Goal: Task Accomplishment & Management: Complete application form

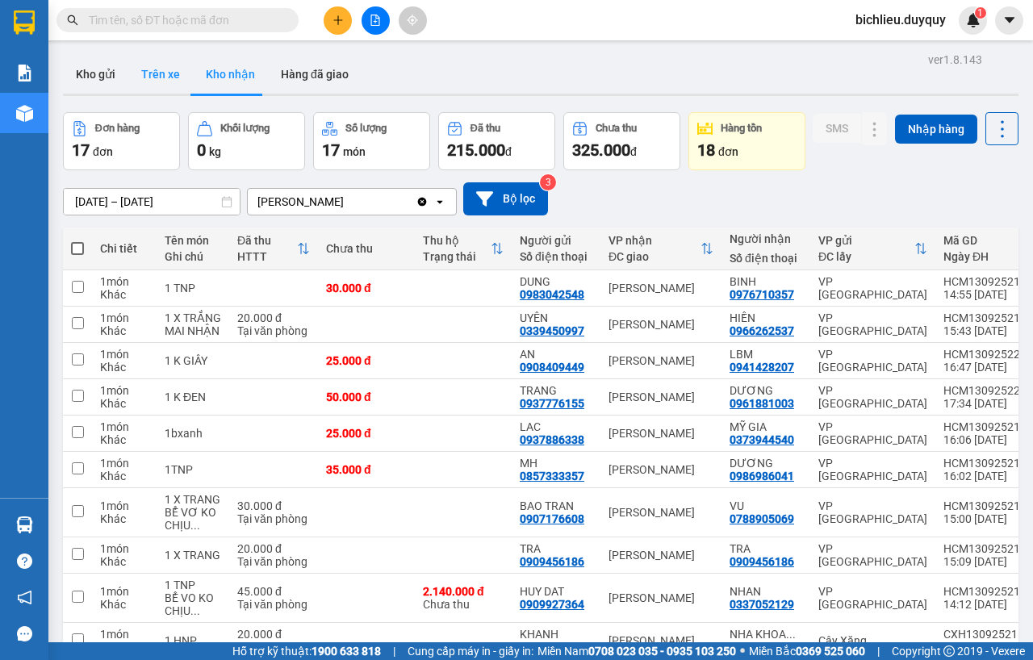
click at [147, 78] on button "Trên xe" at bounding box center [160, 74] width 65 height 39
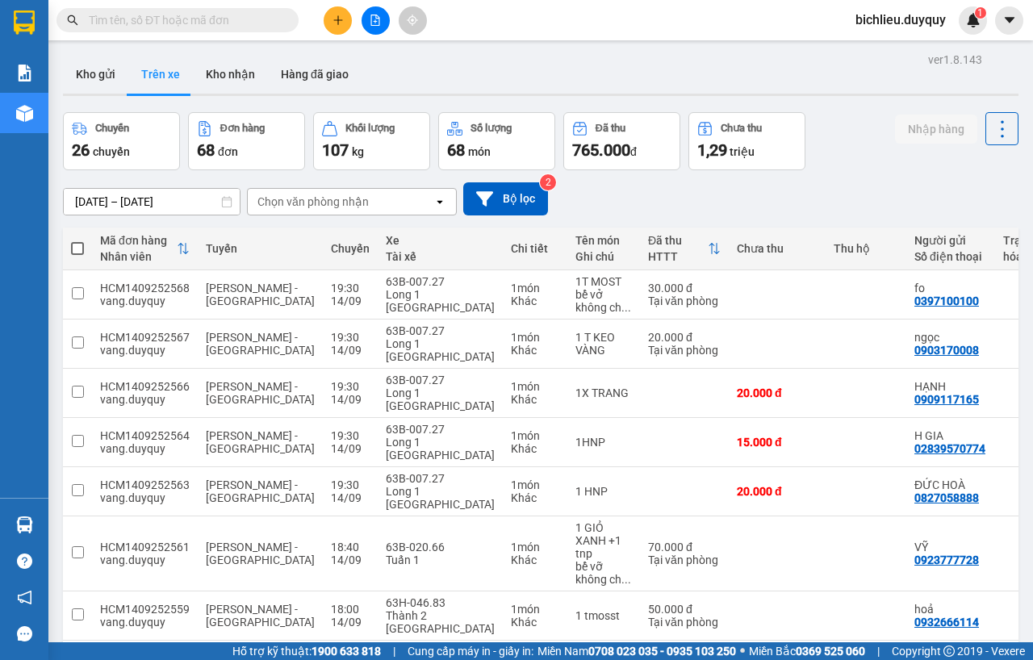
click at [379, 203] on div "Chọn văn phòng nhận" at bounding box center [341, 202] width 186 height 26
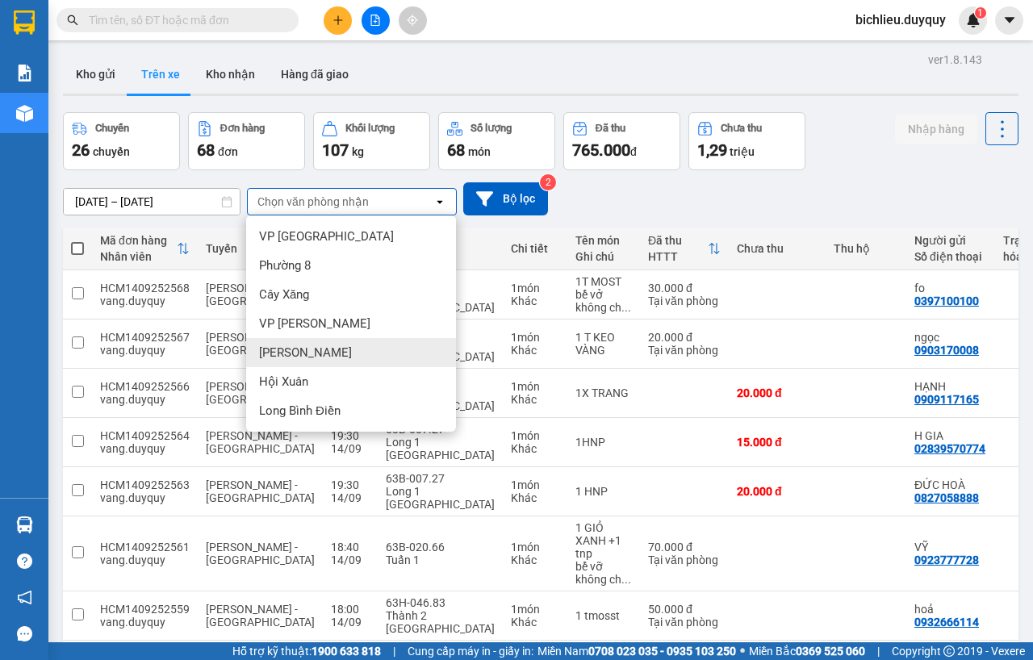
click at [320, 349] on div "[PERSON_NAME]" at bounding box center [351, 352] width 210 height 29
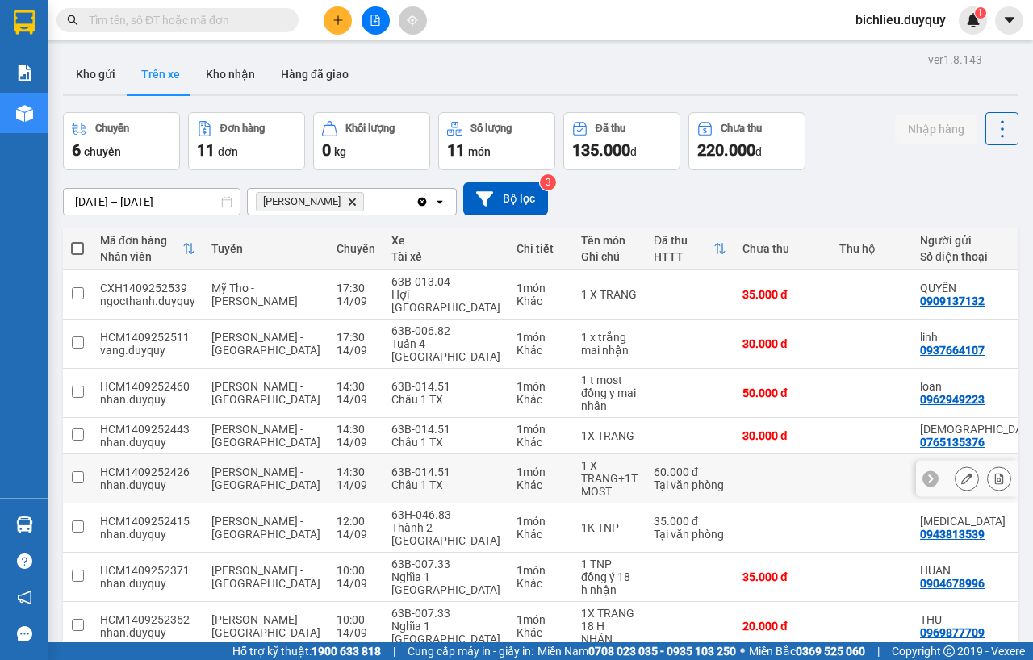
scroll to position [130, 0]
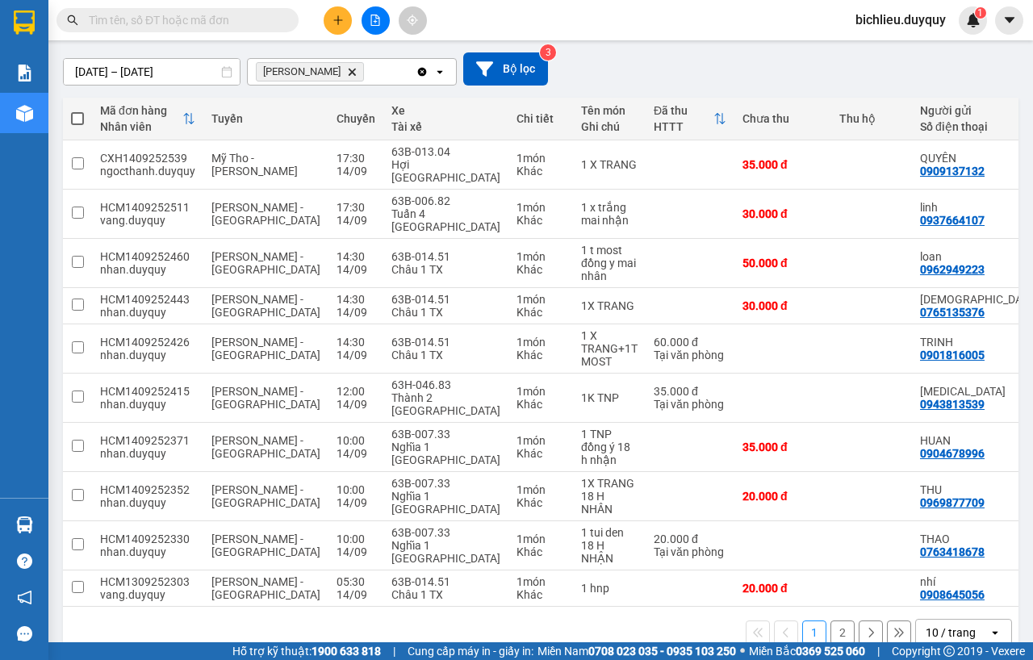
click at [925, 624] on div "10 / trang" at bounding box center [950, 632] width 50 height 16
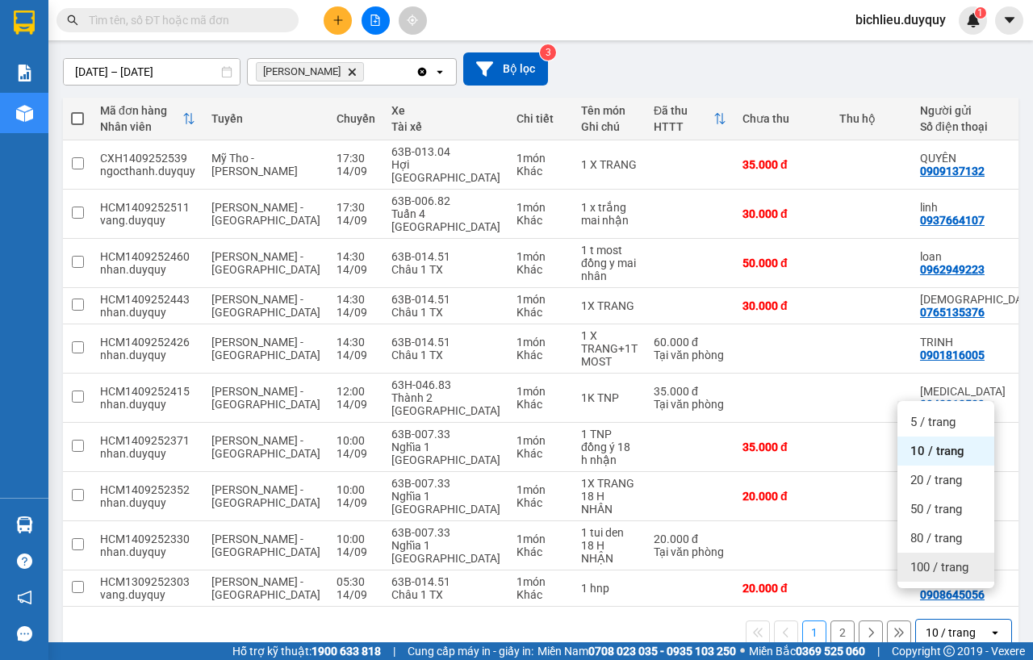
click at [926, 566] on span "100 / trang" at bounding box center [939, 567] width 58 height 16
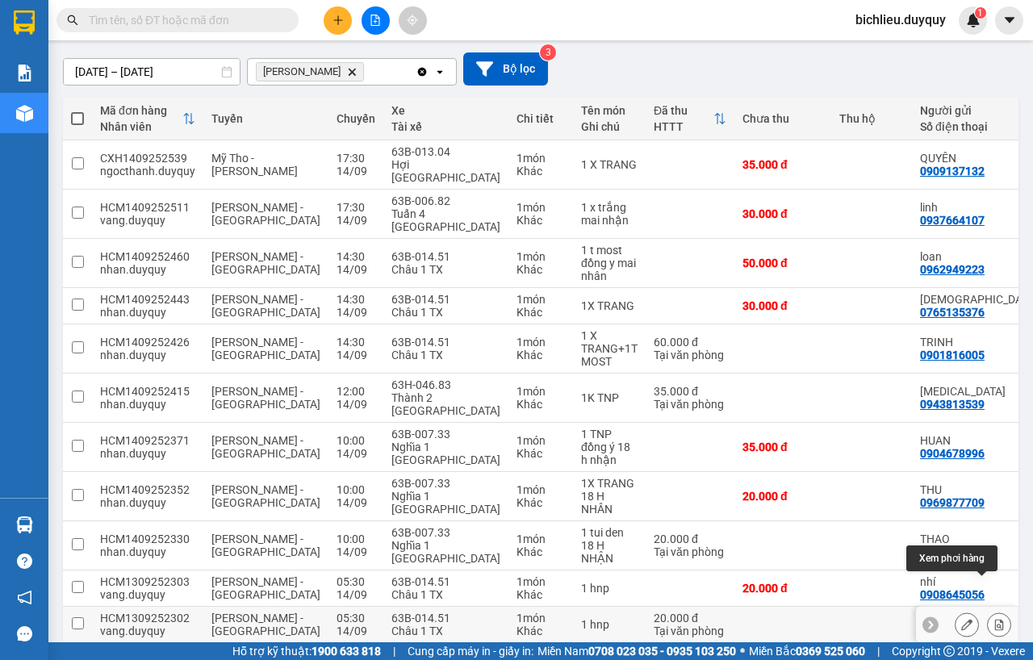
click at [968, 612] on div at bounding box center [982, 624] width 56 height 24
click at [993, 619] on icon at bounding box center [998, 624] width 11 height 11
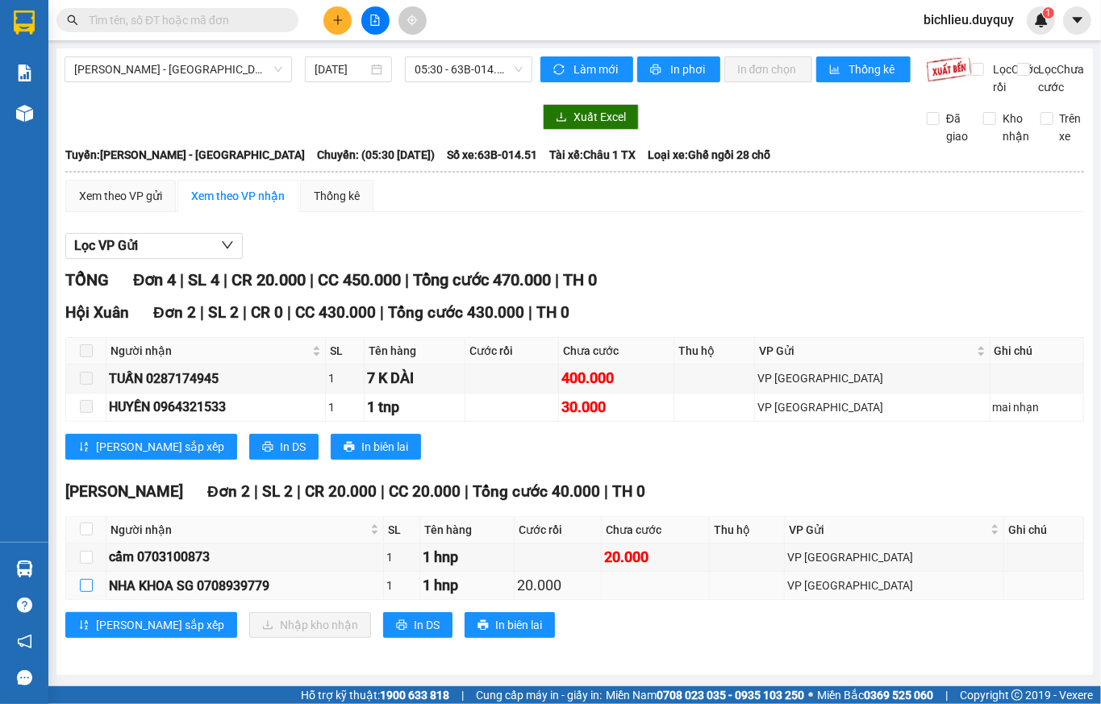
drag, startPoint x: 1031, startPoint y: 1, endPoint x: 91, endPoint y: 603, distance: 1116.5
click at [91, 592] on input "checkbox" at bounding box center [86, 585] width 13 height 13
checkbox input "true"
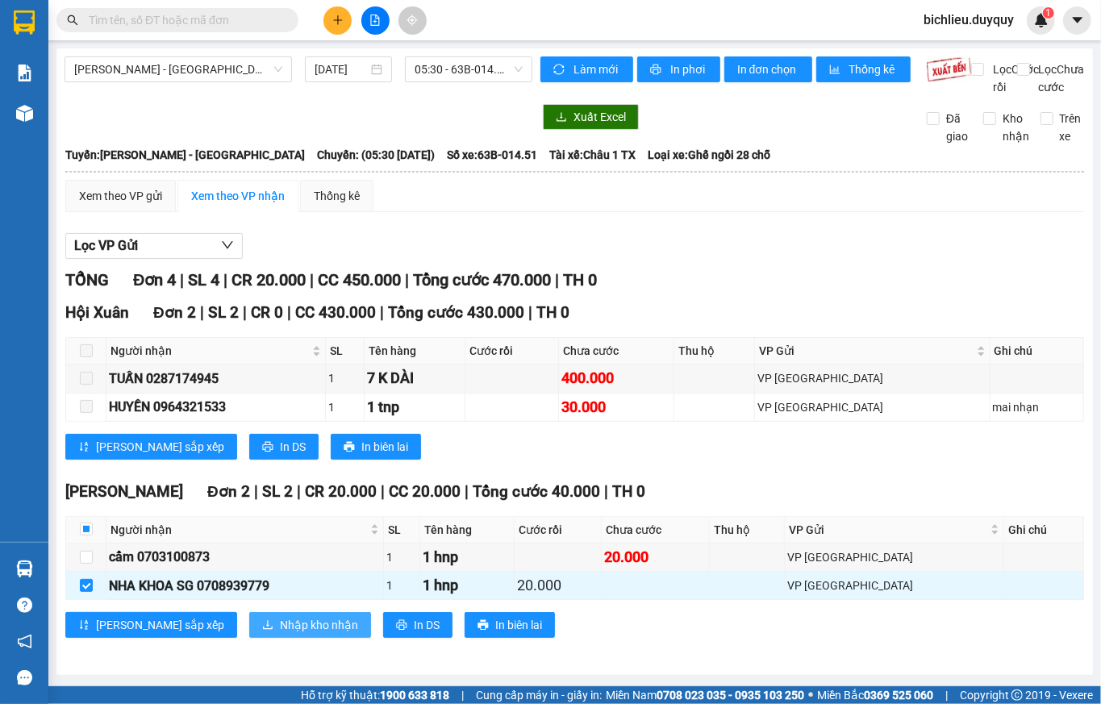
click at [284, 634] on span "Nhập kho nhận" at bounding box center [319, 625] width 78 height 18
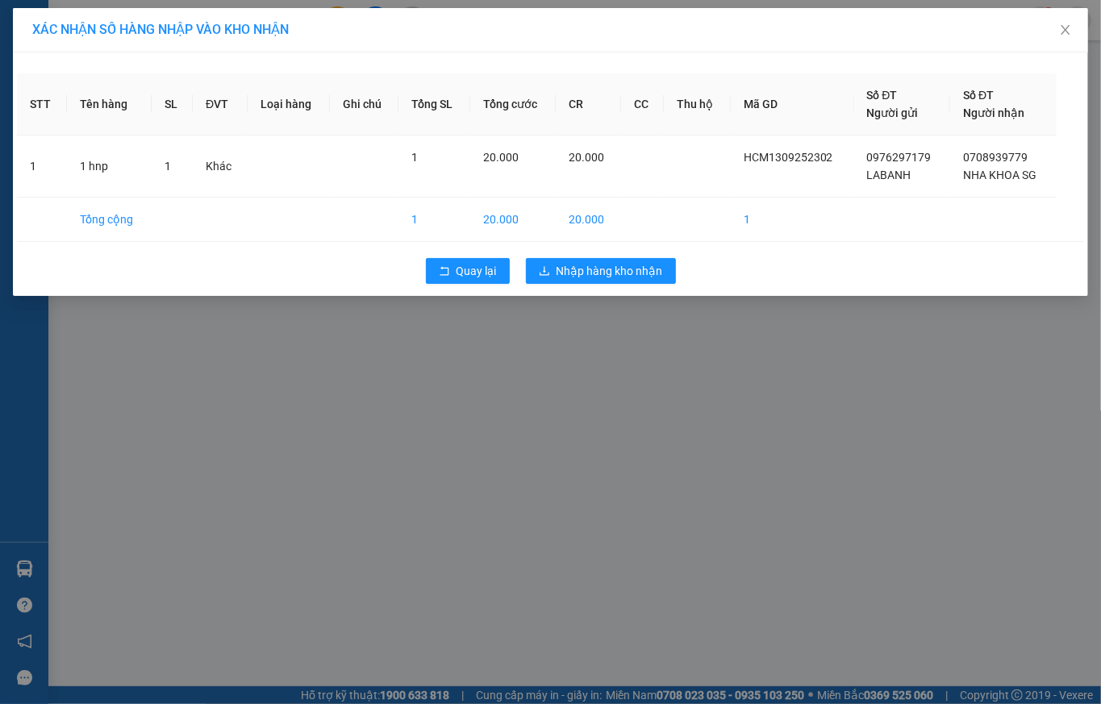
click at [608, 258] on div "Quay lại Nhập hàng kho nhận" at bounding box center [550, 271] width 1067 height 42
click at [611, 271] on span "Nhập hàng kho nhận" at bounding box center [610, 271] width 106 height 18
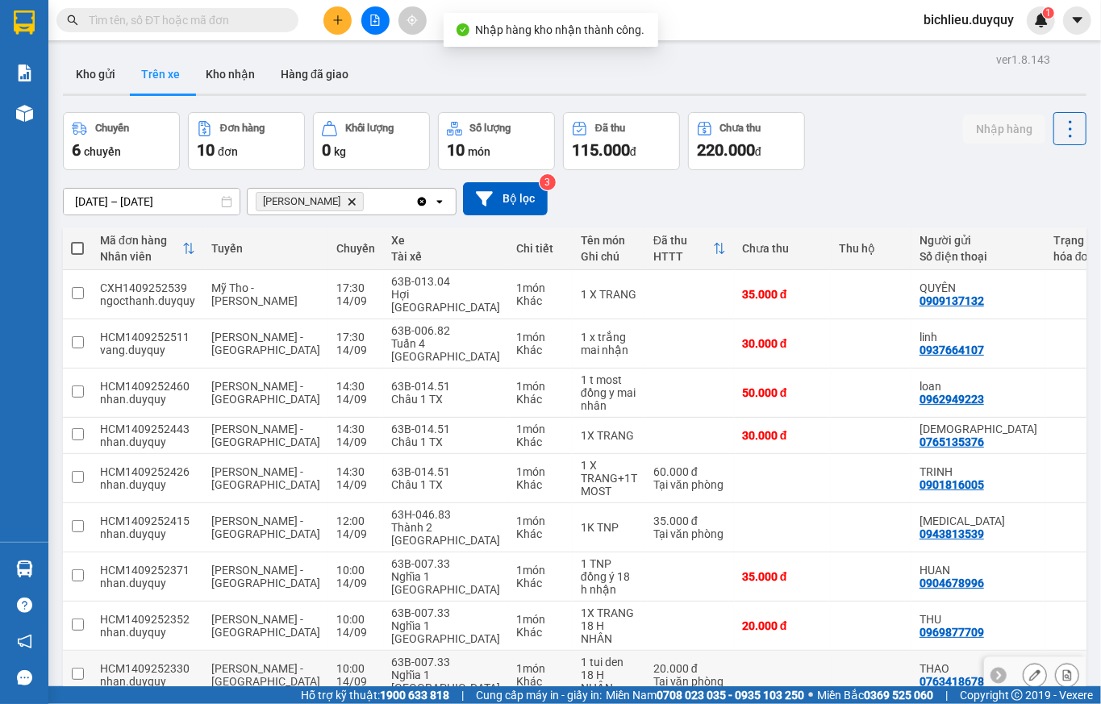
scroll to position [88, 0]
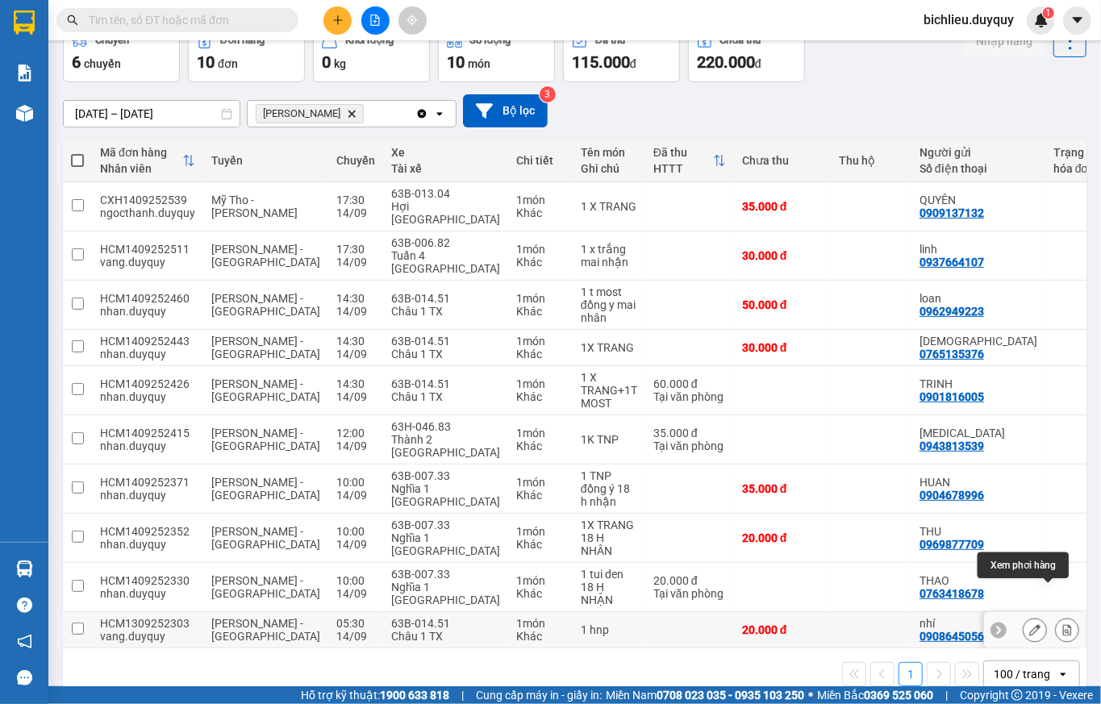
click at [1032, 624] on icon at bounding box center [1067, 629] width 11 height 11
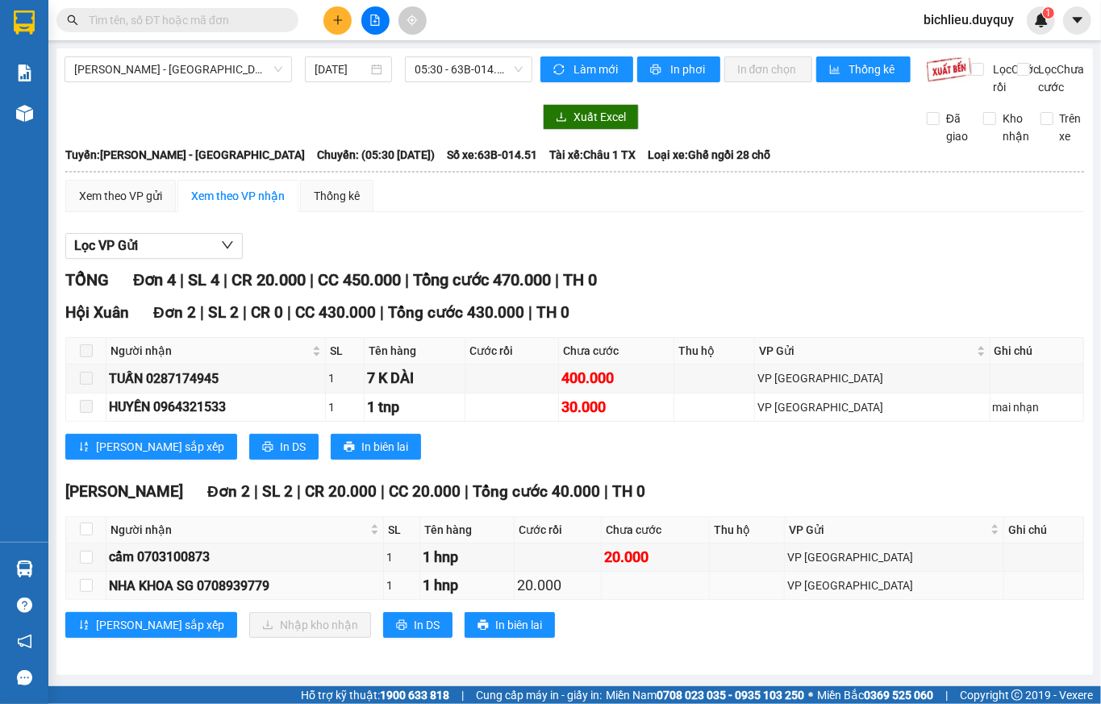
scroll to position [17, 0]
drag, startPoint x: 78, startPoint y: 562, endPoint x: 161, endPoint y: 592, distance: 88.6
click at [86, 563] on td at bounding box center [86, 558] width 40 height 28
click at [86, 566] on label at bounding box center [86, 558] width 13 height 18
click at [86, 564] on input "checkbox" at bounding box center [86, 557] width 13 height 13
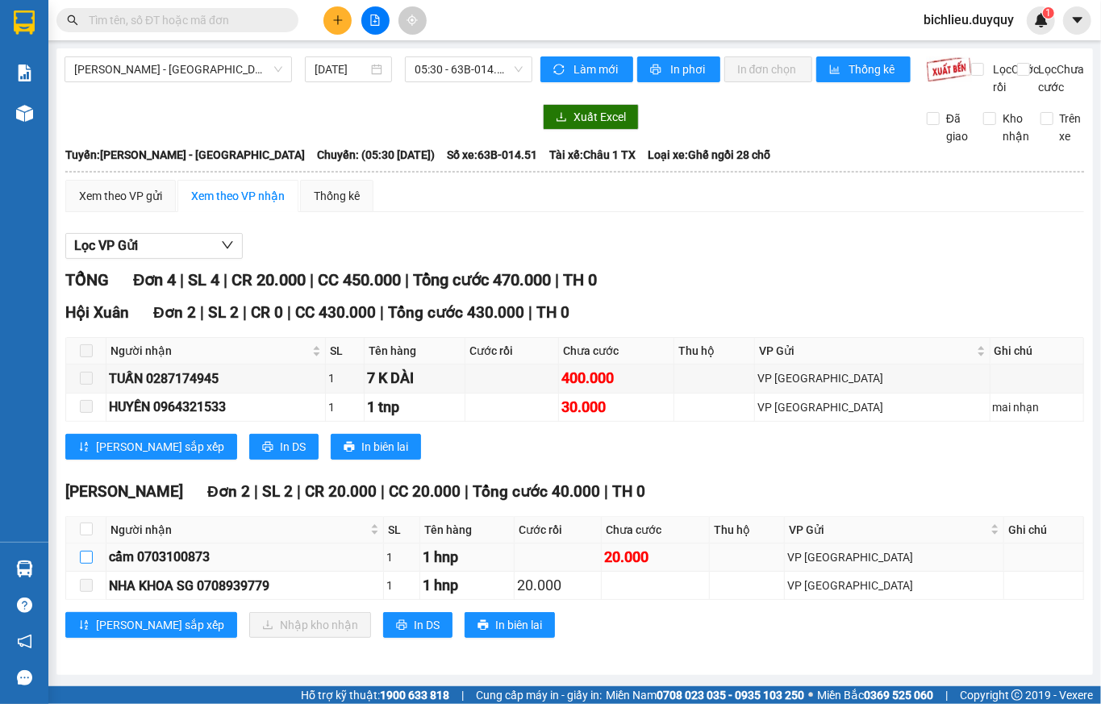
checkbox input "true"
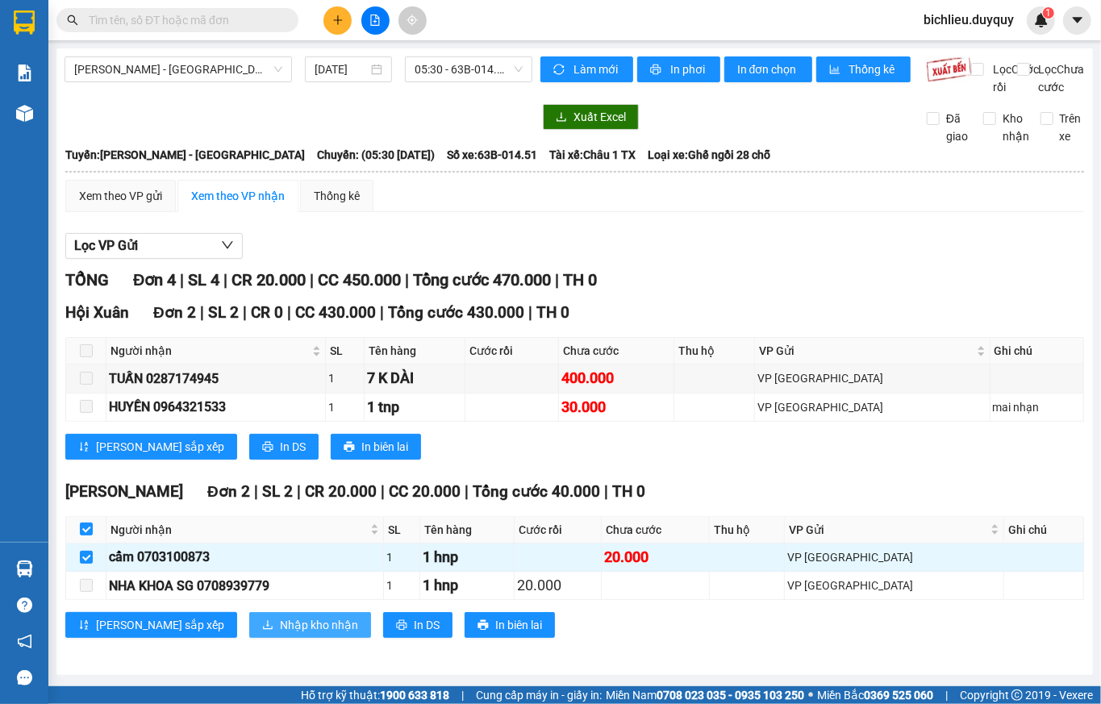
click at [280, 633] on span "Nhập kho nhận" at bounding box center [319, 625] width 78 height 18
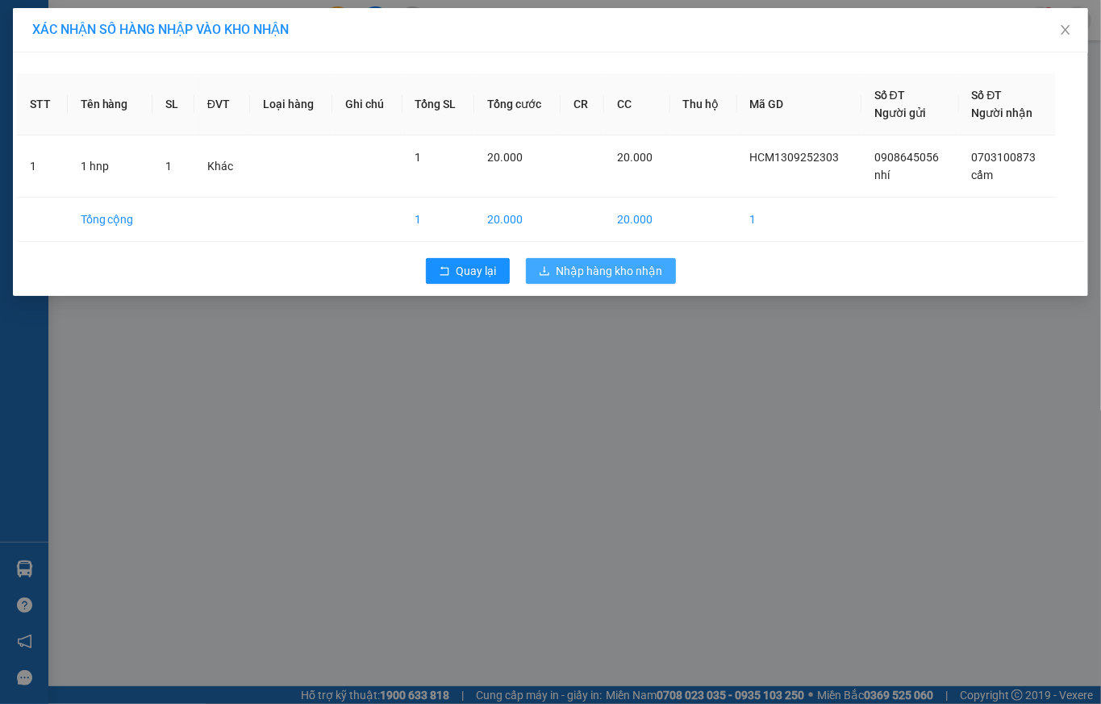
click at [618, 282] on button "Nhập hàng kho nhận" at bounding box center [601, 271] width 150 height 26
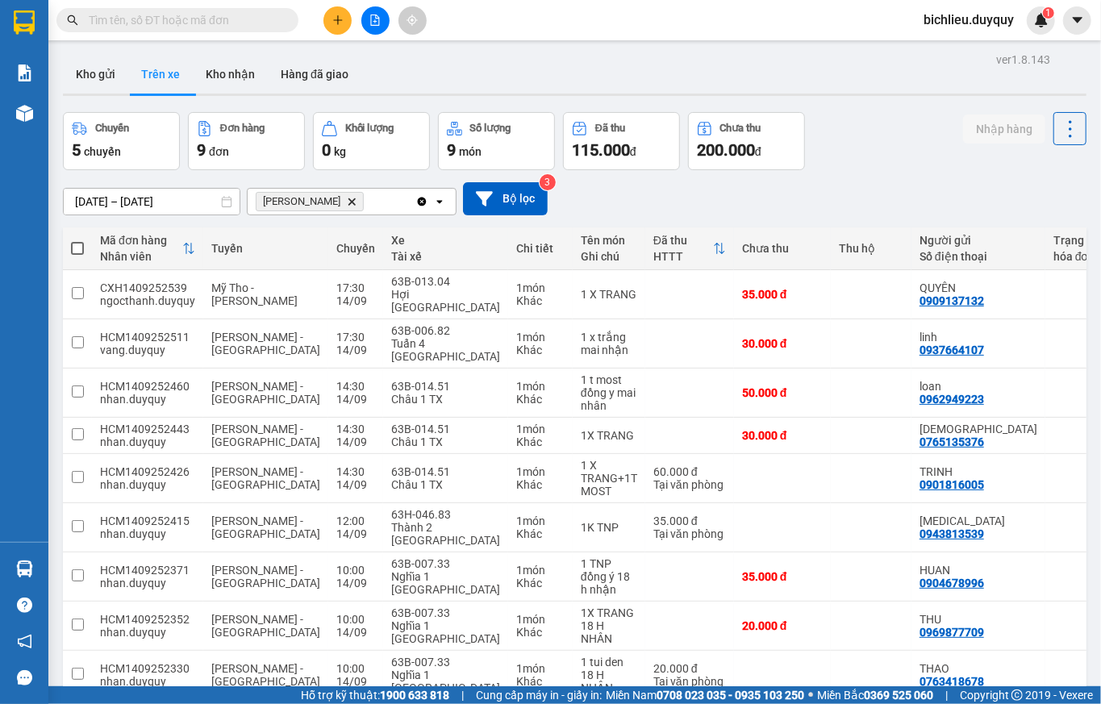
click at [130, 10] on span at bounding box center [177, 20] width 242 height 24
click at [127, 11] on input "text" at bounding box center [184, 20] width 190 height 18
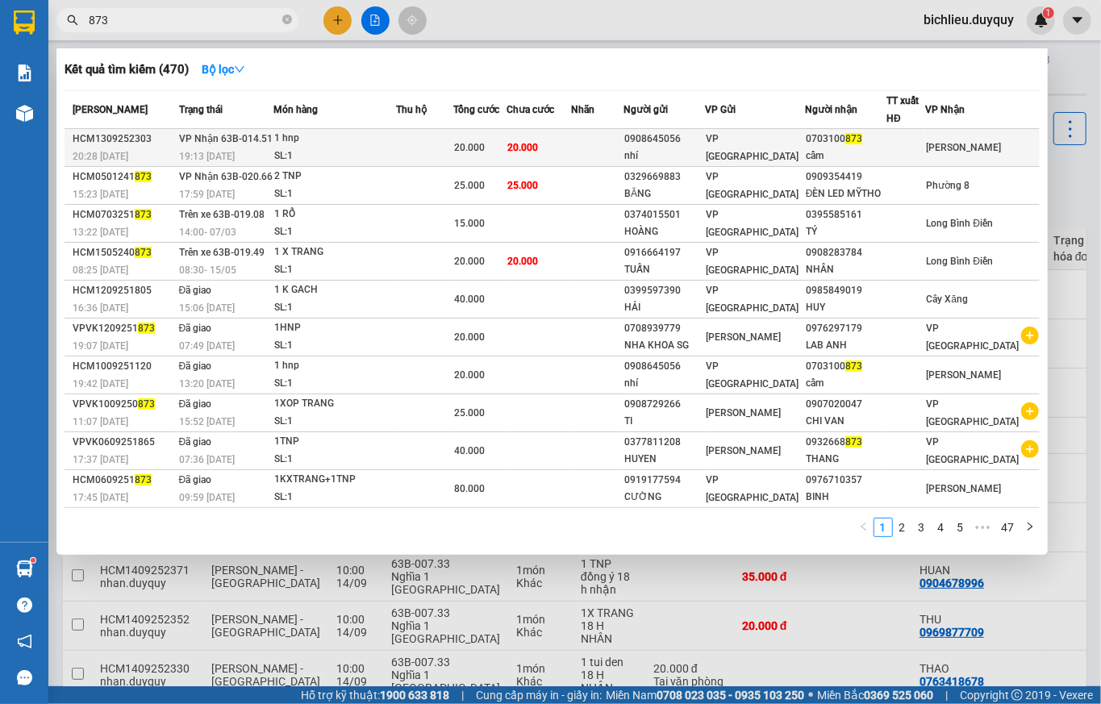
type input "873"
click at [997, 149] on span "[PERSON_NAME]" at bounding box center [963, 147] width 75 height 11
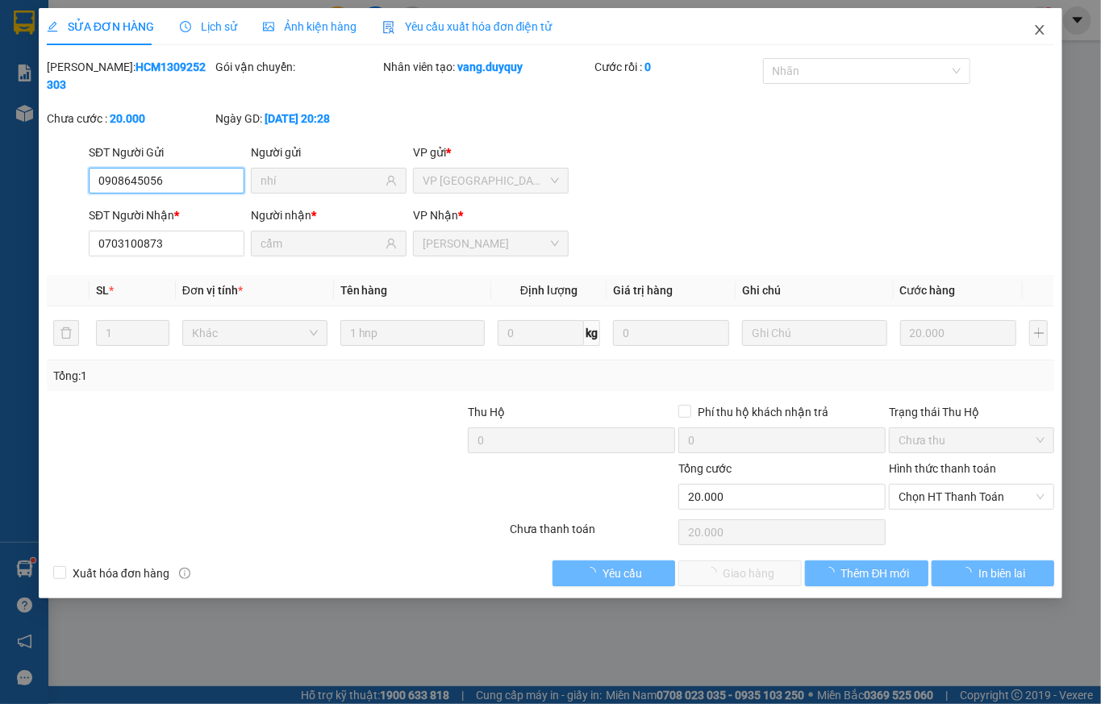
type input "0908645056"
type input "nhí"
type input "0703100873"
type input "cẩm"
type input "20.000"
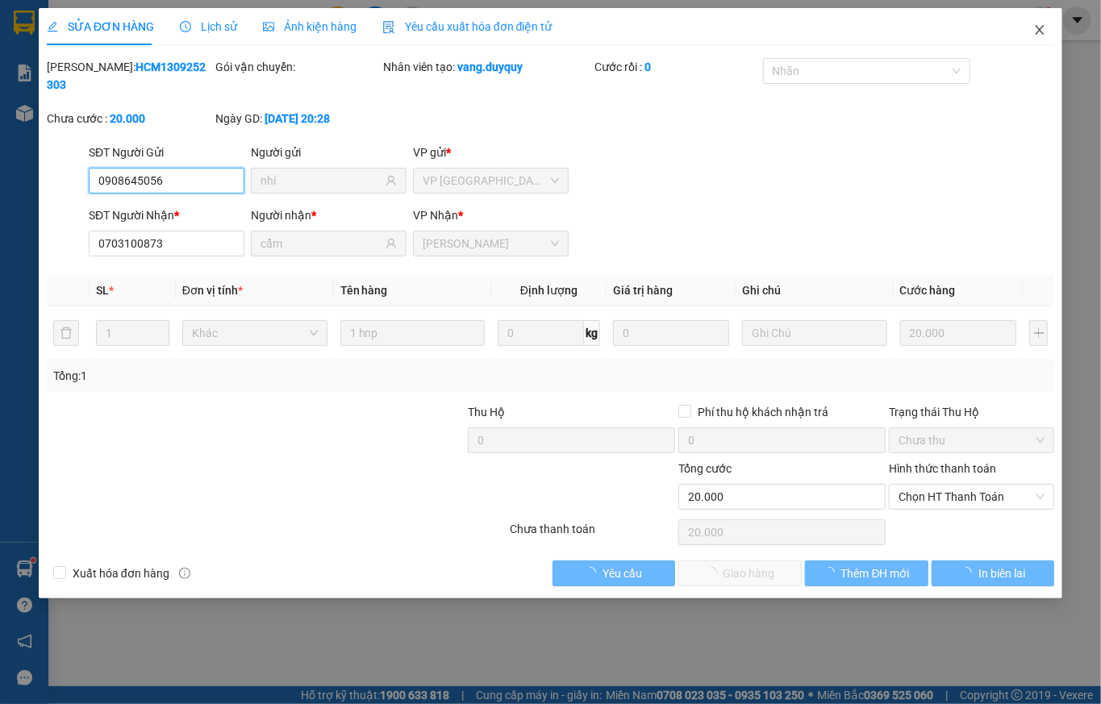
type input "20.000"
click at [1032, 36] on icon "close" at bounding box center [1040, 29] width 13 height 13
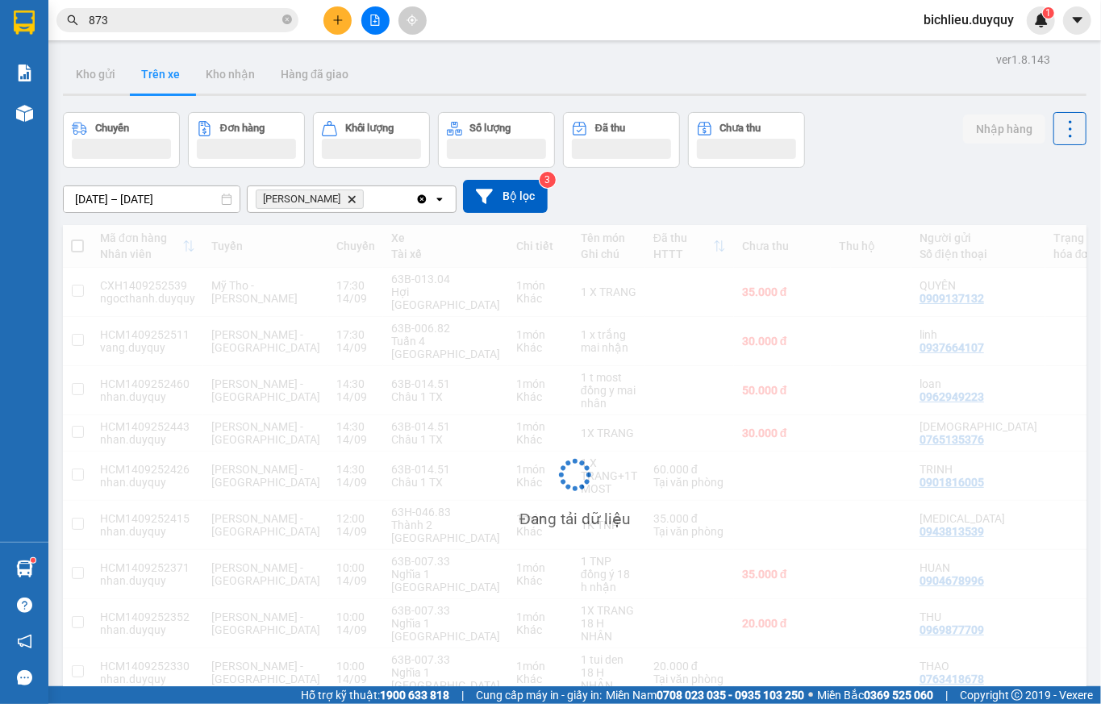
click at [1032, 36] on div "Kết quả tìm kiếm ( 470 ) Bộ lọc Mã ĐH Trạng thái Món hàng Thu hộ Tổng cước Chưa…" at bounding box center [550, 20] width 1101 height 40
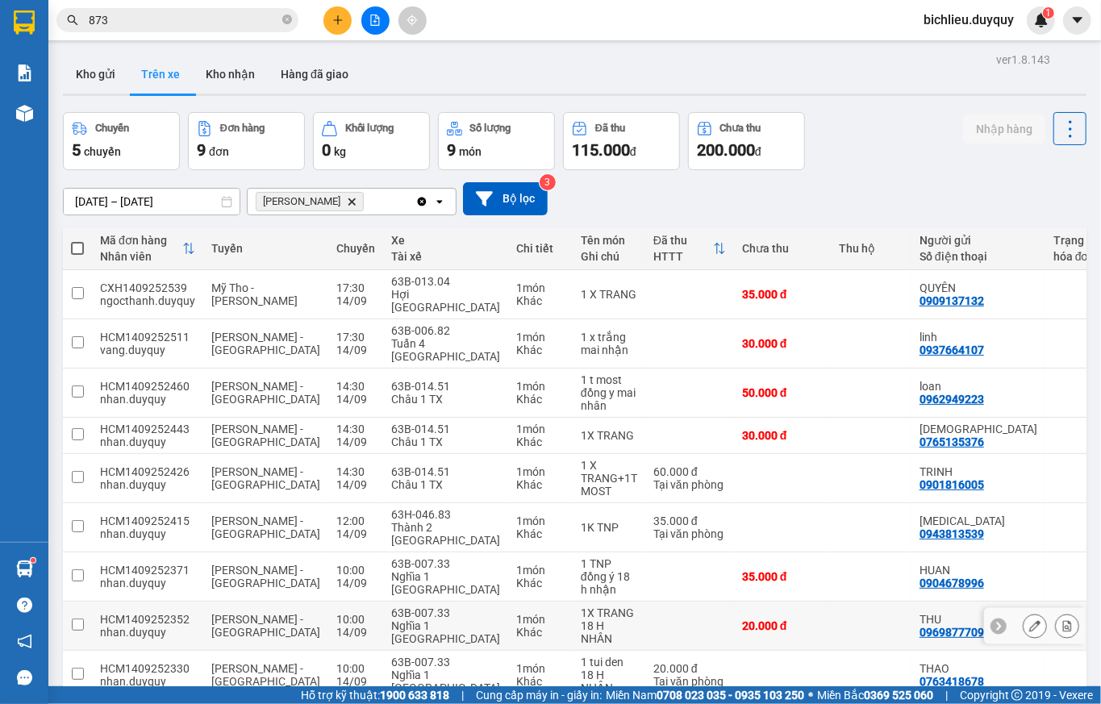
scroll to position [74, 0]
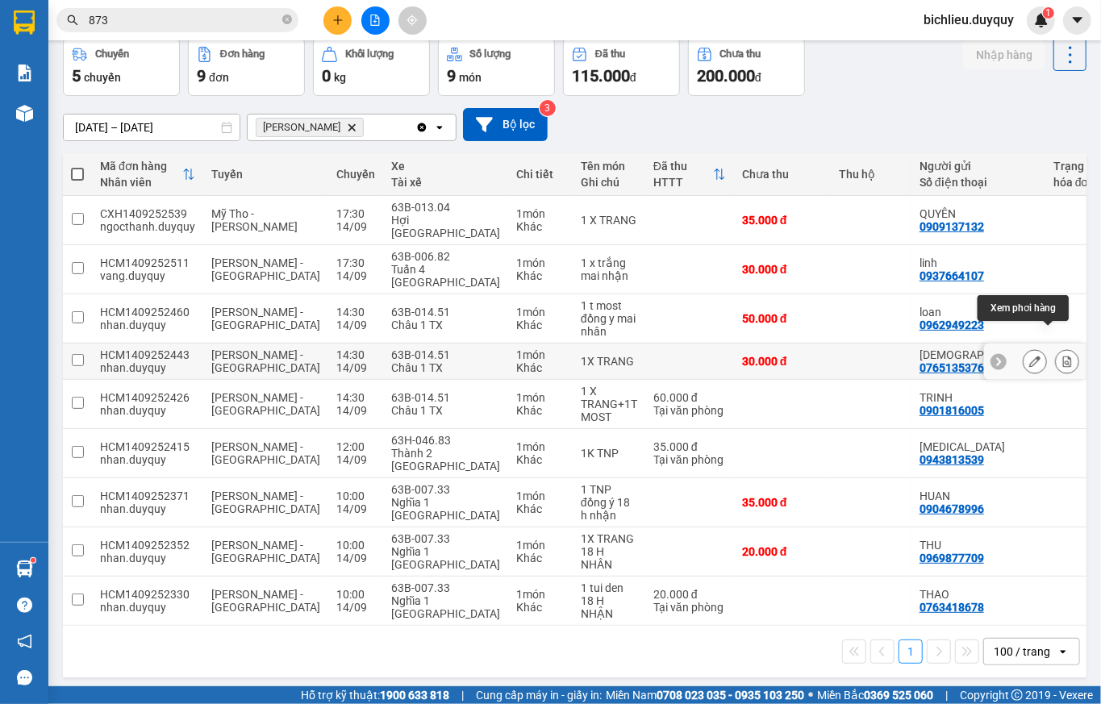
click at [1032, 348] on button at bounding box center [1067, 362] width 23 height 28
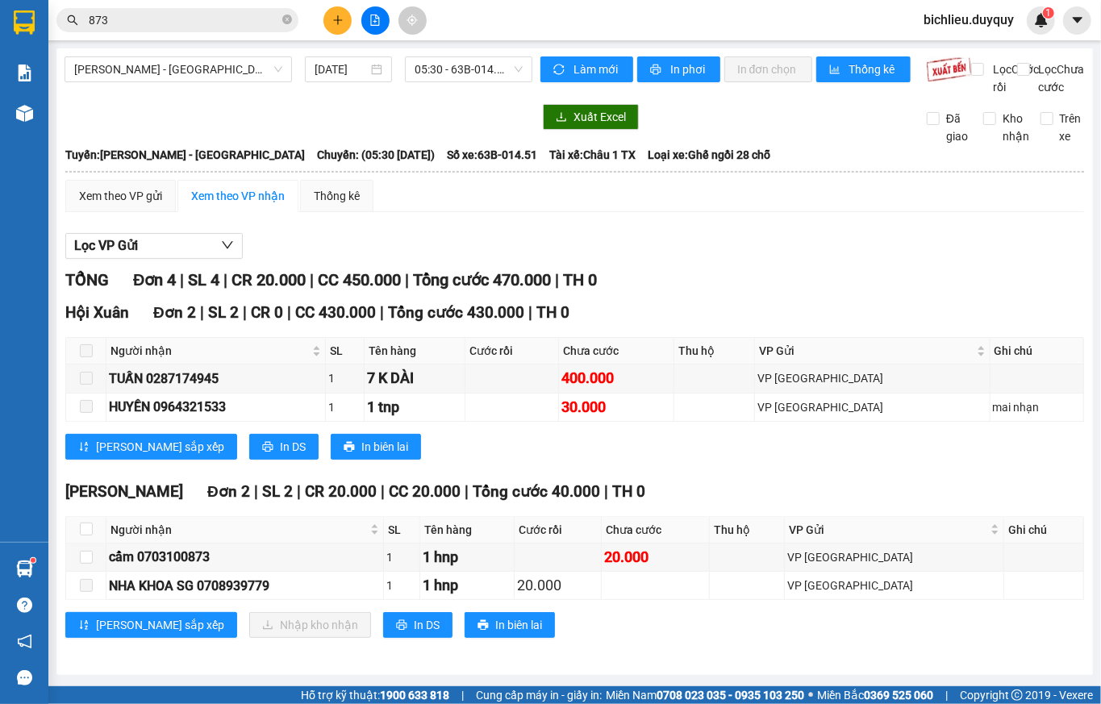
scroll to position [17, 0]
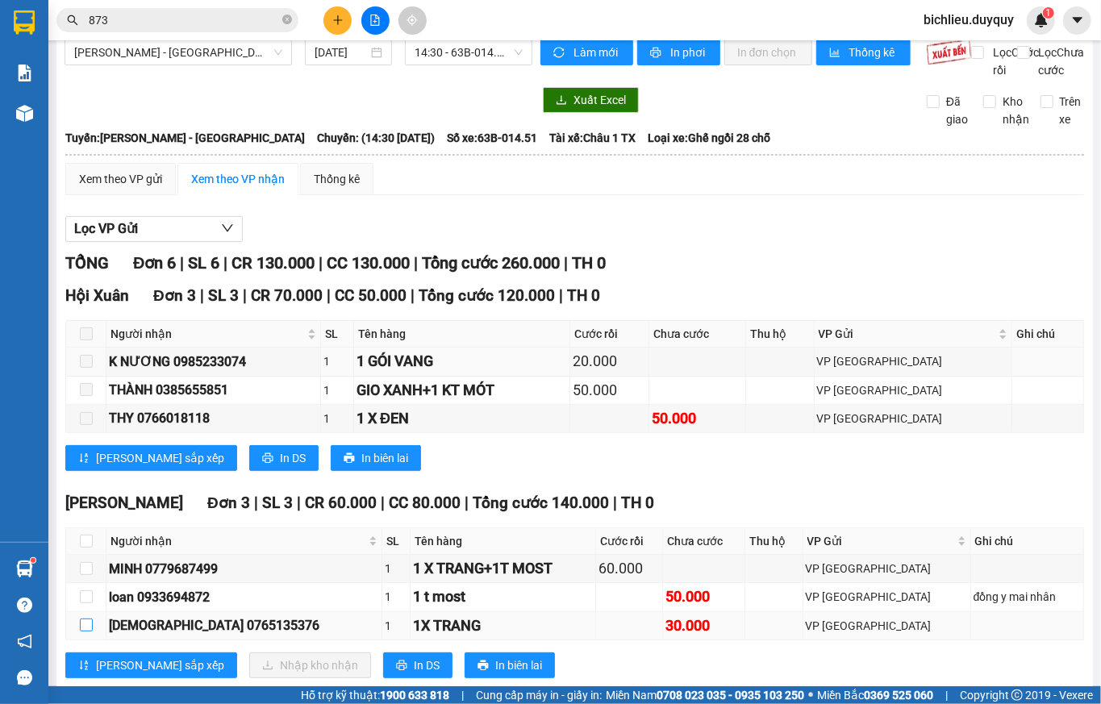
click at [81, 632] on input "checkbox" at bounding box center [86, 625] width 13 height 13
checkbox input "true"
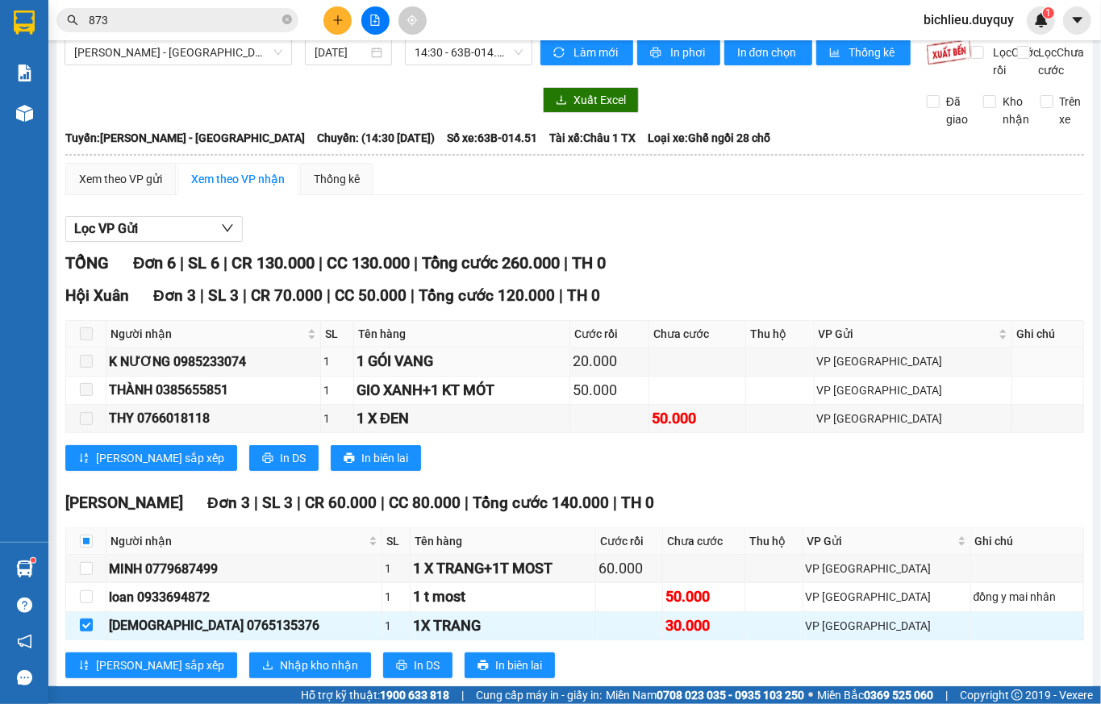
scroll to position [74, 0]
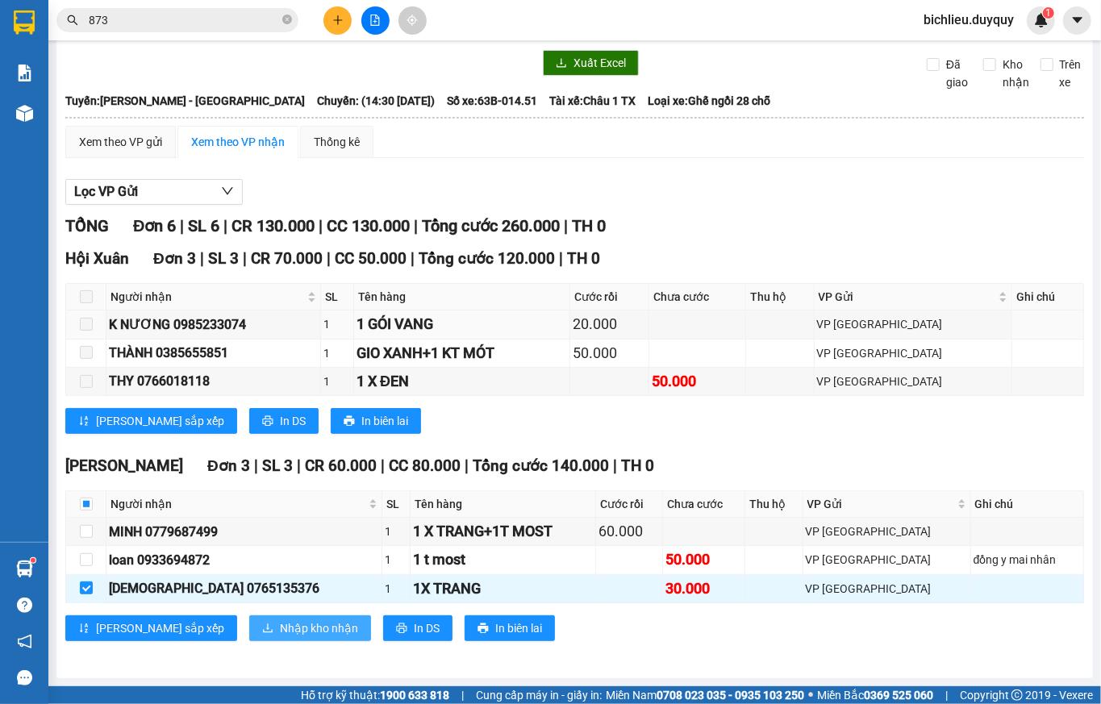
click at [280, 629] on span "Nhập kho nhận" at bounding box center [319, 629] width 78 height 18
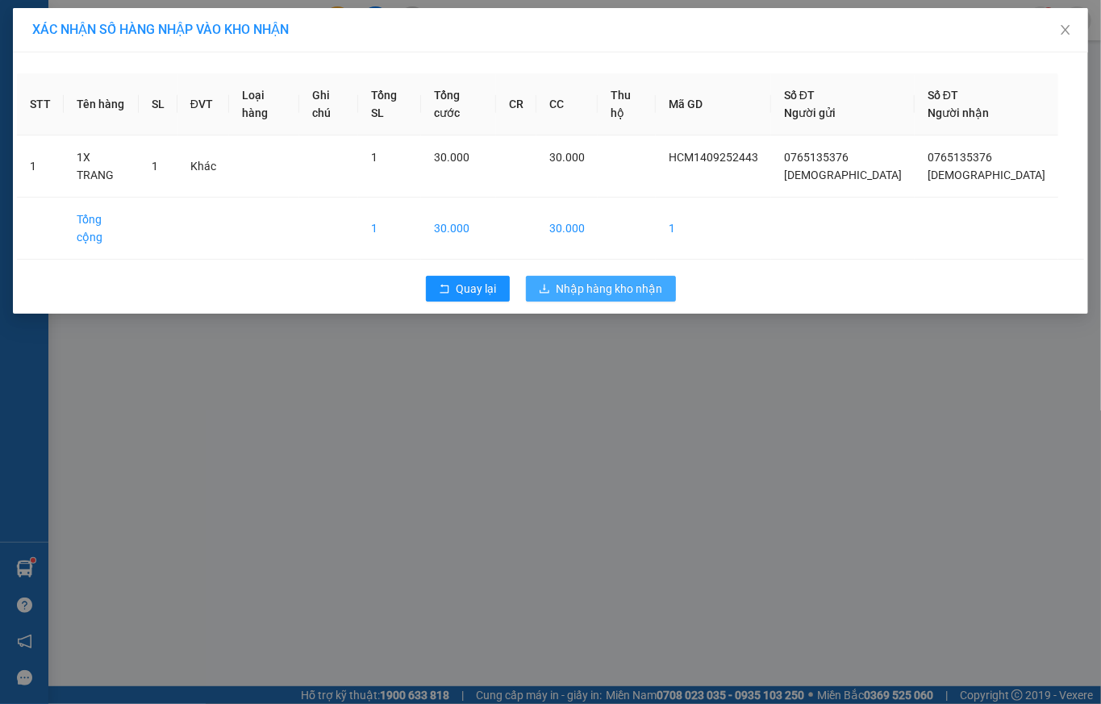
click at [621, 281] on span "Nhập hàng kho nhận" at bounding box center [610, 289] width 106 height 18
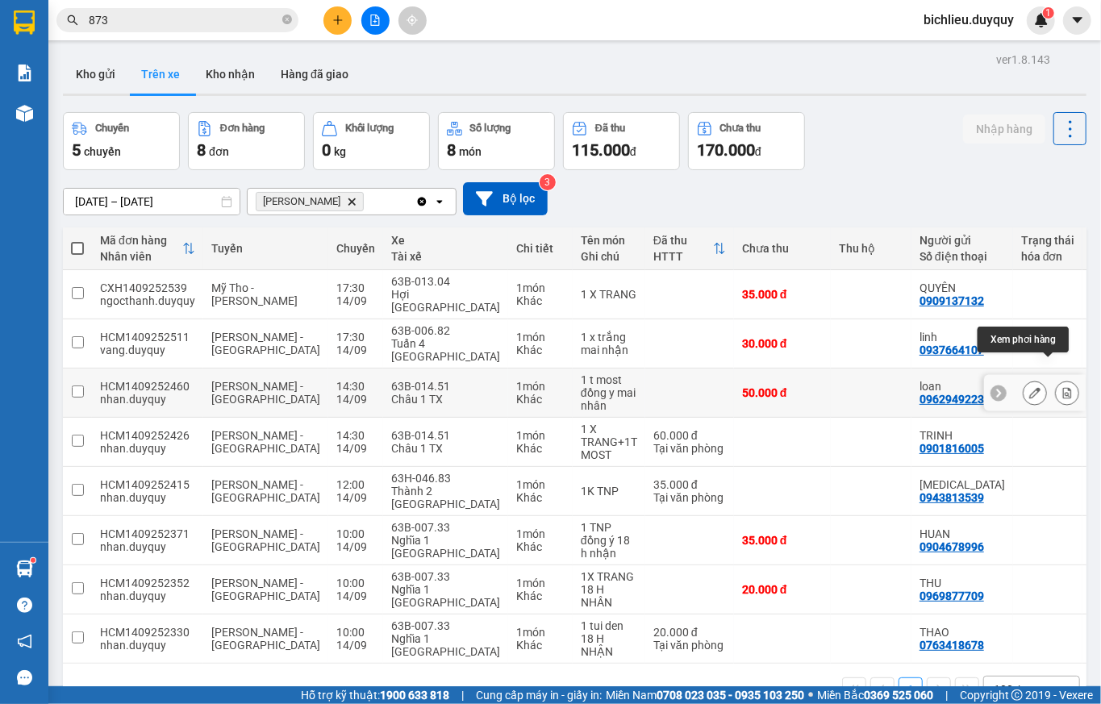
click at [1032, 387] on icon at bounding box center [1067, 392] width 9 height 11
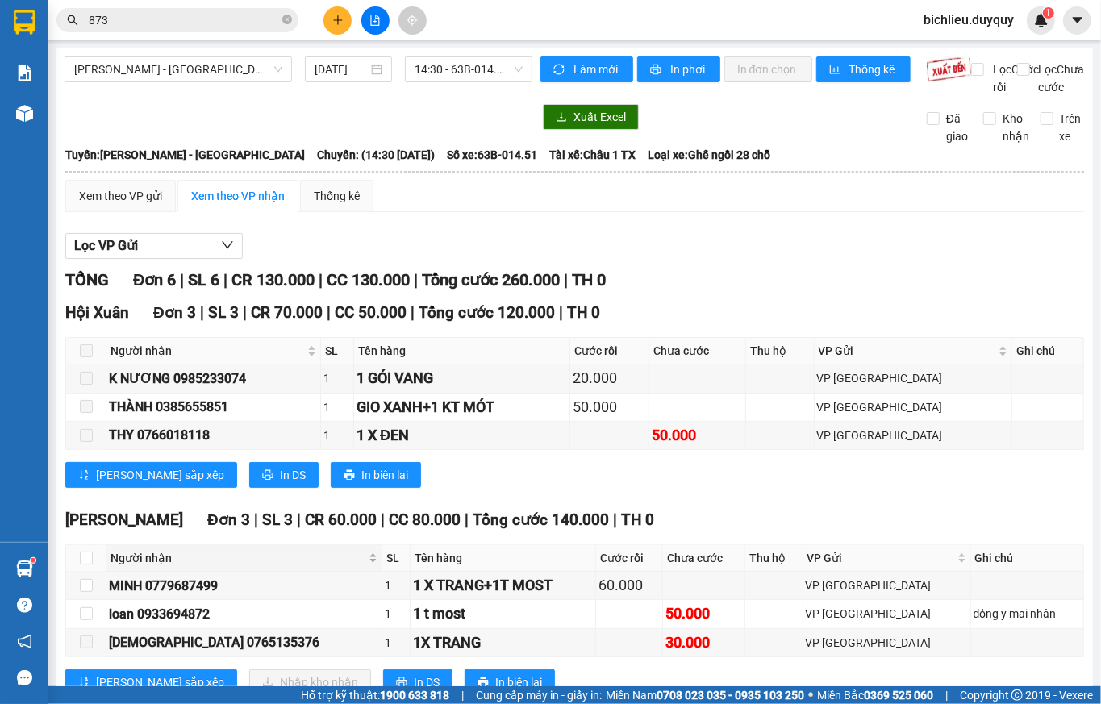
scroll to position [74, 0]
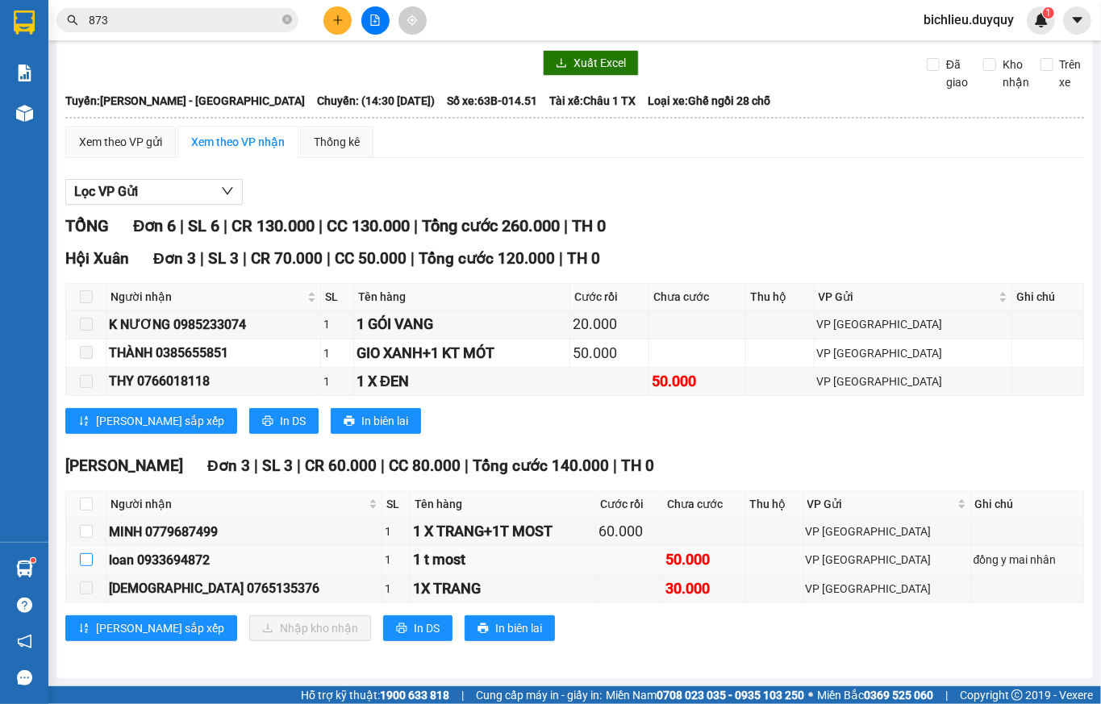
click at [86, 562] on input "checkbox" at bounding box center [86, 559] width 13 height 13
checkbox input "true"
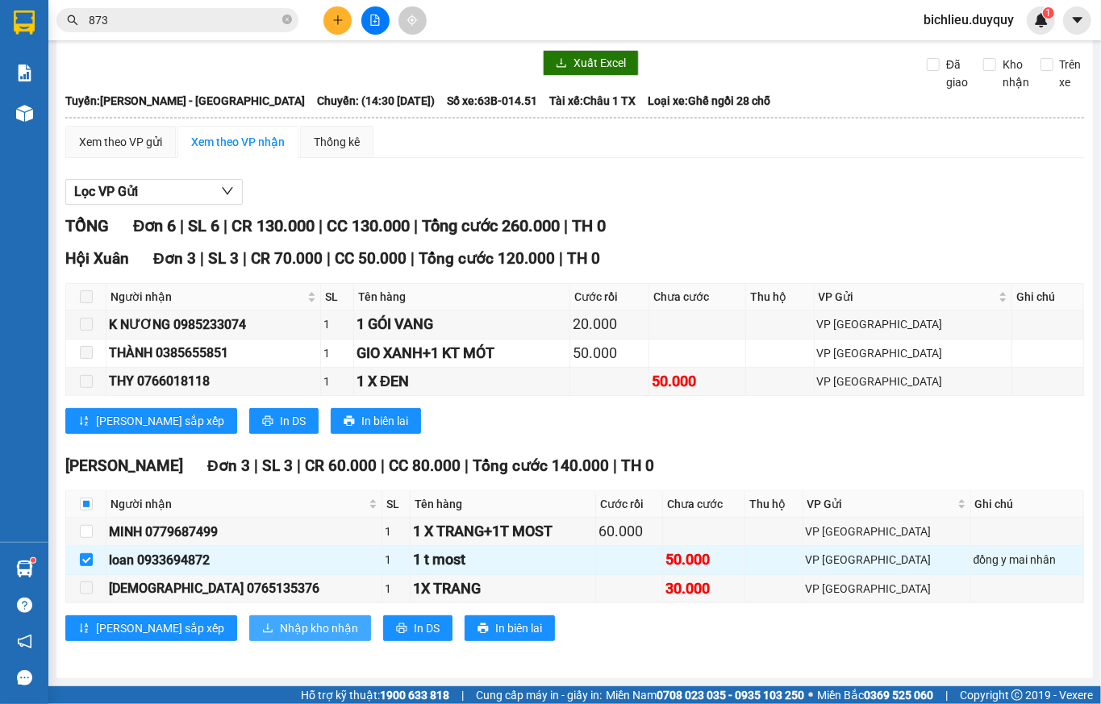
click at [280, 624] on span "Nhập kho nhận" at bounding box center [319, 629] width 78 height 18
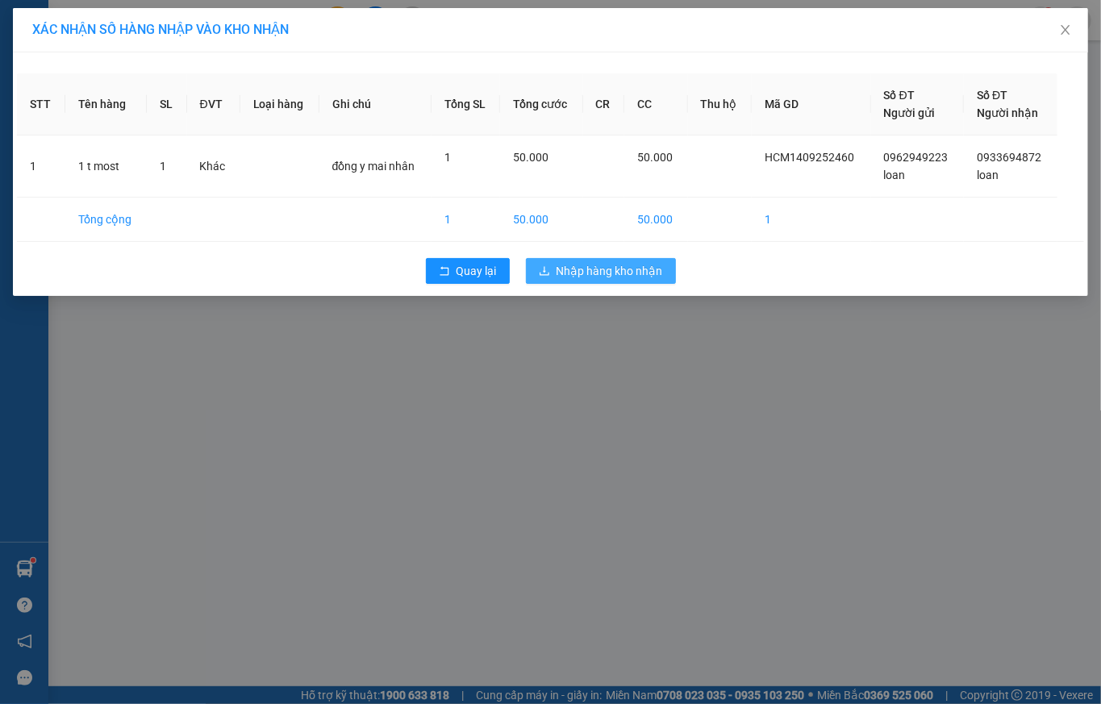
click at [592, 276] on span "Nhập hàng kho nhận" at bounding box center [610, 271] width 106 height 18
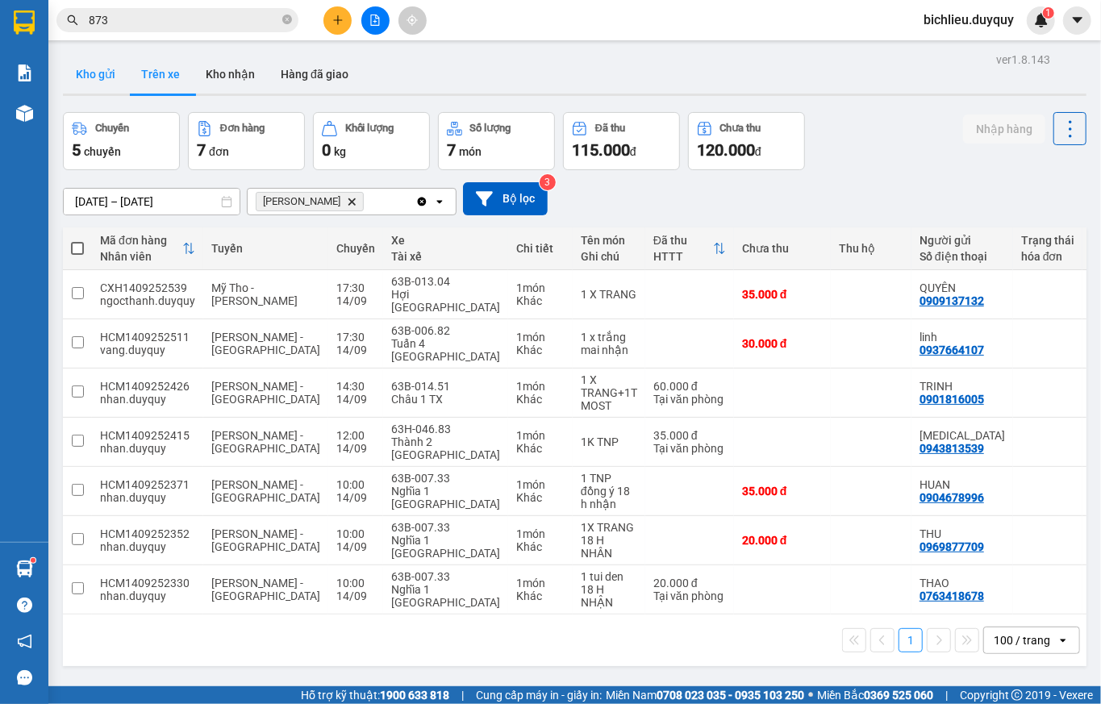
click at [97, 77] on button "Kho gửi" at bounding box center [95, 74] width 65 height 39
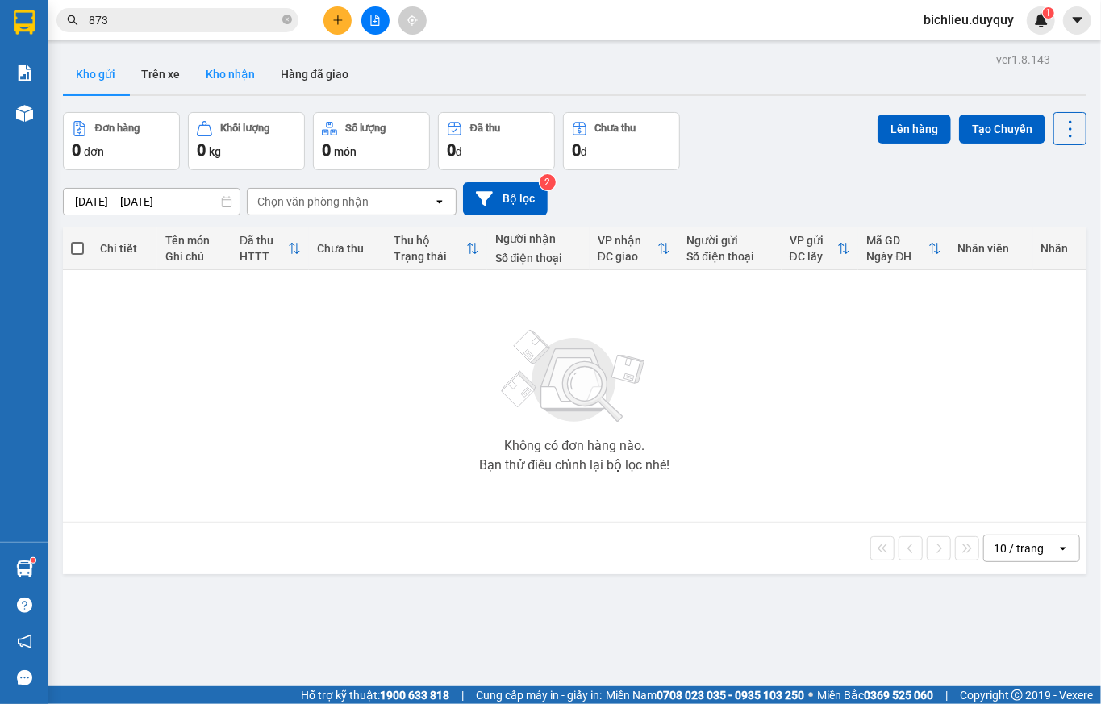
click at [234, 79] on button "Kho nhận" at bounding box center [230, 74] width 75 height 39
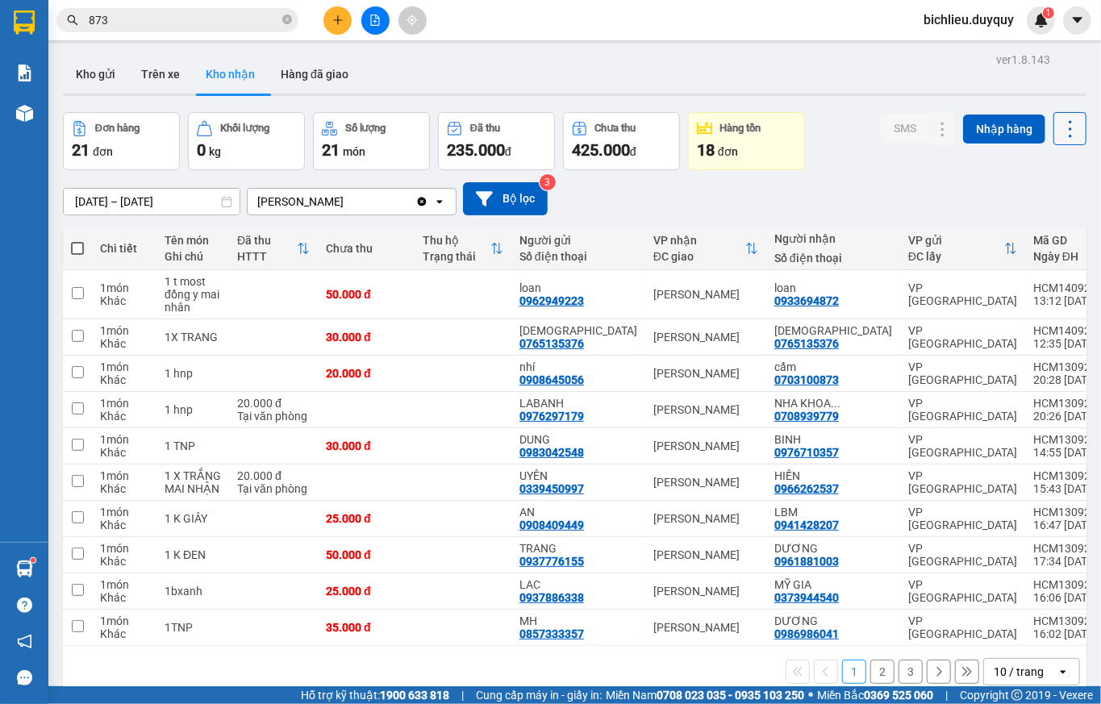
click at [1032, 127] on icon at bounding box center [1070, 129] width 23 height 23
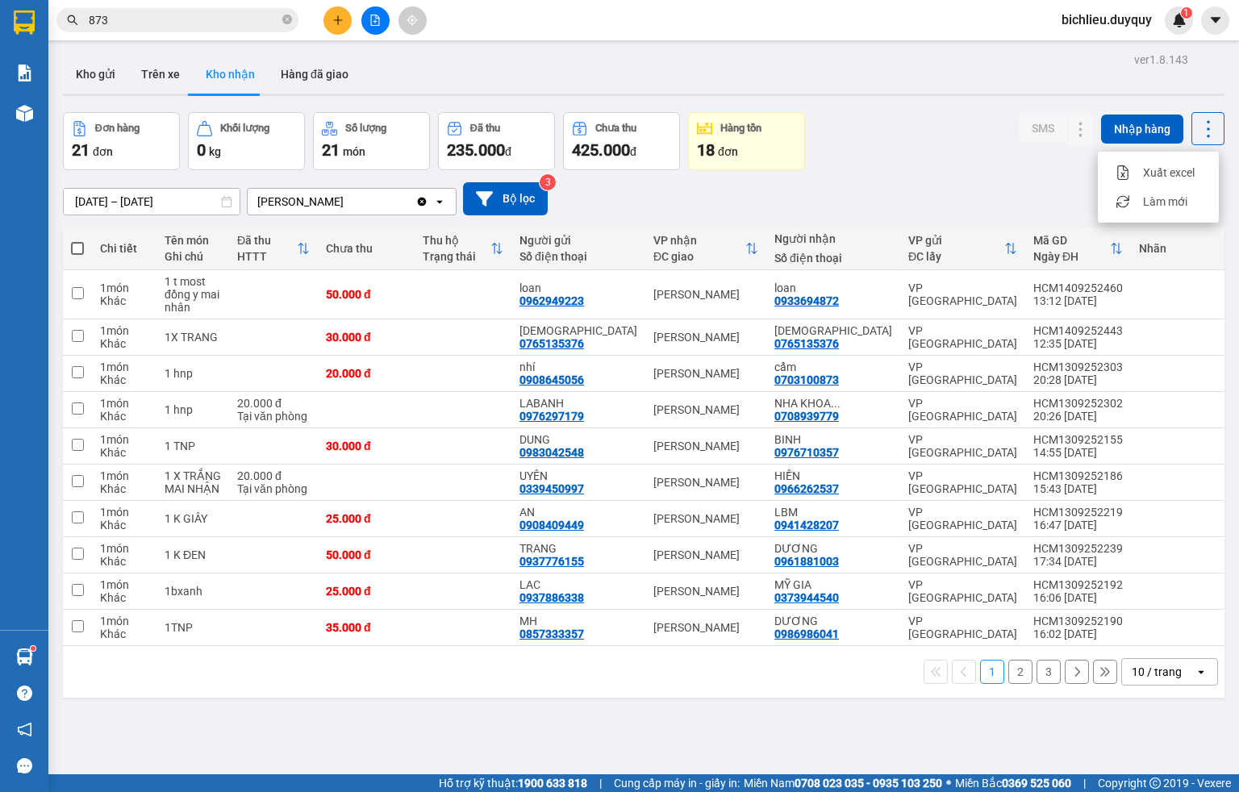
drag, startPoint x: 1063, startPoint y: 0, endPoint x: 1131, endPoint y: 678, distance: 681.2
click at [1032, 659] on div "10 / trang" at bounding box center [1157, 672] width 50 height 16
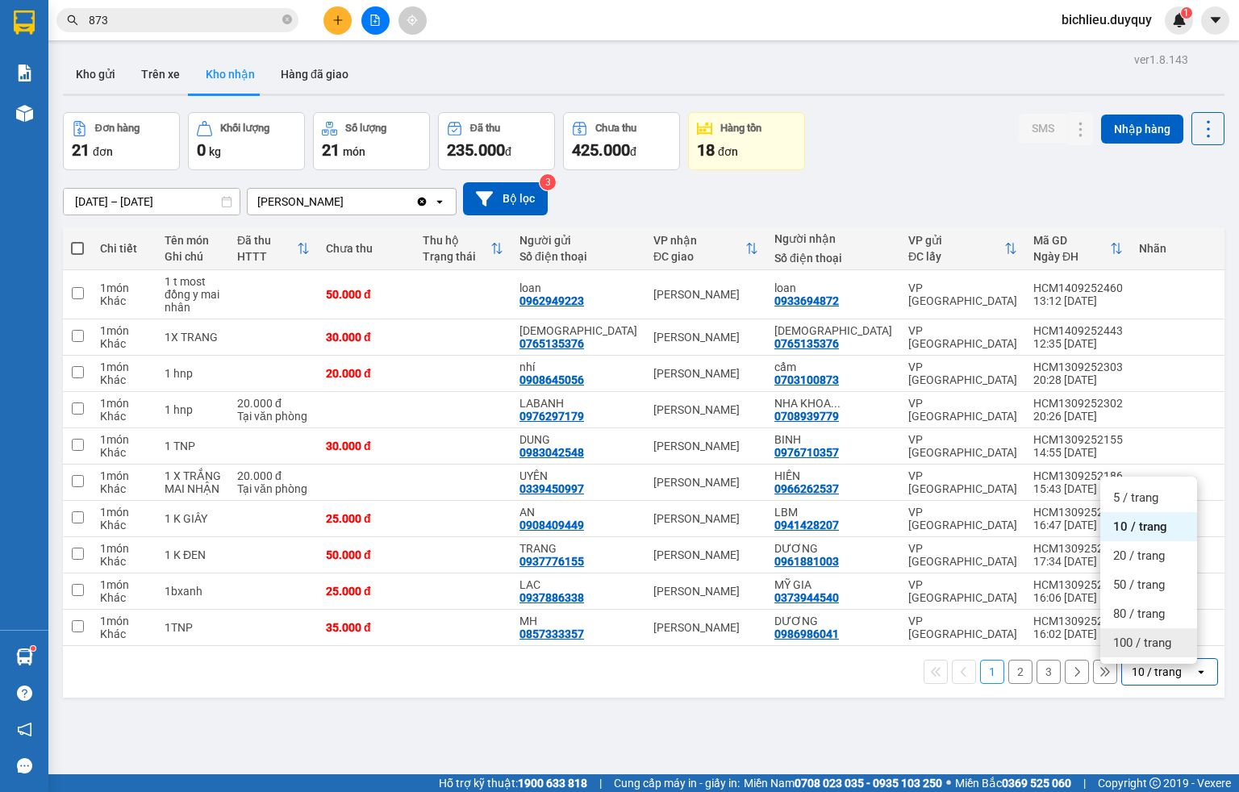
click at [1032, 642] on span "100 / trang" at bounding box center [1142, 643] width 58 height 16
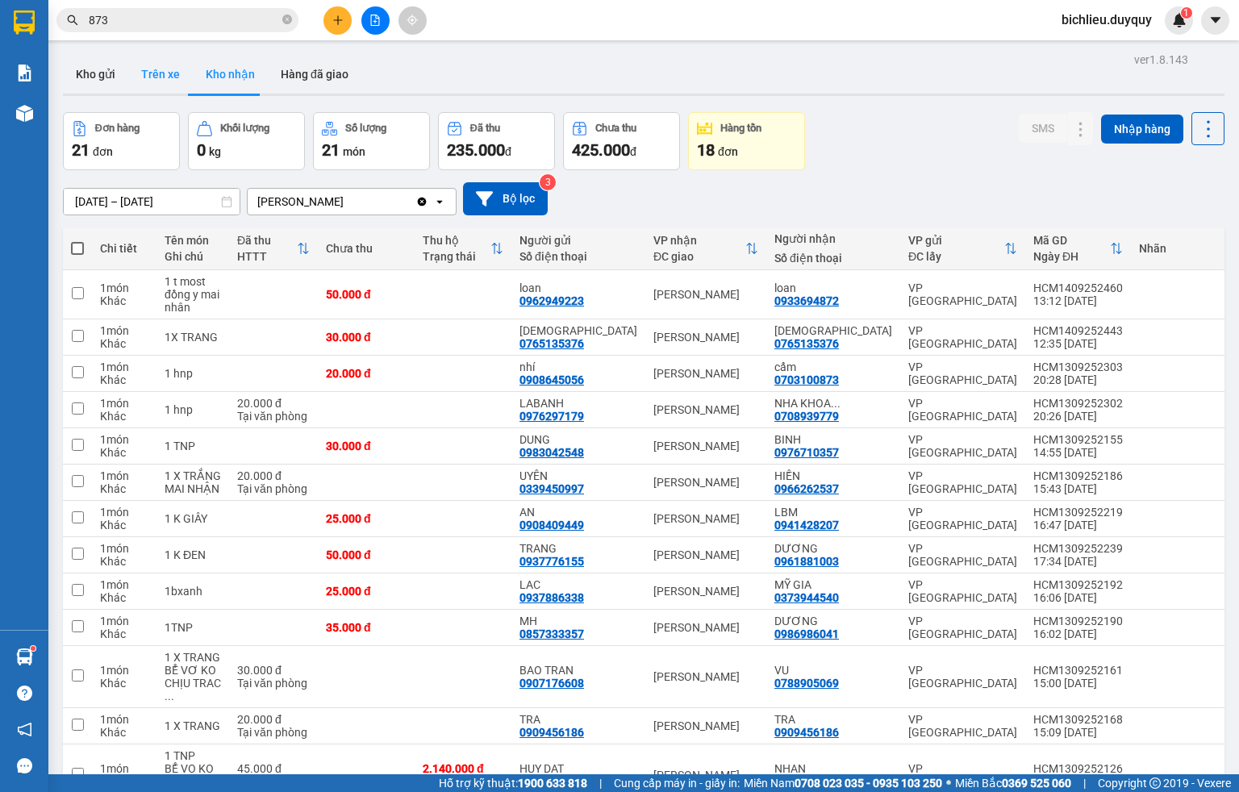
click at [150, 82] on button "Trên xe" at bounding box center [160, 74] width 65 height 39
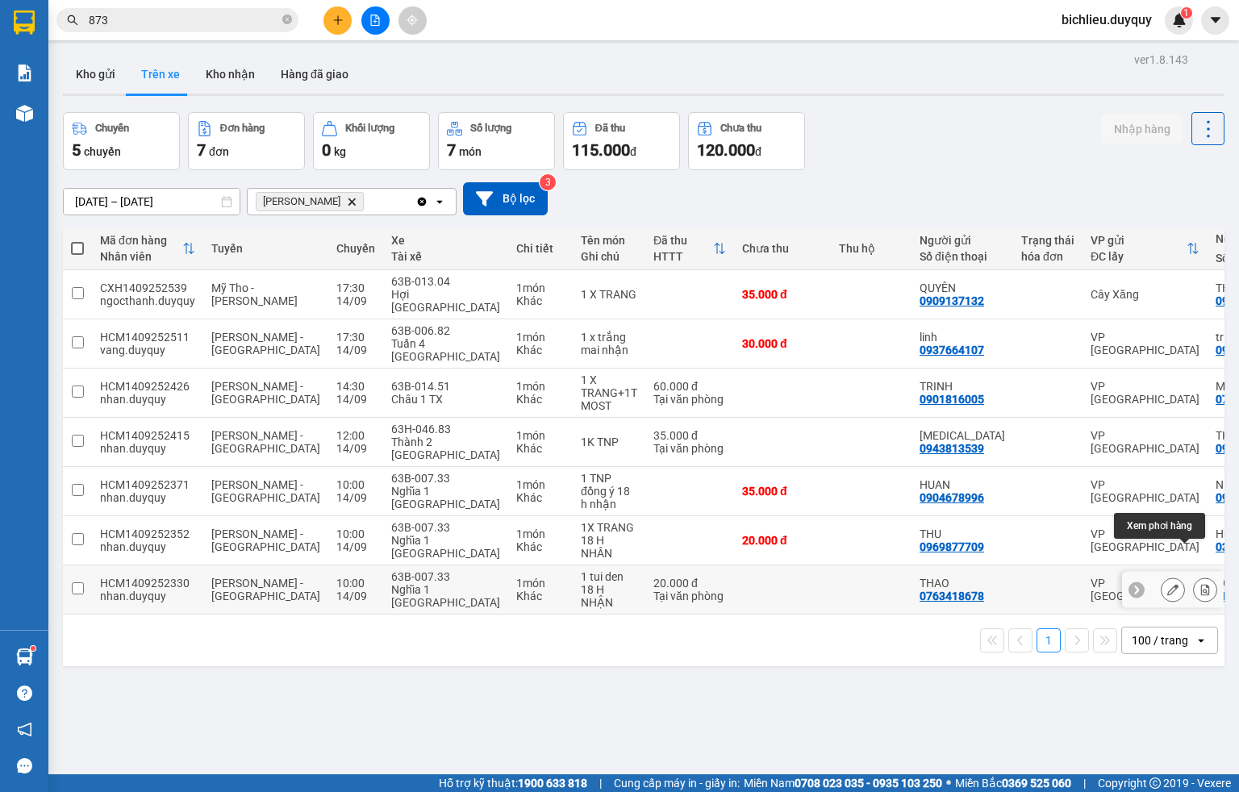
click at [1032, 584] on icon at bounding box center [1205, 589] width 11 height 11
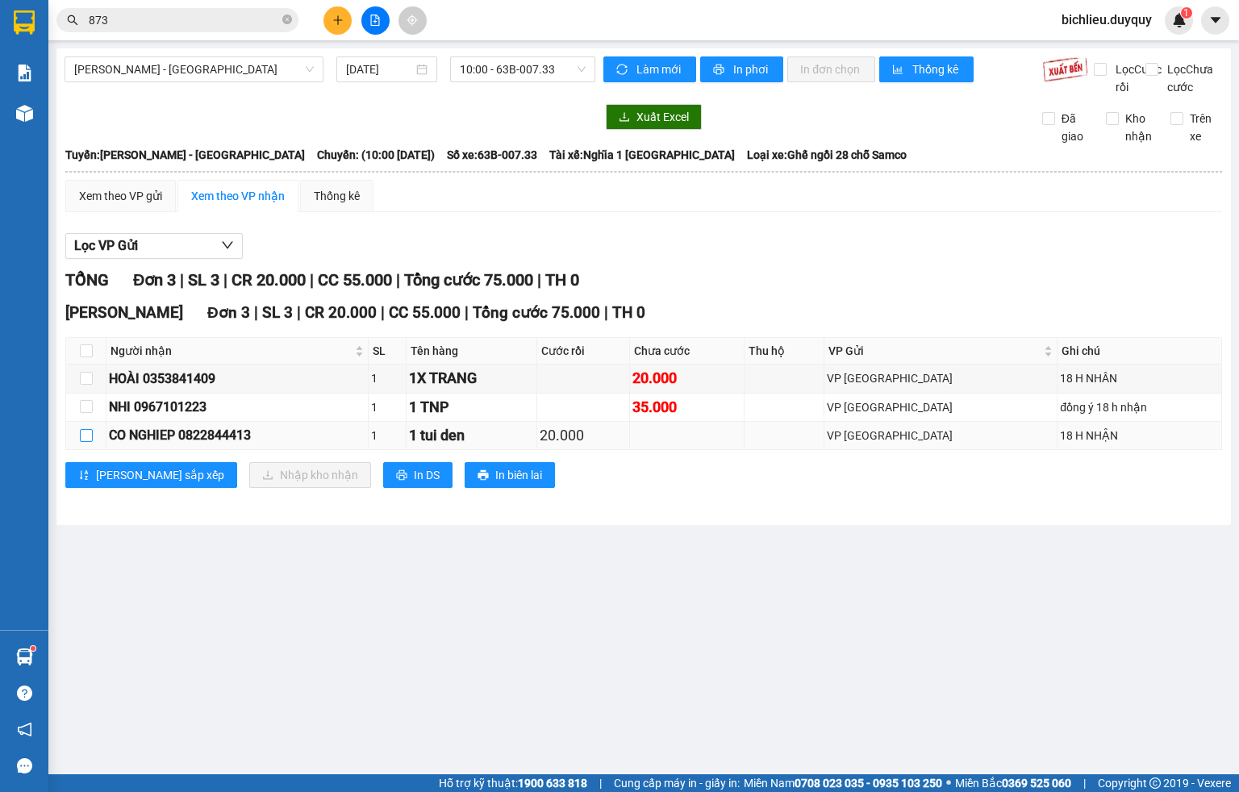
click at [80, 442] on input "checkbox" at bounding box center [86, 435] width 13 height 13
checkbox input "true"
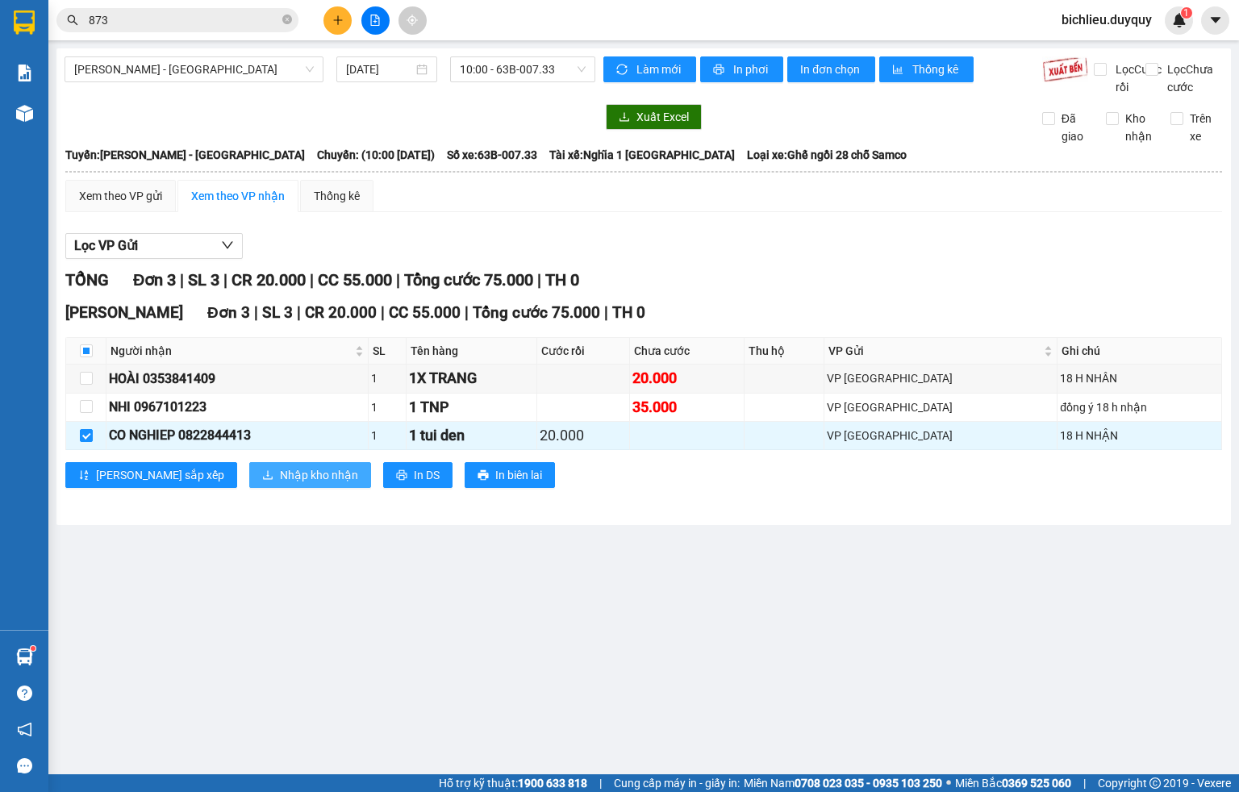
click at [280, 484] on span "Nhập kho nhận" at bounding box center [319, 475] width 78 height 18
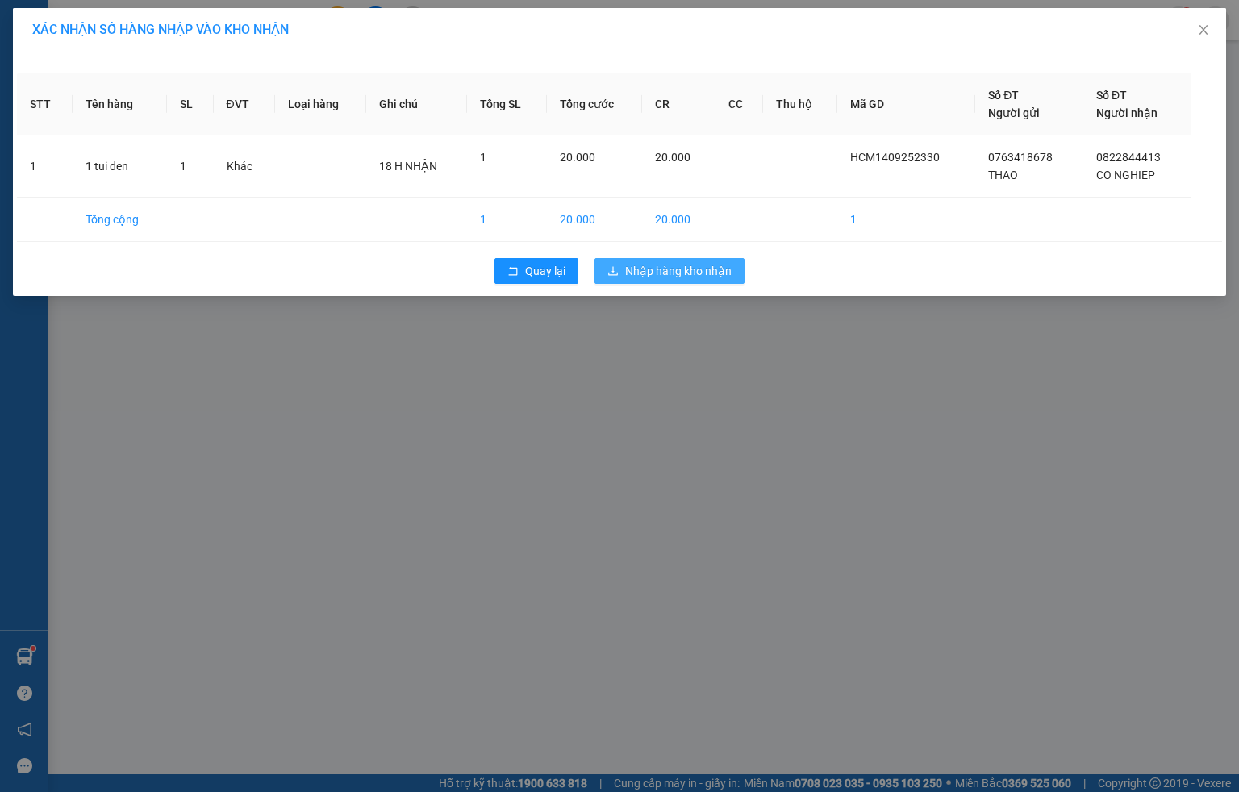
click at [703, 274] on span "Nhập hàng kho nhận" at bounding box center [678, 271] width 106 height 18
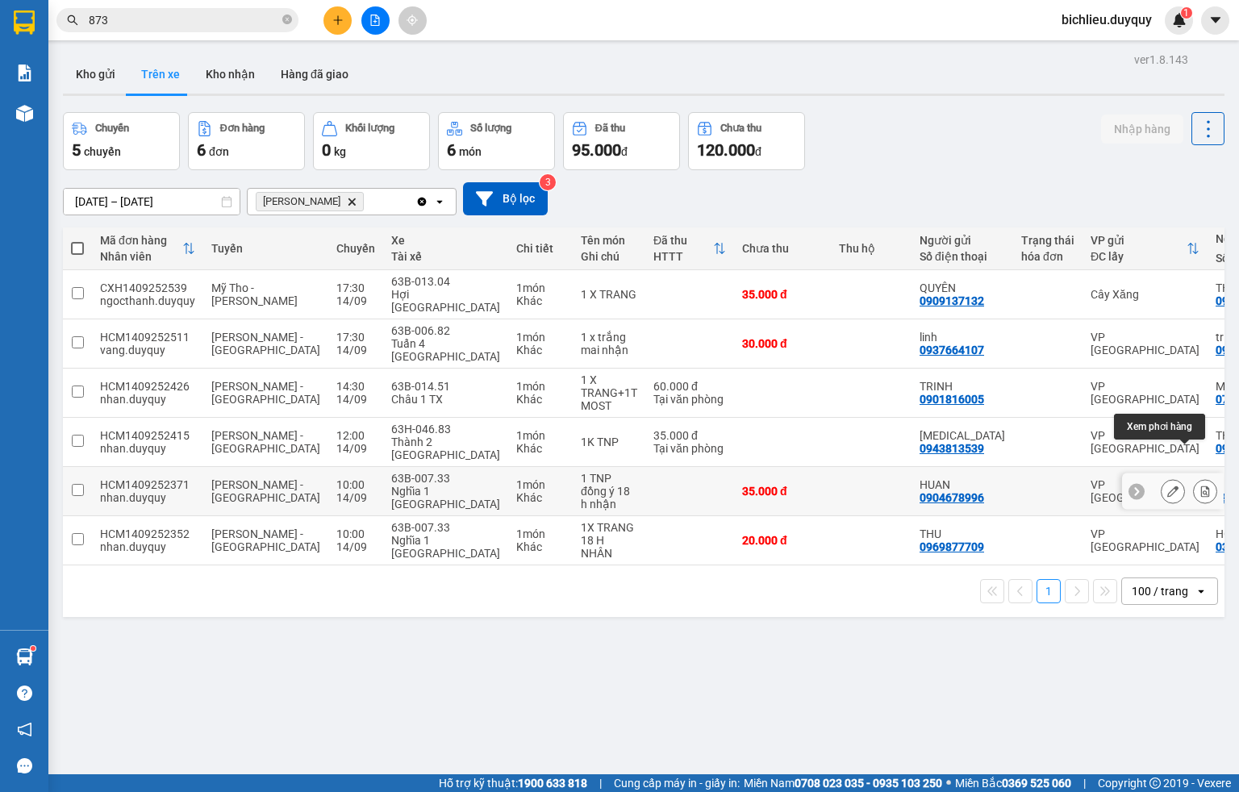
click at [1032, 486] on icon at bounding box center [1205, 491] width 11 height 11
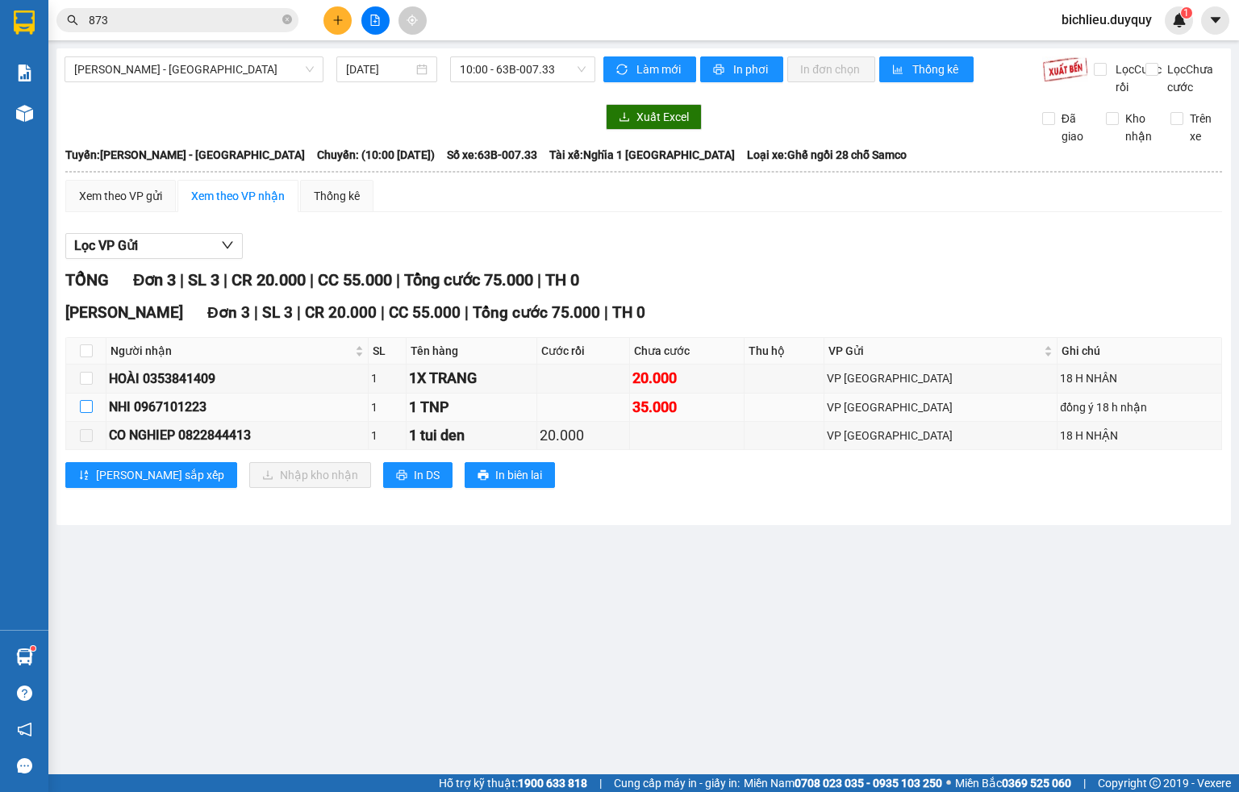
click at [82, 413] on input "checkbox" at bounding box center [86, 406] width 13 height 13
checkbox input "true"
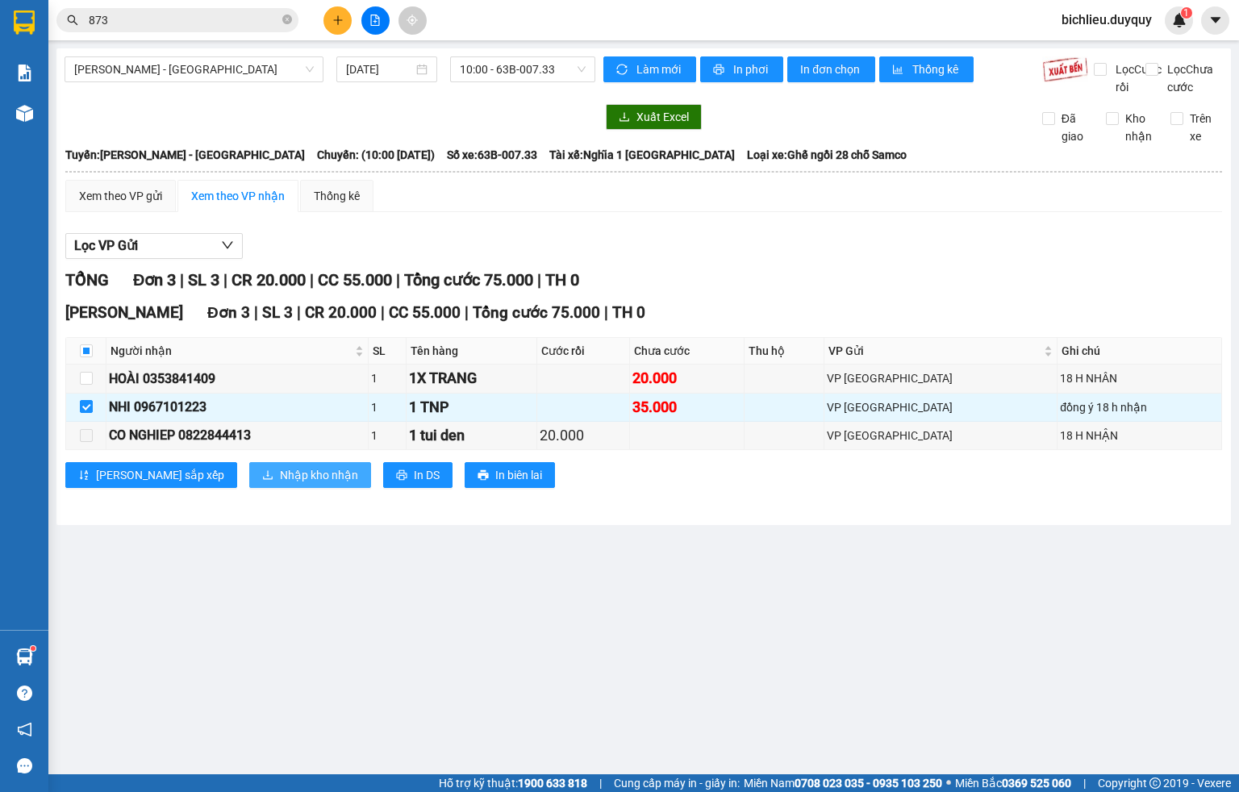
click at [280, 484] on span "Nhập kho nhận" at bounding box center [319, 475] width 78 height 18
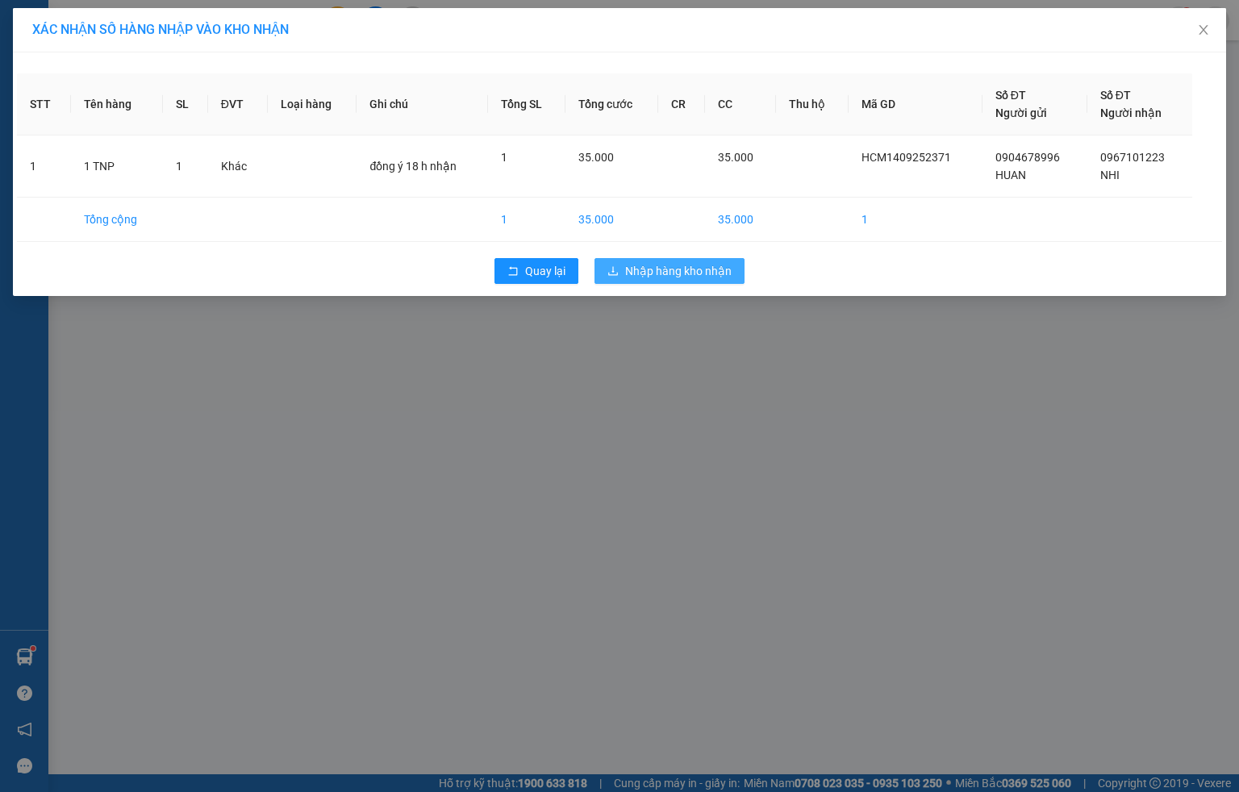
click at [620, 277] on button "Nhập hàng kho nhận" at bounding box center [670, 271] width 150 height 26
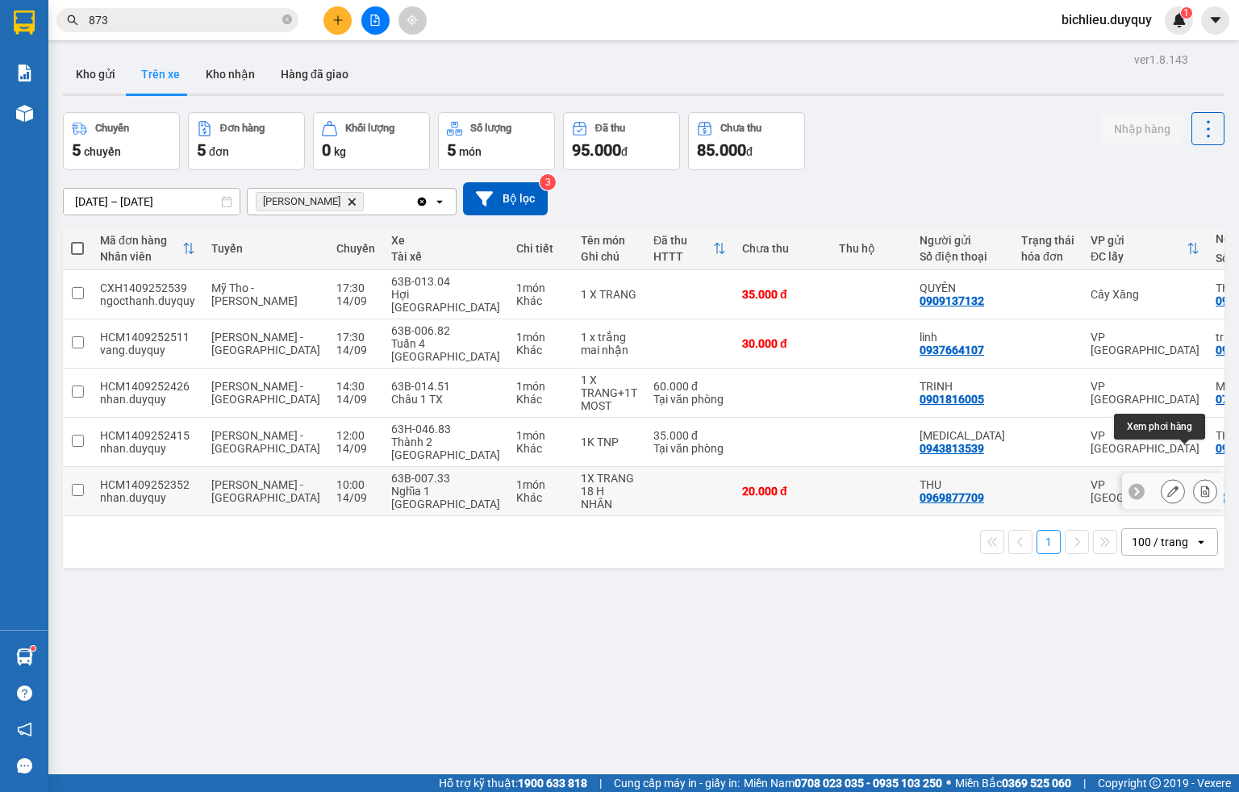
click at [1032, 486] on icon at bounding box center [1205, 491] width 11 height 11
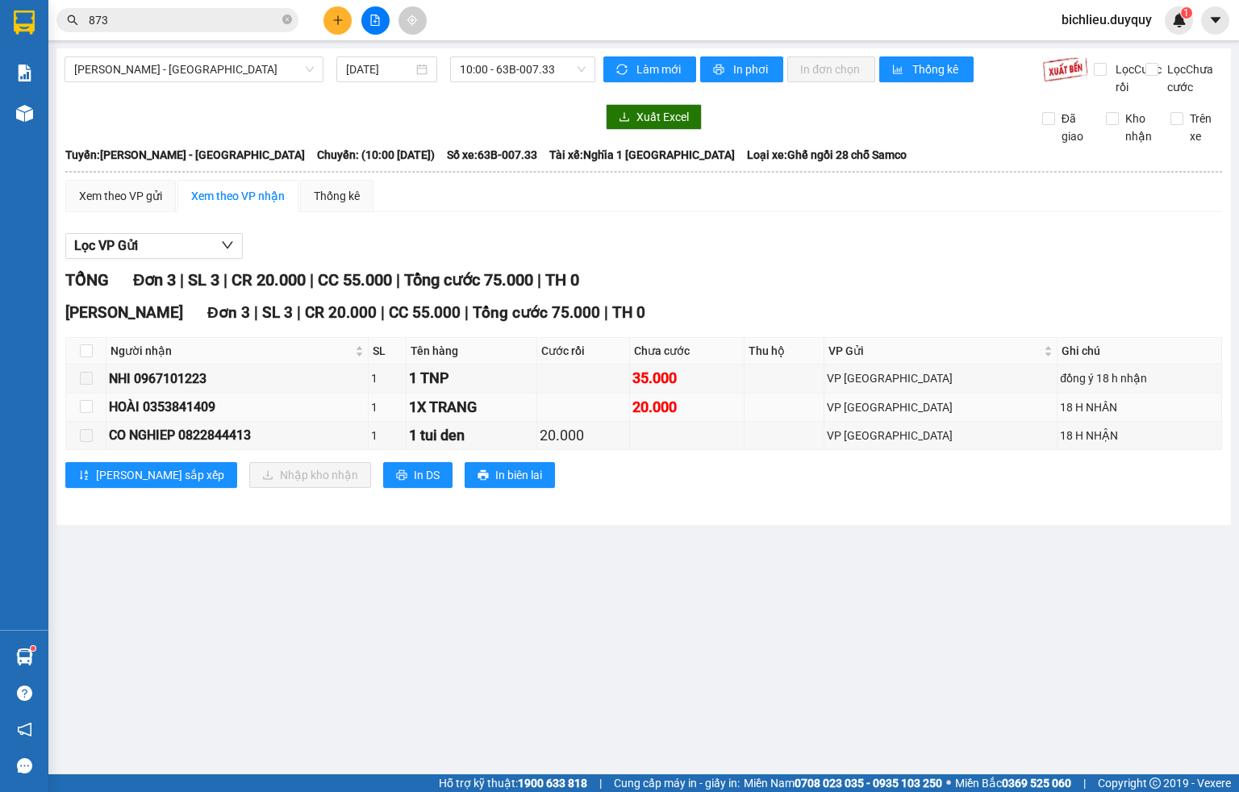
click at [76, 422] on td at bounding box center [86, 408] width 40 height 28
click at [85, 413] on input "checkbox" at bounding box center [86, 406] width 13 height 13
checkbox input "true"
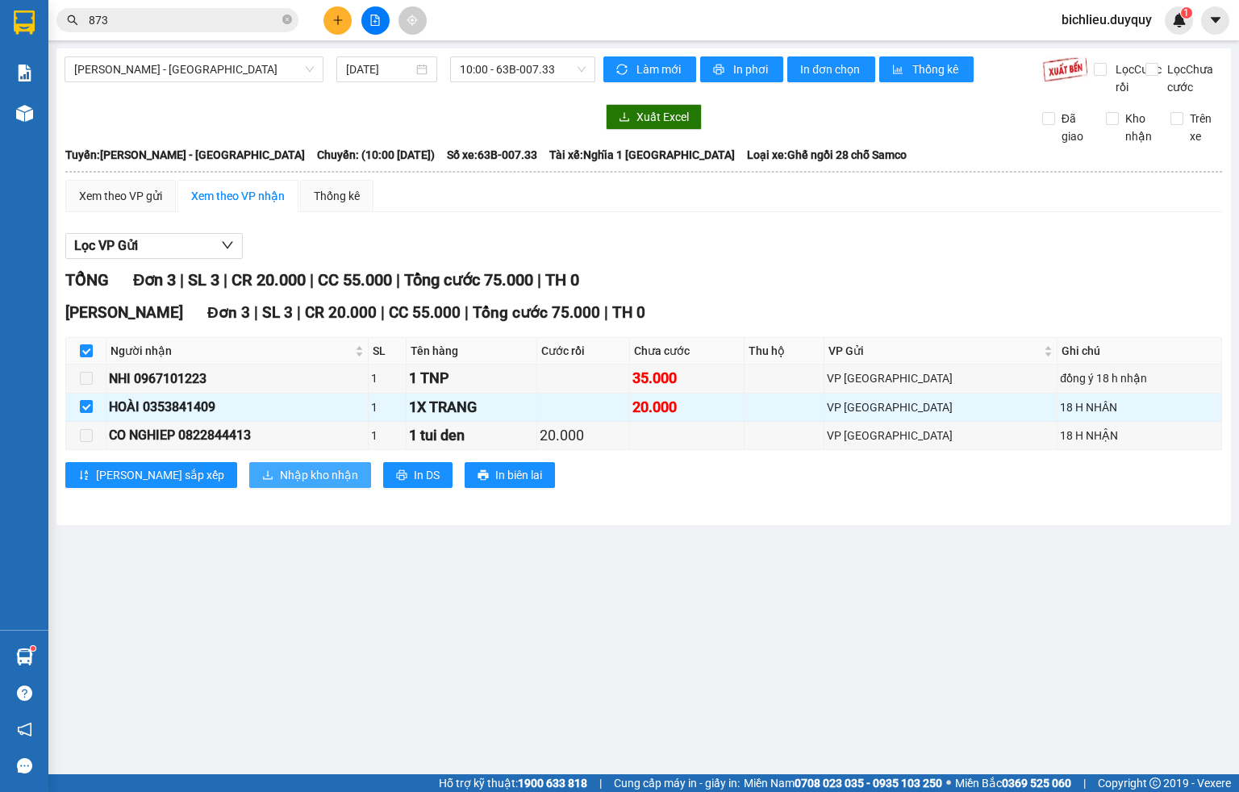
click at [280, 484] on span "Nhập kho nhận" at bounding box center [319, 475] width 78 height 18
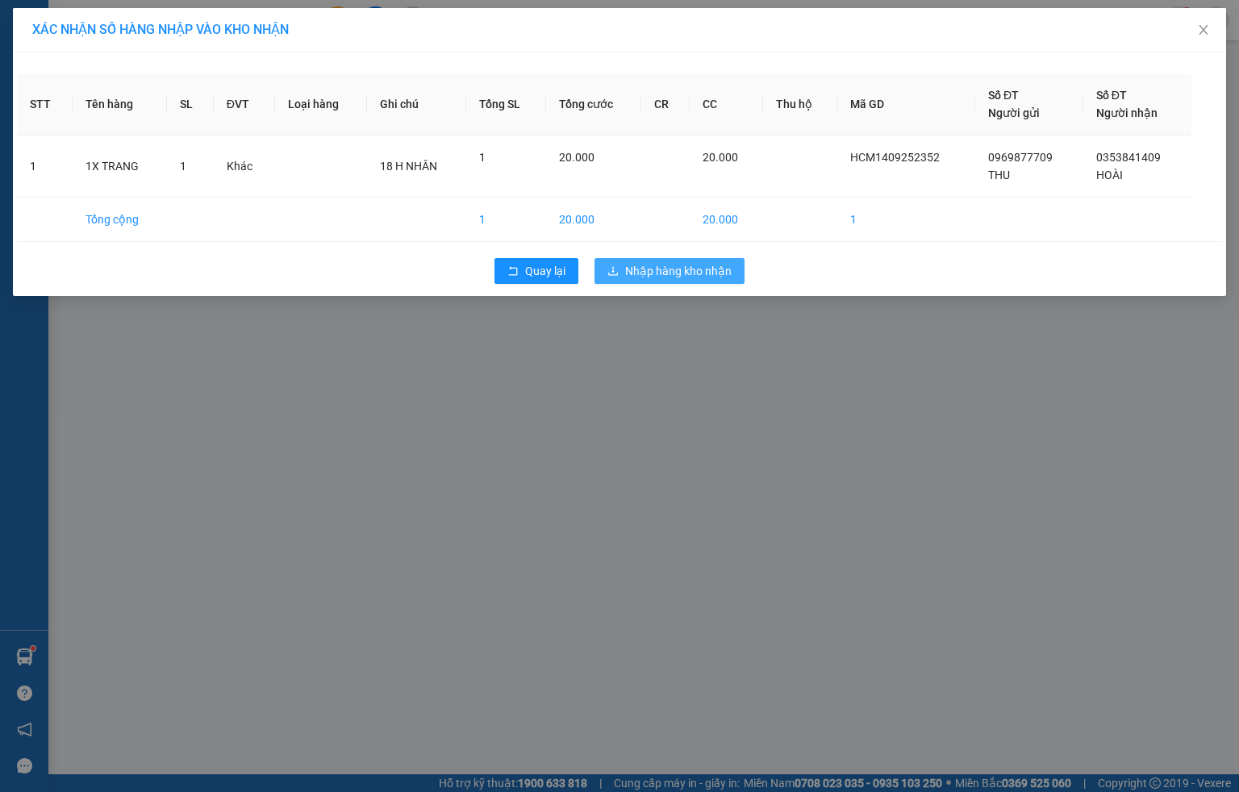
click at [654, 269] on span "Nhập hàng kho nhận" at bounding box center [678, 271] width 106 height 18
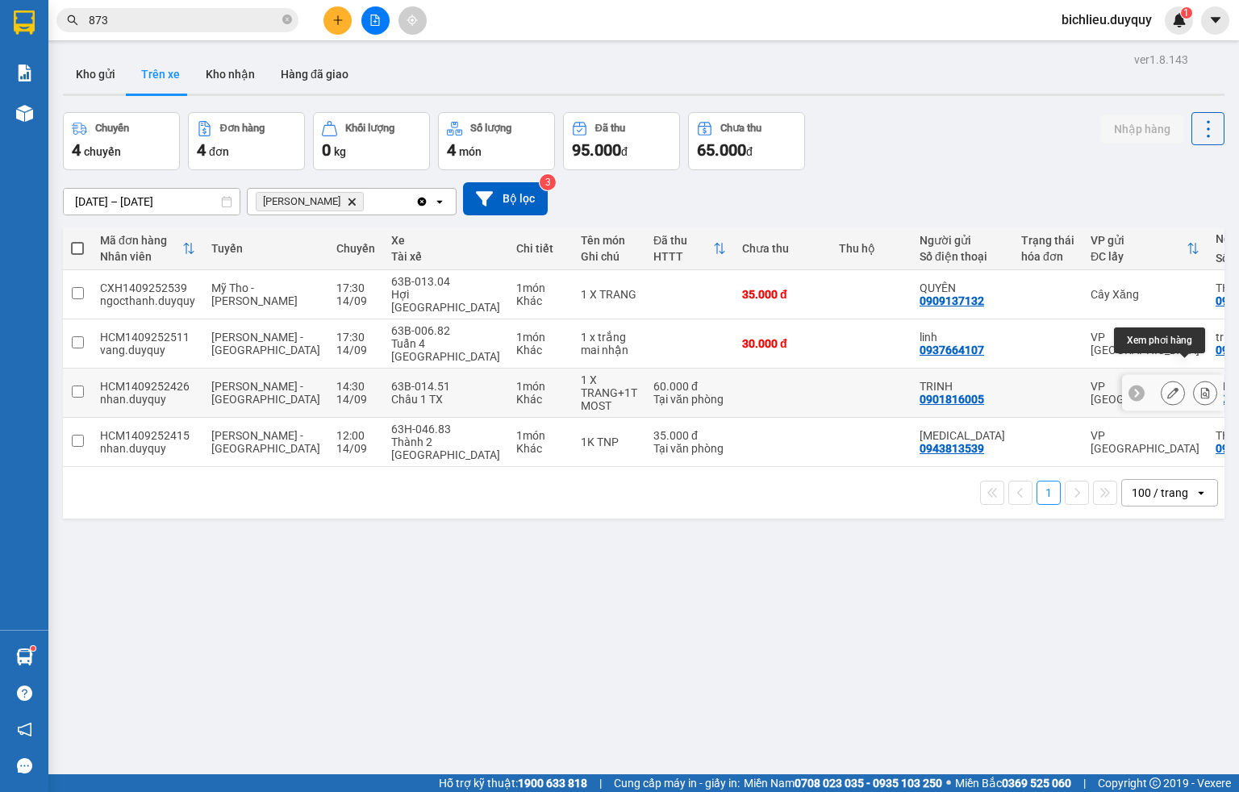
click at [1032, 387] on icon at bounding box center [1205, 392] width 9 height 11
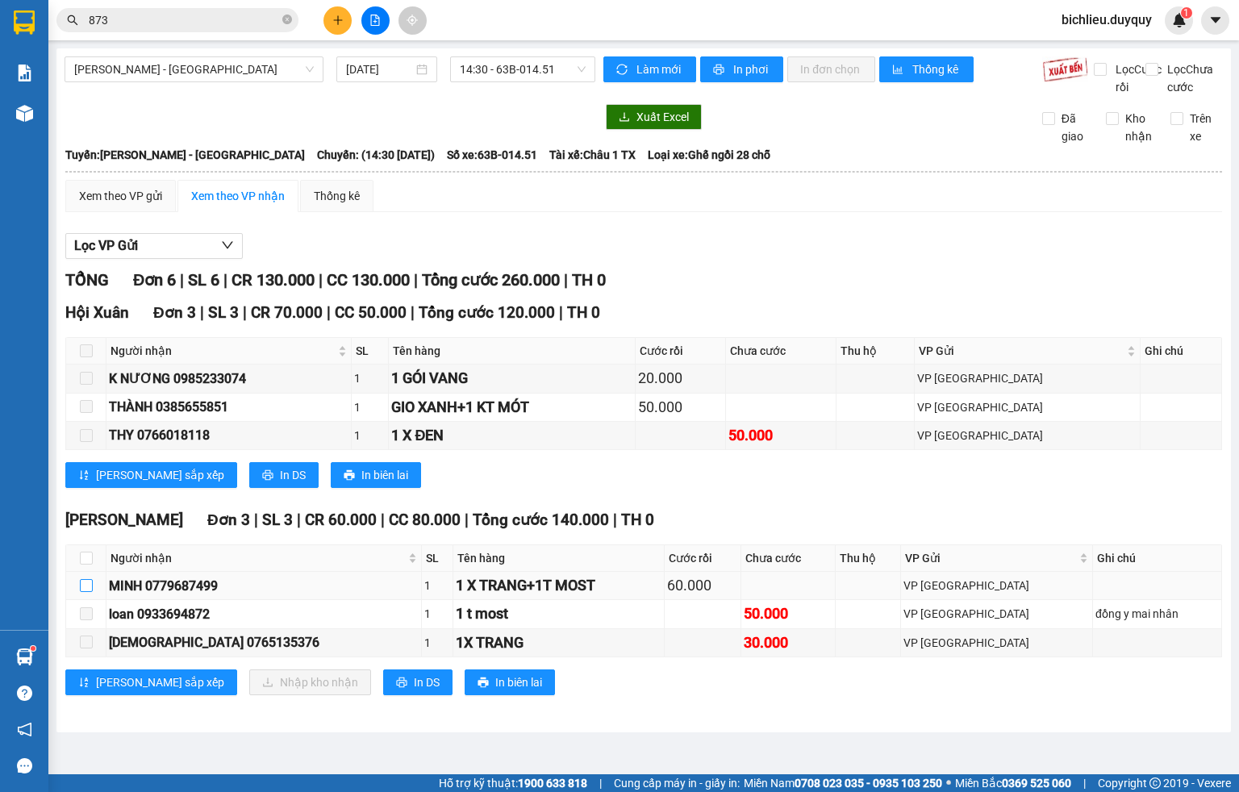
click at [90, 592] on input "checkbox" at bounding box center [86, 585] width 13 height 13
checkbox input "true"
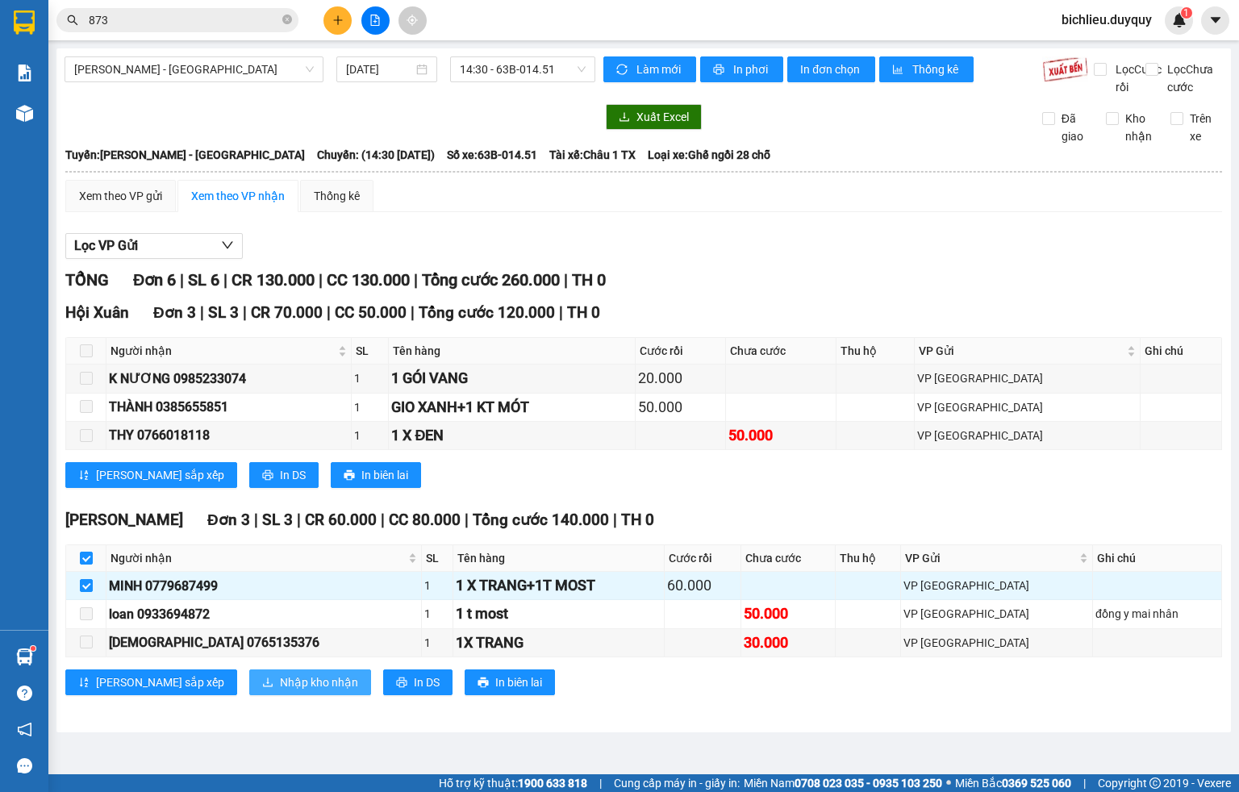
click at [280, 659] on span "Nhập kho nhận" at bounding box center [319, 683] width 78 height 18
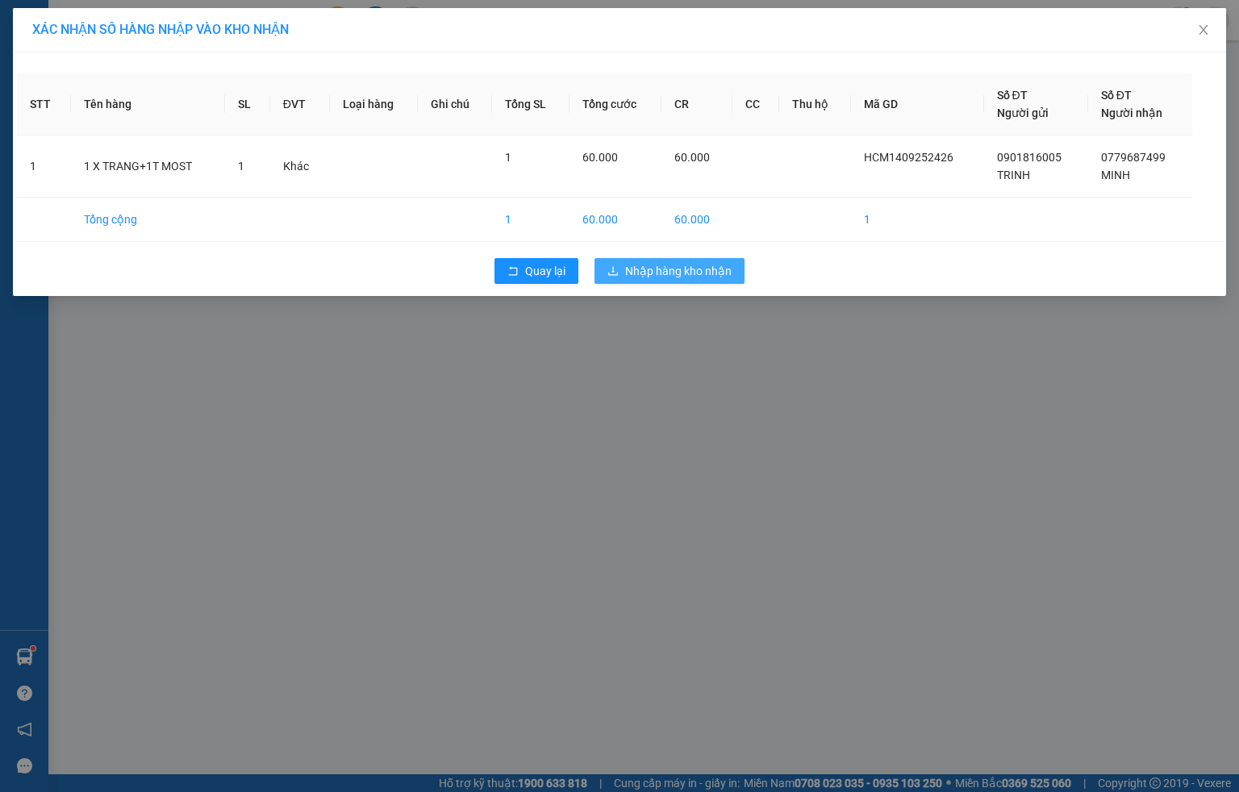
click at [657, 284] on button "Nhập hàng kho nhận" at bounding box center [670, 271] width 150 height 26
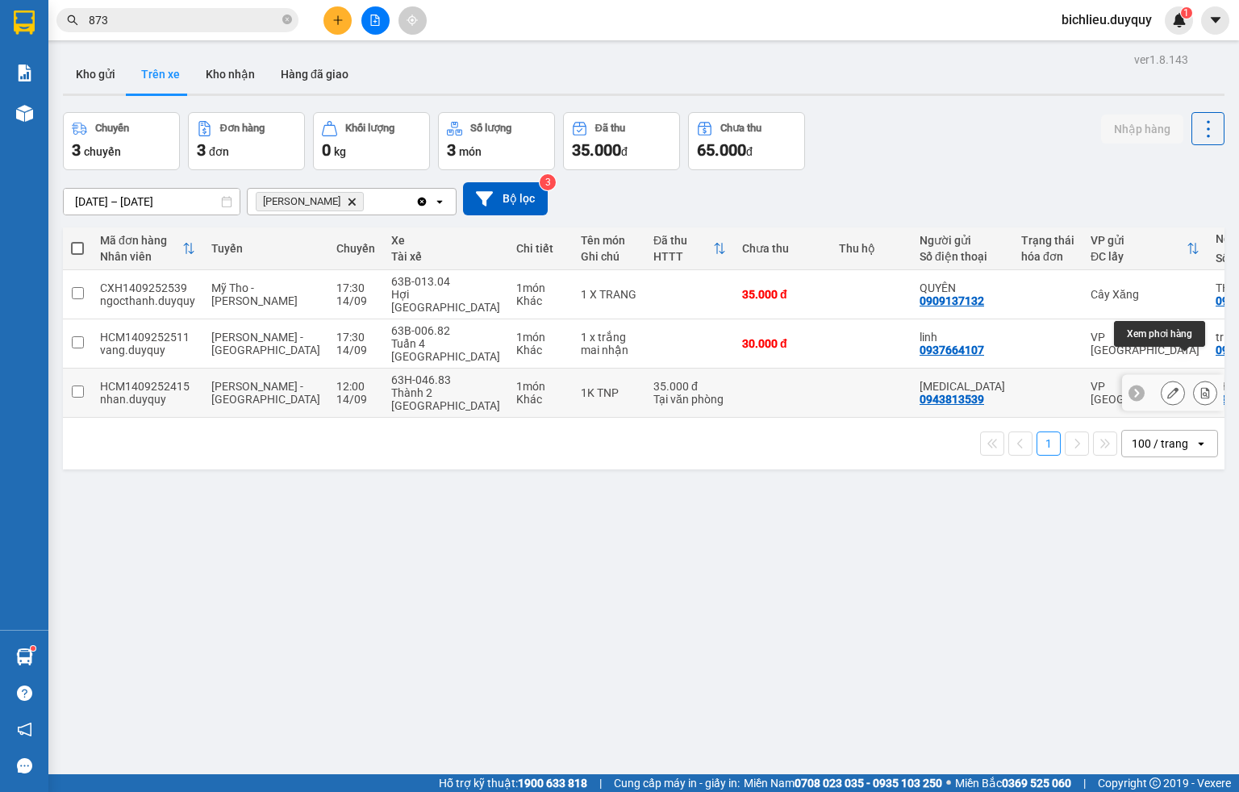
click at [1032, 387] on icon at bounding box center [1205, 392] width 9 height 11
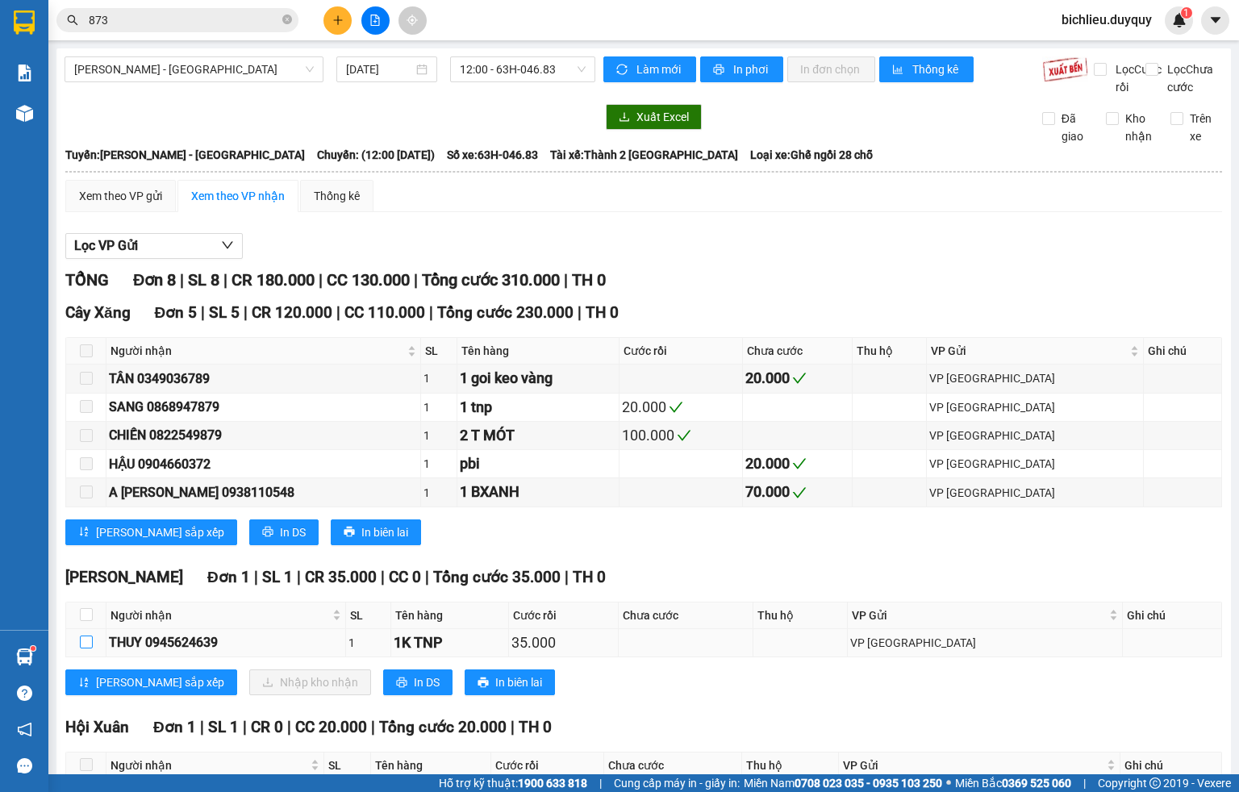
click at [86, 649] on input "checkbox" at bounding box center [86, 642] width 13 height 13
checkbox input "true"
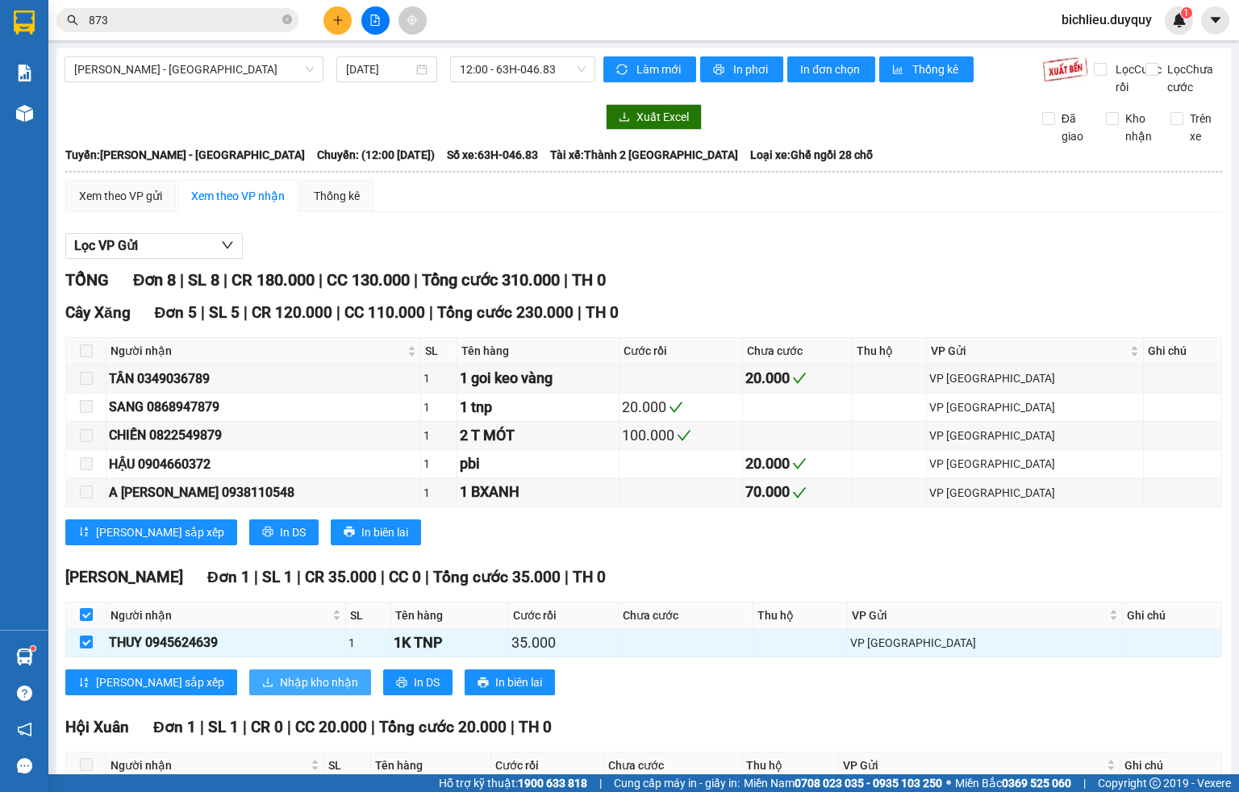
click at [295, 659] on button "Nhập kho nhận" at bounding box center [310, 683] width 122 height 26
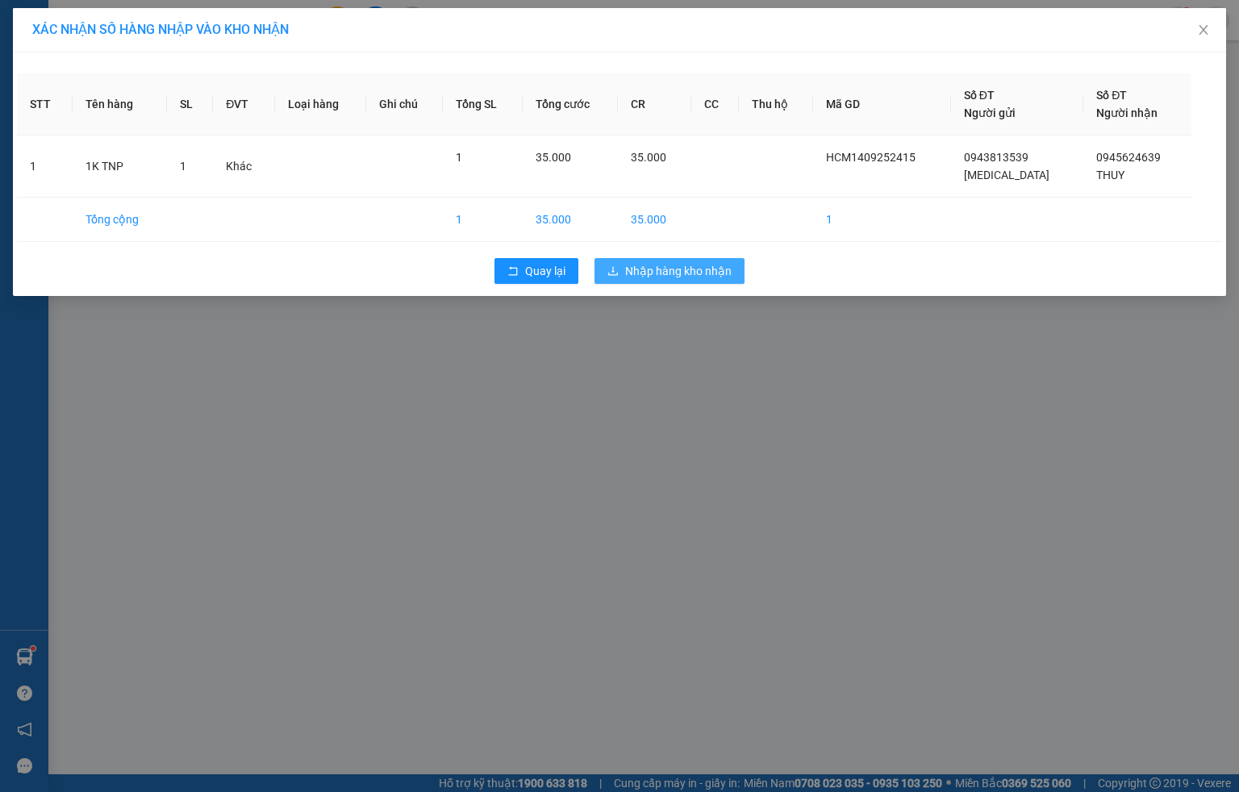
click at [704, 274] on span "Nhập hàng kho nhận" at bounding box center [678, 271] width 106 height 18
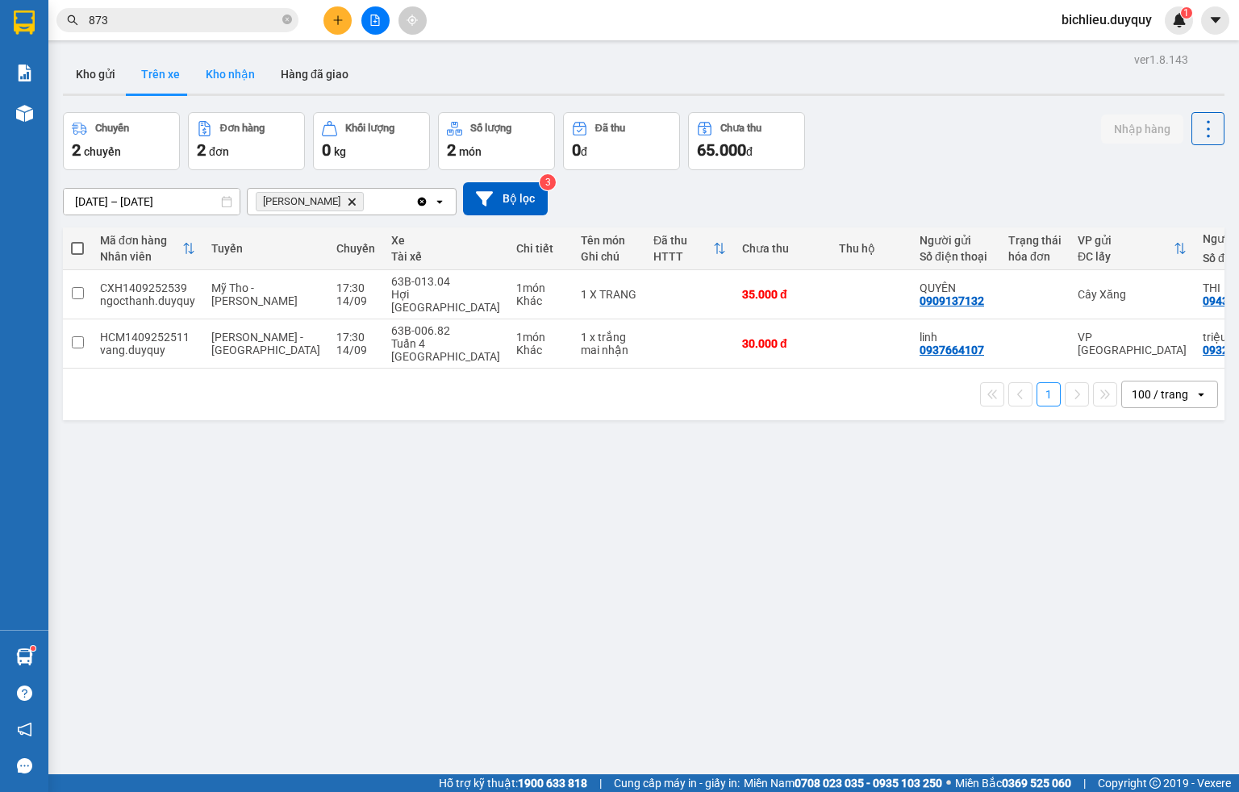
click at [214, 85] on button "Kho nhận" at bounding box center [230, 74] width 75 height 39
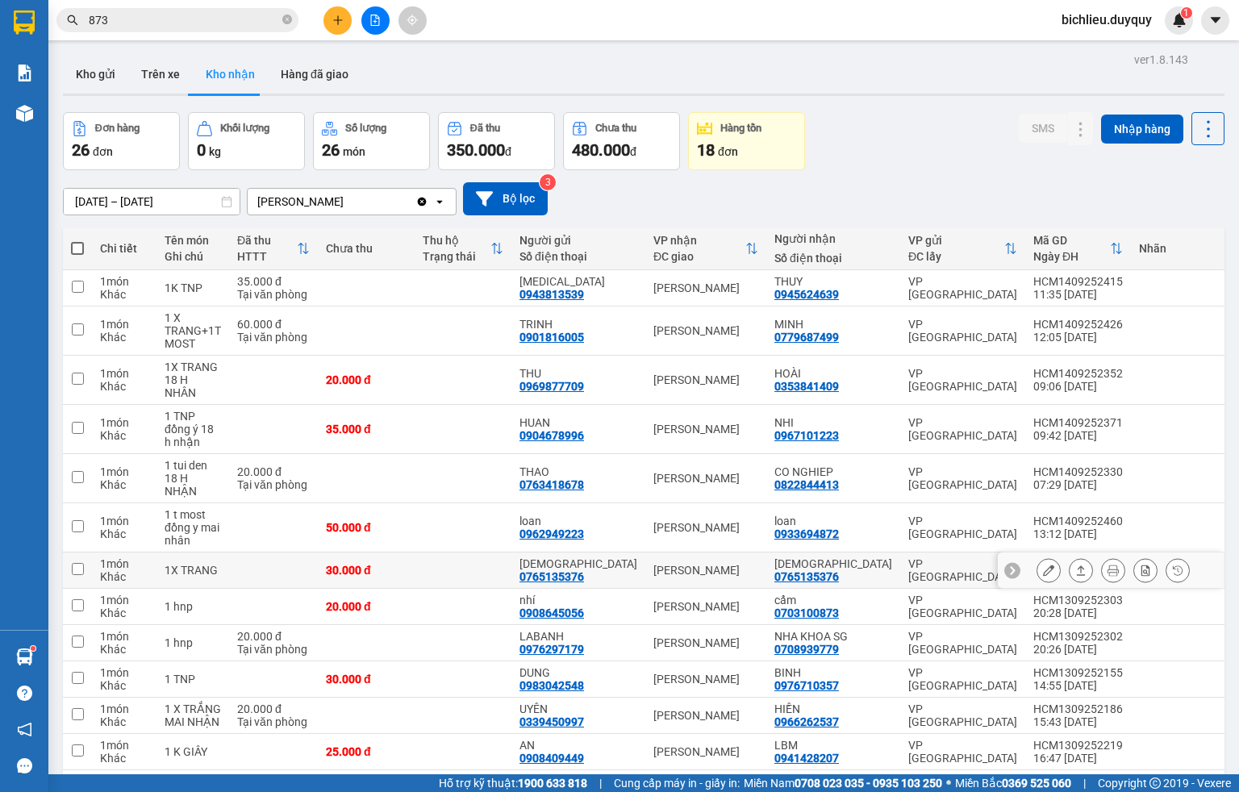
scroll to position [605, 0]
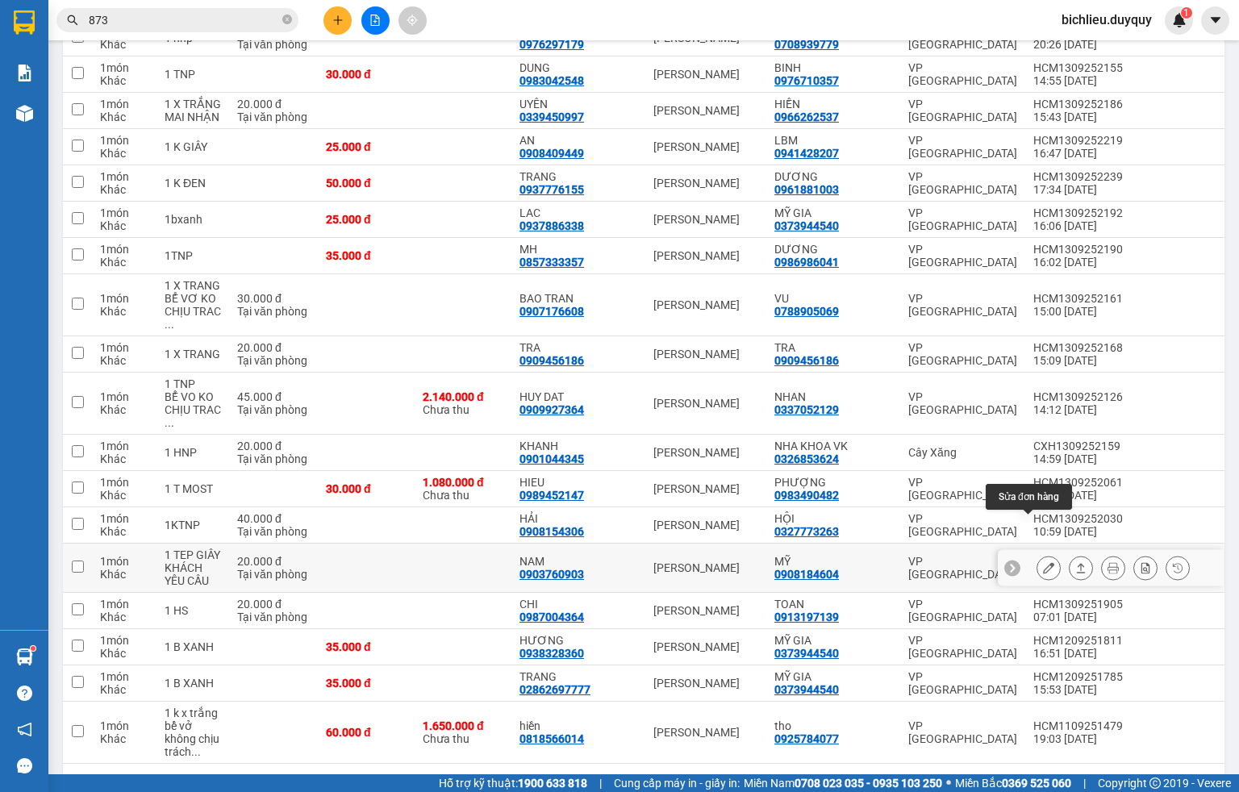
click at [1032, 562] on icon at bounding box center [1048, 567] width 11 height 11
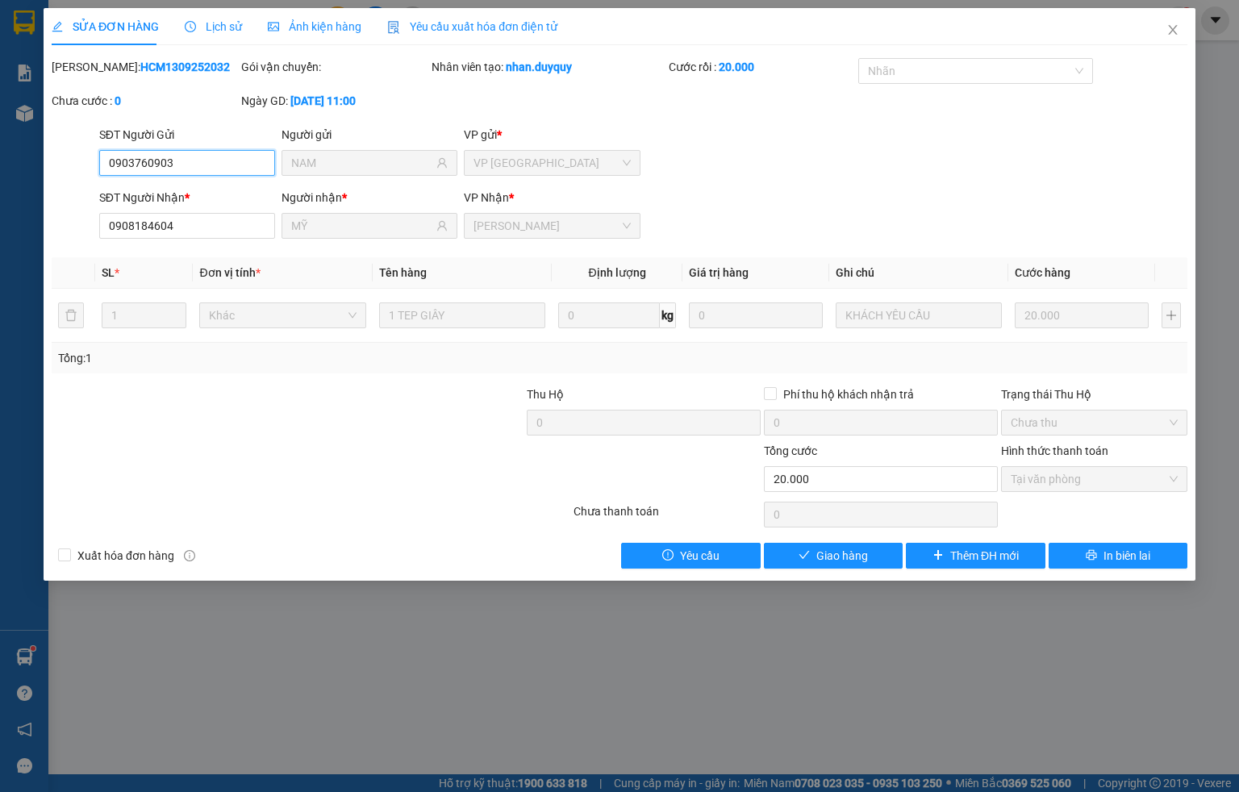
type input "0903760903"
type input "NAM"
type input "0908184604"
type input "MỸ"
type input "20.000"
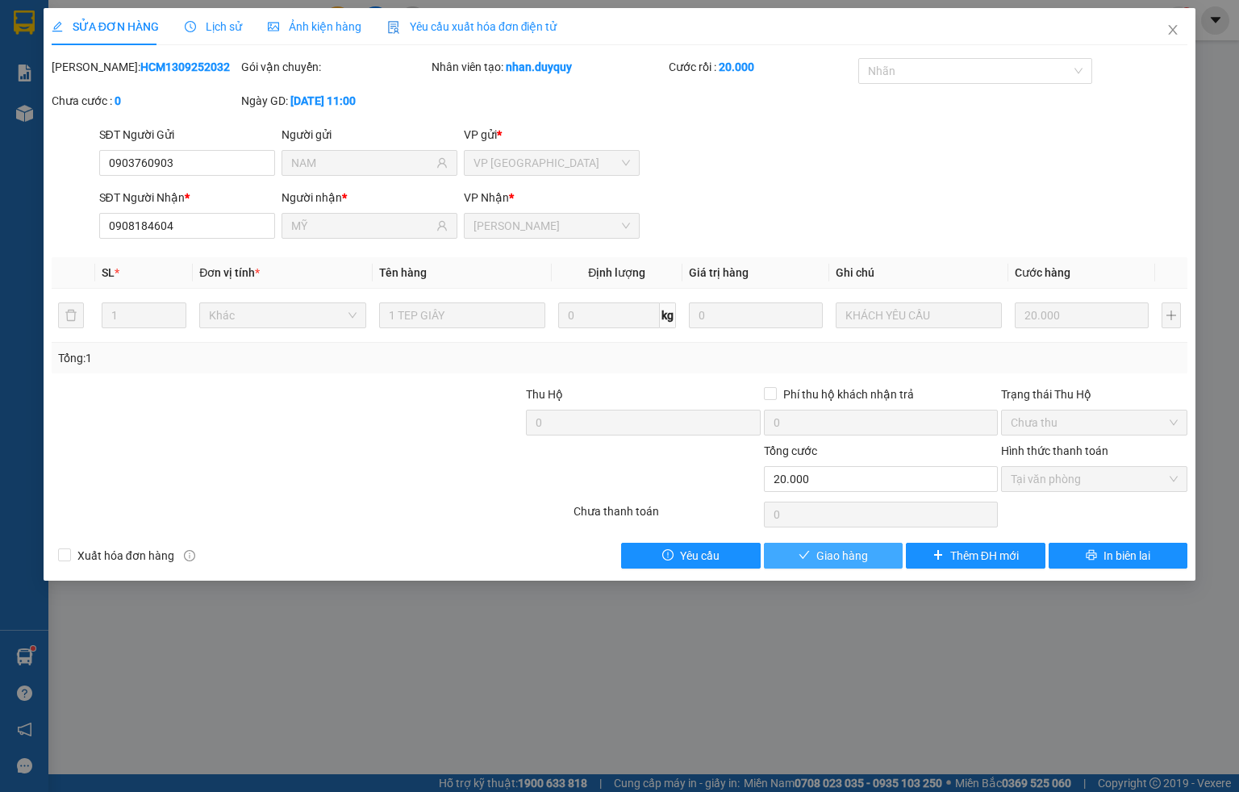
click at [845, 557] on span "Giao hàng" at bounding box center [842, 556] width 52 height 18
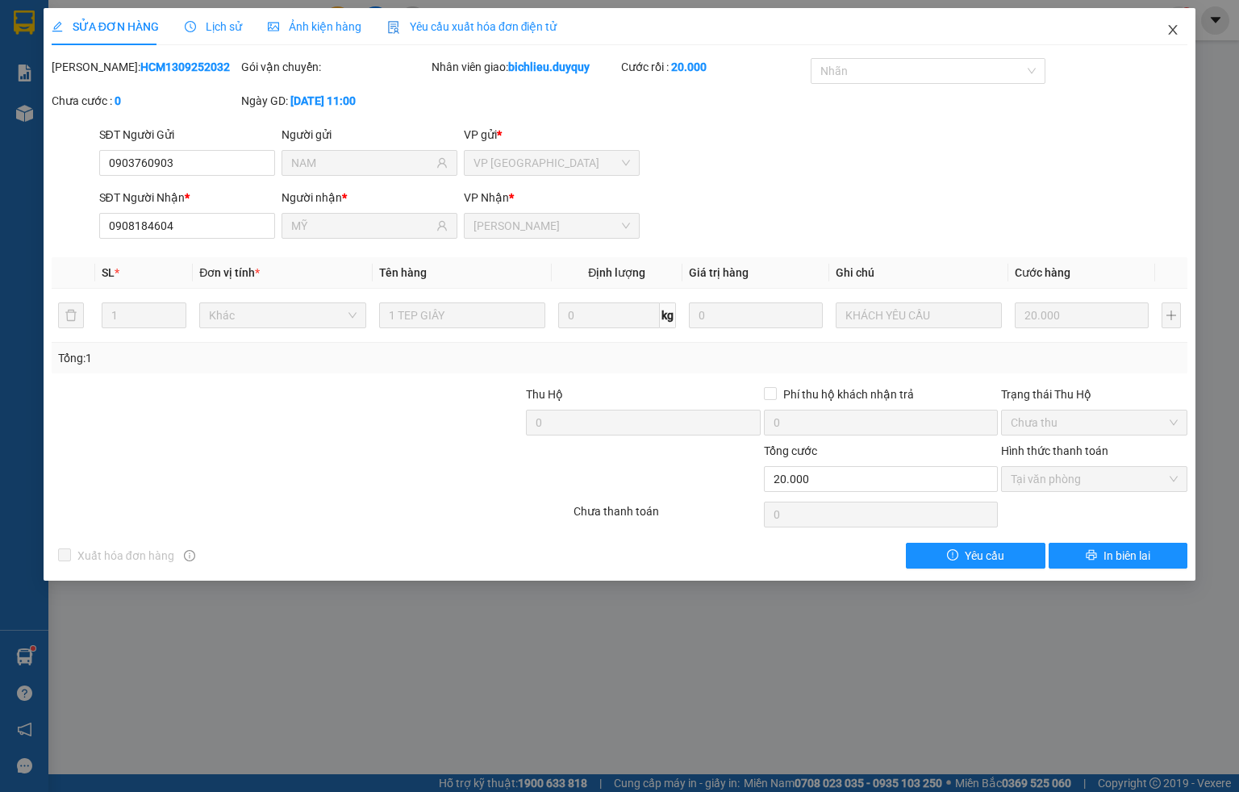
click at [1032, 35] on icon "close" at bounding box center [1173, 29] width 13 height 13
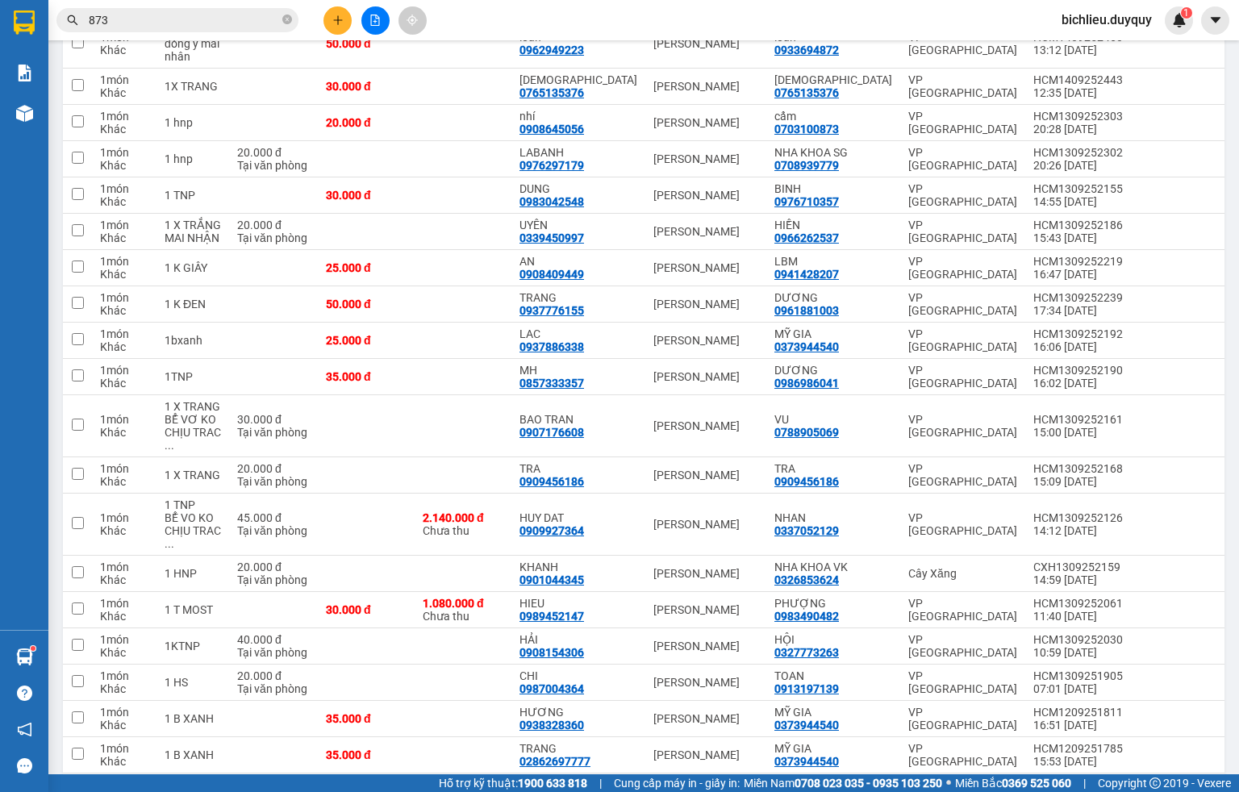
scroll to position [559, 0]
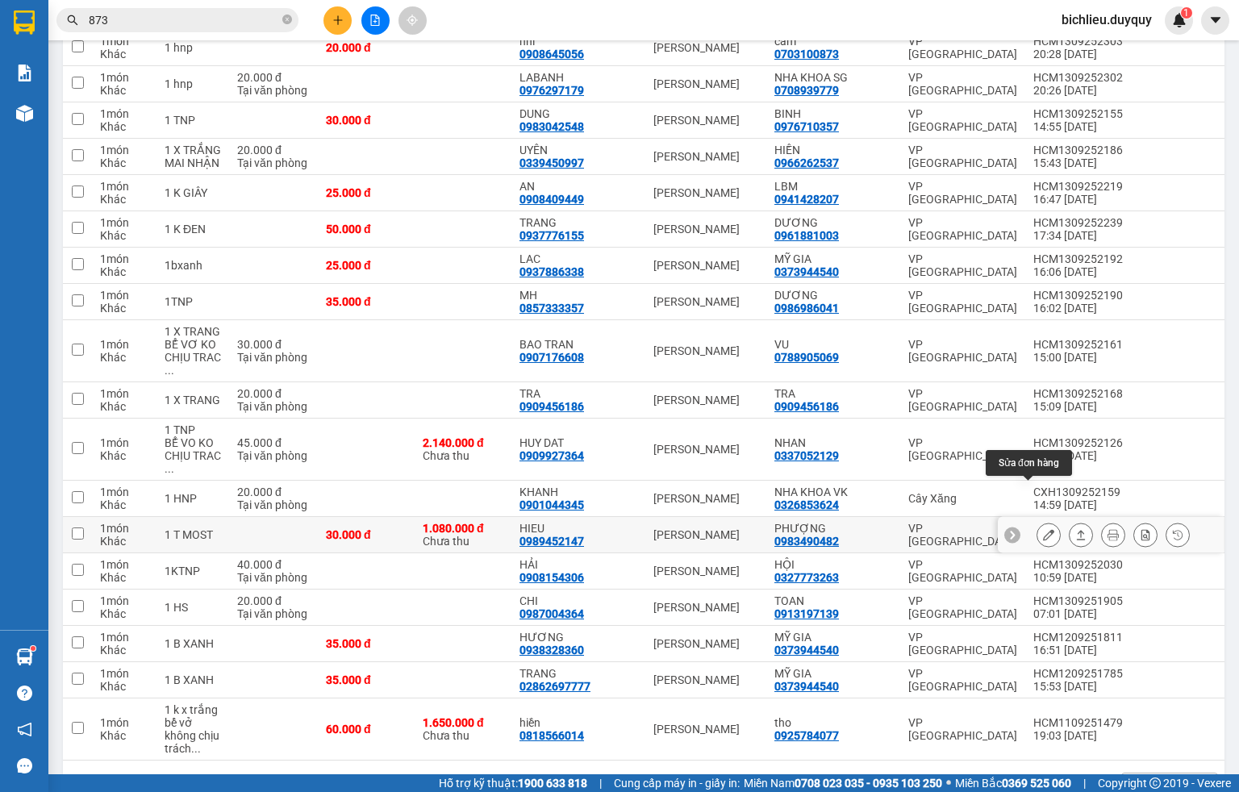
click at [1032, 521] on button at bounding box center [1049, 535] width 23 height 28
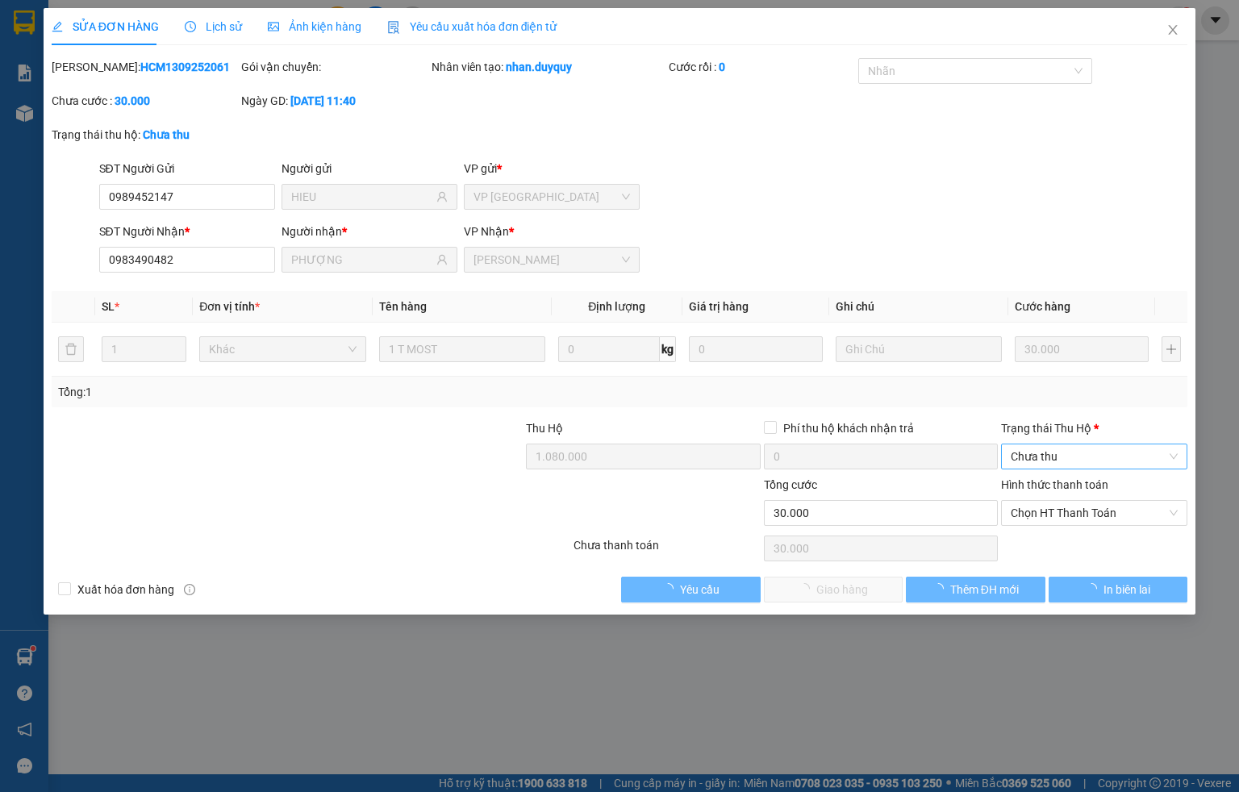
type input "0989452147"
type input "HIEU"
type input "0983490482"
type input "PHƯỢNG"
type input "1.080.000"
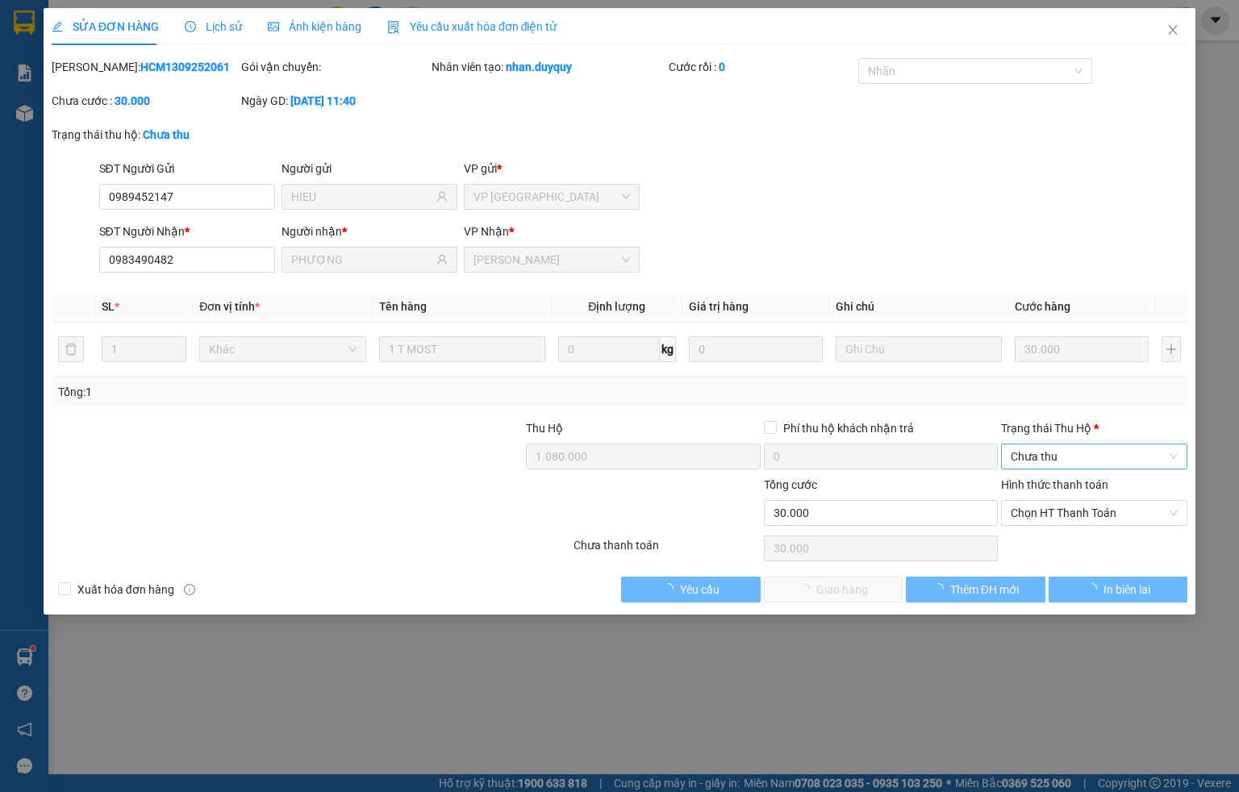
type input "30.000"
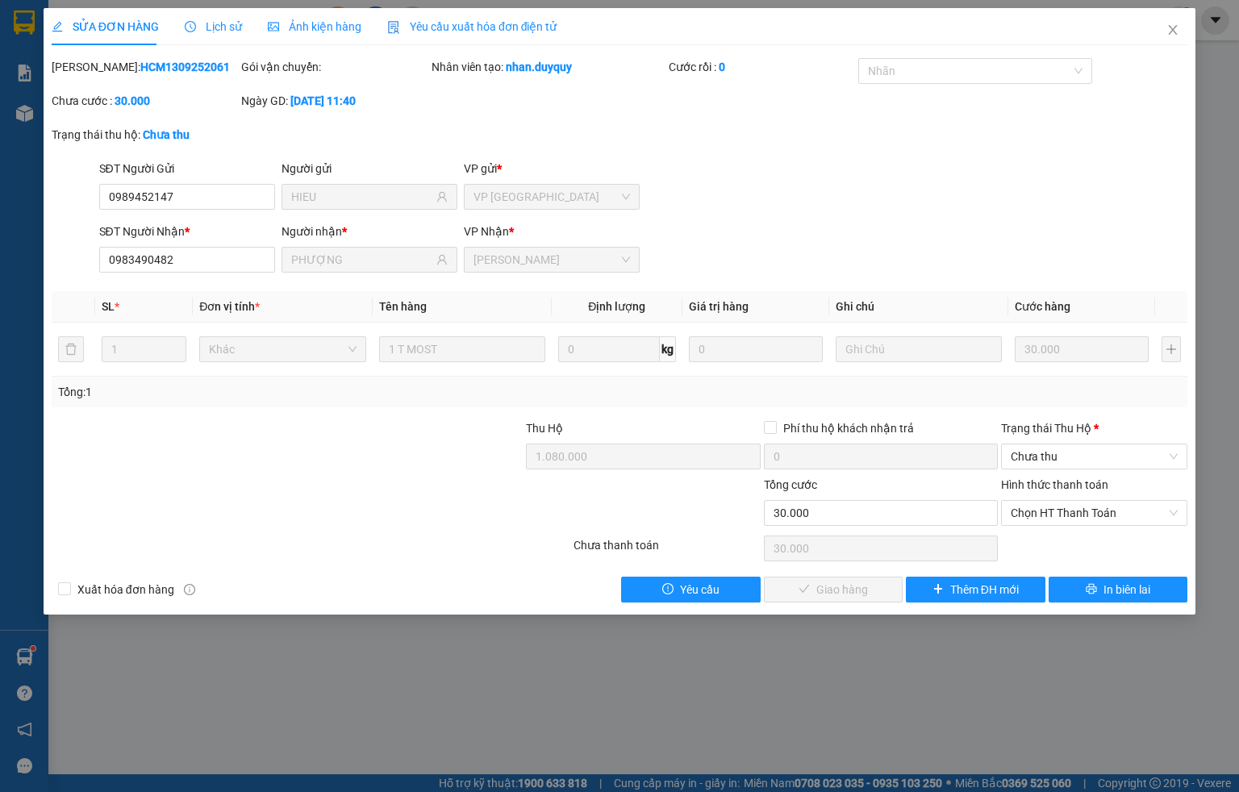
click at [1032, 427] on div "Trạng thái [PERSON_NAME] *" at bounding box center [1094, 429] width 186 height 18
click at [1032, 445] on input "Trạng thái [PERSON_NAME] *" at bounding box center [1089, 457] width 156 height 24
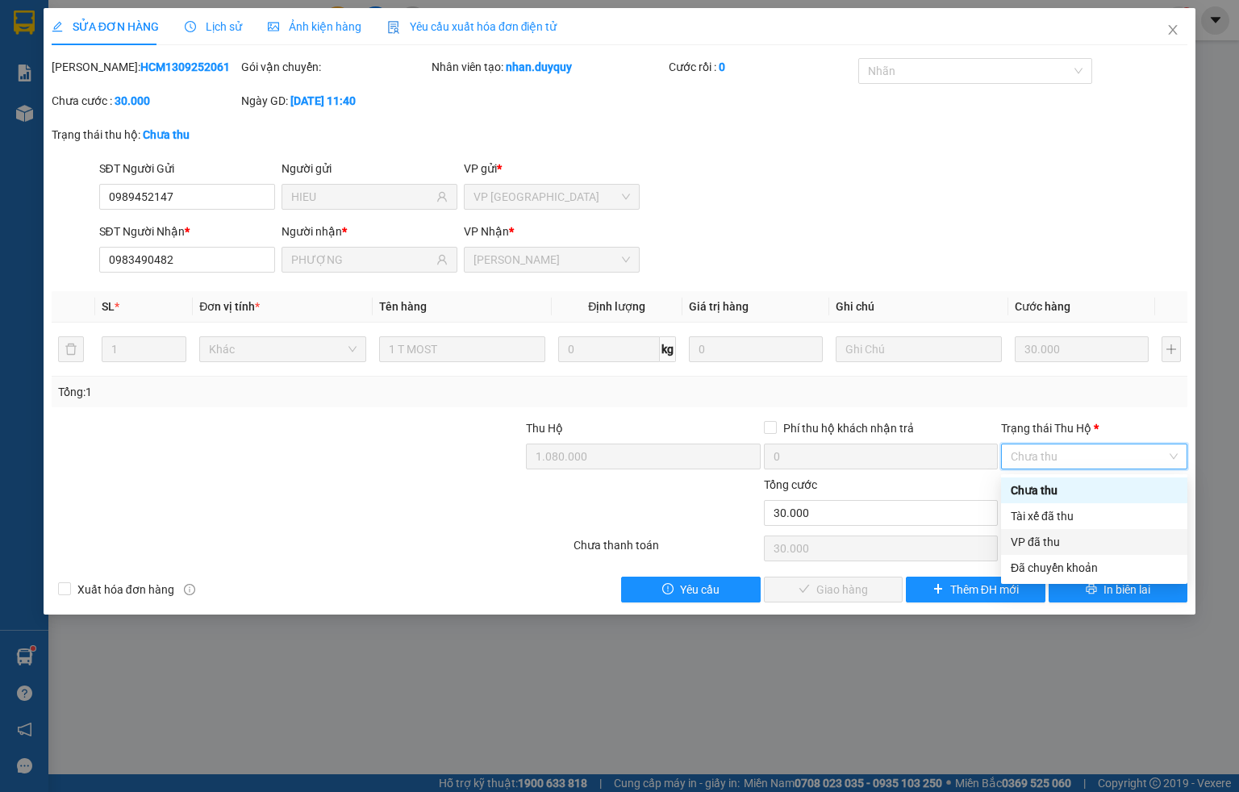
click at [1032, 541] on div "VP đã thu" at bounding box center [1094, 542] width 167 height 18
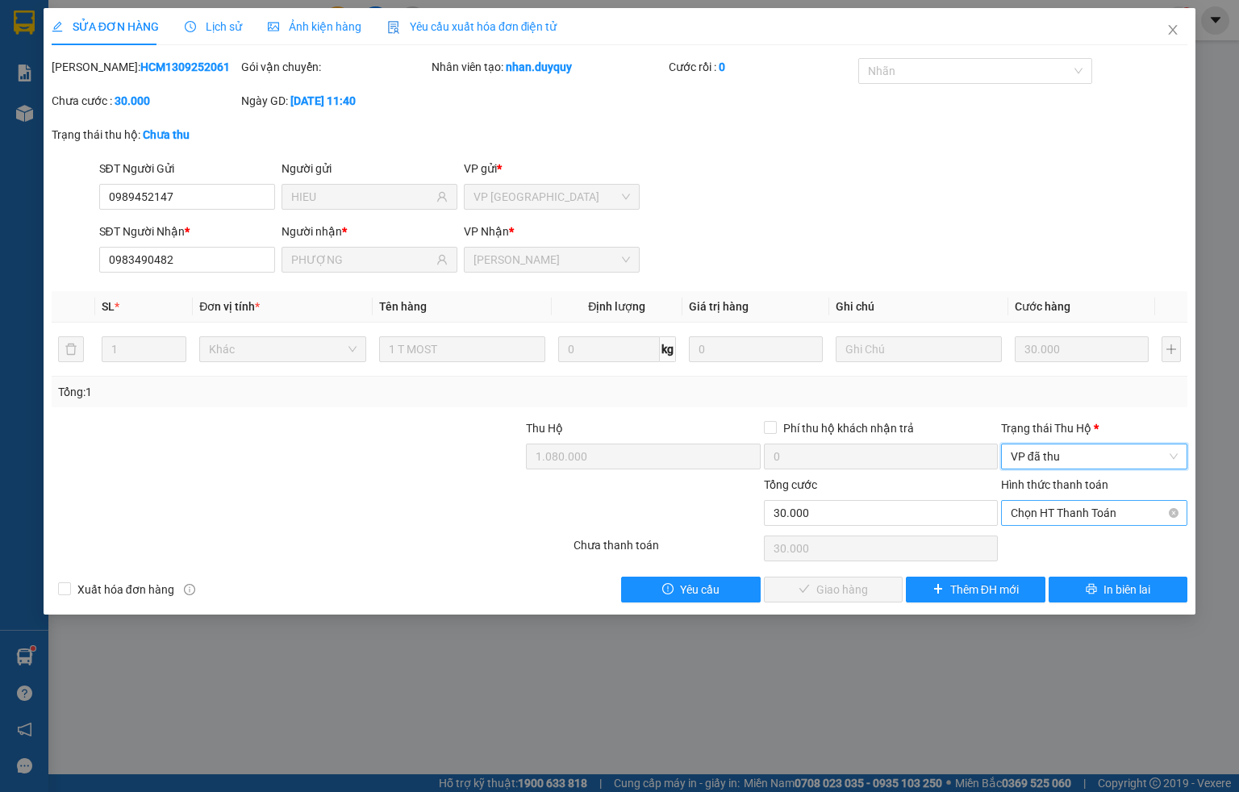
click at [1026, 514] on span "Chọn HT Thanh Toán" at bounding box center [1094, 513] width 167 height 24
click at [1032, 549] on div "Tại văn phòng" at bounding box center [1094, 548] width 167 height 18
type input "0"
click at [841, 598] on span "Giao hàng" at bounding box center [842, 590] width 52 height 18
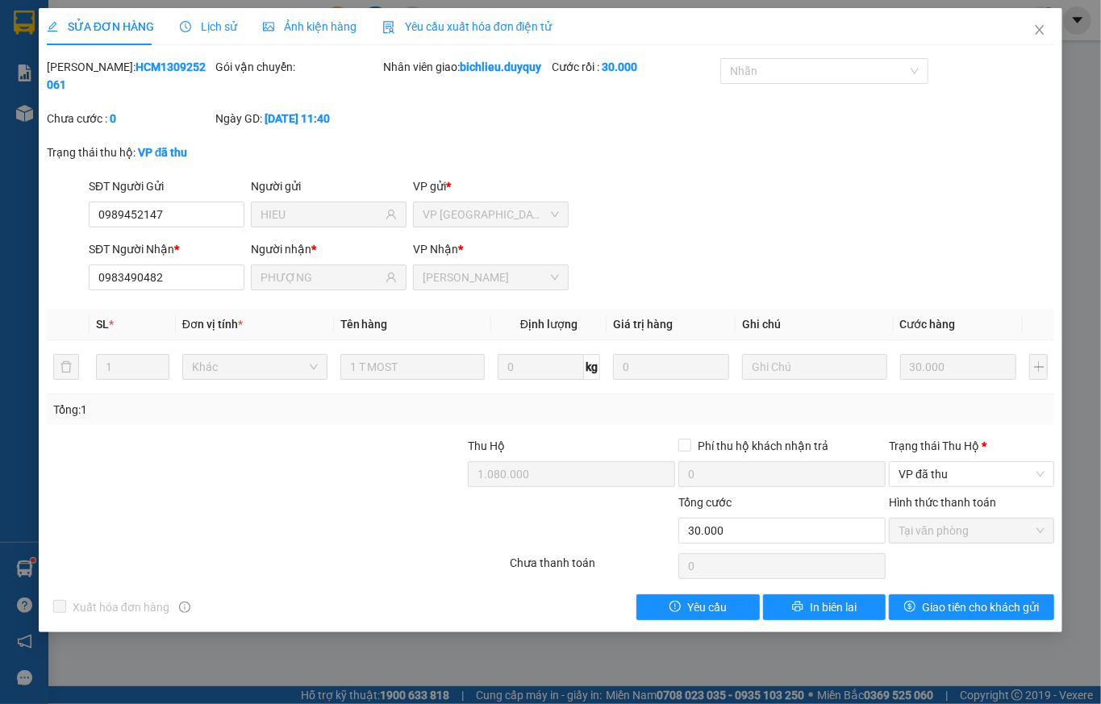
drag, startPoint x: 1188, startPoint y: 0, endPoint x: 623, endPoint y: 185, distance: 595.0
click at [623, 185] on div "SĐT Người Gửi 0989452147 Người gửi [PERSON_NAME] VP gửi * VP [GEOGRAPHIC_DATA]" at bounding box center [572, 205] width 972 height 56
click at [1032, 30] on icon "close" at bounding box center [1040, 29] width 13 height 13
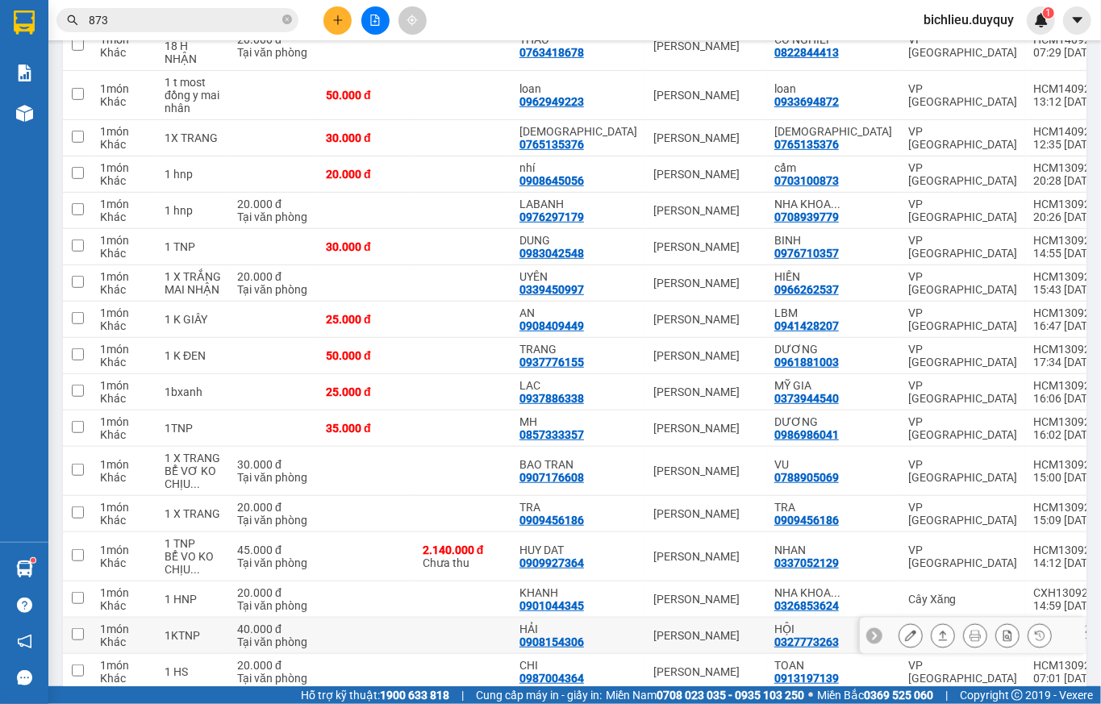
scroll to position [639, 0]
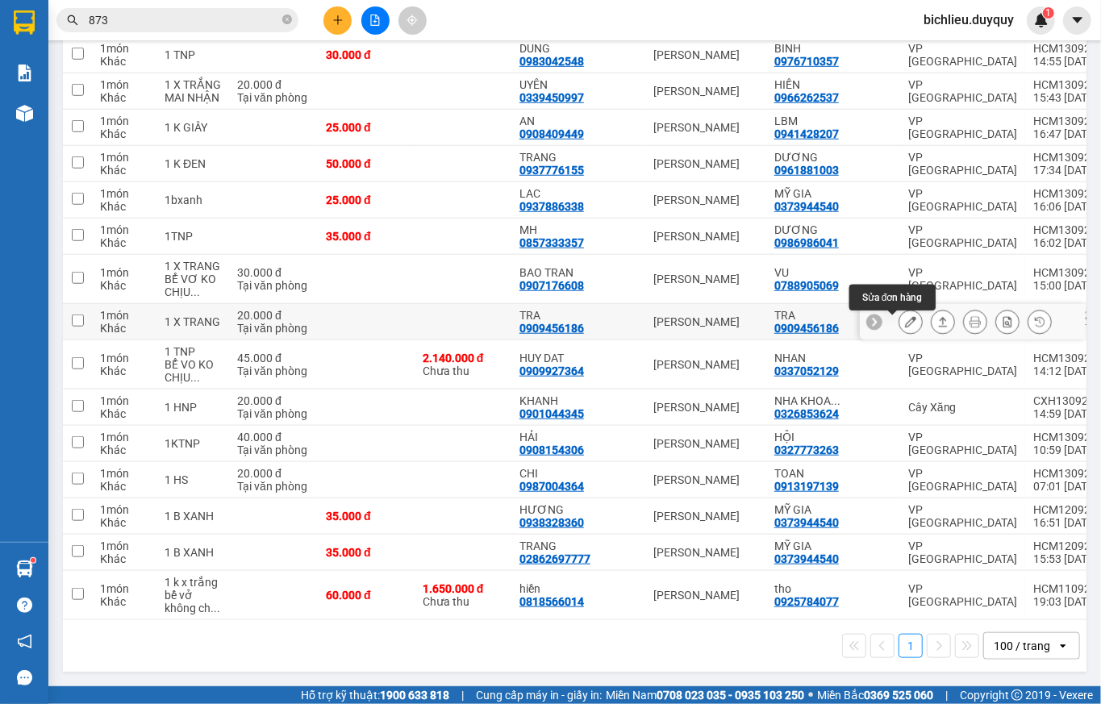
click at [905, 316] on icon at bounding box center [910, 321] width 11 height 11
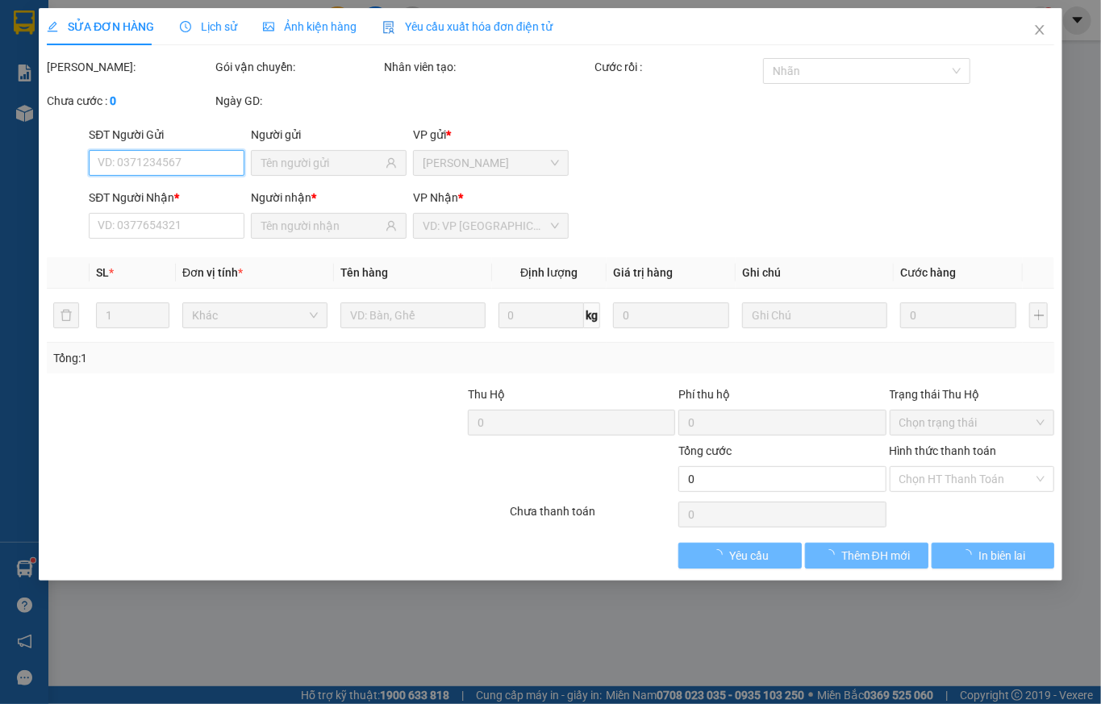
type input "0909456186"
type input "TRA"
type input "0909456186"
type input "TRA"
type input "20.000"
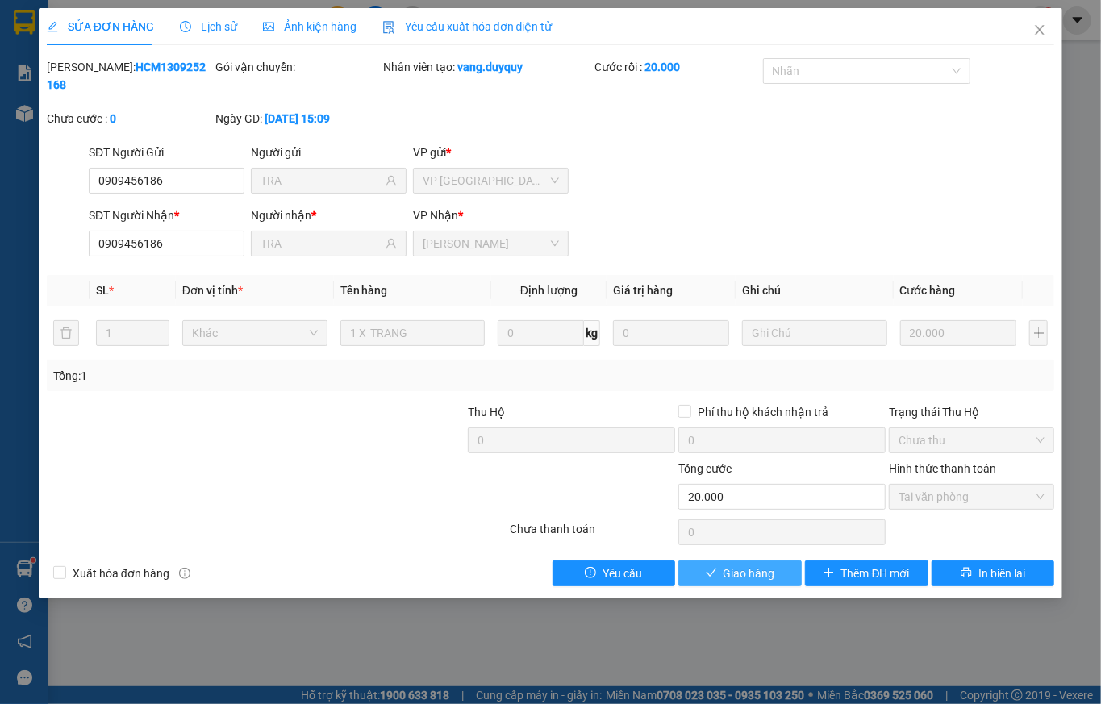
click at [724, 565] on span "Giao hàng" at bounding box center [750, 574] width 52 height 18
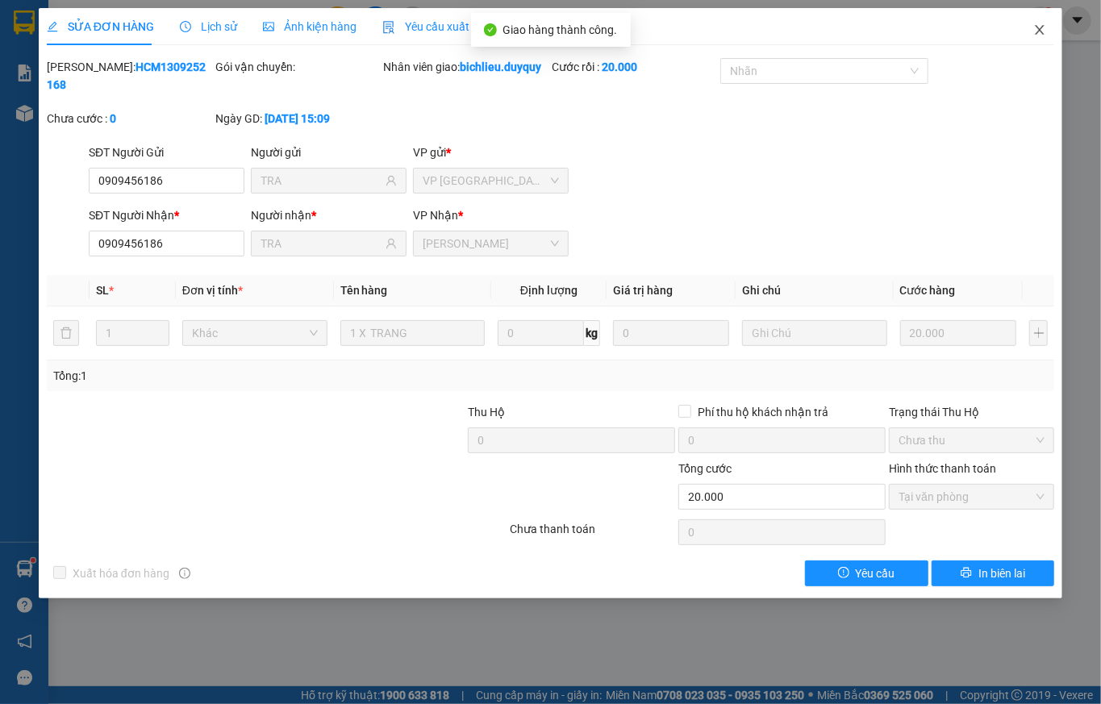
click at [1032, 27] on icon "close" at bounding box center [1040, 29] width 13 height 13
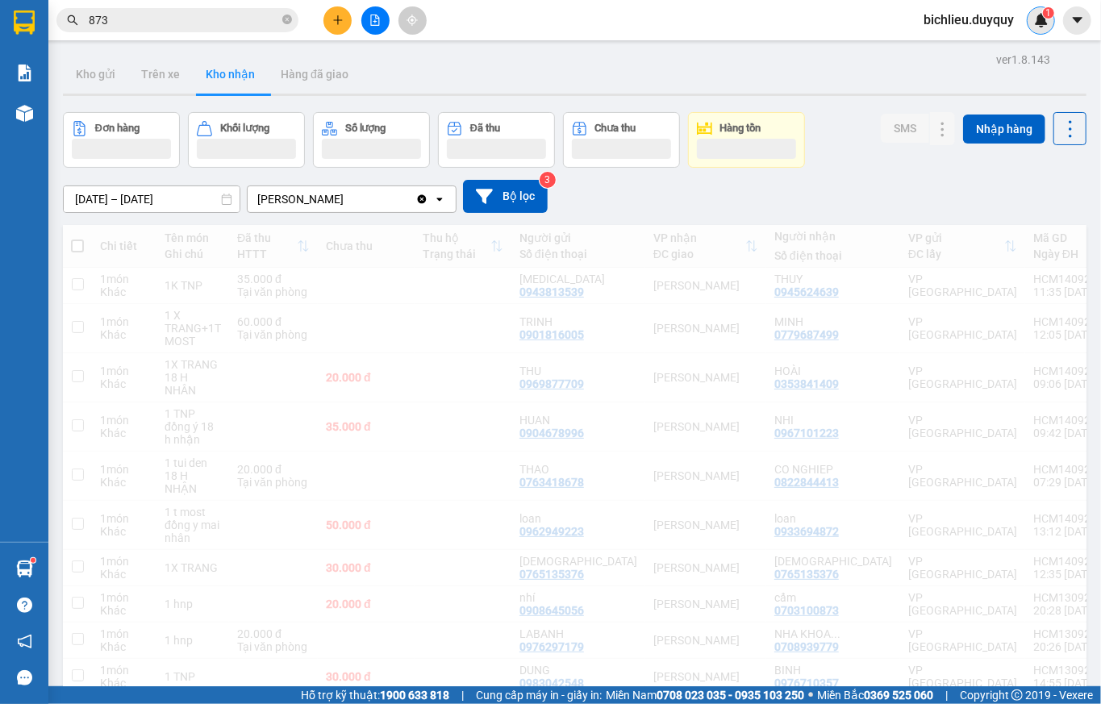
click at [1032, 33] on div "1" at bounding box center [1041, 20] width 28 height 28
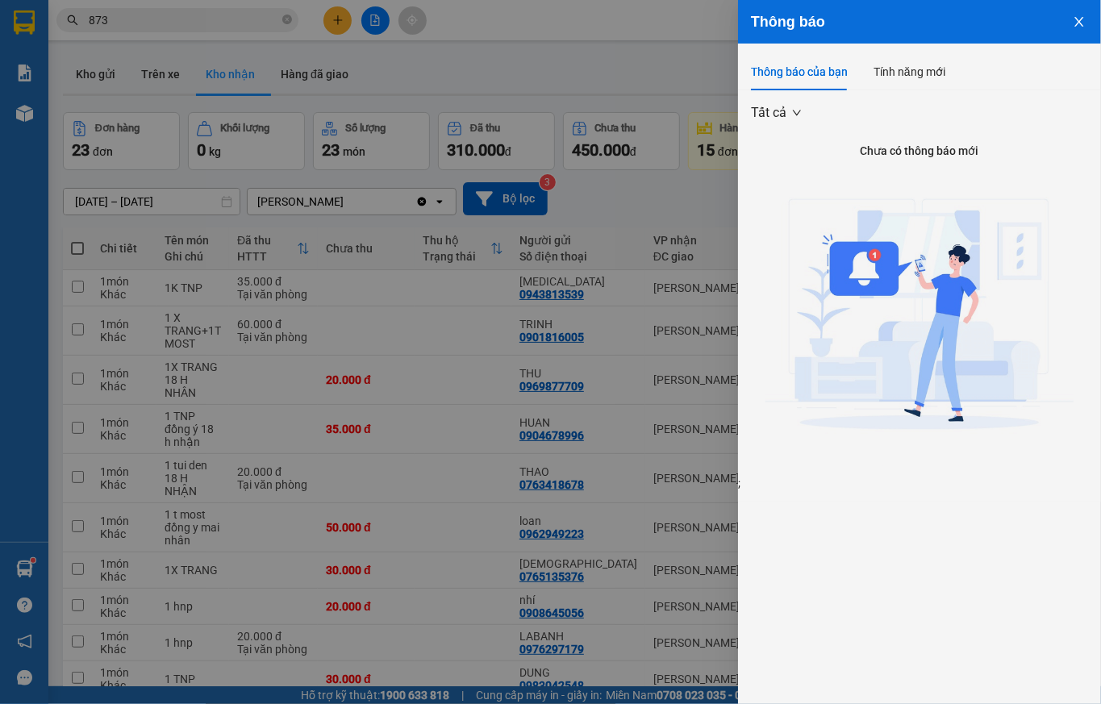
click at [1032, 23] on icon "close" at bounding box center [1079, 21] width 13 height 13
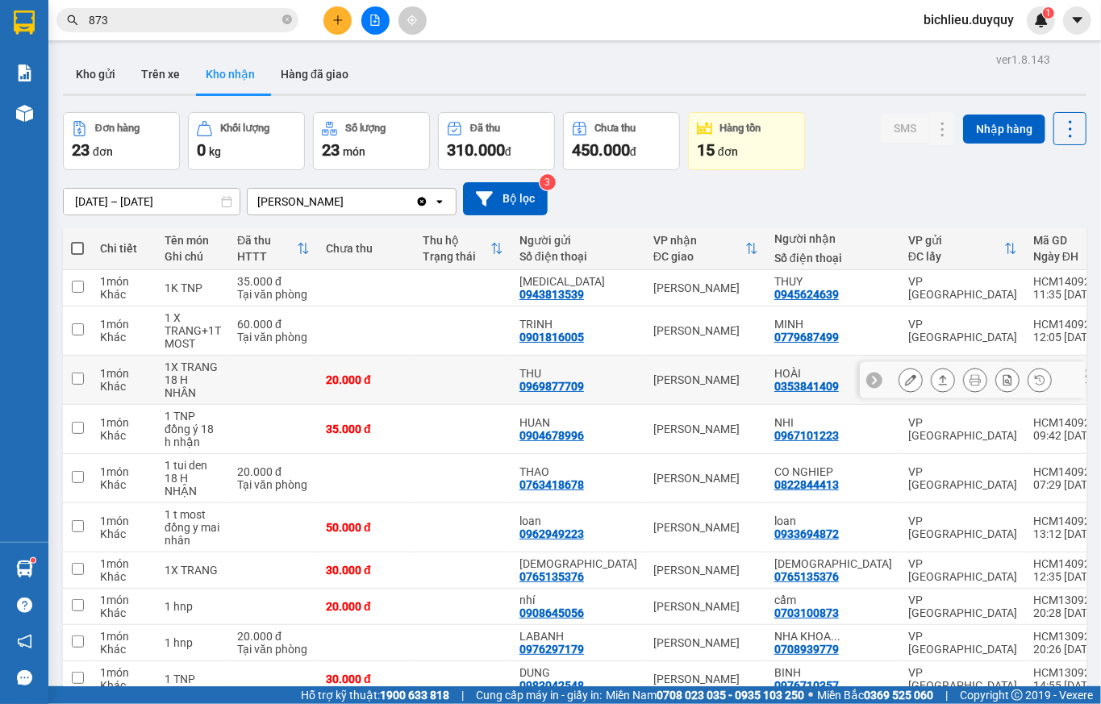
scroll to position [430, 0]
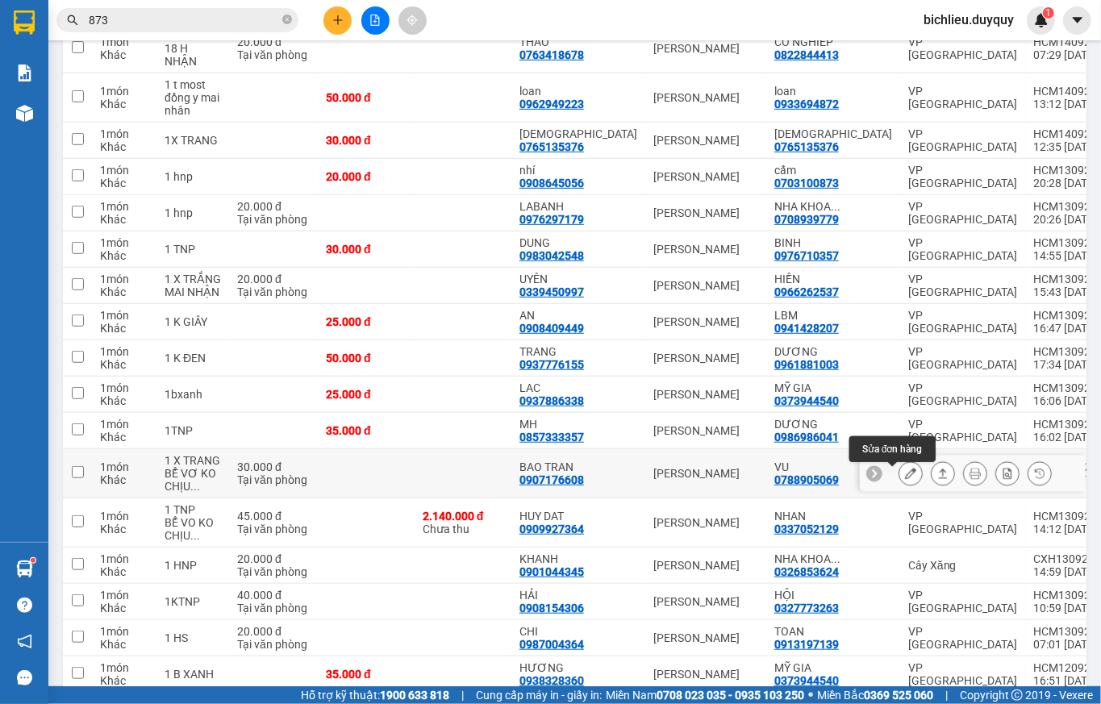
click at [905, 479] on icon at bounding box center [910, 473] width 11 height 11
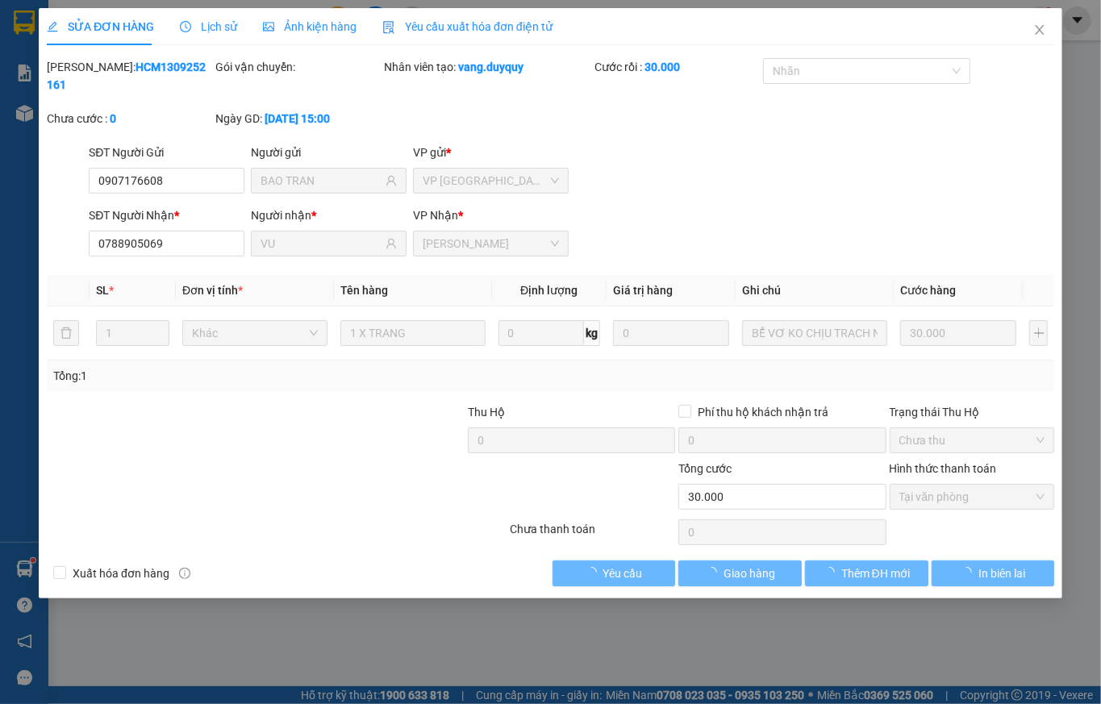
type input "0907176608"
type input "BAO TRAN"
type input "0788905069"
type input "VU"
type input "30.000"
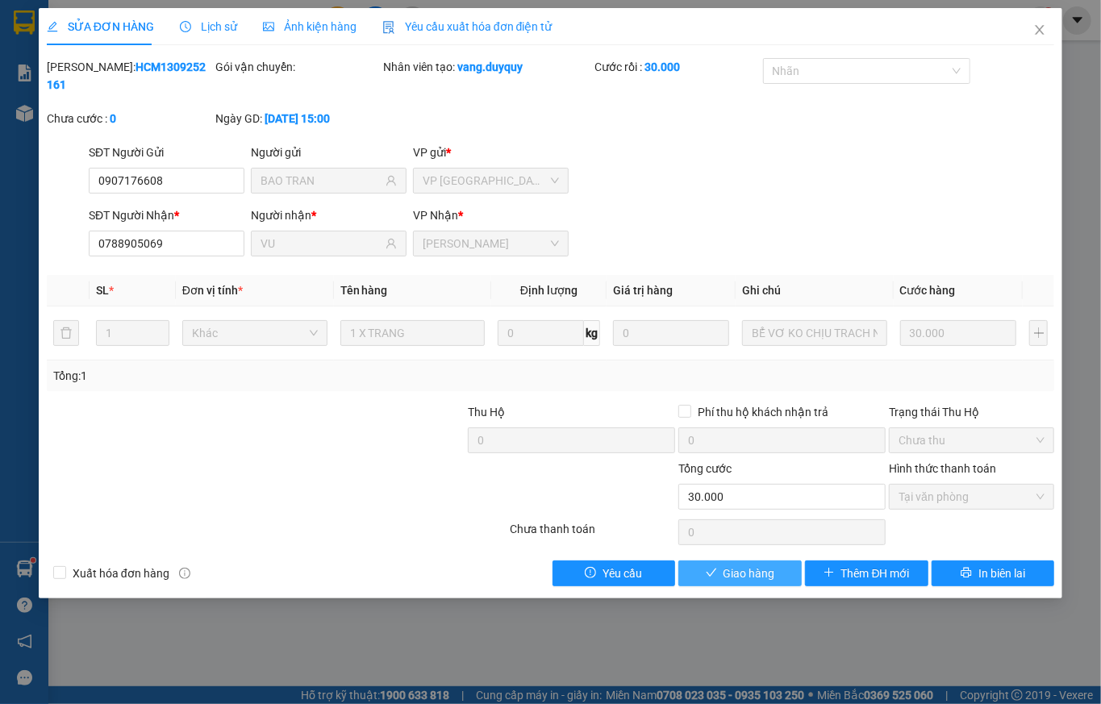
click at [742, 565] on span "Giao hàng" at bounding box center [750, 574] width 52 height 18
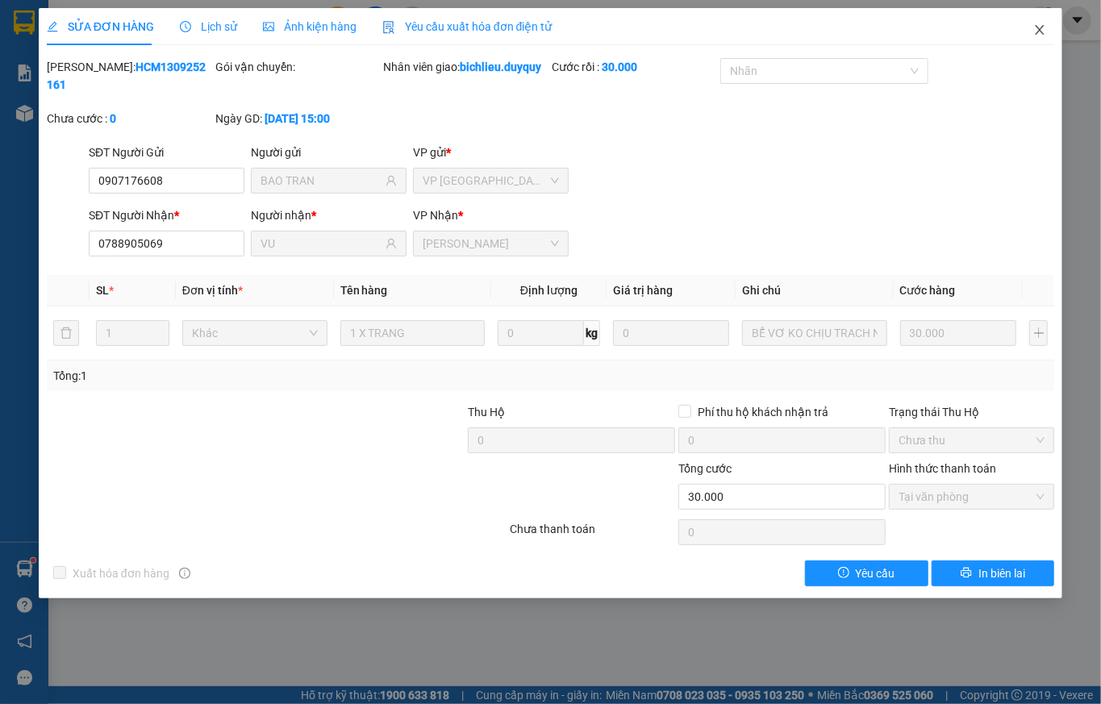
click at [1032, 29] on icon "close" at bounding box center [1040, 30] width 9 height 10
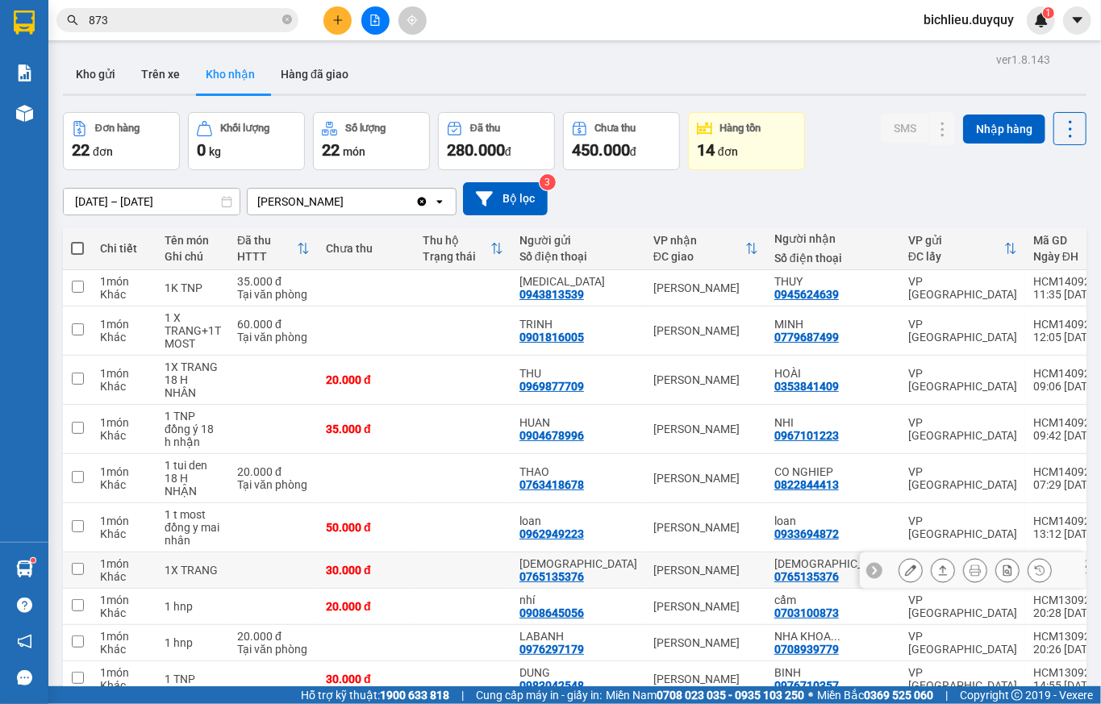
scroll to position [537, 0]
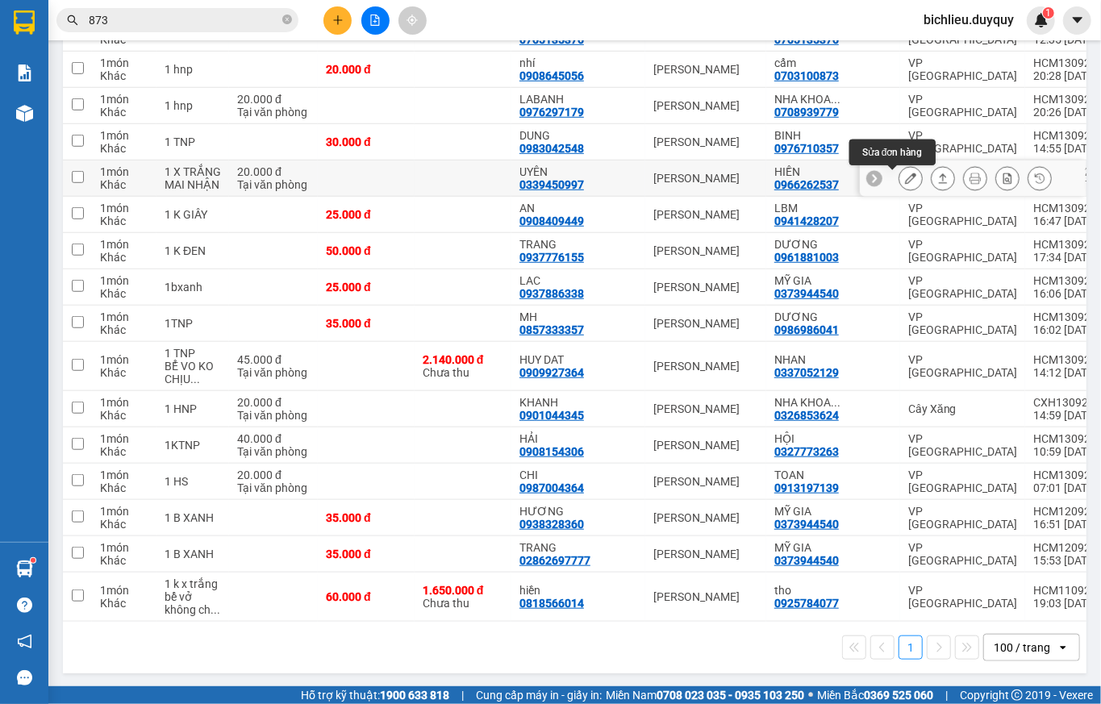
click at [905, 178] on icon at bounding box center [910, 178] width 11 height 11
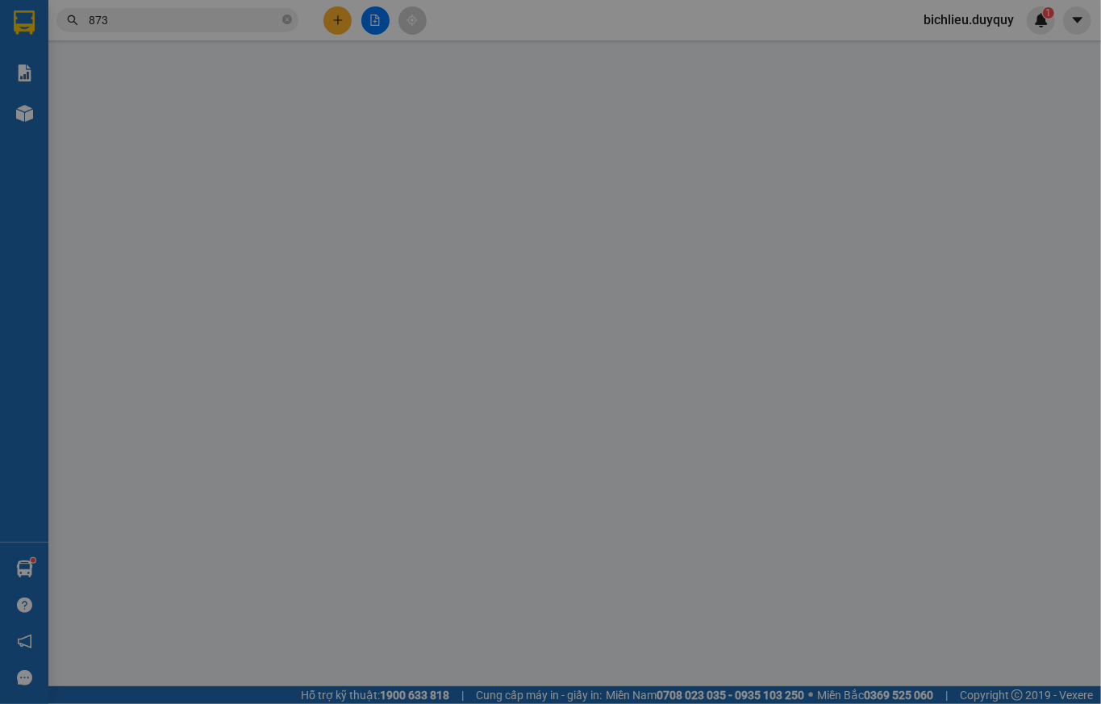
type input "0339450997"
type input "UYÊN"
type input "0966262537"
type input "HIỀN"
type input "20.000"
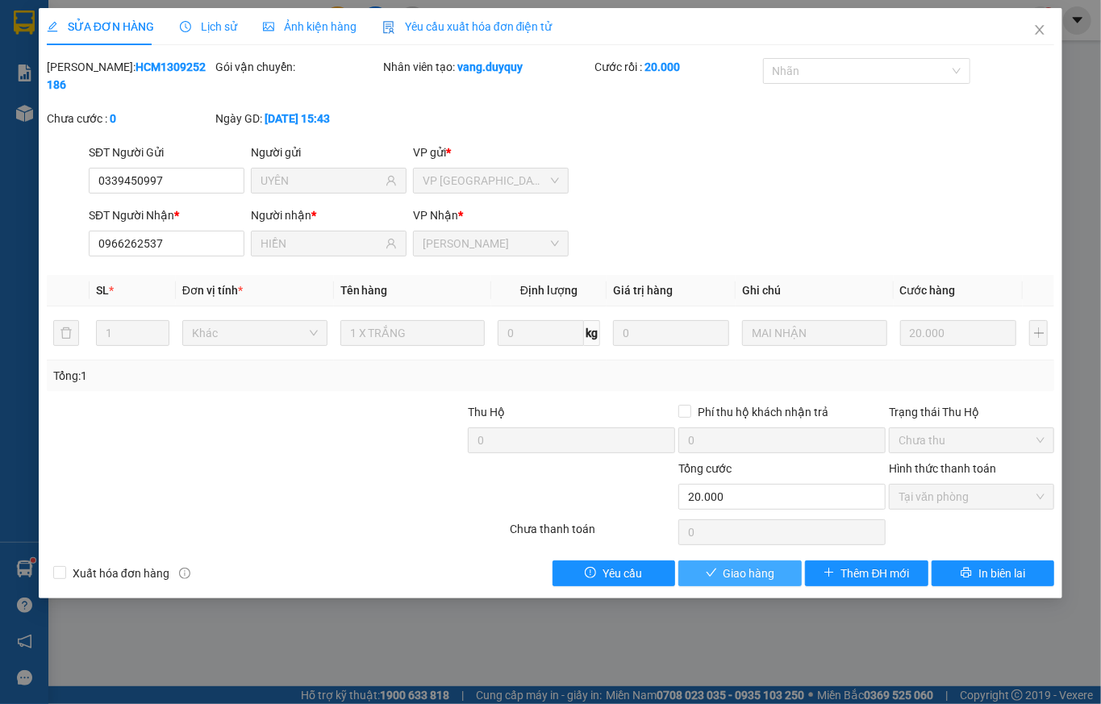
click at [725, 565] on span "Giao hàng" at bounding box center [750, 574] width 52 height 18
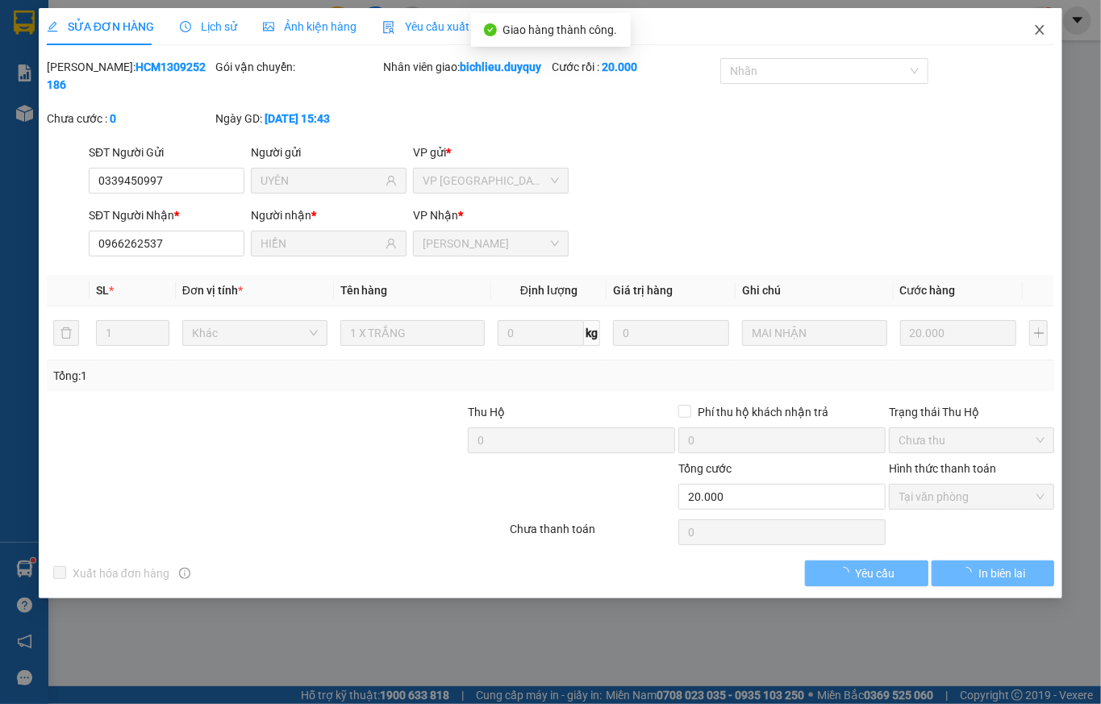
click at [1032, 32] on icon "close" at bounding box center [1040, 30] width 9 height 10
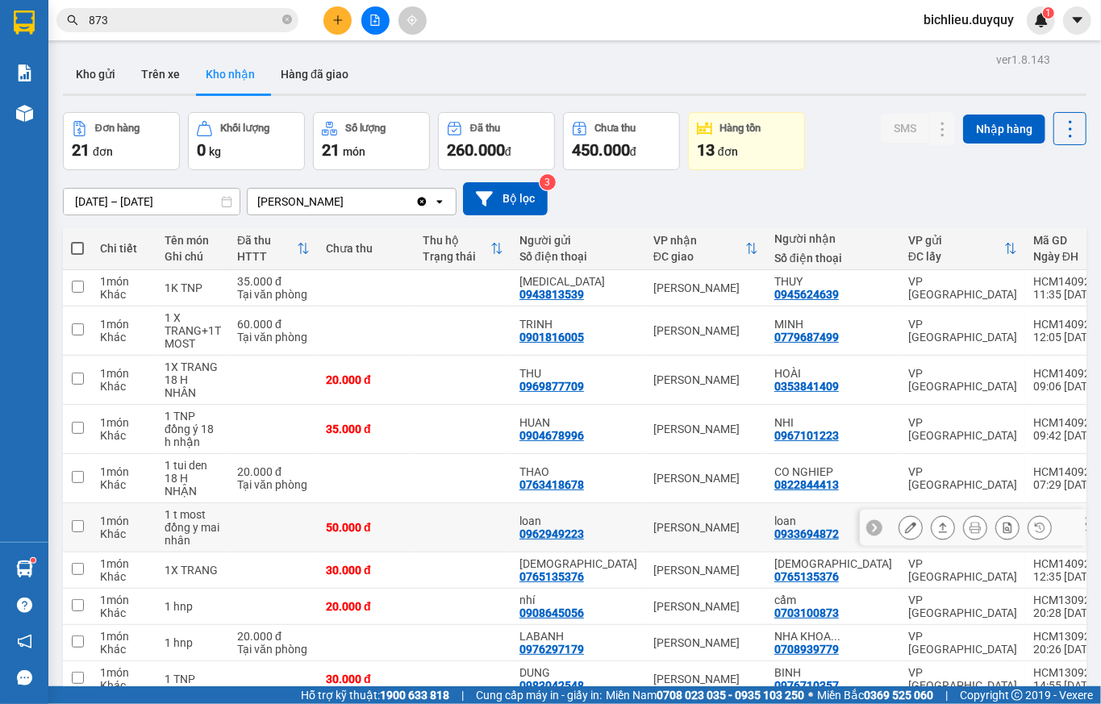
scroll to position [516, 0]
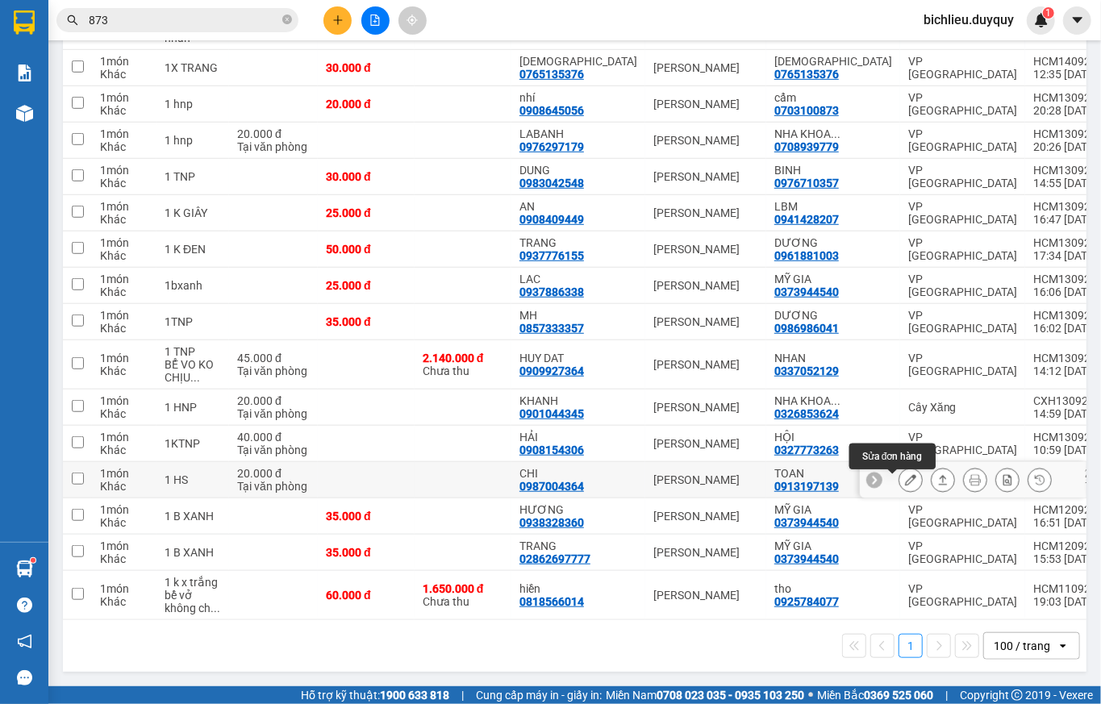
click at [905, 476] on icon at bounding box center [910, 479] width 11 height 11
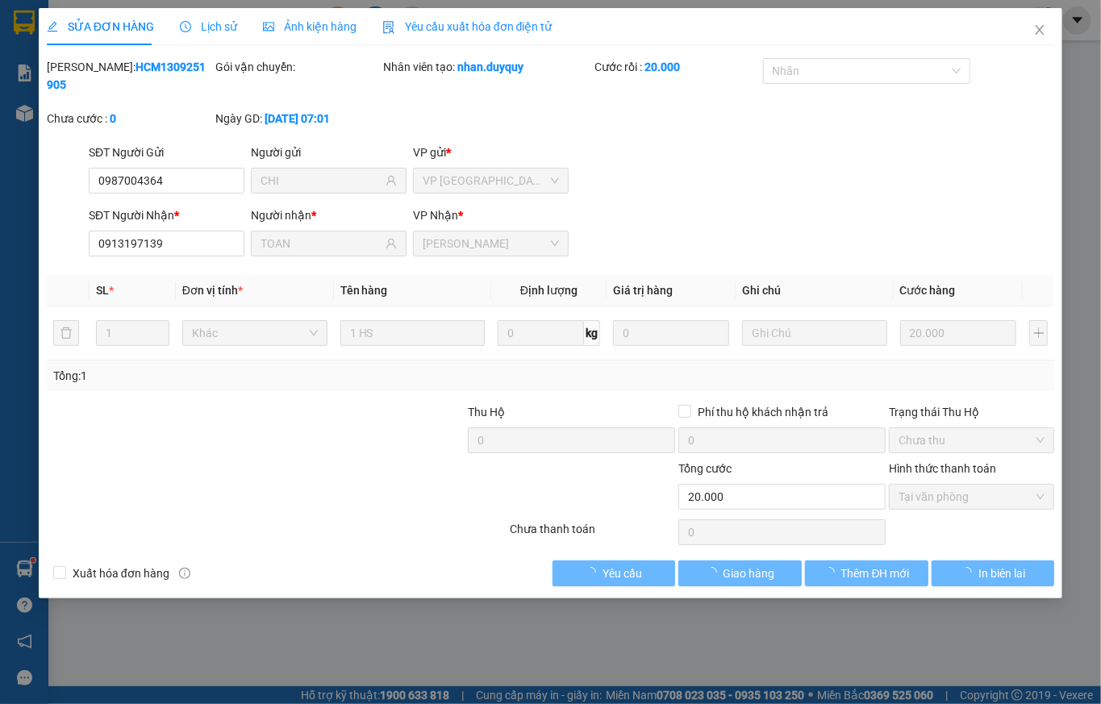
type input "0987004364"
type input "CHI"
type input "0913197139"
type input "TOAN"
type input "20.000"
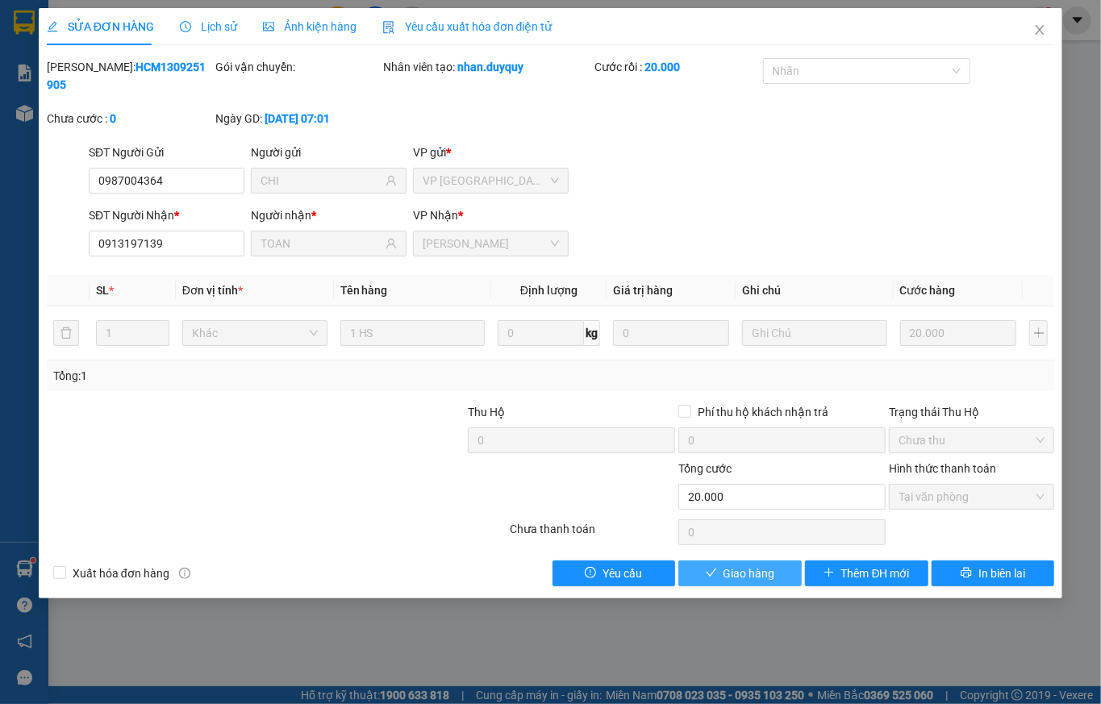
click at [731, 565] on span "Giao hàng" at bounding box center [750, 574] width 52 height 18
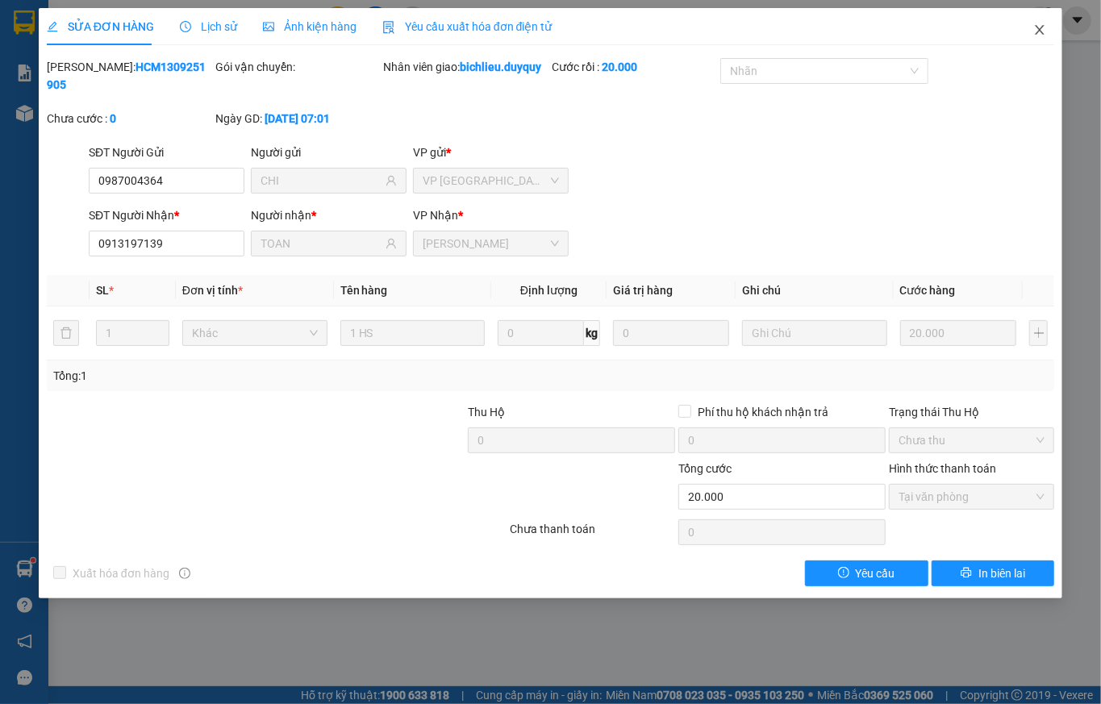
click at [1032, 33] on icon "close" at bounding box center [1040, 30] width 9 height 10
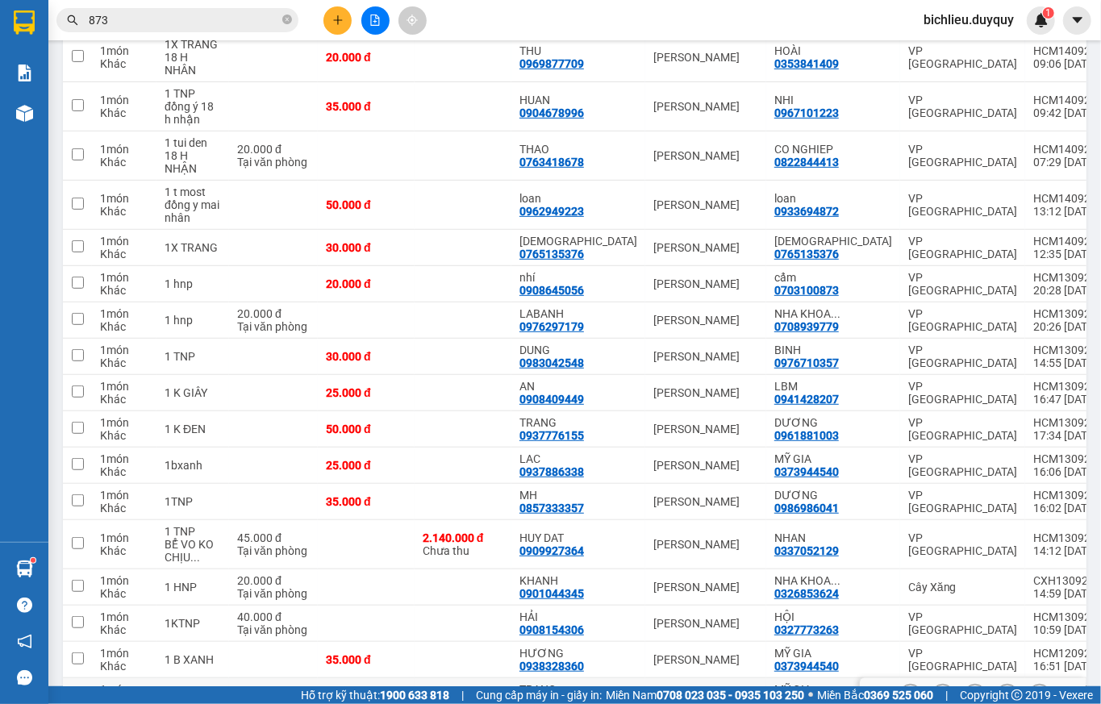
scroll to position [479, 0]
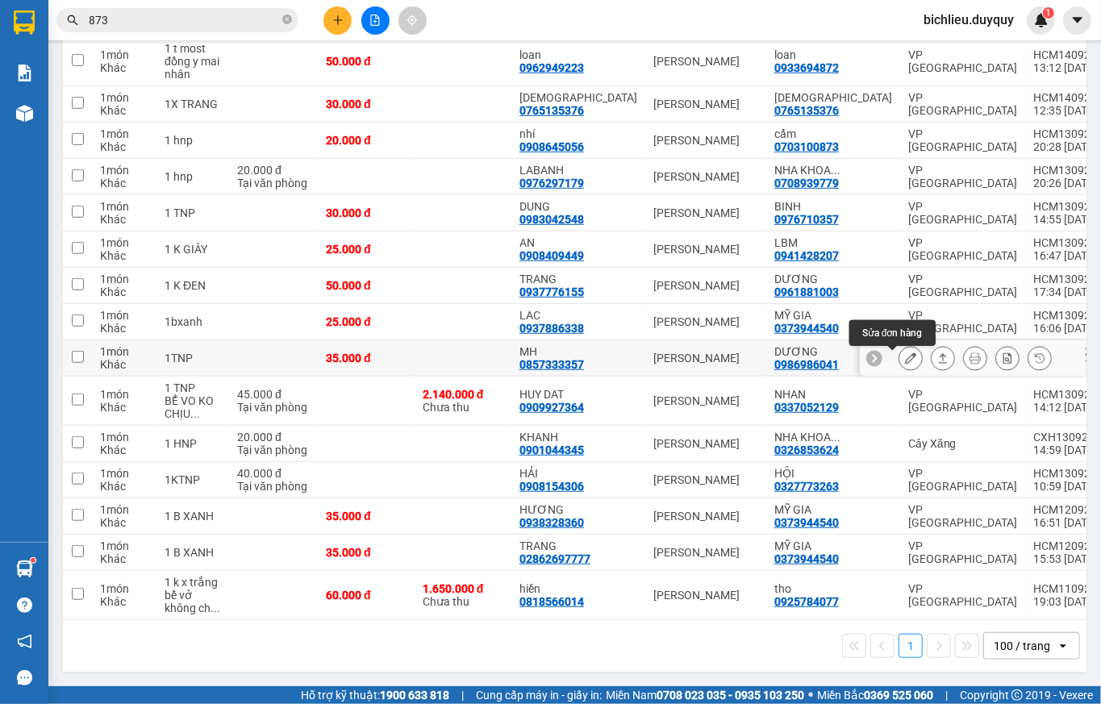
click at [905, 353] on icon at bounding box center [910, 358] width 11 height 11
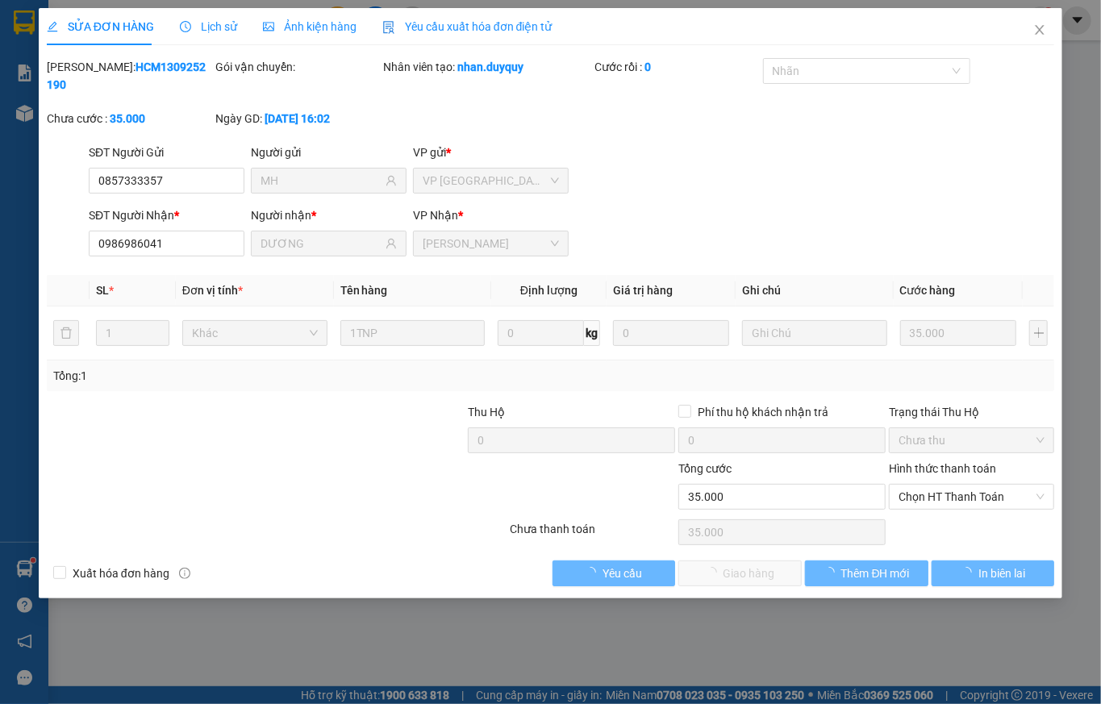
type input "0857333357"
type input "MH"
type input "0986986041"
type input "DƯƠNG"
type input "35.000"
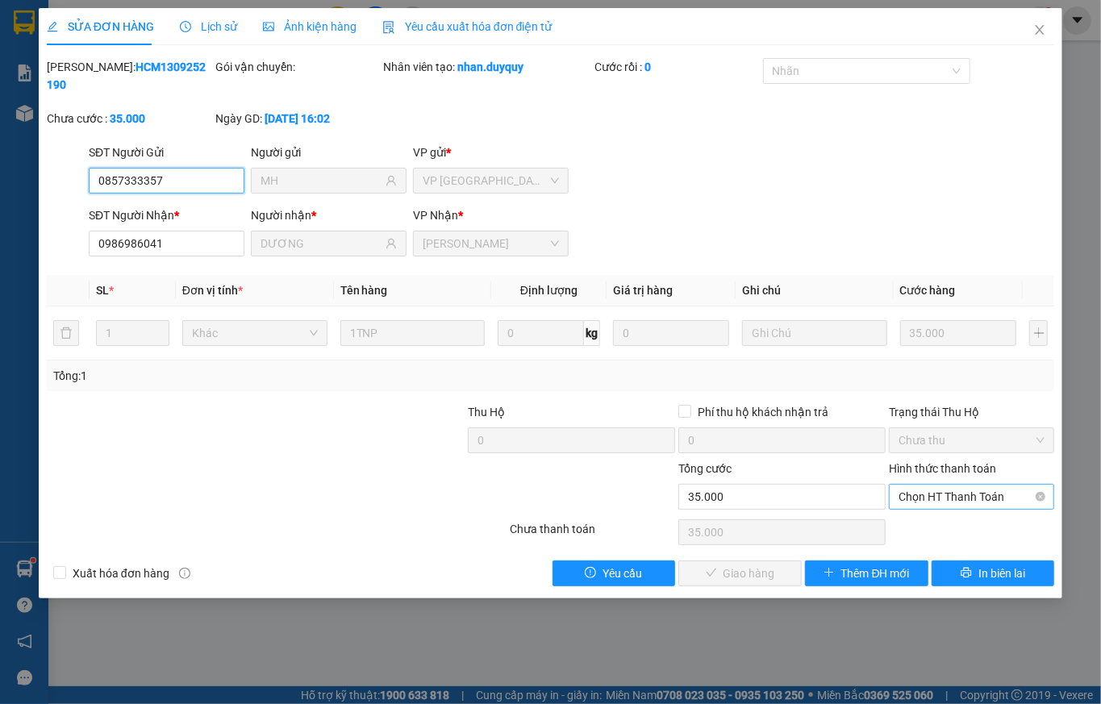
click at [920, 485] on span "Chọn HT Thanh Toán" at bounding box center [972, 497] width 146 height 24
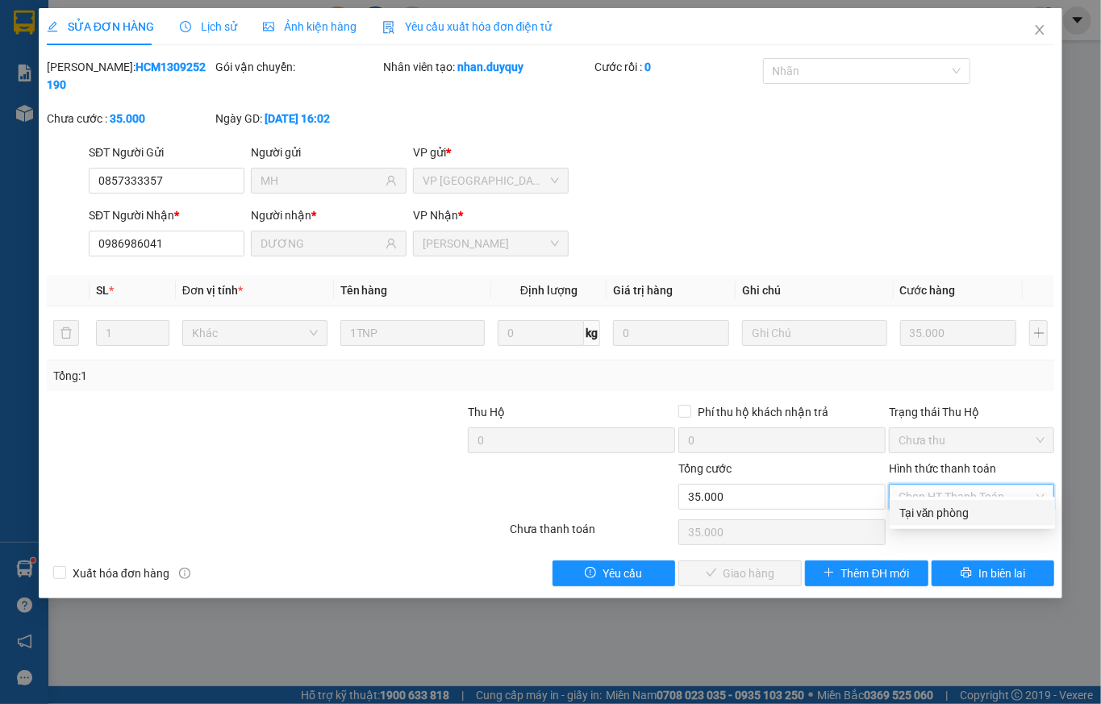
click at [930, 520] on div "Tại văn phòng" at bounding box center [973, 513] width 146 height 18
type input "0"
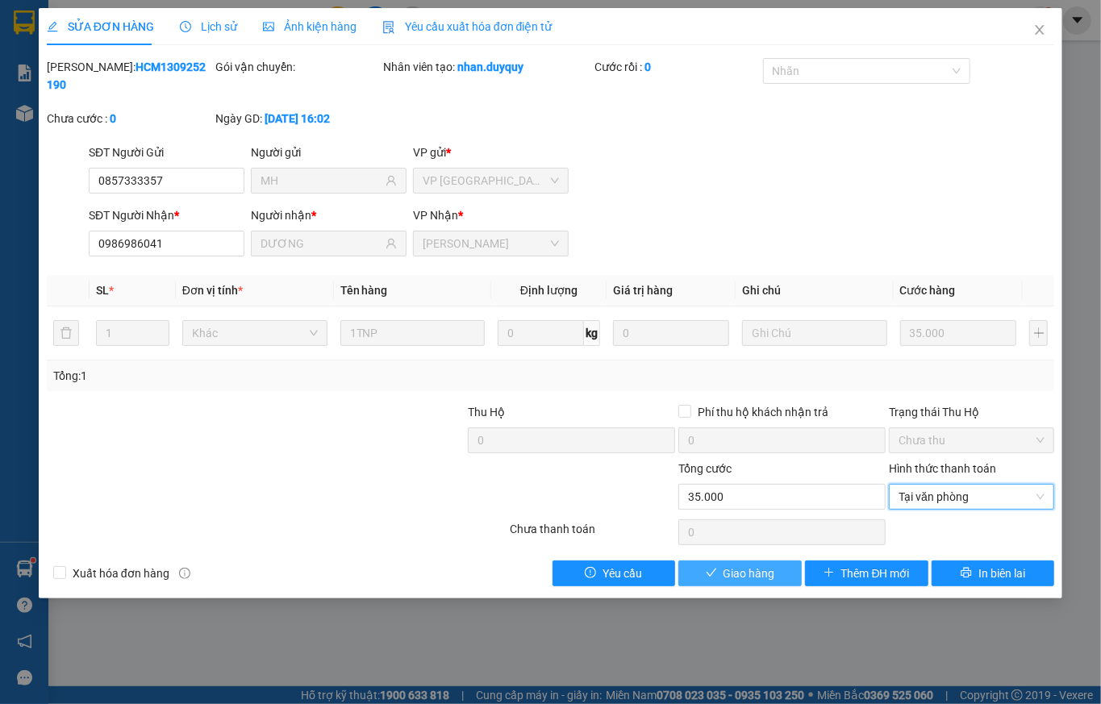
click at [746, 565] on span "Giao hàng" at bounding box center [750, 574] width 52 height 18
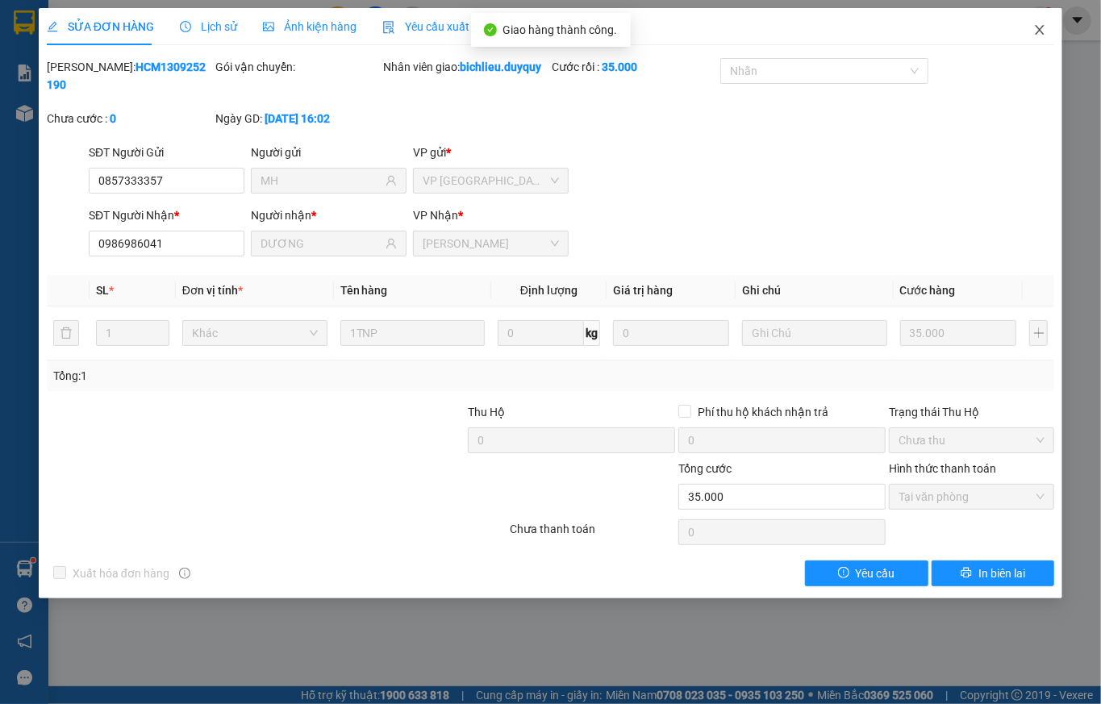
click at [1032, 32] on icon "close" at bounding box center [1040, 29] width 13 height 13
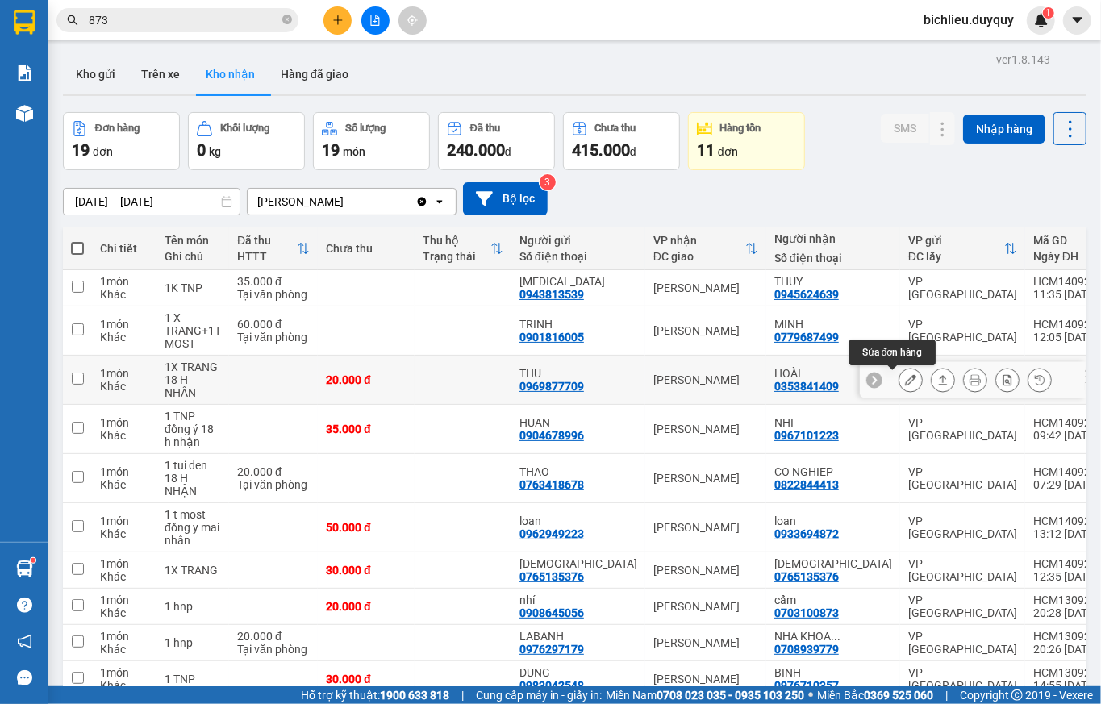
click at [905, 379] on icon at bounding box center [910, 379] width 11 height 11
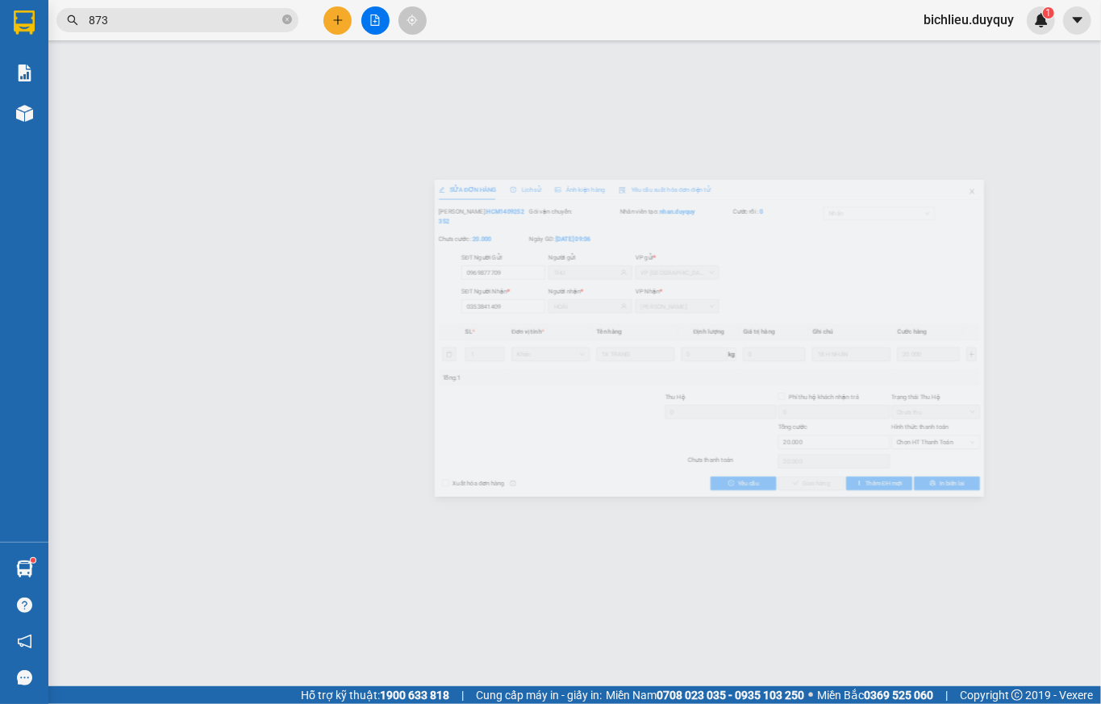
type input "0969877709"
type input "THU"
type input "0353841409"
type input "HOÀI"
type input "20.000"
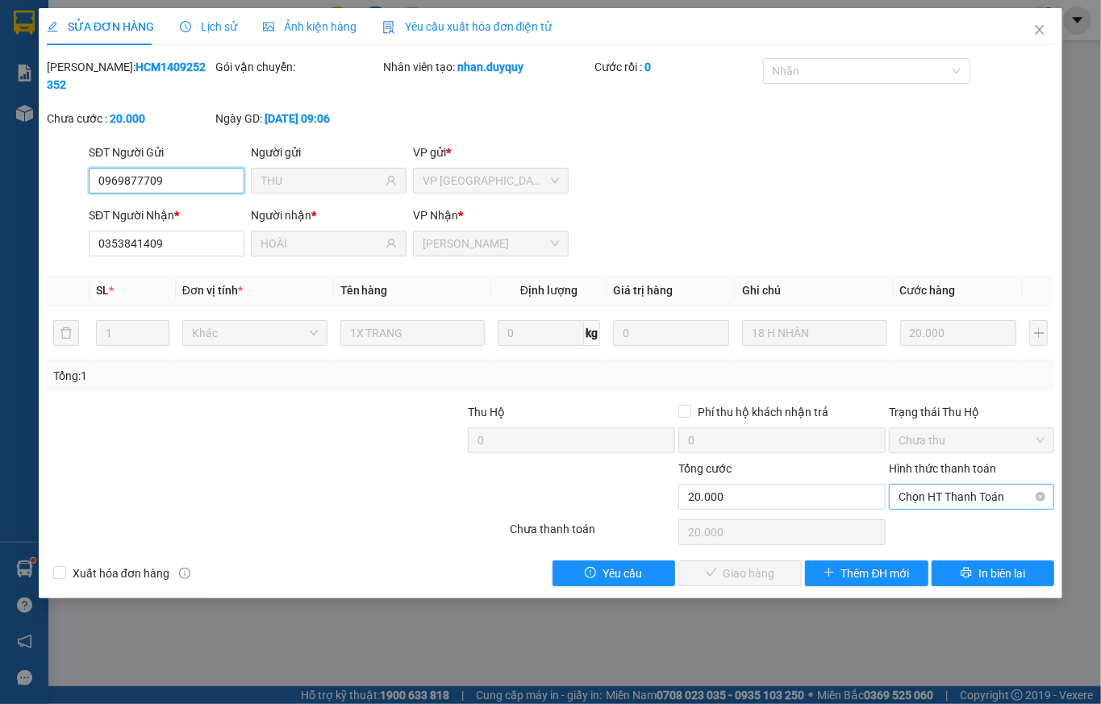
click at [933, 485] on span "Chọn HT Thanh Toán" at bounding box center [972, 497] width 146 height 24
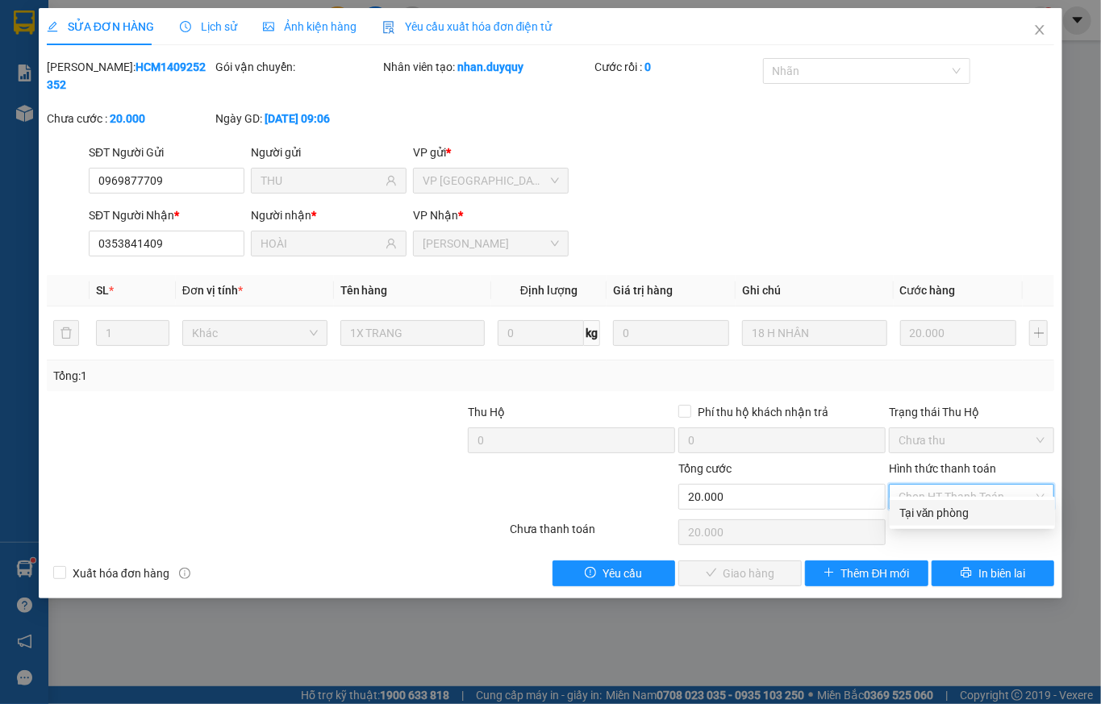
click at [933, 518] on div "Tại văn phòng" at bounding box center [973, 513] width 146 height 18
type input "0"
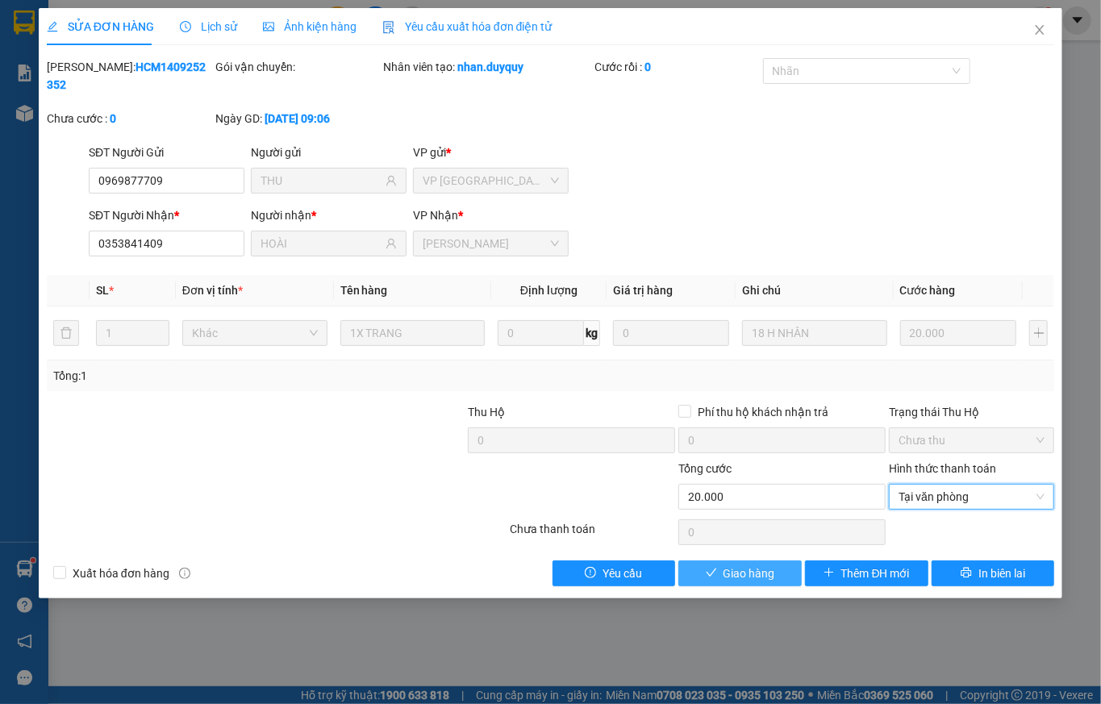
click at [727, 565] on span "Giao hàng" at bounding box center [750, 574] width 52 height 18
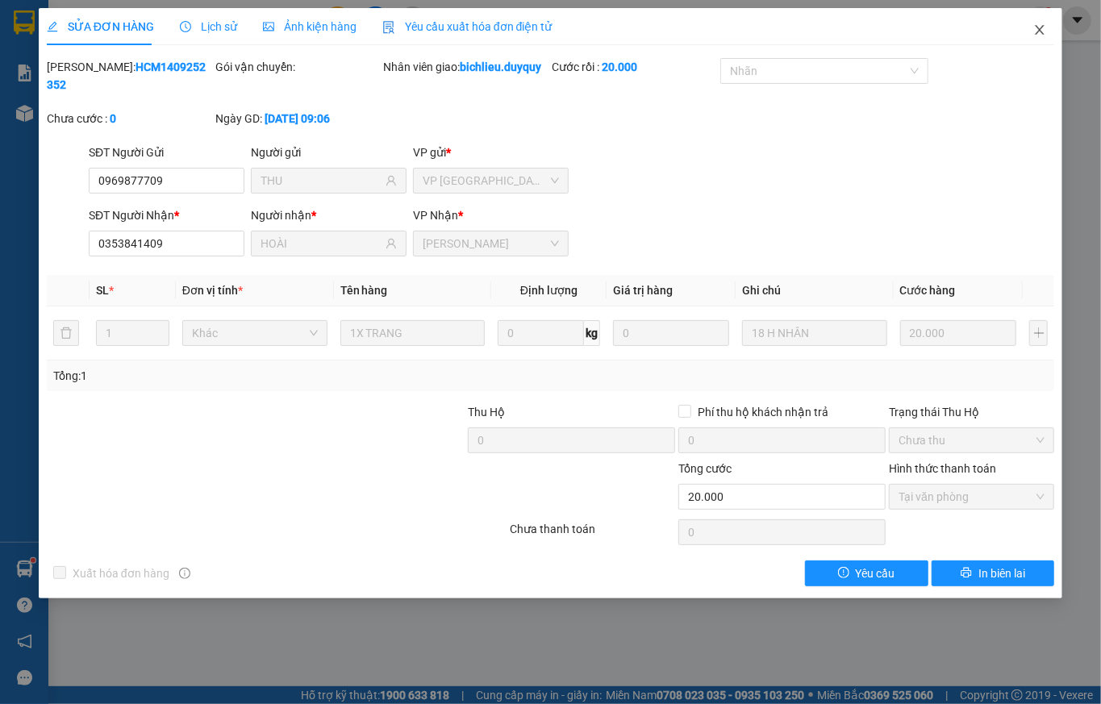
click at [1032, 29] on icon "close" at bounding box center [1040, 29] width 13 height 13
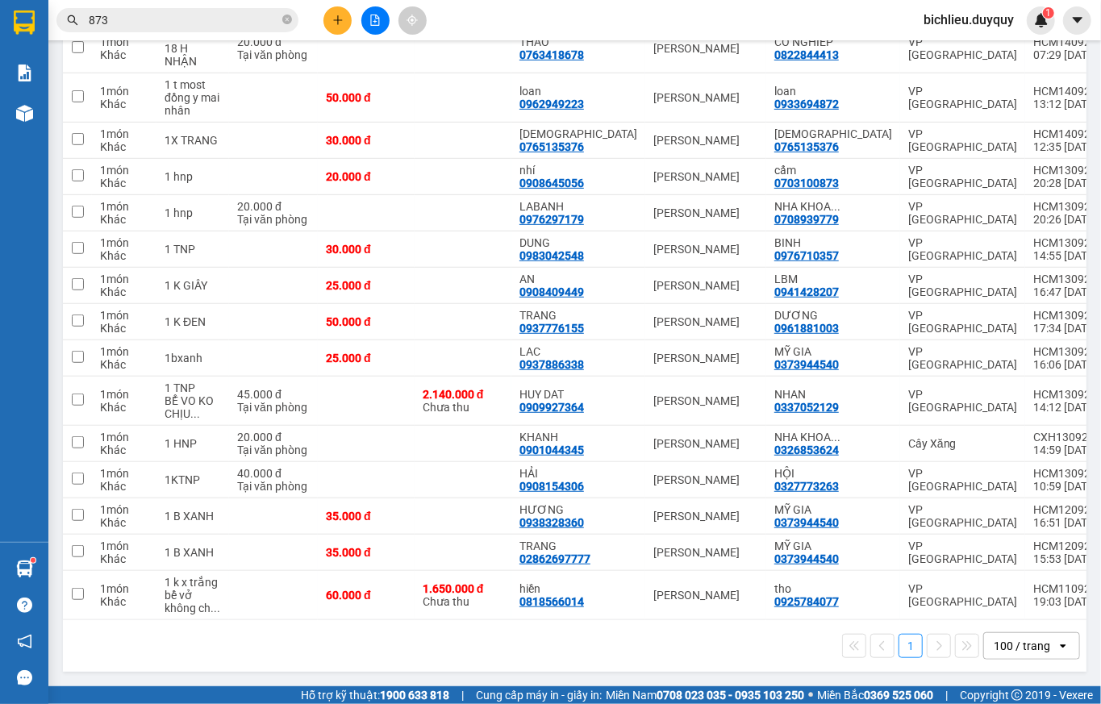
scroll to position [178, 0]
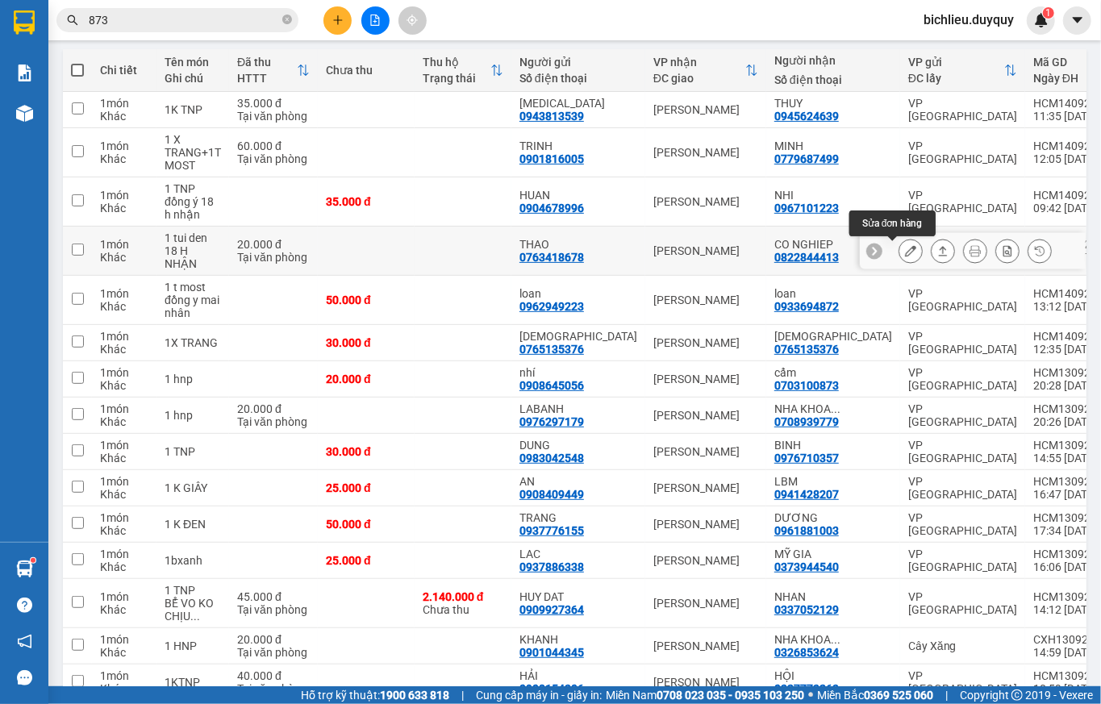
click at [905, 255] on icon at bounding box center [910, 250] width 11 height 11
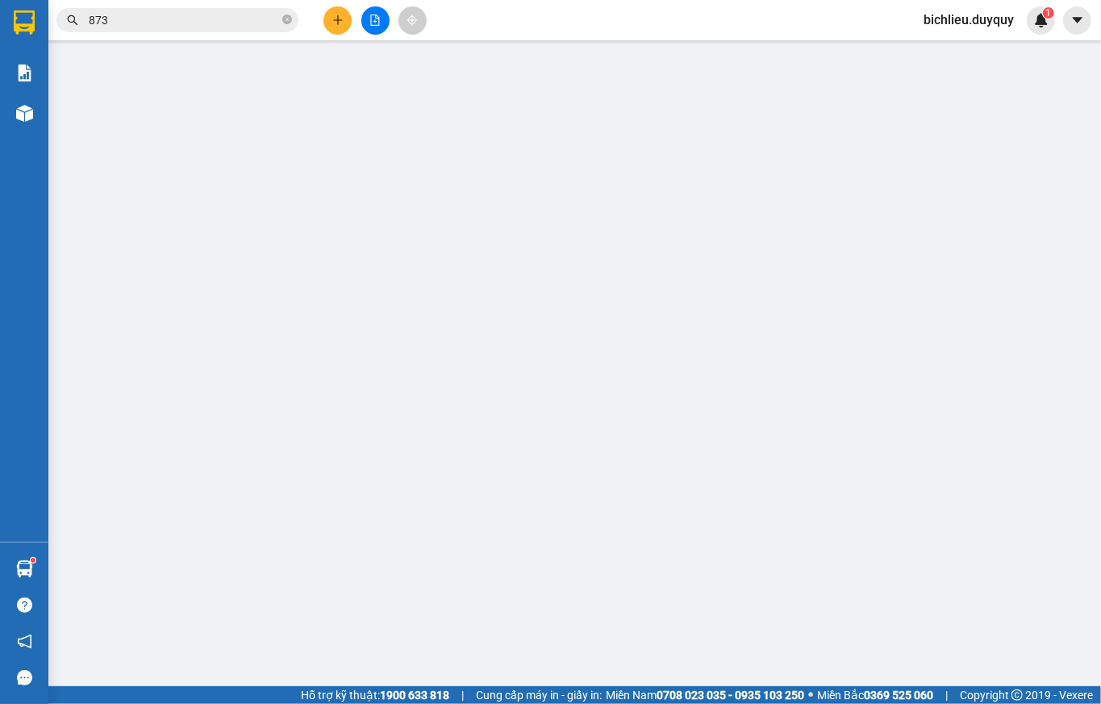
type input "0763418678"
type input "THAO"
type input "0822844413"
type input "CO NGHIEP"
type input "20.000"
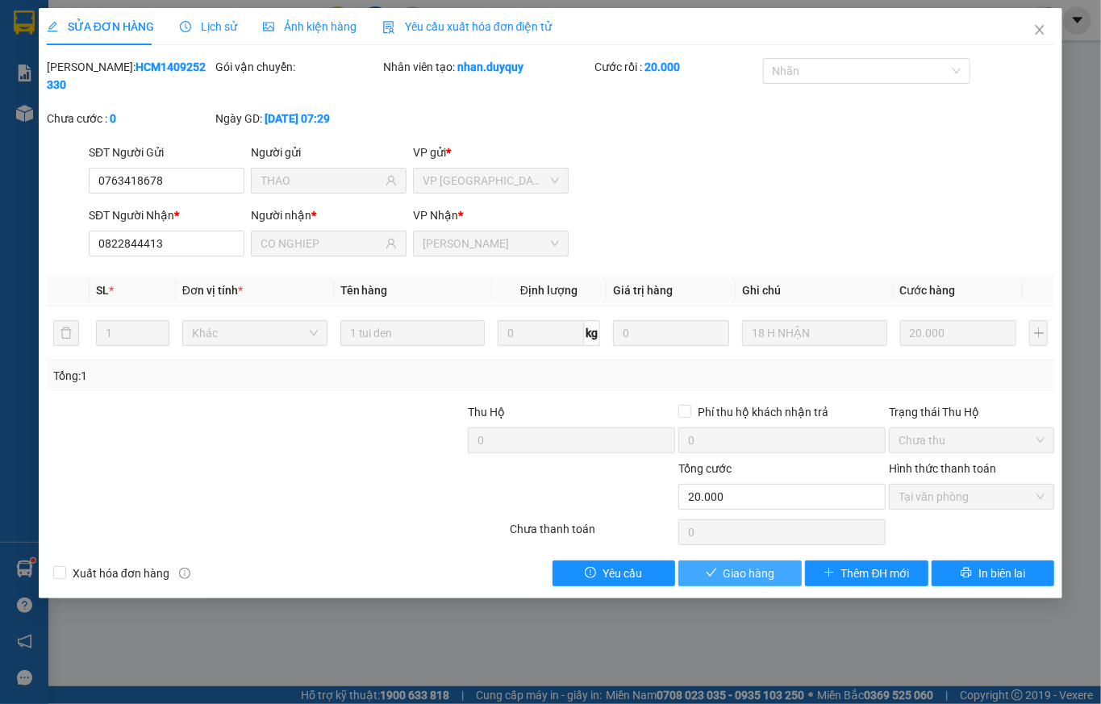
click at [752, 565] on span "Giao hàng" at bounding box center [750, 574] width 52 height 18
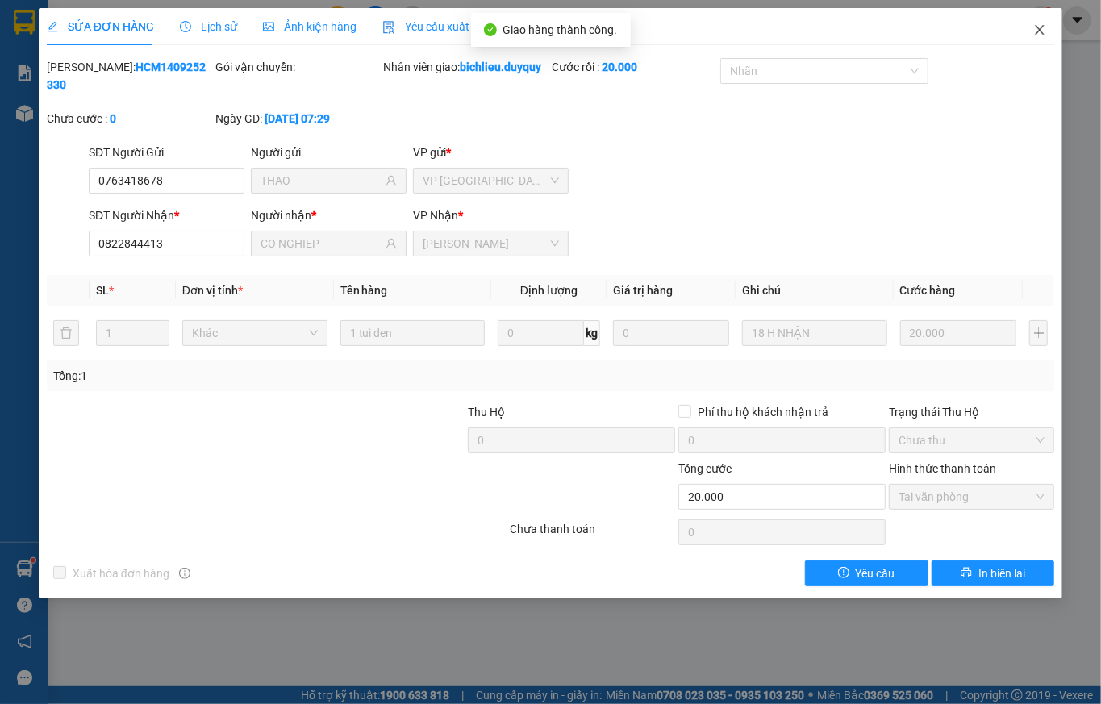
click at [1032, 34] on icon "close" at bounding box center [1040, 29] width 13 height 13
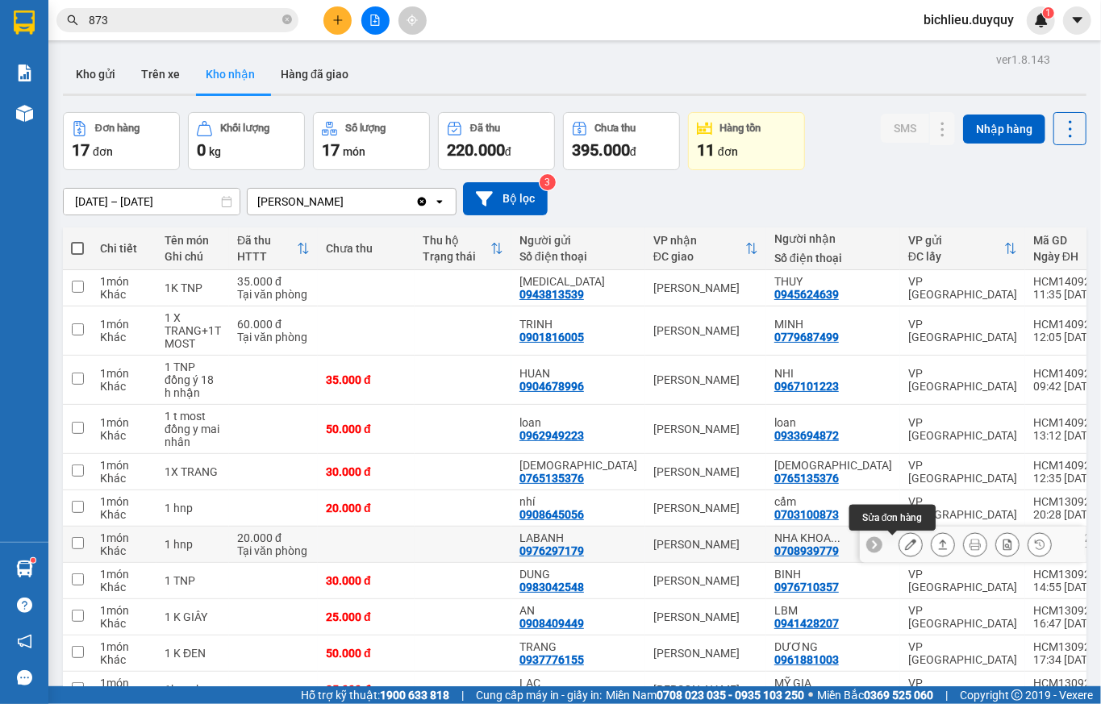
click at [905, 544] on icon at bounding box center [910, 544] width 11 height 11
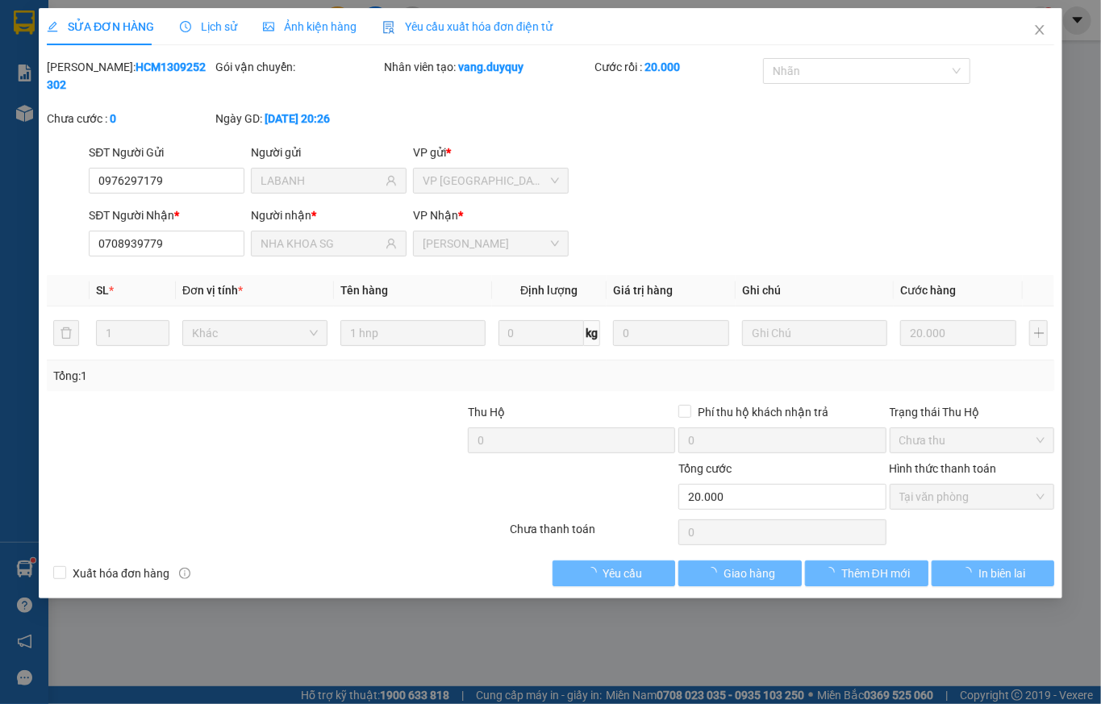
type input "0976297179"
type input "LABANH"
type input "0708939779"
type input "NHA KHOA SG"
type input "20.000"
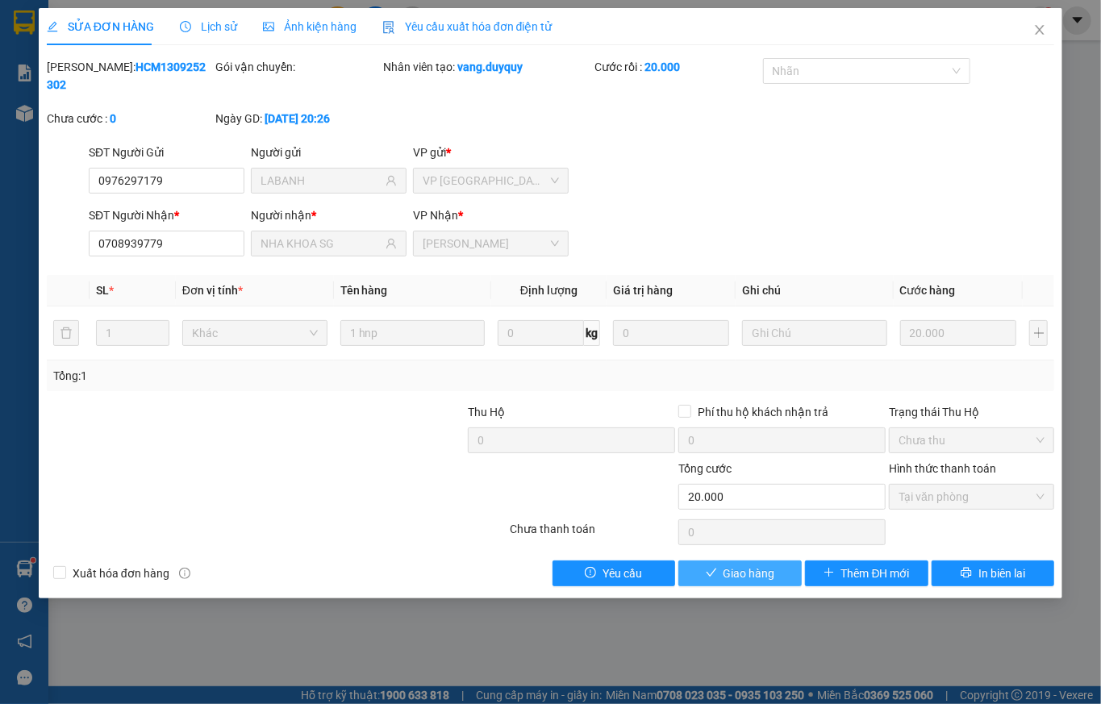
click at [756, 565] on span "Giao hàng" at bounding box center [750, 574] width 52 height 18
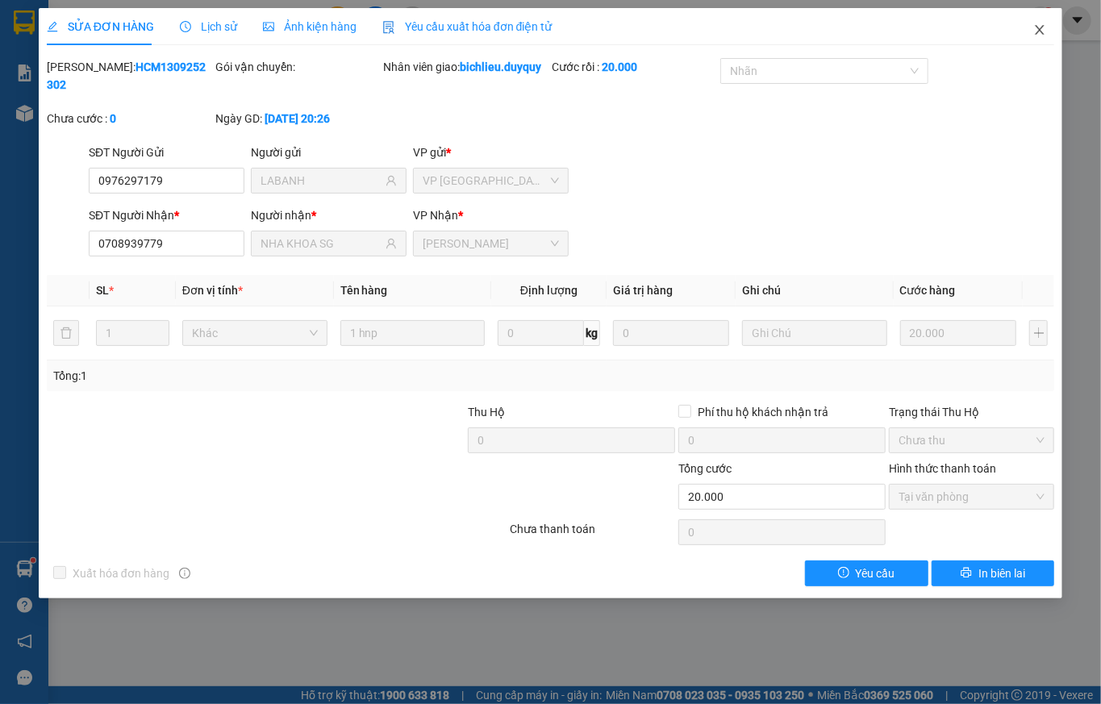
click at [1032, 40] on span "Close" at bounding box center [1039, 30] width 45 height 45
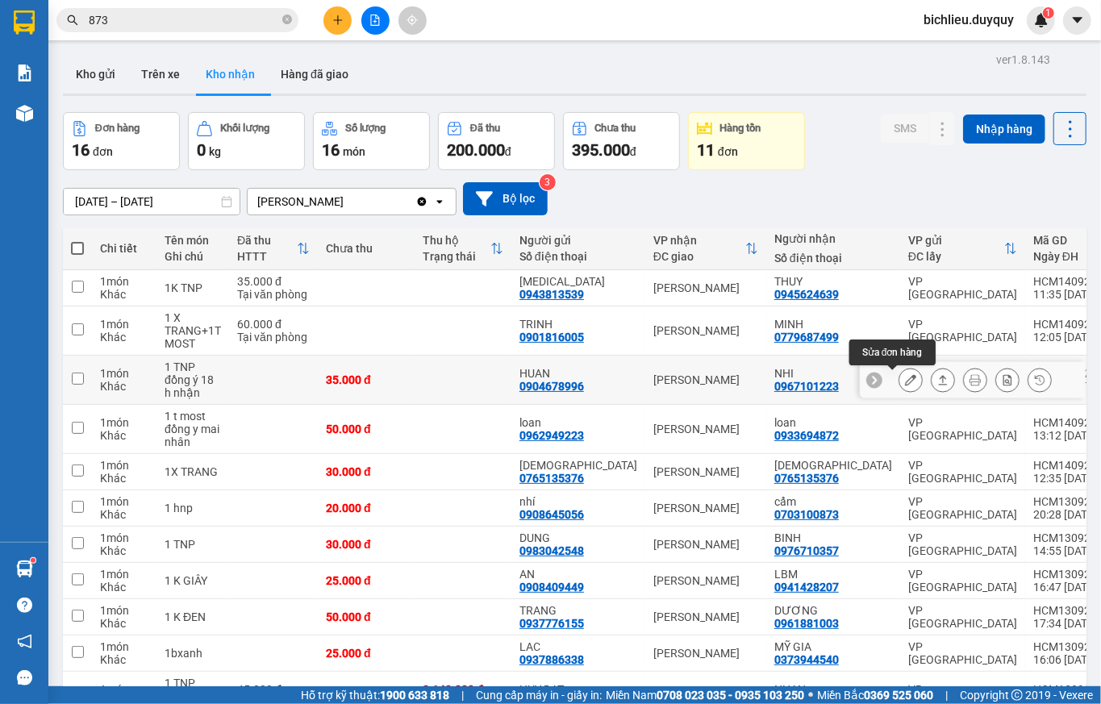
click at [900, 381] on button at bounding box center [911, 380] width 23 height 28
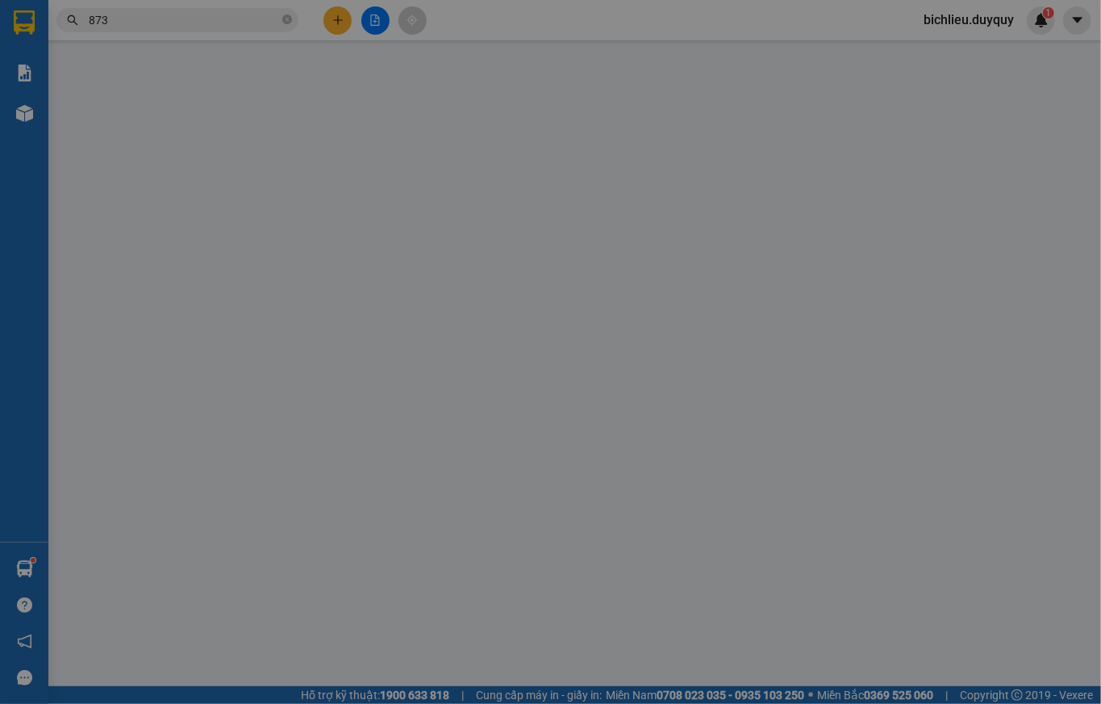
type input "0904678996"
type input "HUAN"
type input "0967101223"
type input "NHI"
type input "35.000"
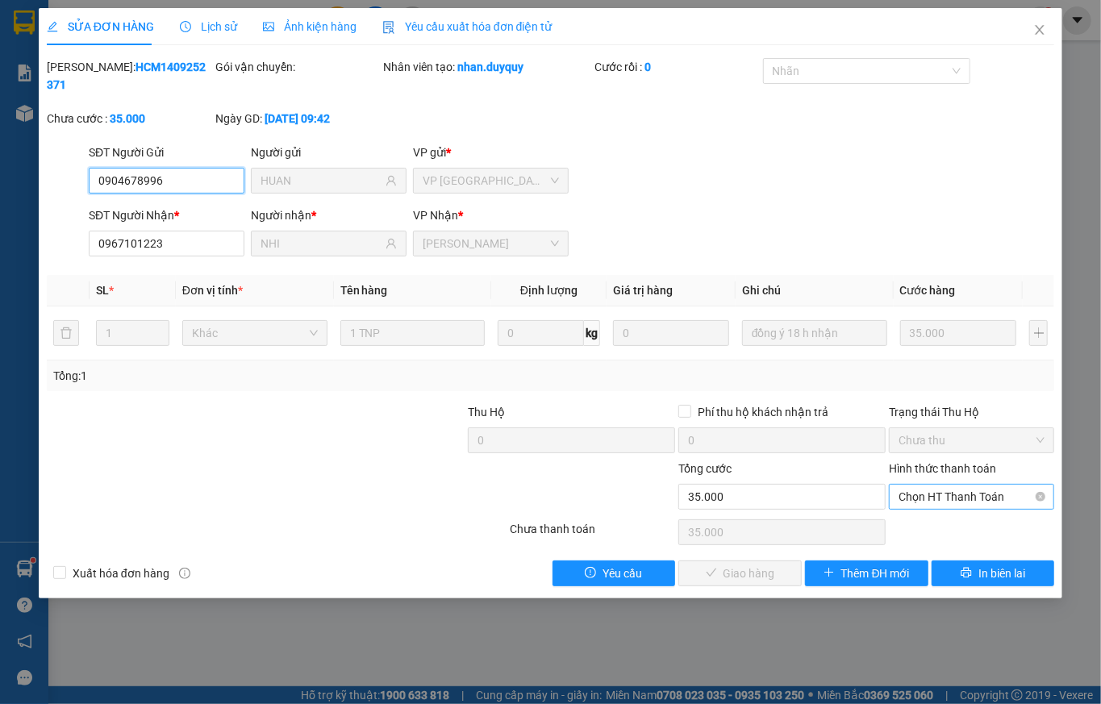
click at [925, 485] on span "Chọn HT Thanh Toán" at bounding box center [972, 497] width 146 height 24
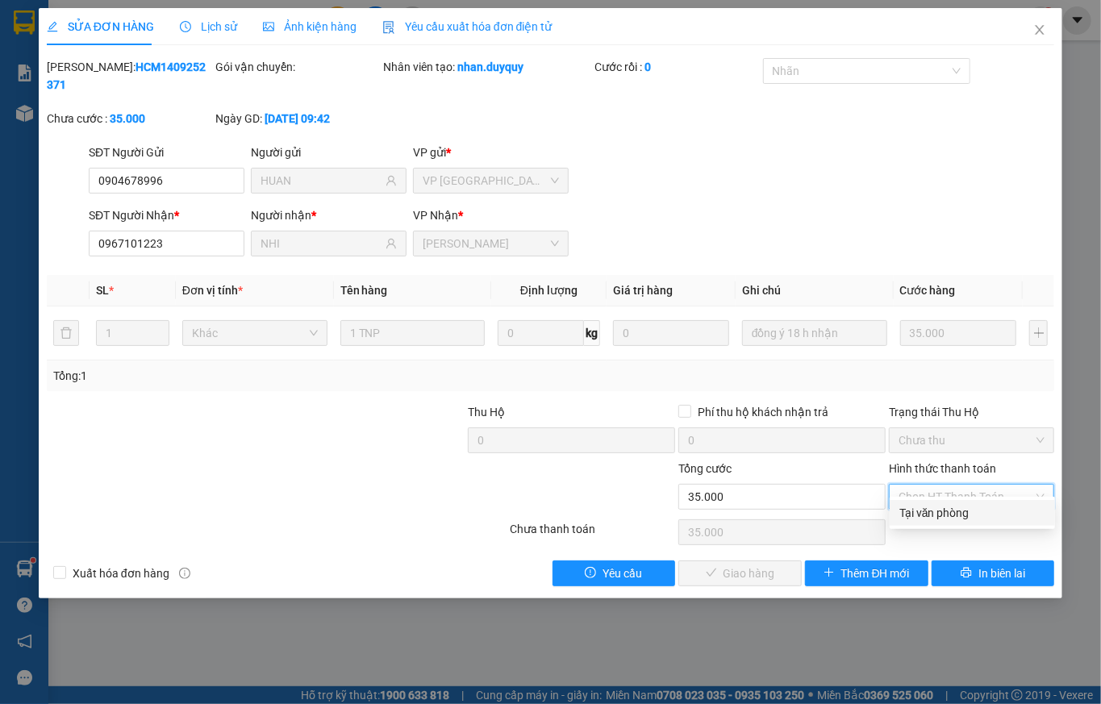
click at [905, 511] on div "Tại văn phòng" at bounding box center [973, 513] width 146 height 18
type input "0"
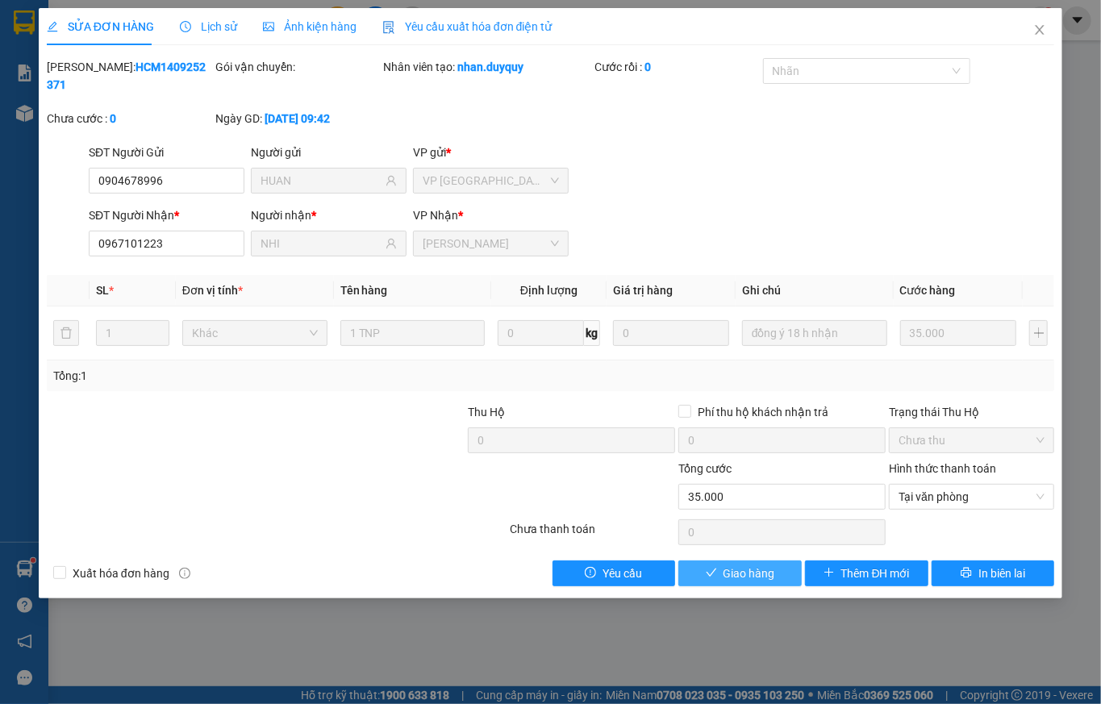
click at [769, 565] on span "Giao hàng" at bounding box center [750, 574] width 52 height 18
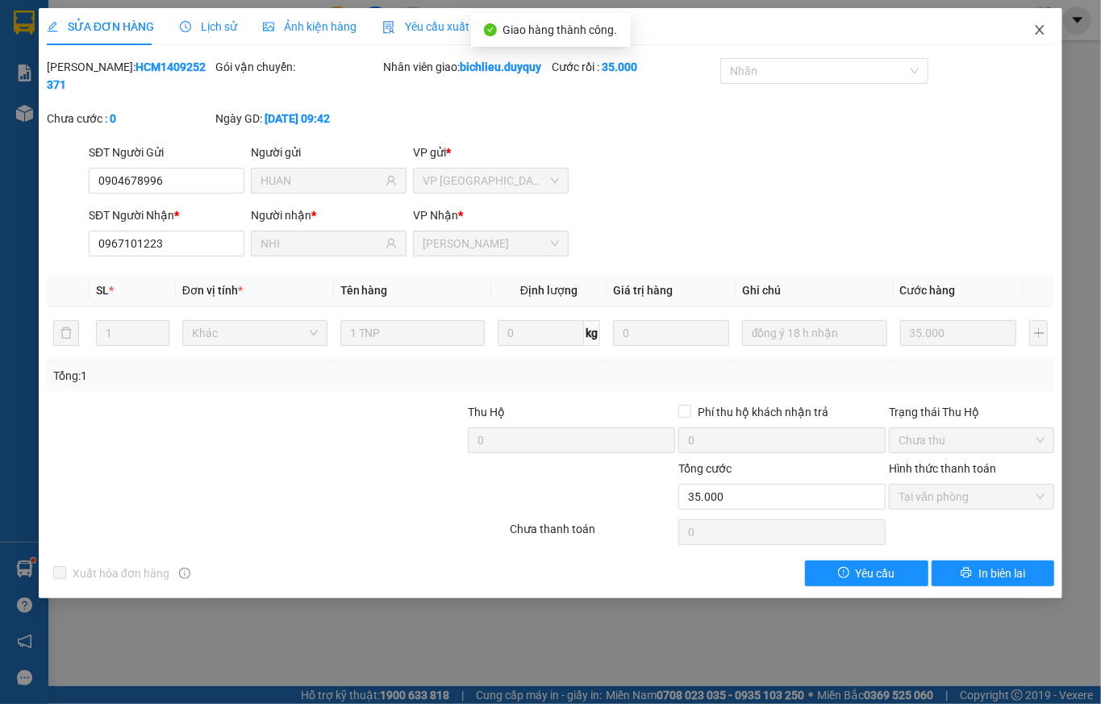
click at [1032, 36] on span "Close" at bounding box center [1039, 30] width 45 height 45
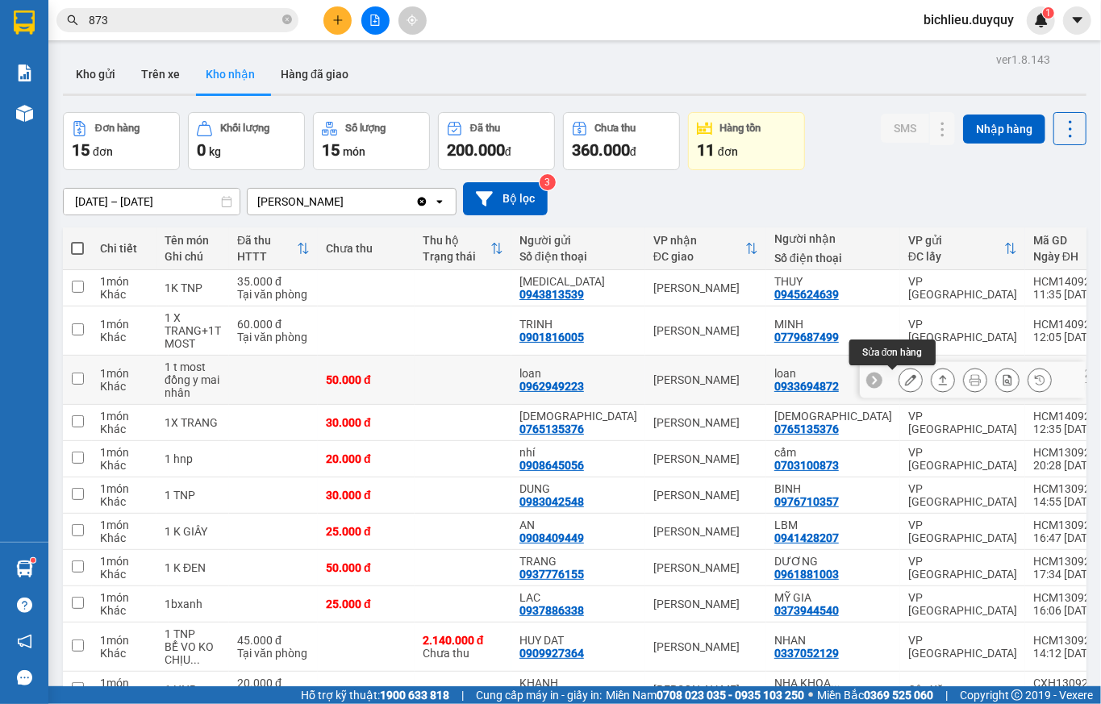
click at [905, 378] on icon at bounding box center [910, 379] width 11 height 11
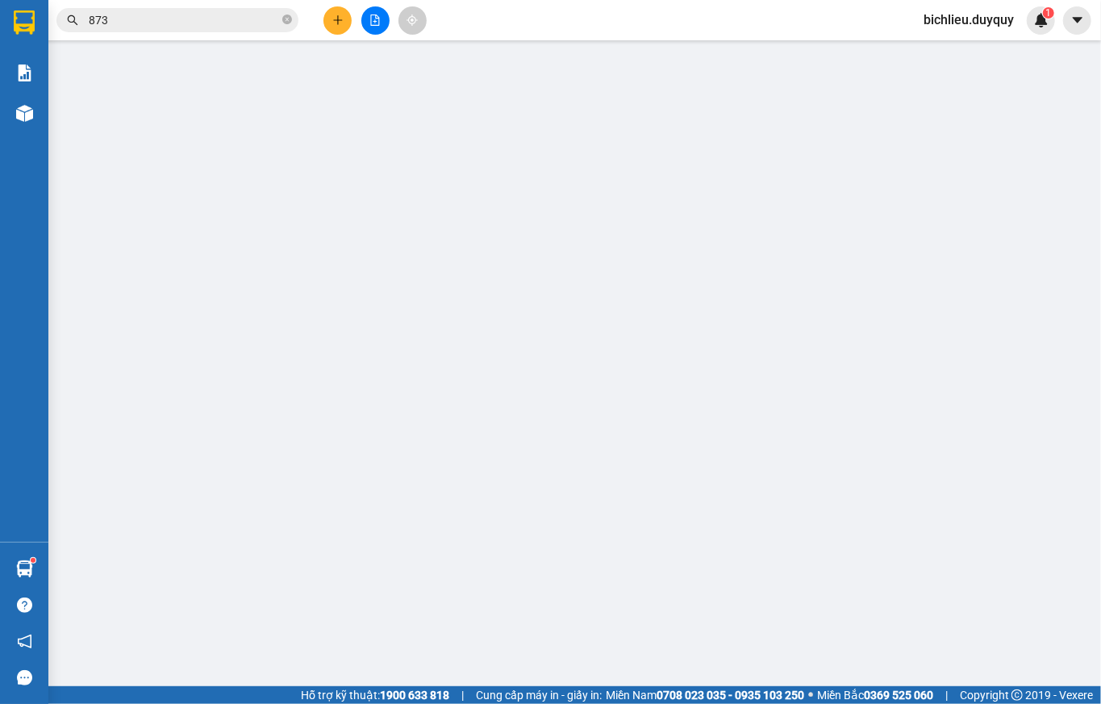
type input "0962949223"
type input "loan"
type input "0933694872"
type input "loan"
type input "50.000"
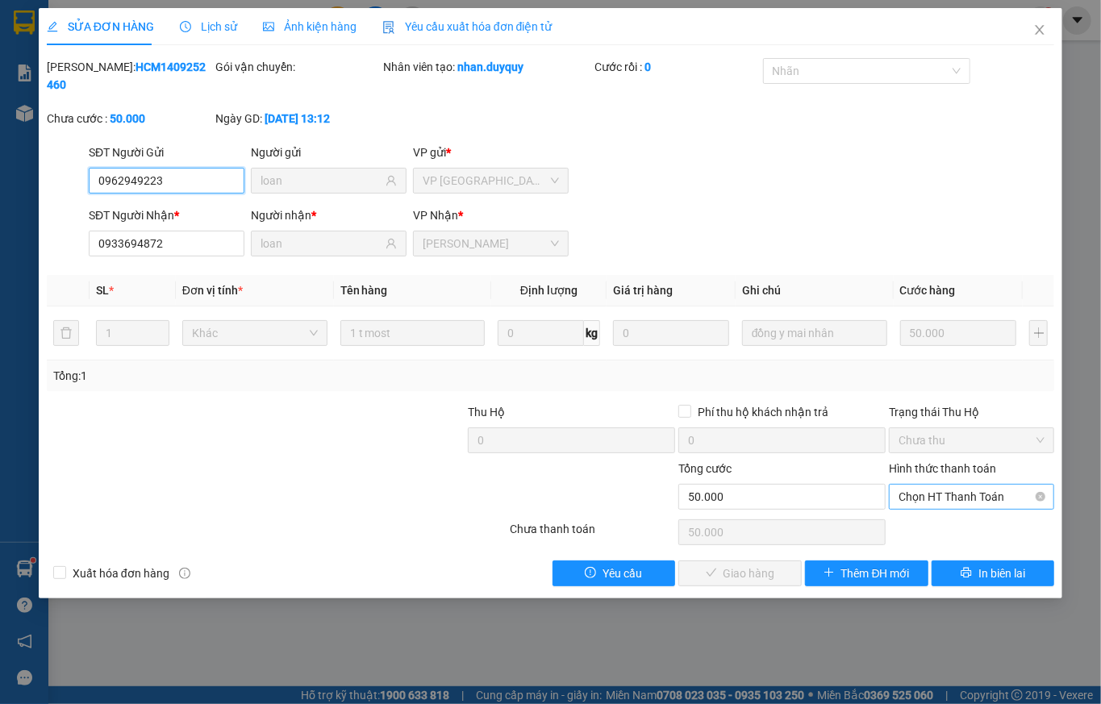
click at [926, 485] on span "Chọn HT Thanh Toán" at bounding box center [972, 497] width 146 height 24
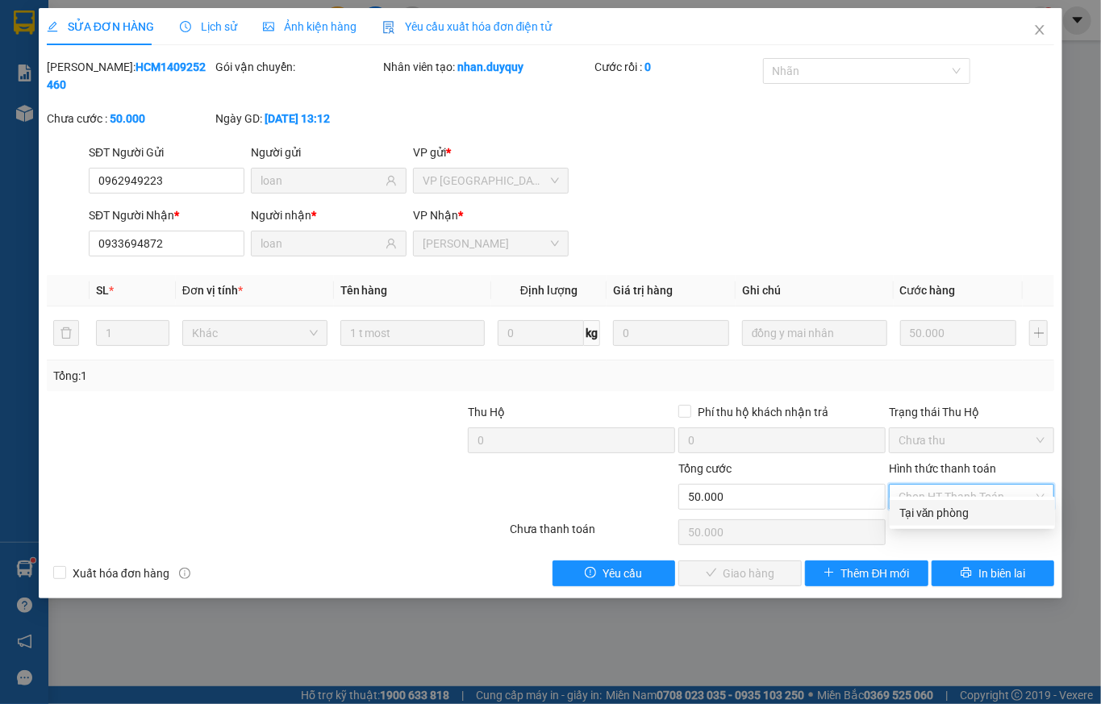
click at [918, 513] on div "Tại văn phòng" at bounding box center [973, 513] width 146 height 18
type input "0"
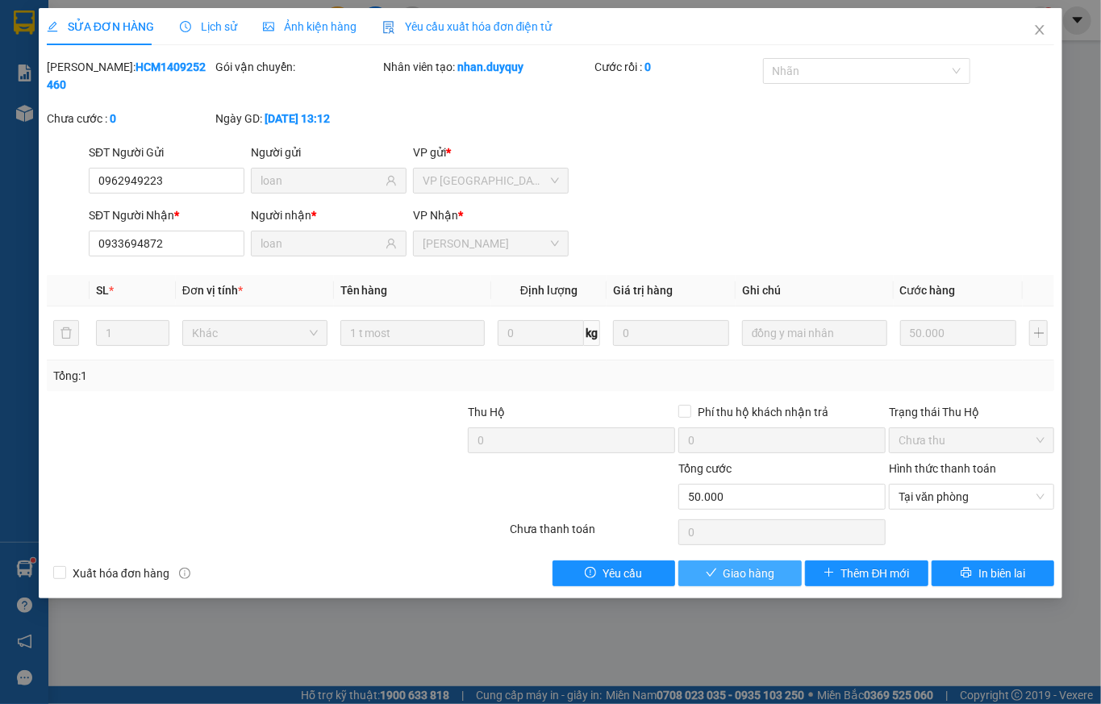
click at [724, 565] on span "Giao hàng" at bounding box center [750, 574] width 52 height 18
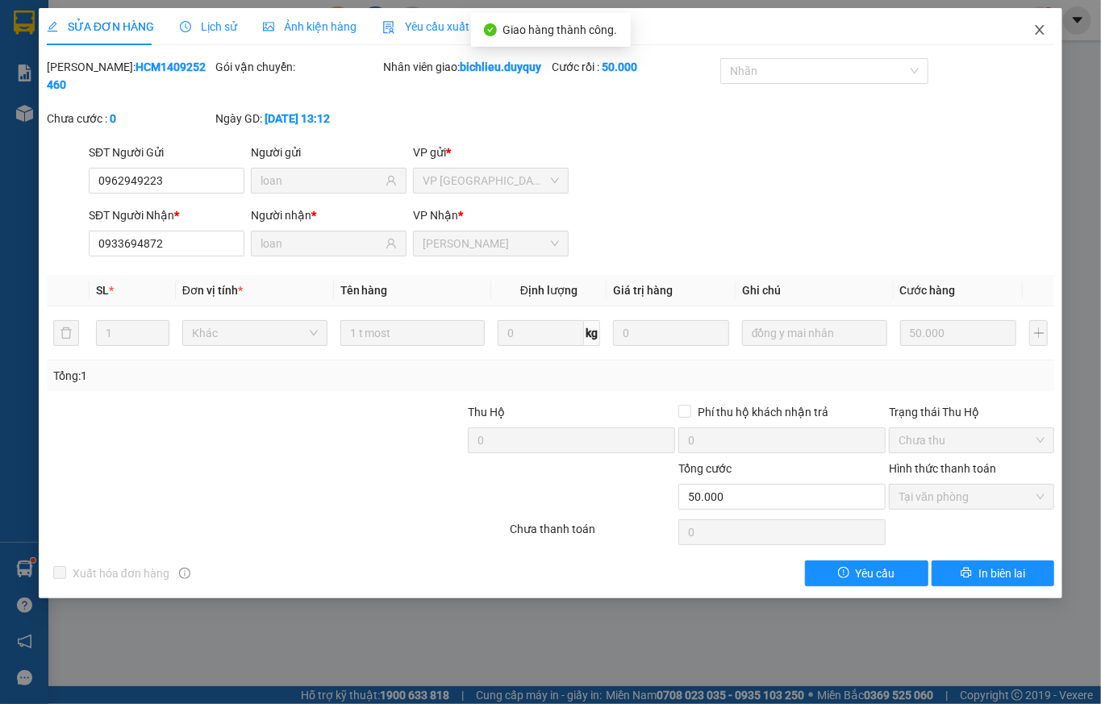
click at [1032, 26] on icon "close" at bounding box center [1040, 29] width 13 height 13
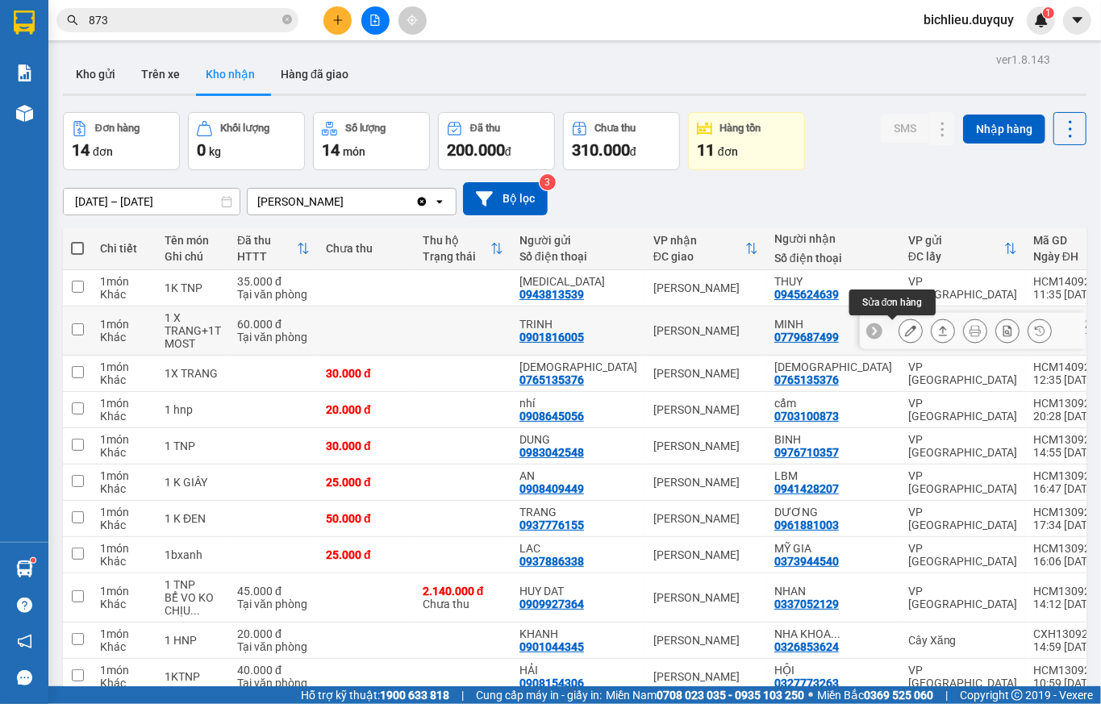
click at [905, 336] on icon at bounding box center [910, 330] width 11 height 11
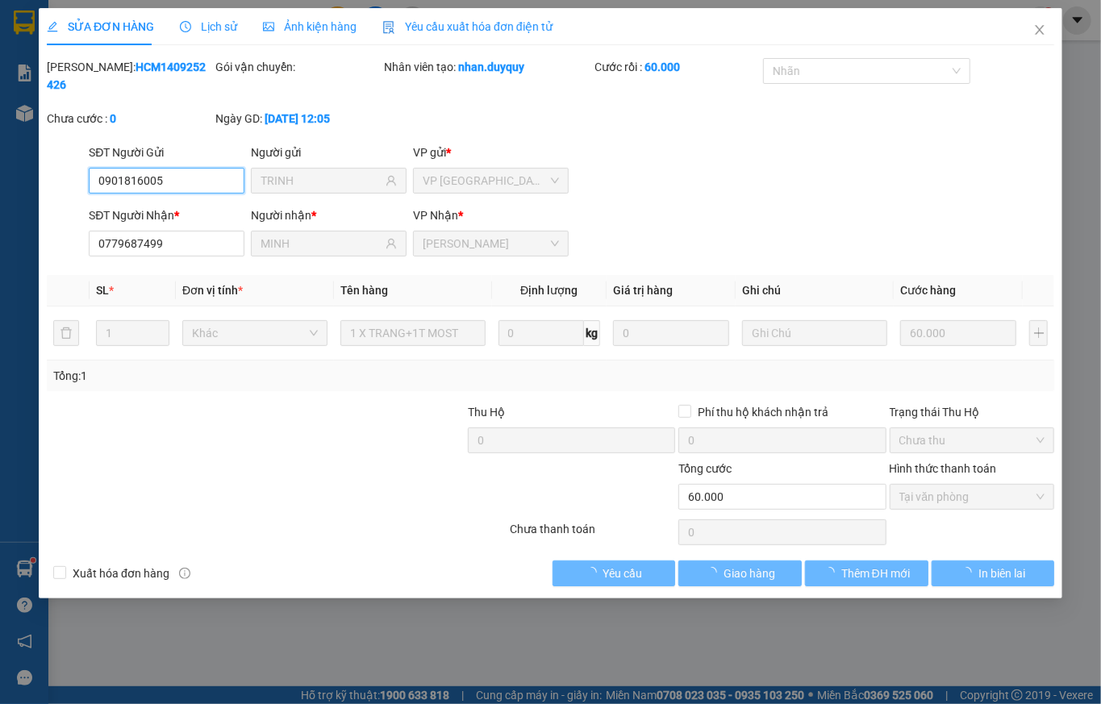
type input "0901816005"
type input "TRINH"
type input "0779687499"
type input "MINH"
type input "60.000"
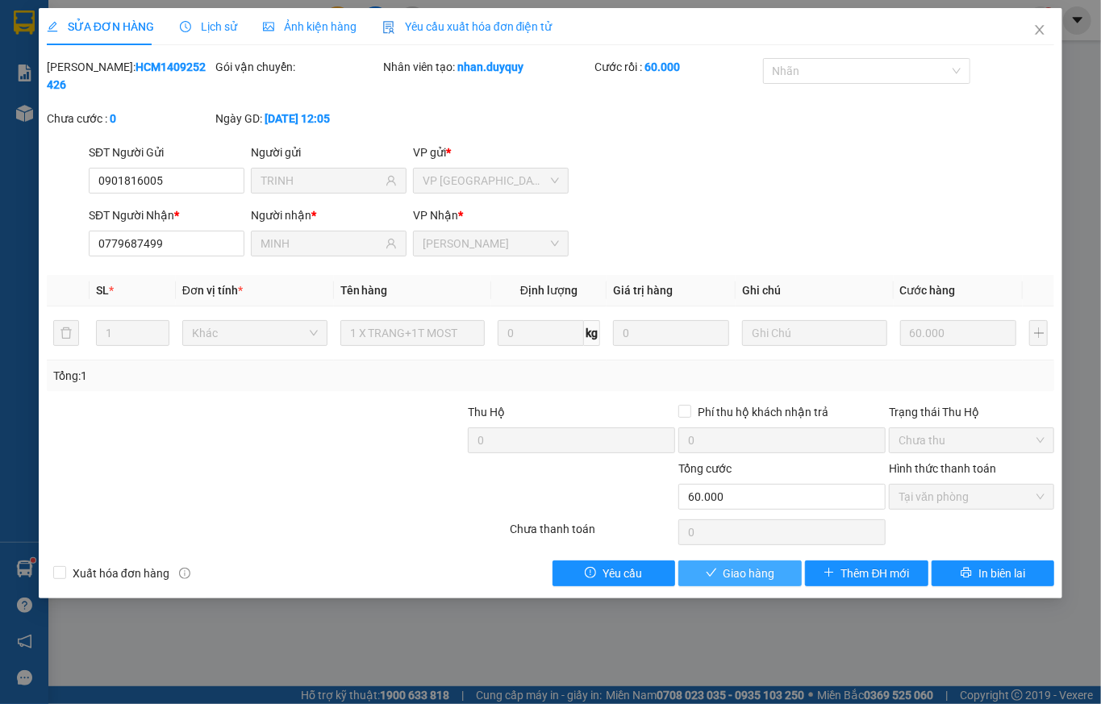
click at [765, 565] on span "Giao hàng" at bounding box center [750, 574] width 52 height 18
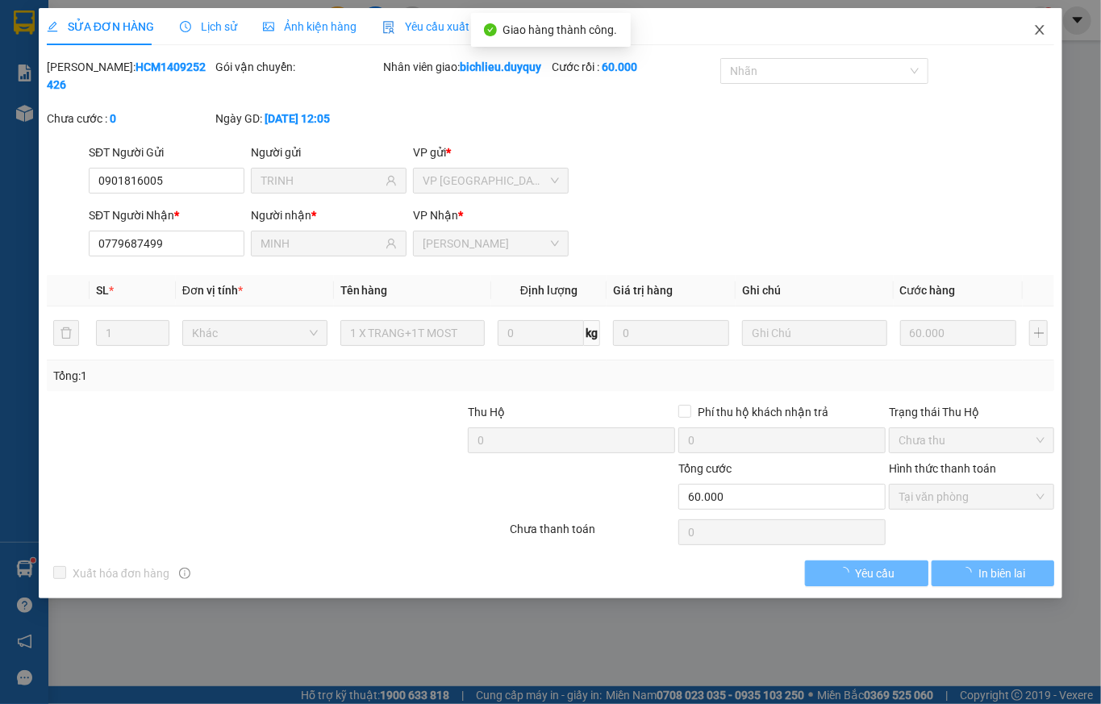
click at [1032, 29] on icon "close" at bounding box center [1040, 29] width 13 height 13
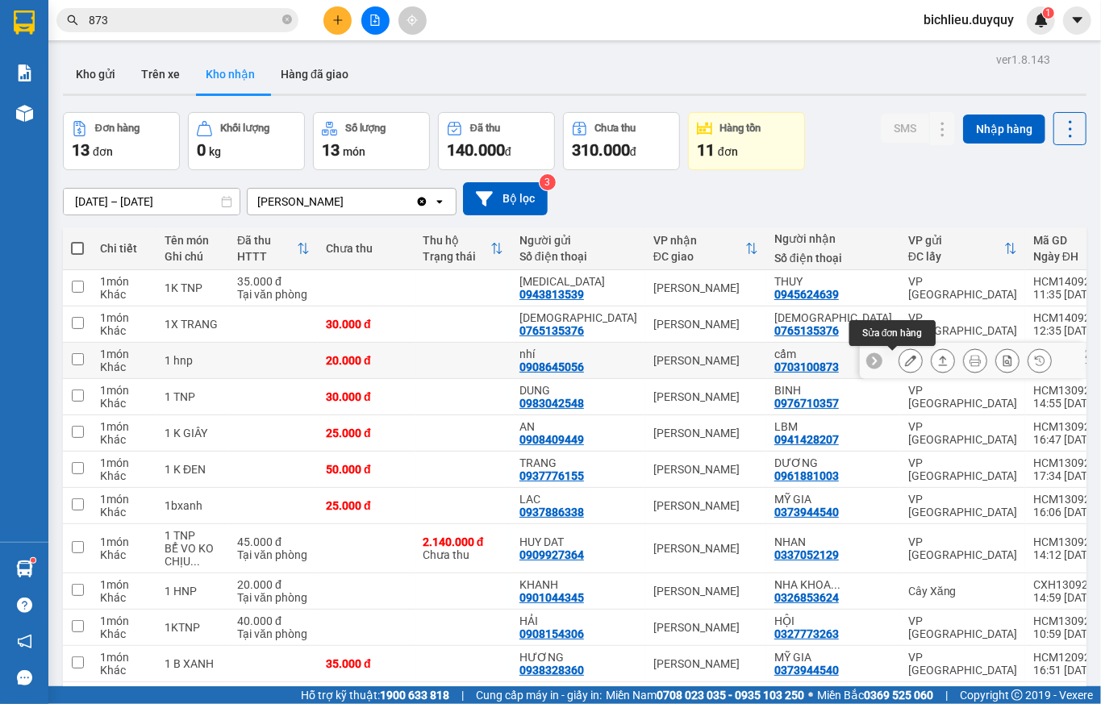
click at [905, 363] on icon at bounding box center [910, 360] width 11 height 11
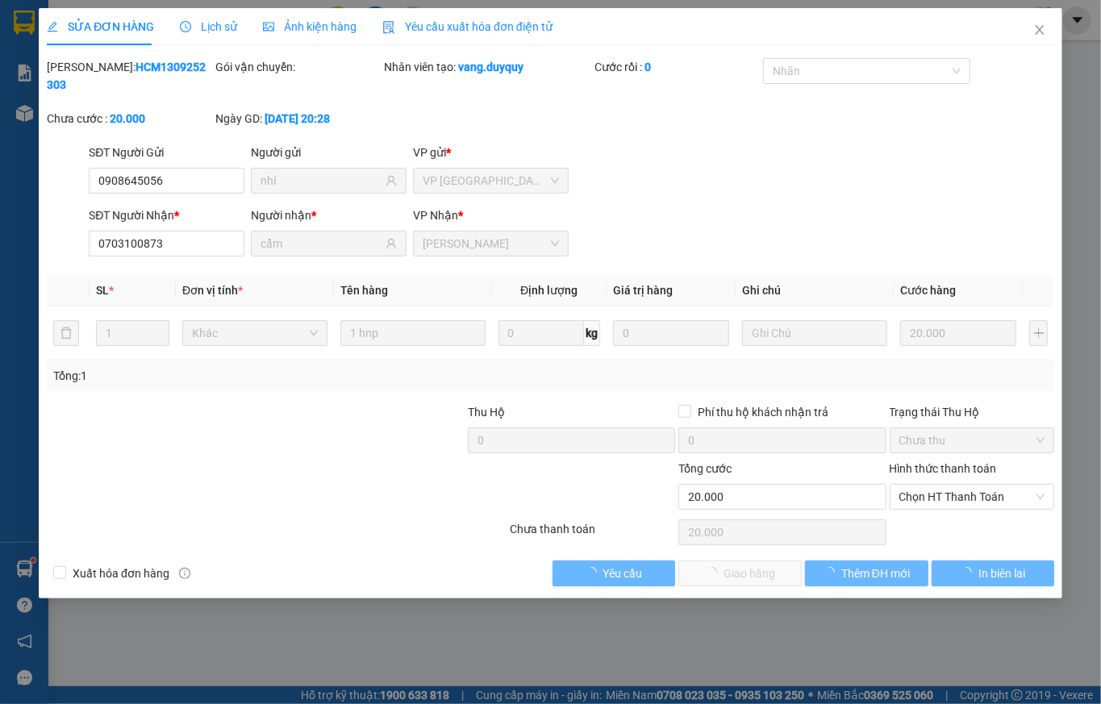
type input "0908645056"
type input "nhí"
type input "0703100873"
type input "cẩm"
type input "20.000"
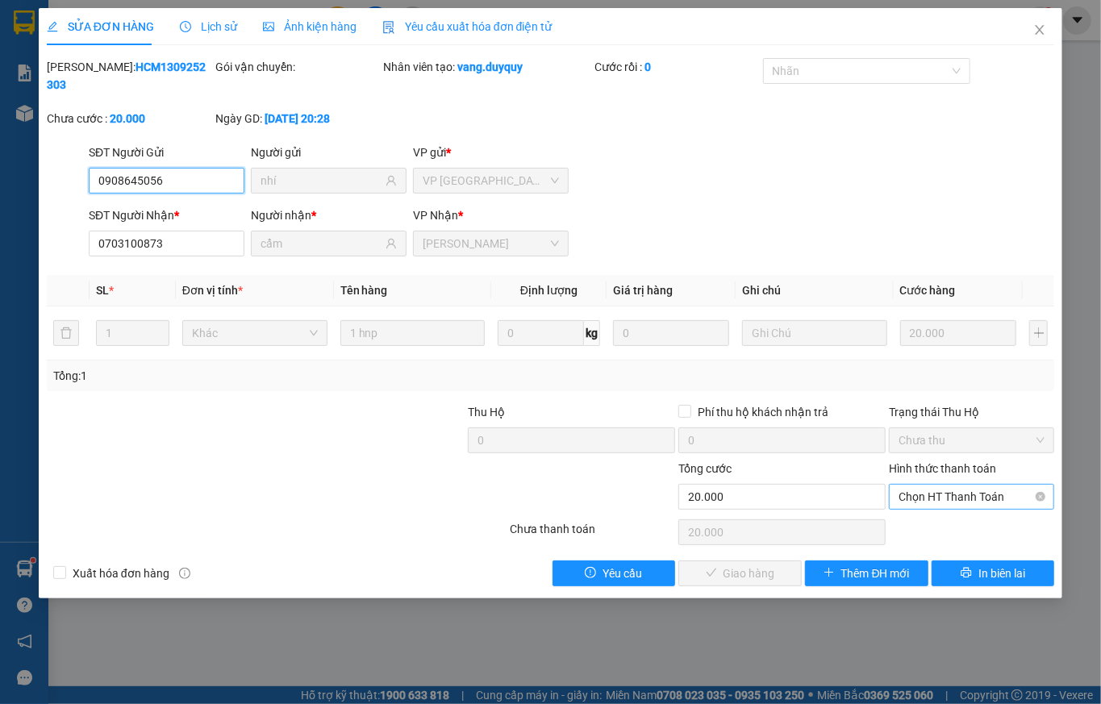
click at [930, 485] on span "Chọn HT Thanh Toán" at bounding box center [972, 497] width 146 height 24
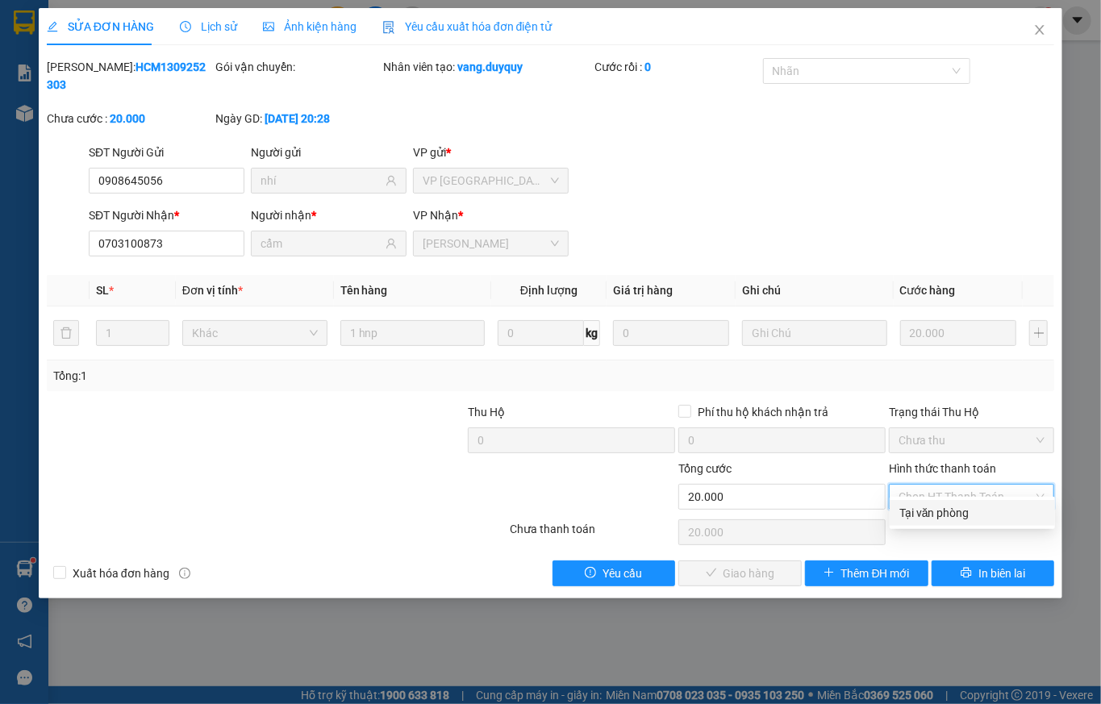
click at [936, 510] on div "Tại văn phòng" at bounding box center [973, 513] width 146 height 18
type input "0"
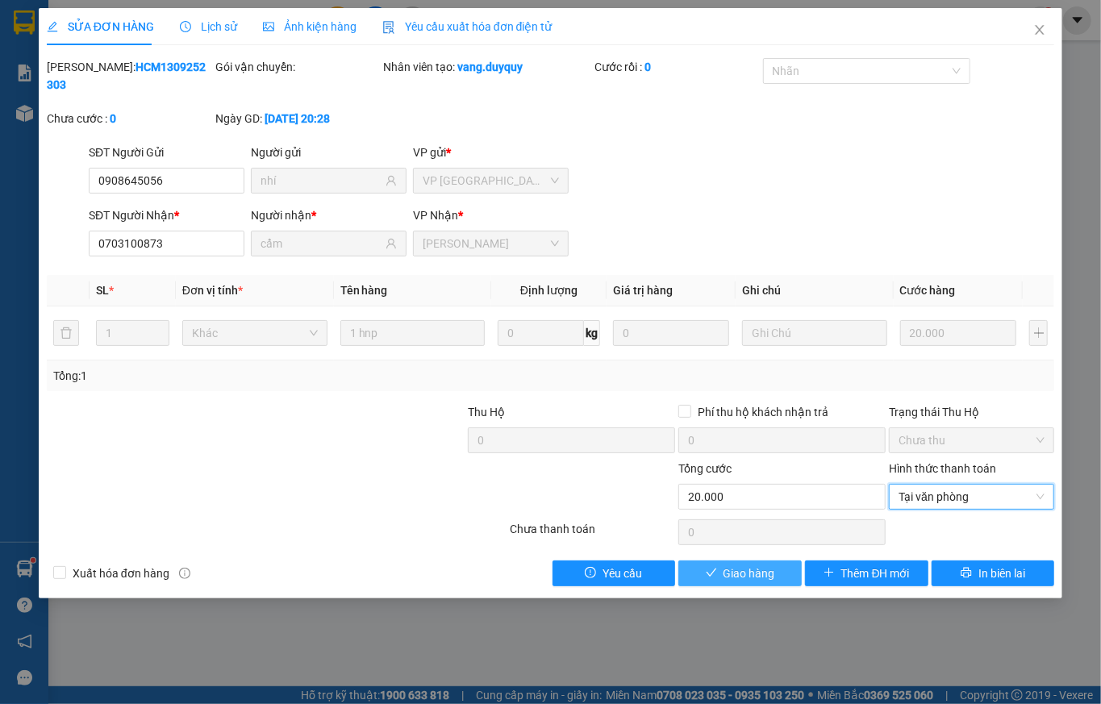
drag, startPoint x: 731, startPoint y: 556, endPoint x: 713, endPoint y: 536, distance: 26.9
click at [731, 565] on span "Giao hàng" at bounding box center [750, 574] width 52 height 18
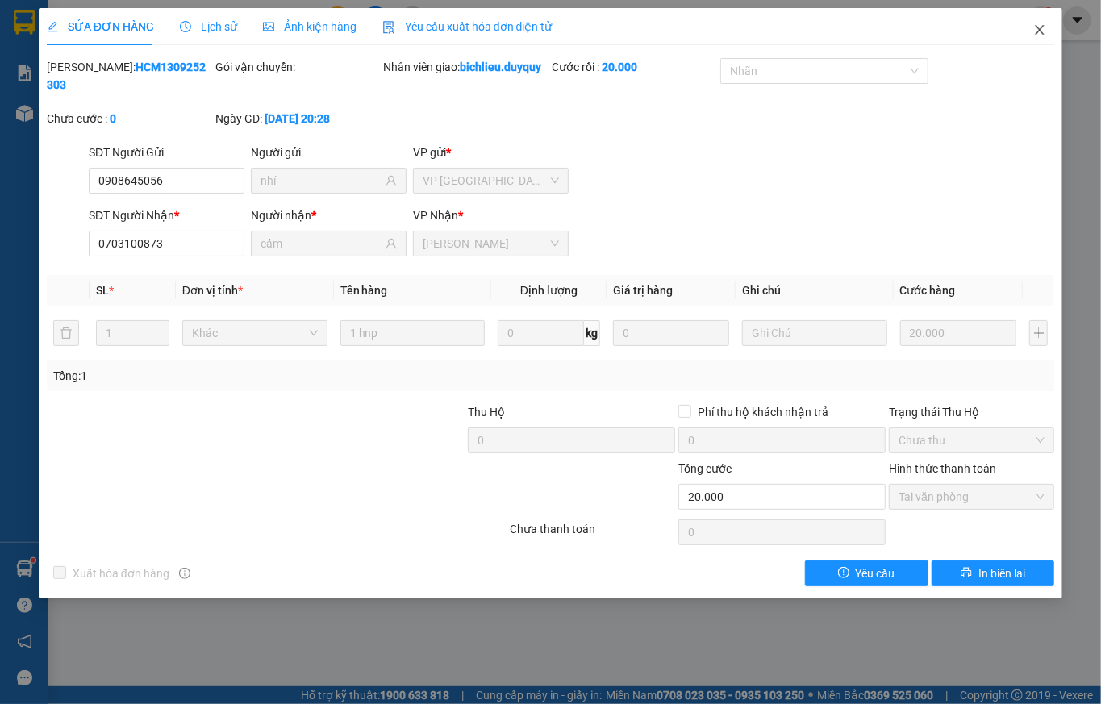
click at [1032, 27] on icon "close" at bounding box center [1040, 29] width 13 height 13
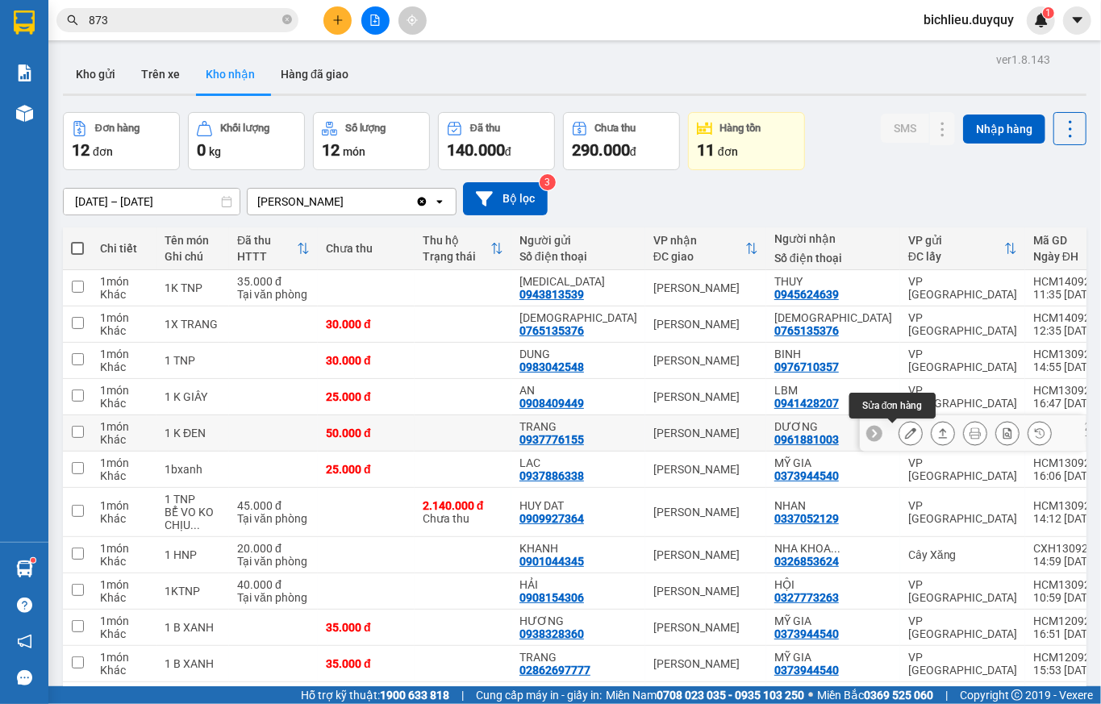
click at [905, 436] on icon at bounding box center [910, 433] width 11 height 11
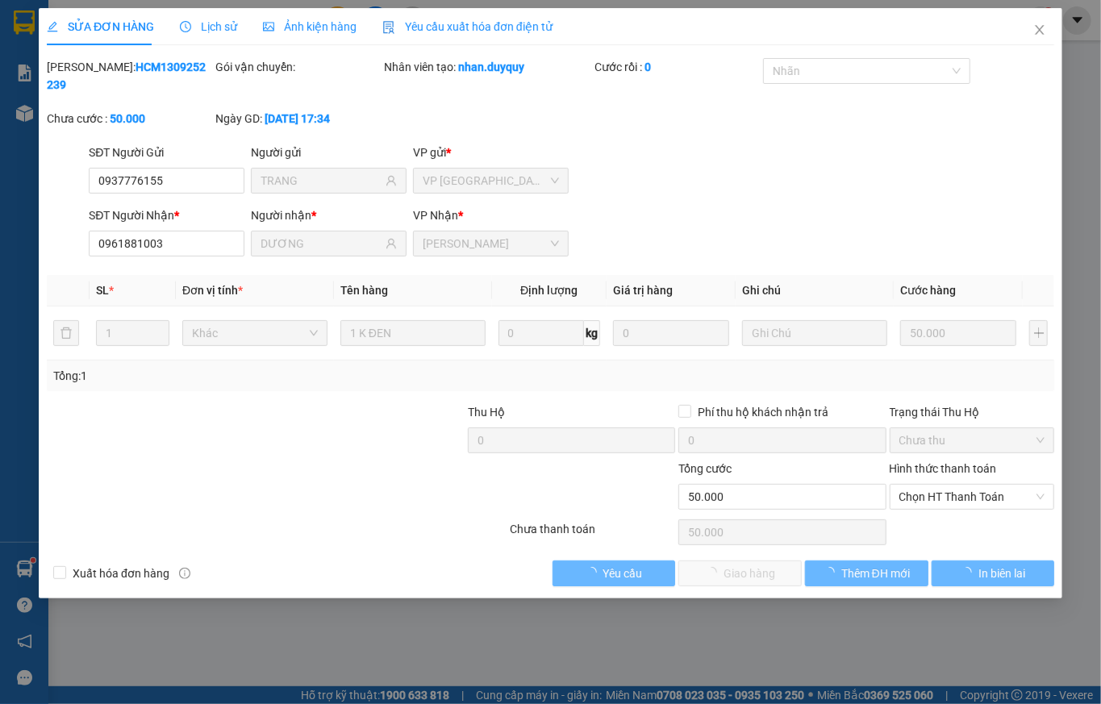
type input "0937776155"
type input "TRANG"
type input "0961881003"
type input "DƯƠNG"
type input "50.000"
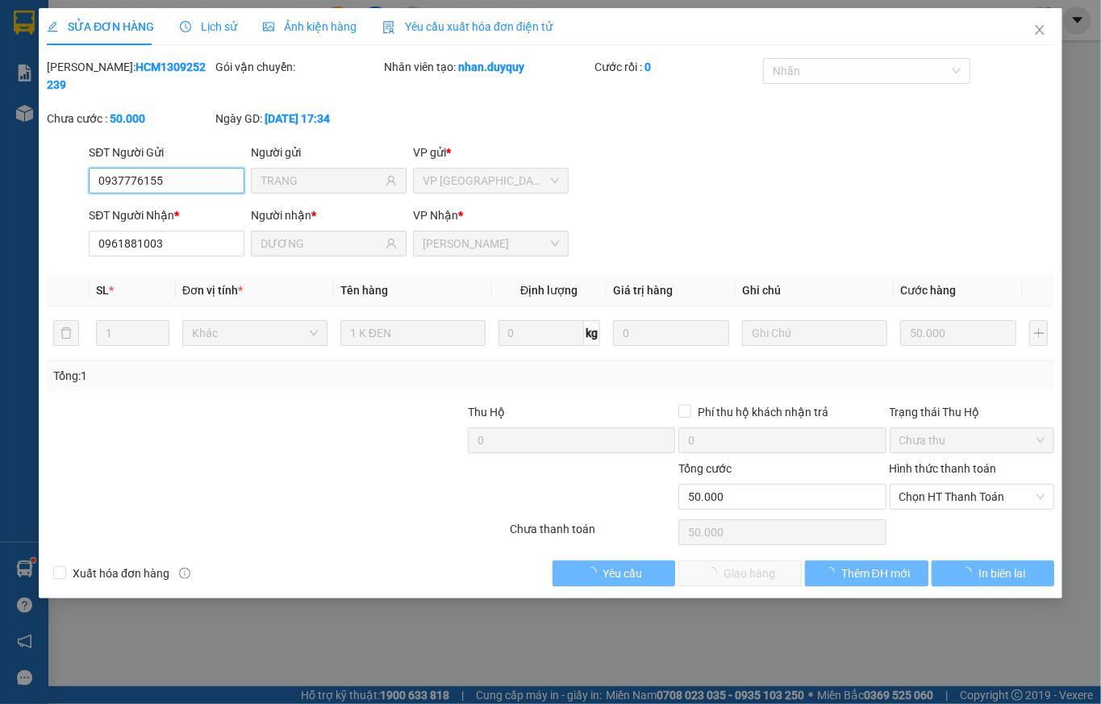
click at [917, 485] on span "Chọn HT Thanh Toán" at bounding box center [972, 497] width 146 height 24
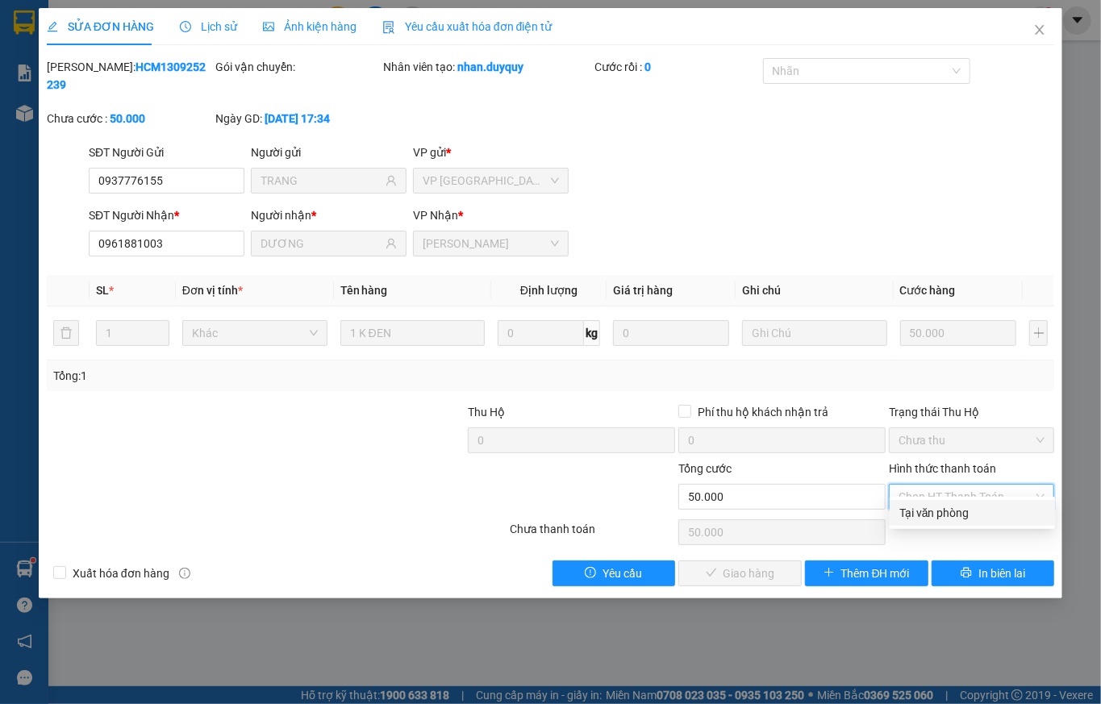
click at [921, 505] on div "Tại văn phòng" at bounding box center [973, 513] width 146 height 18
type input "0"
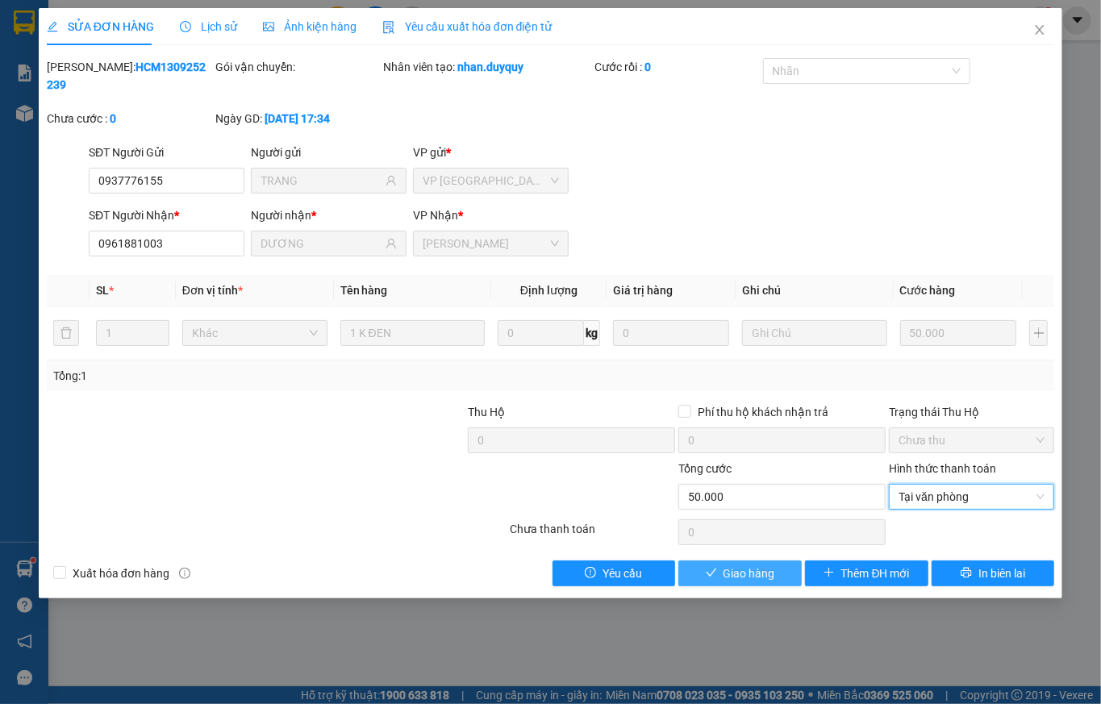
click at [750, 569] on button "Giao hàng" at bounding box center [740, 574] width 123 height 26
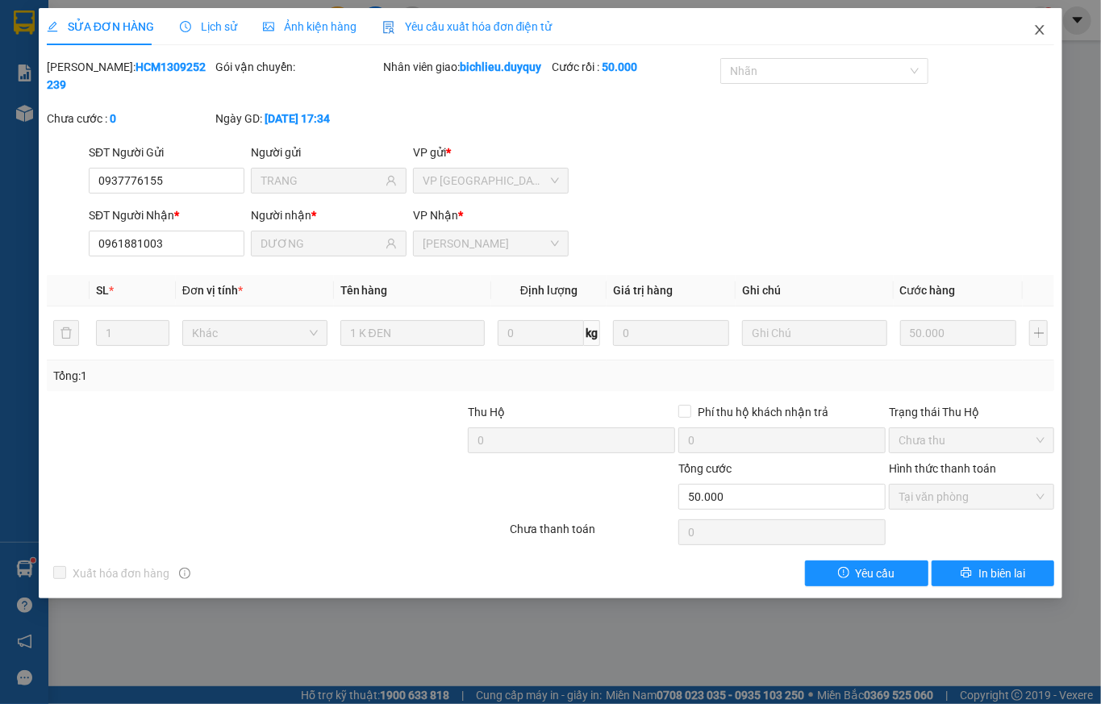
click at [1032, 40] on span "Close" at bounding box center [1039, 30] width 45 height 45
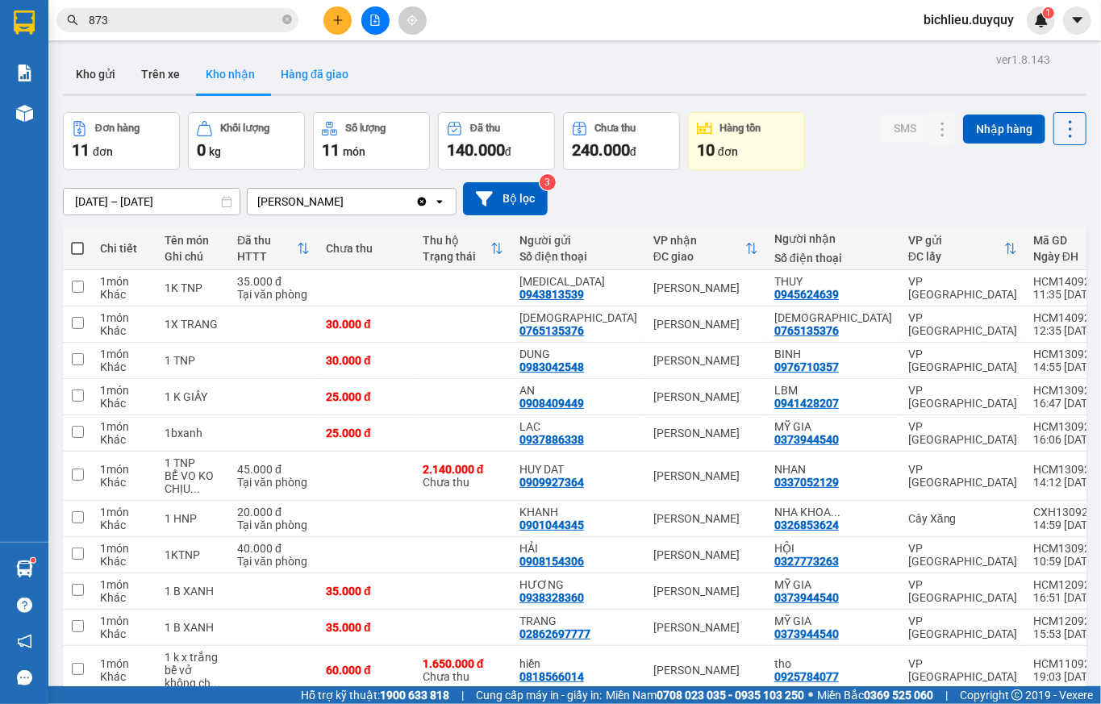
click at [300, 77] on button "Hàng đã giao" at bounding box center [315, 74] width 94 height 39
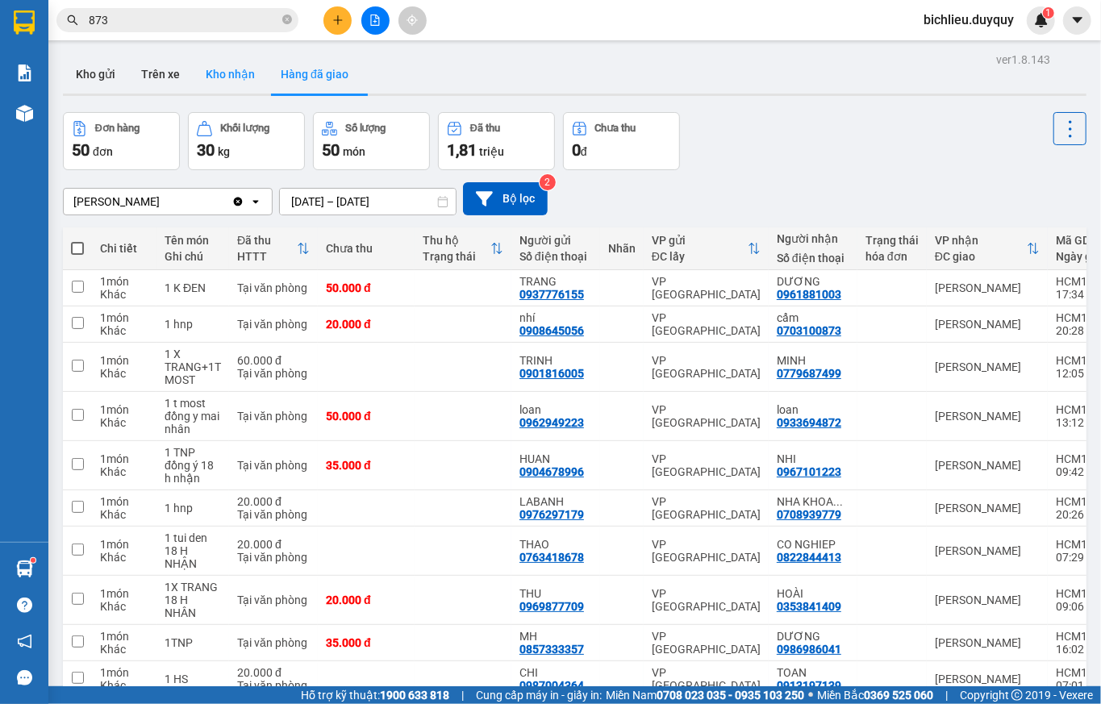
click at [234, 82] on button "Kho nhận" at bounding box center [230, 74] width 75 height 39
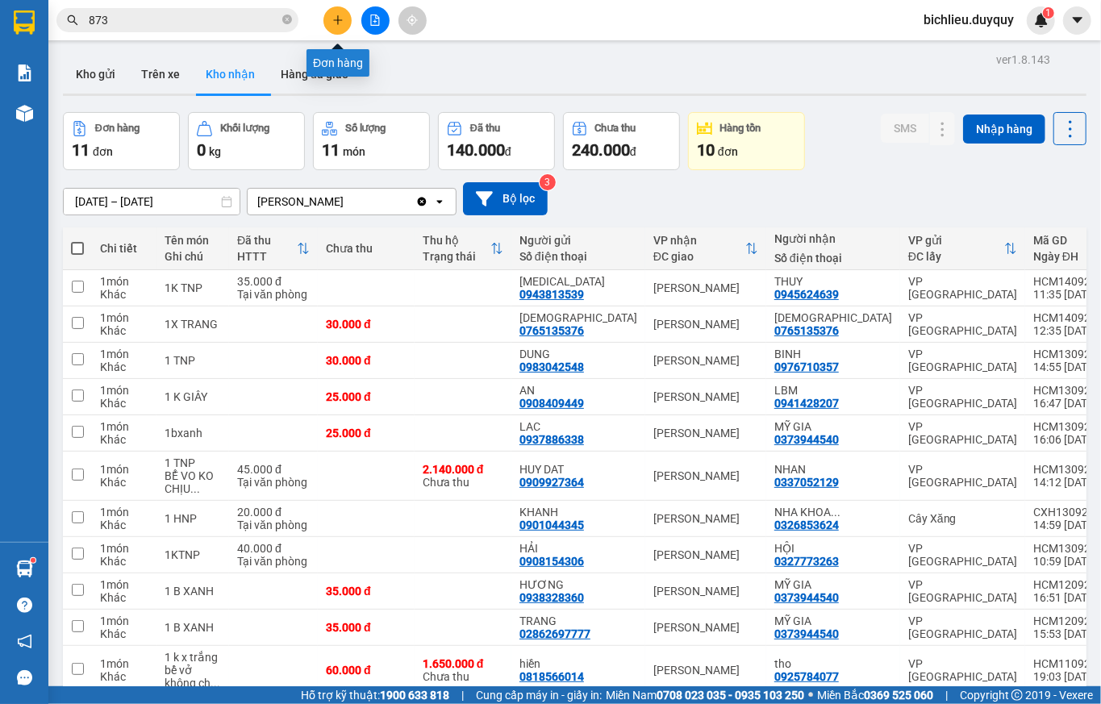
click at [340, 21] on icon "plus" at bounding box center [337, 20] width 11 height 11
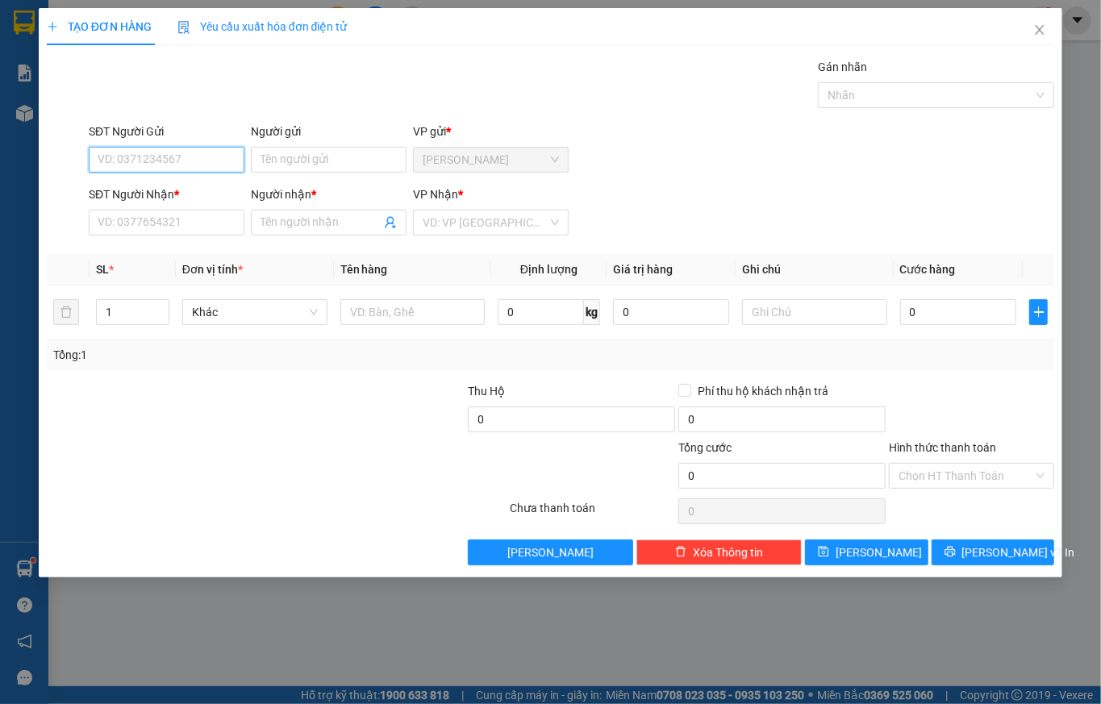
click at [116, 160] on input "SĐT Người Gửi" at bounding box center [167, 160] width 156 height 26
type input "0938693159"
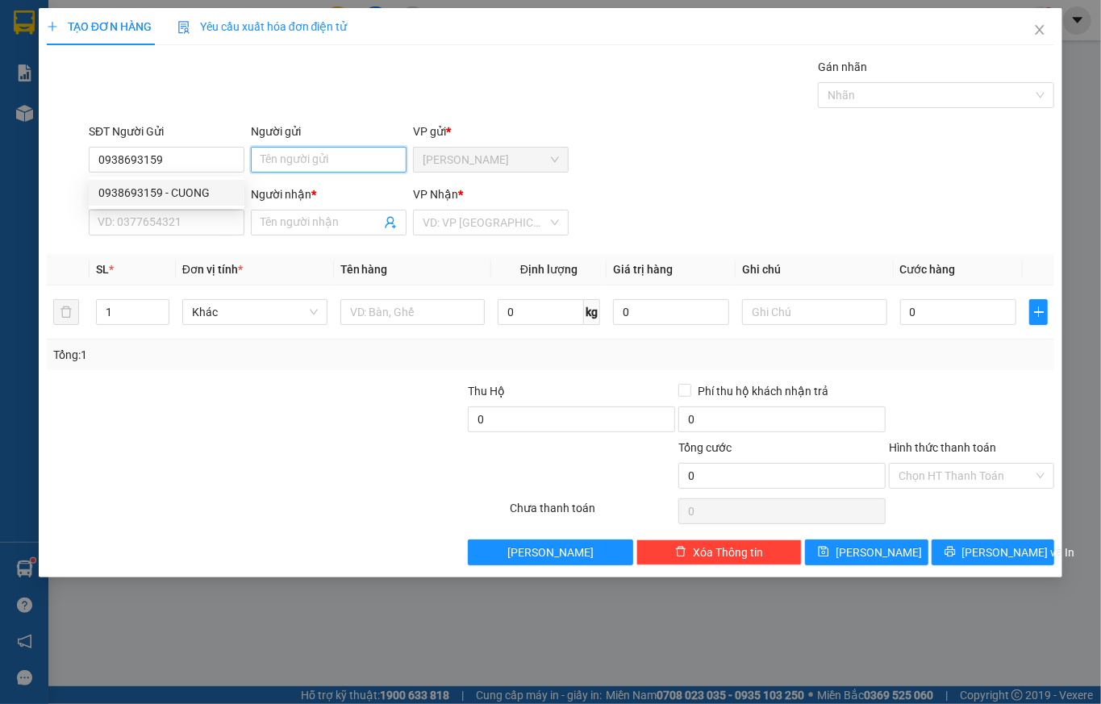
click at [282, 162] on input "Người gửi" at bounding box center [329, 160] width 156 height 26
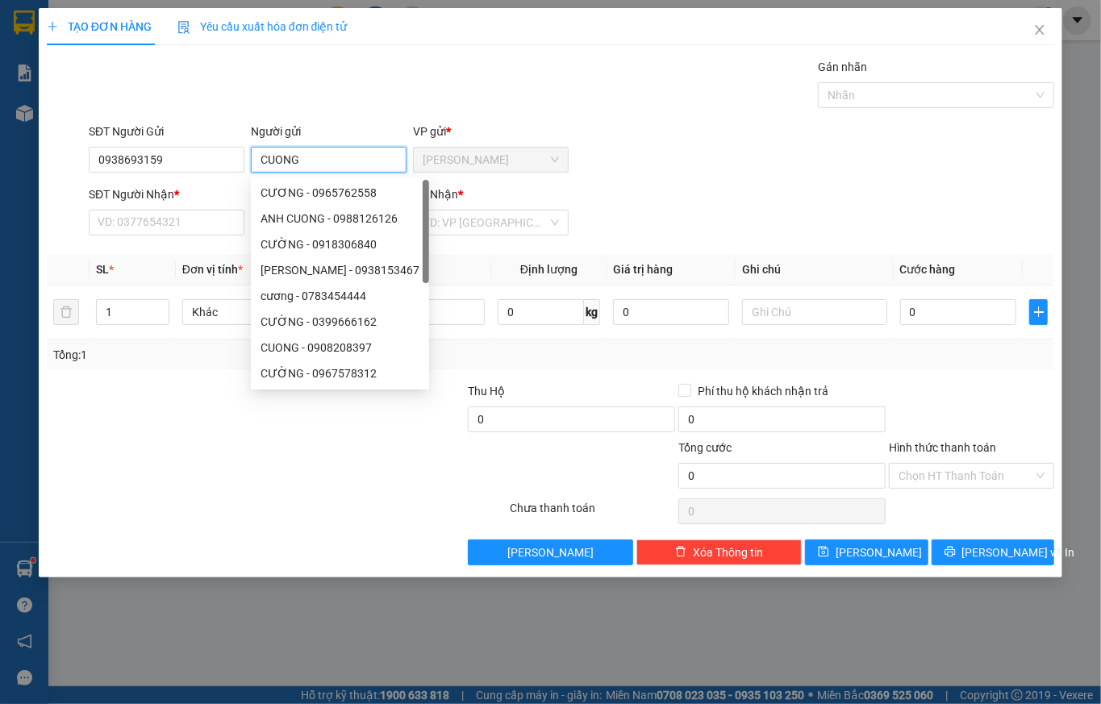
type input "CUONG"
click at [120, 236] on div "SĐT Người Nhận * VD: 0377654321" at bounding box center [167, 214] width 156 height 56
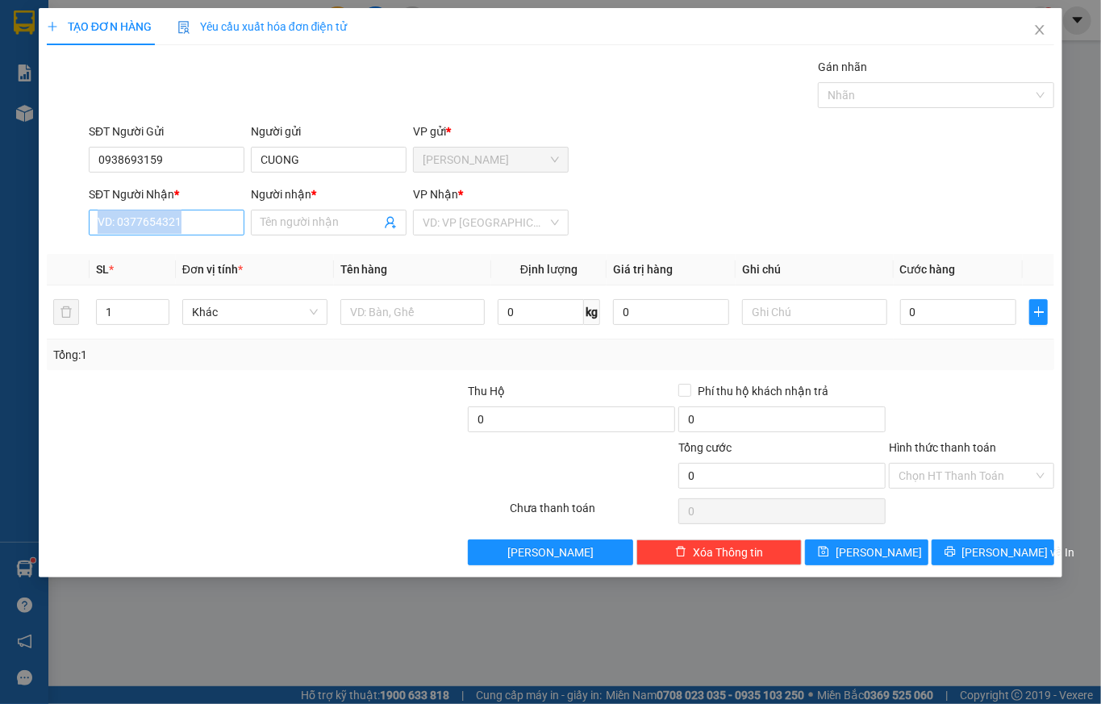
click at [120, 233] on input "SĐT Người Nhận *" at bounding box center [167, 223] width 156 height 26
click at [173, 221] on input "SĐT Người Nhận *" at bounding box center [167, 223] width 156 height 26
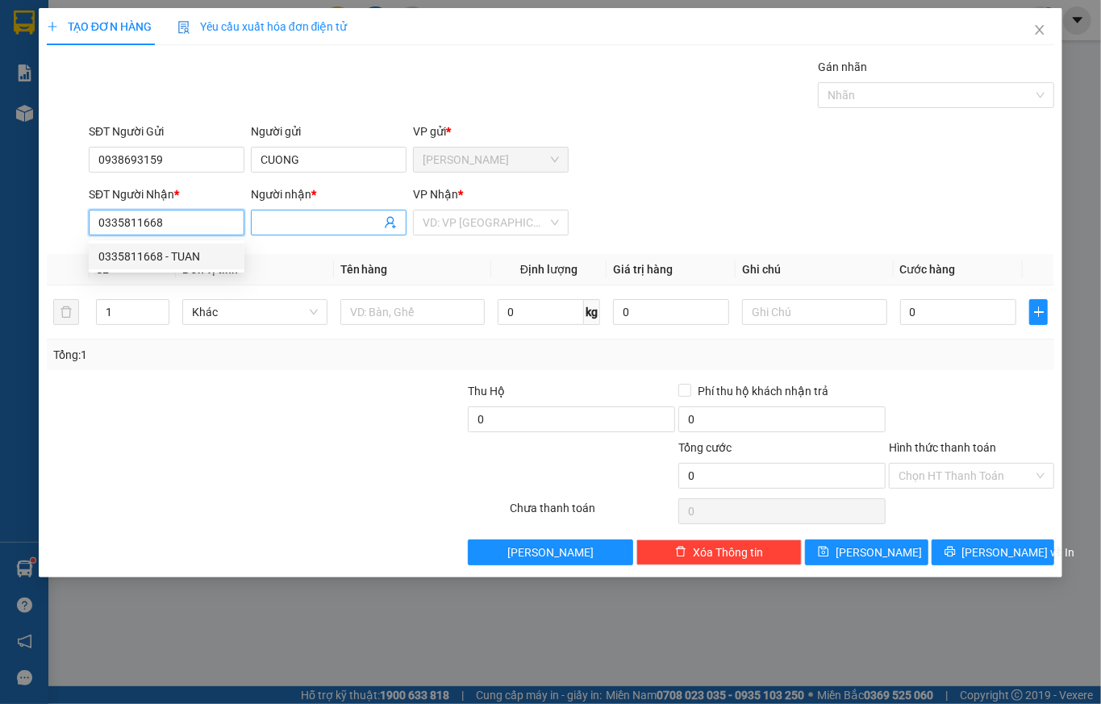
type input "0335811668"
click at [269, 218] on input "Người nhận *" at bounding box center [321, 223] width 120 height 18
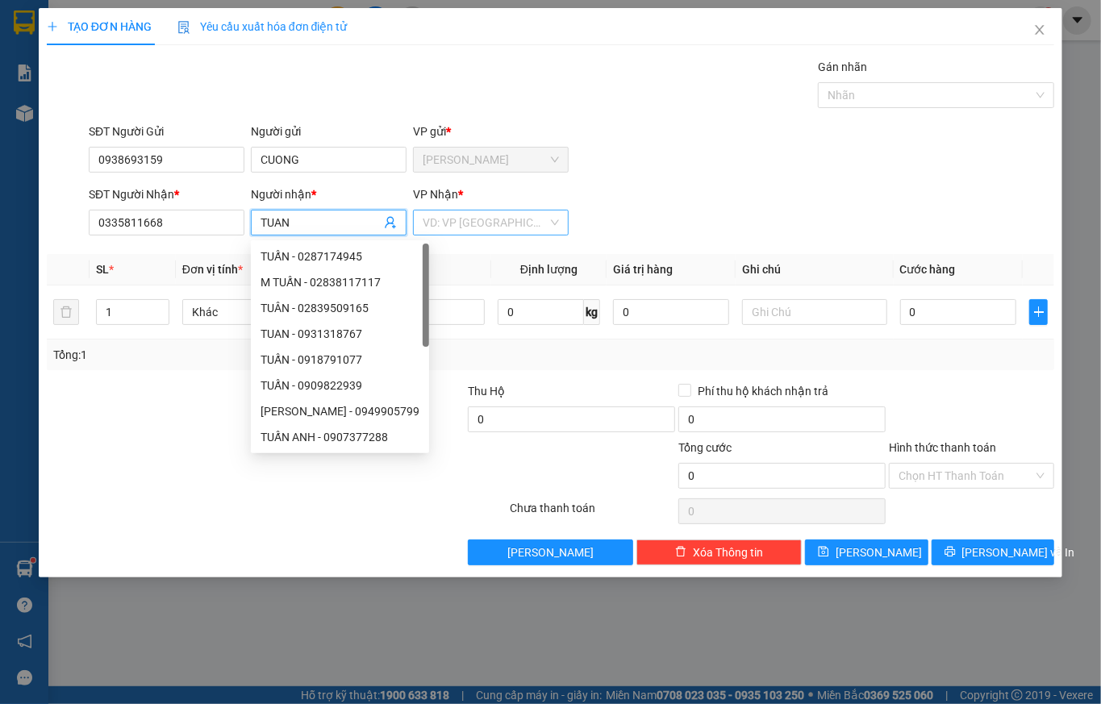
type input "TUAN"
click at [470, 227] on input "search" at bounding box center [485, 223] width 125 height 24
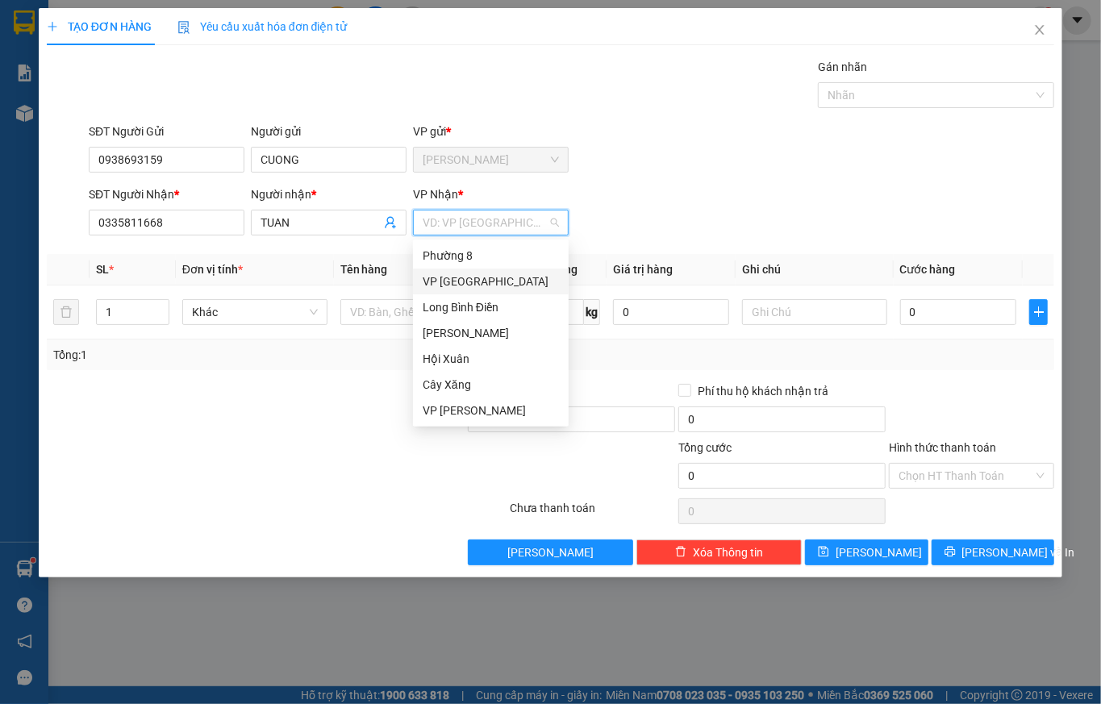
click at [449, 282] on div "VP [GEOGRAPHIC_DATA]" at bounding box center [491, 282] width 136 height 18
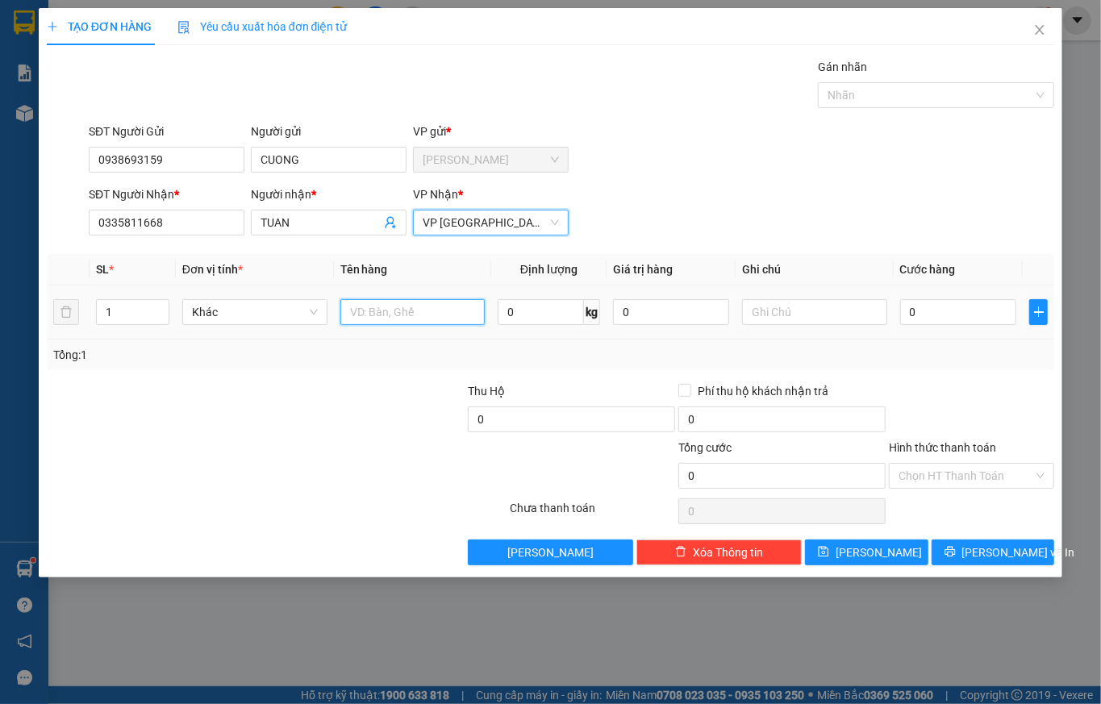
click at [371, 302] on input "text" at bounding box center [412, 312] width 145 height 26
type input "1XOP TRANG"
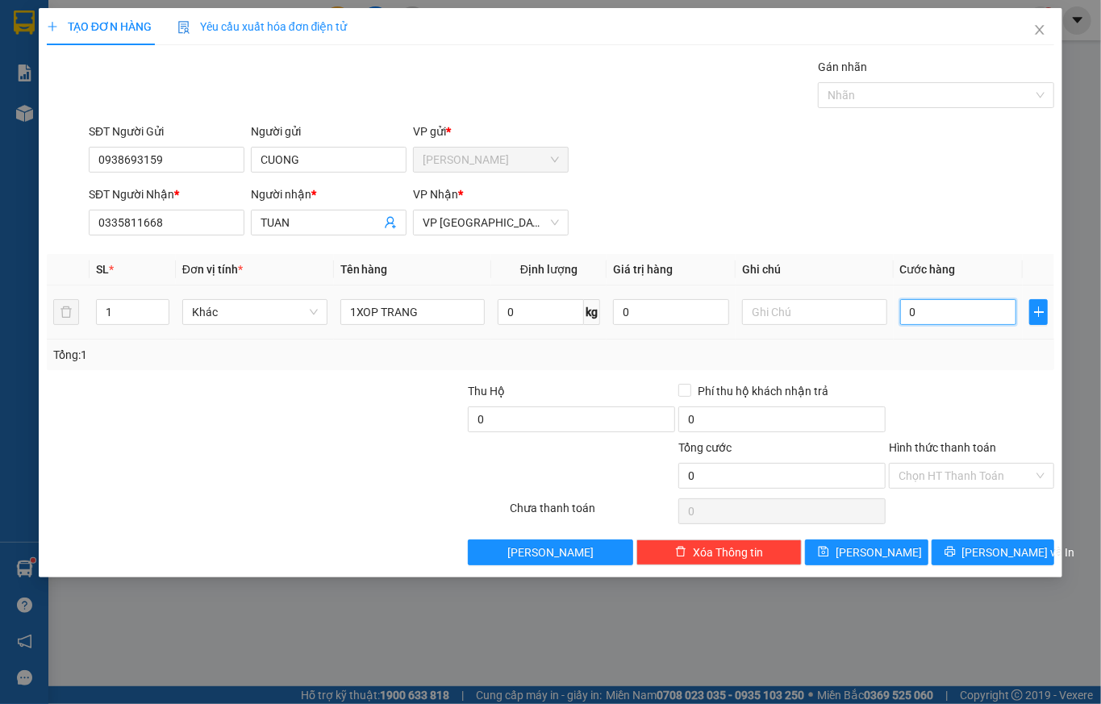
click at [952, 313] on input "0" at bounding box center [958, 312] width 116 height 26
type input "3"
type input "30"
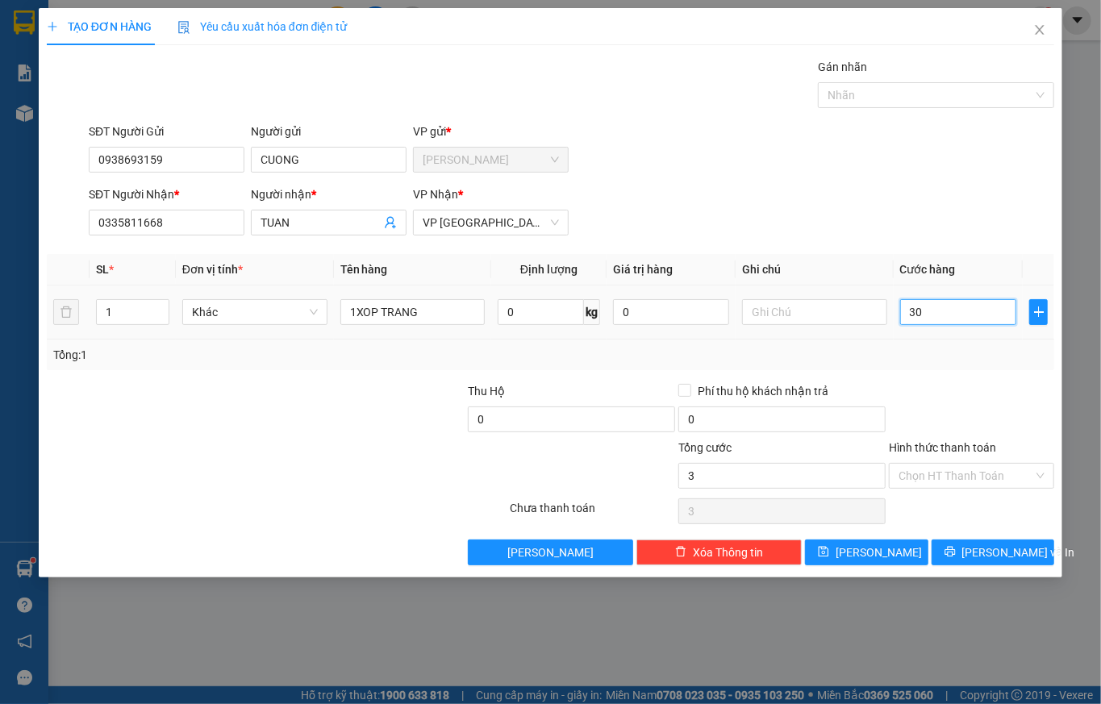
type input "30"
type input "300"
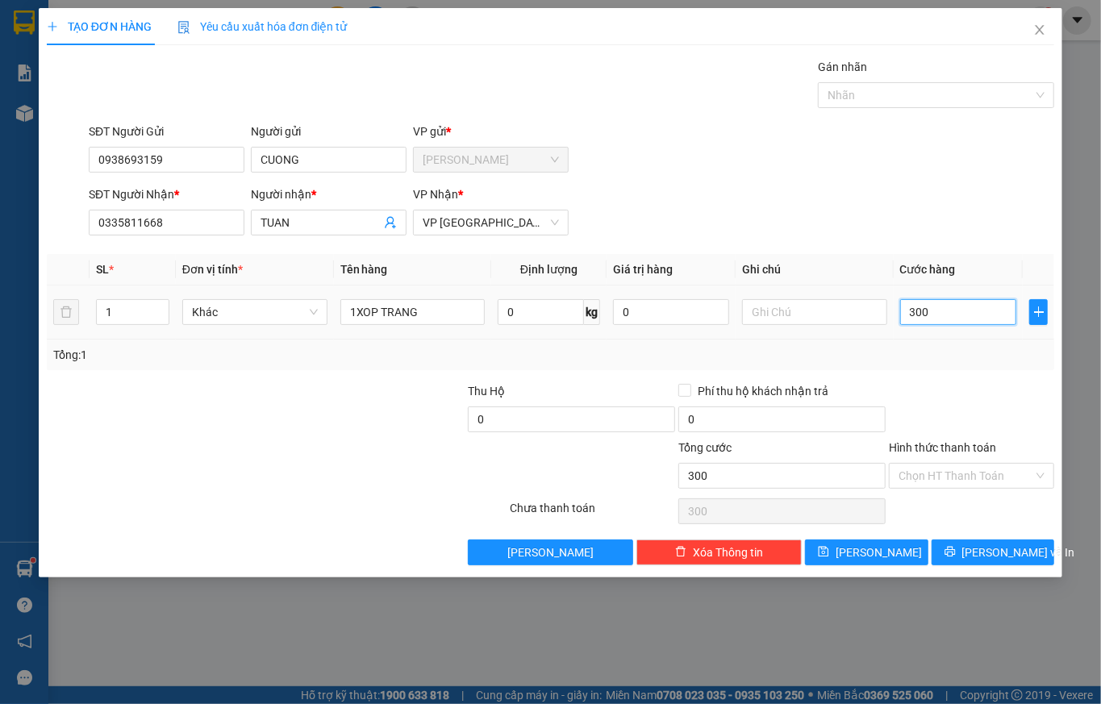
type input "3.000"
type input "30.000"
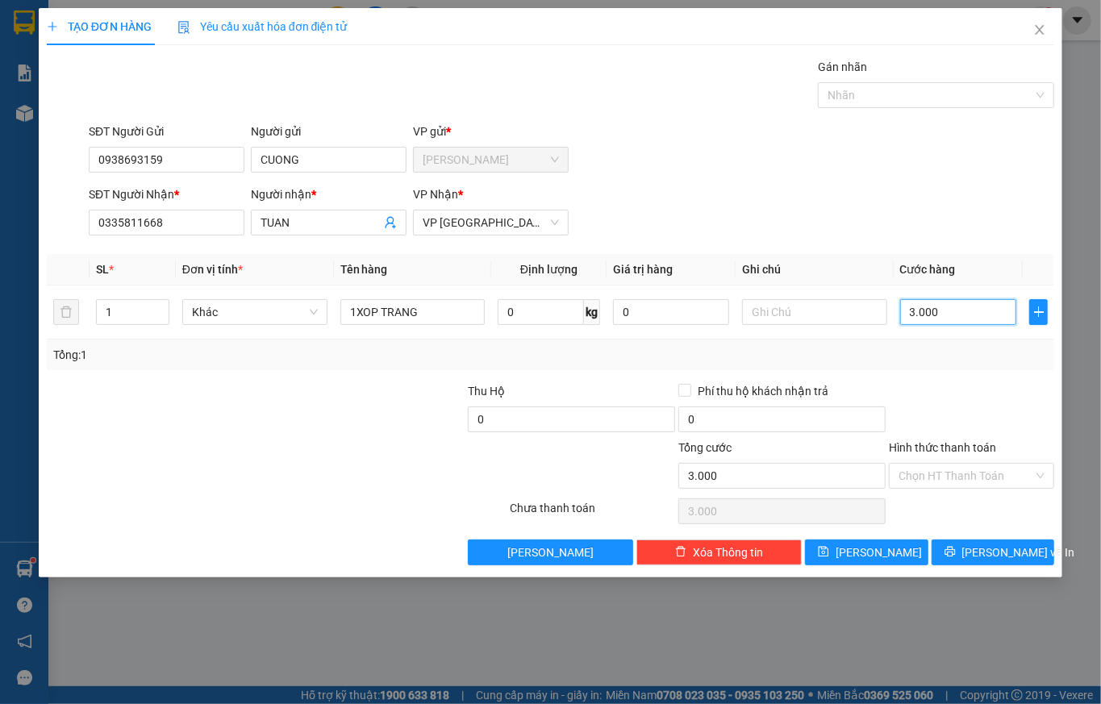
type input "30.000"
click at [920, 475] on input "Hình thức thanh toán" at bounding box center [966, 476] width 135 height 24
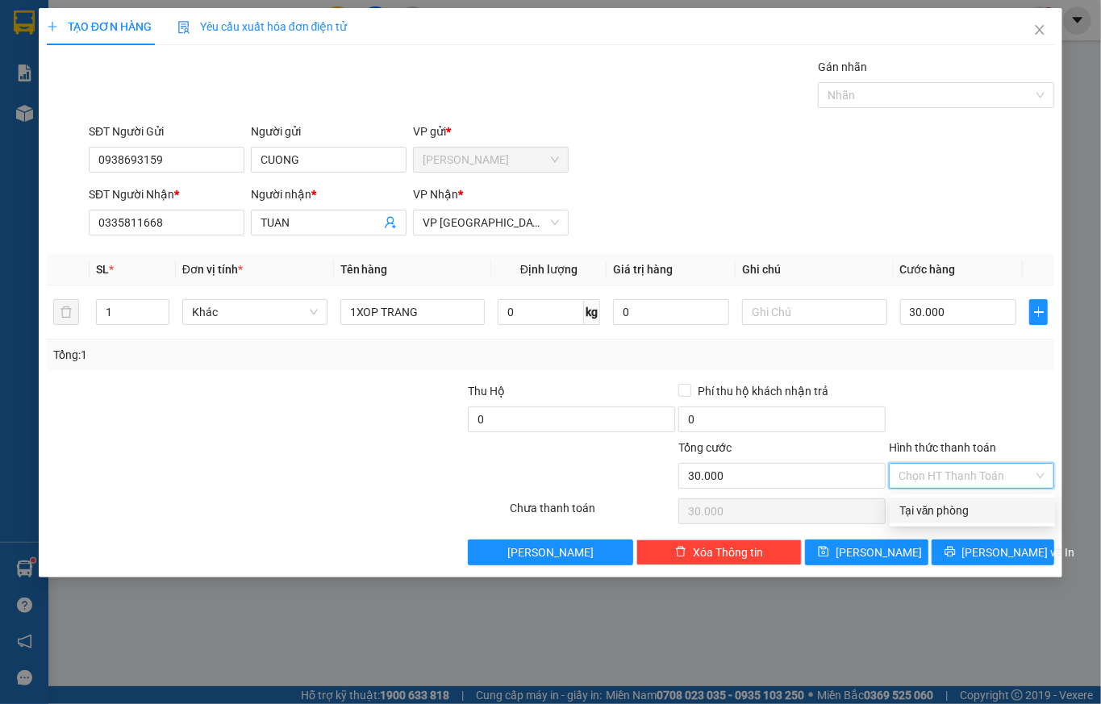
click at [928, 507] on div "Tại văn phòng" at bounding box center [973, 511] width 146 height 18
type input "0"
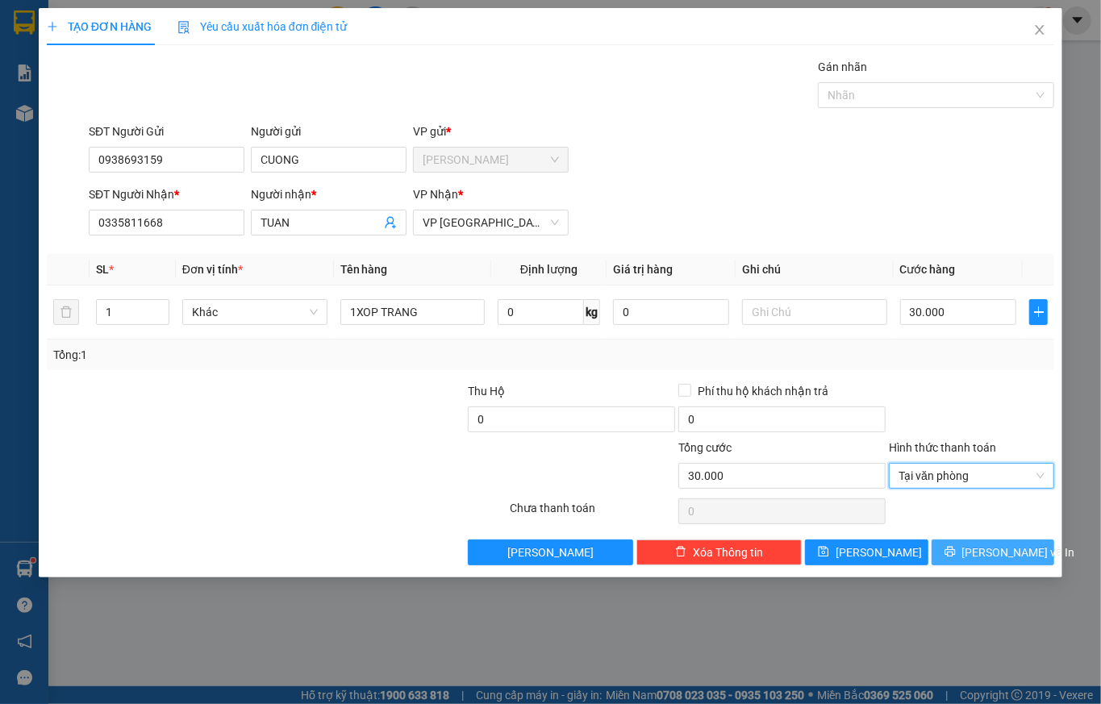
click at [979, 552] on span "[PERSON_NAME] và In" at bounding box center [1019, 553] width 113 height 18
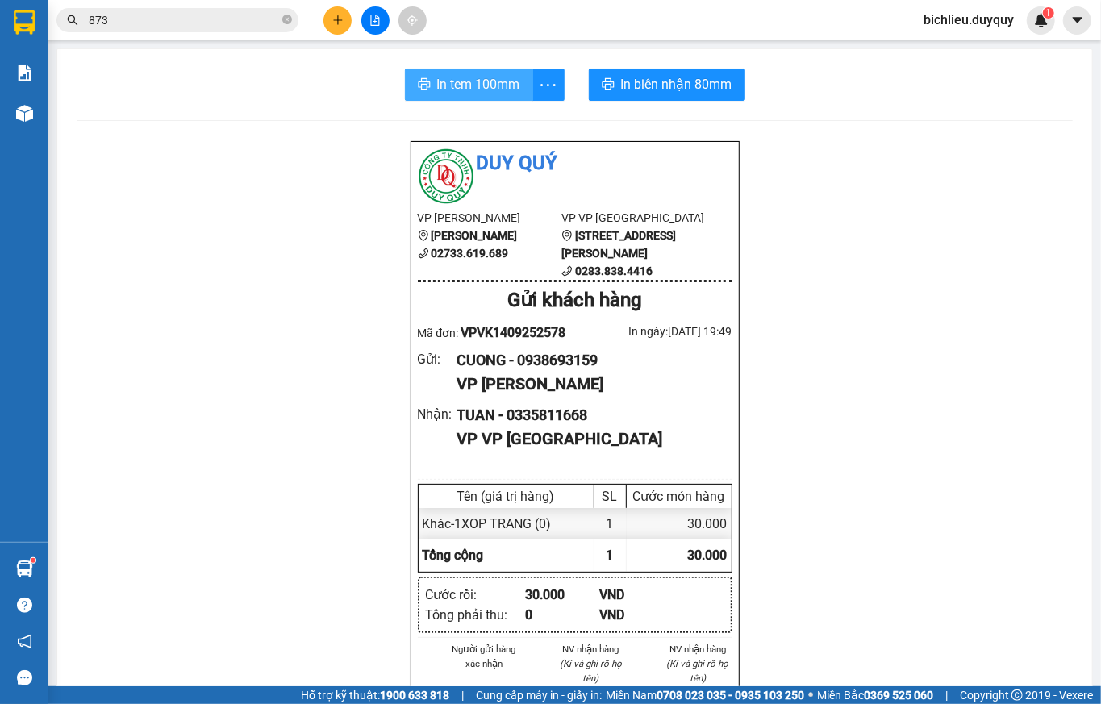
click at [466, 86] on span "In tem 100mm" at bounding box center [478, 84] width 83 height 20
click at [340, 26] on button at bounding box center [338, 20] width 28 height 28
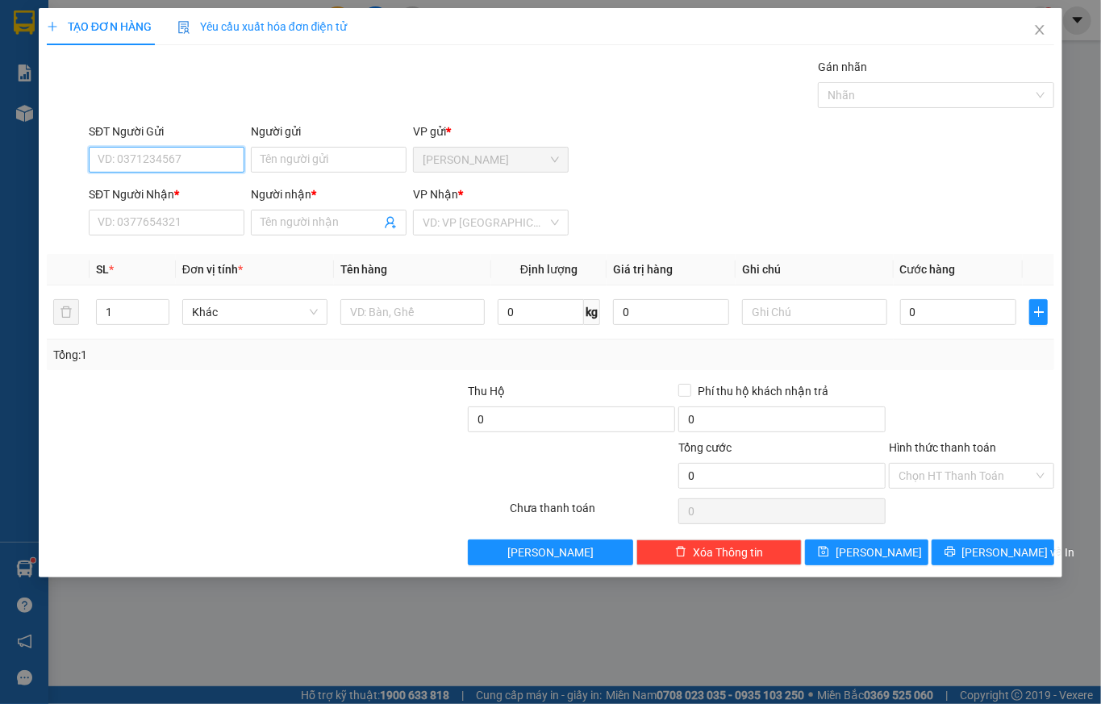
click at [105, 152] on input "SĐT Người Gửi" at bounding box center [167, 160] width 156 height 26
click at [123, 149] on input "SĐT Người Gửi" at bounding box center [167, 160] width 156 height 26
type input "0938970478"
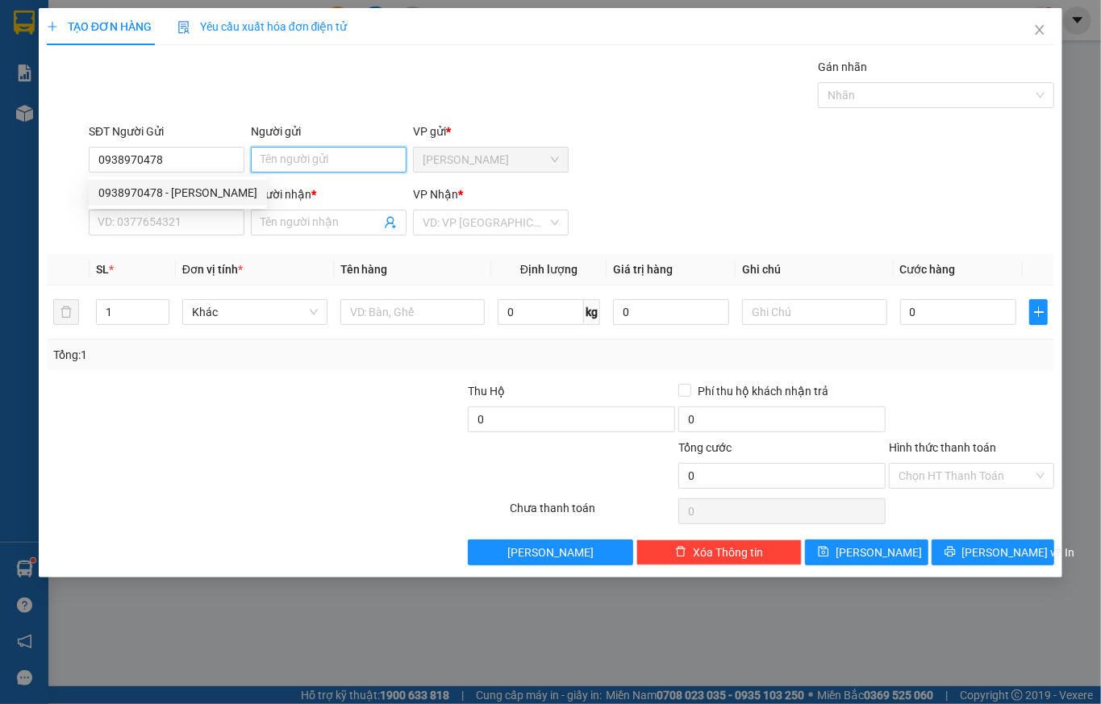
click at [286, 160] on input "Người gửi" at bounding box center [329, 160] width 156 height 26
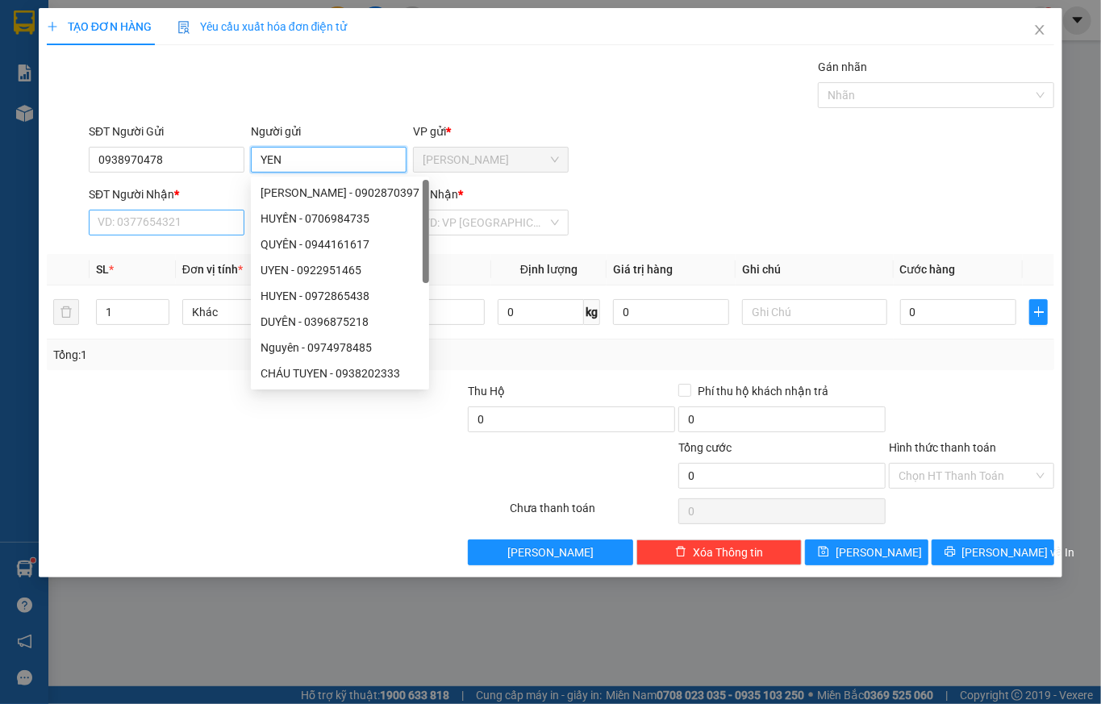
type input "YEN"
click at [136, 217] on input "SĐT Người Nhận *" at bounding box center [167, 223] width 156 height 26
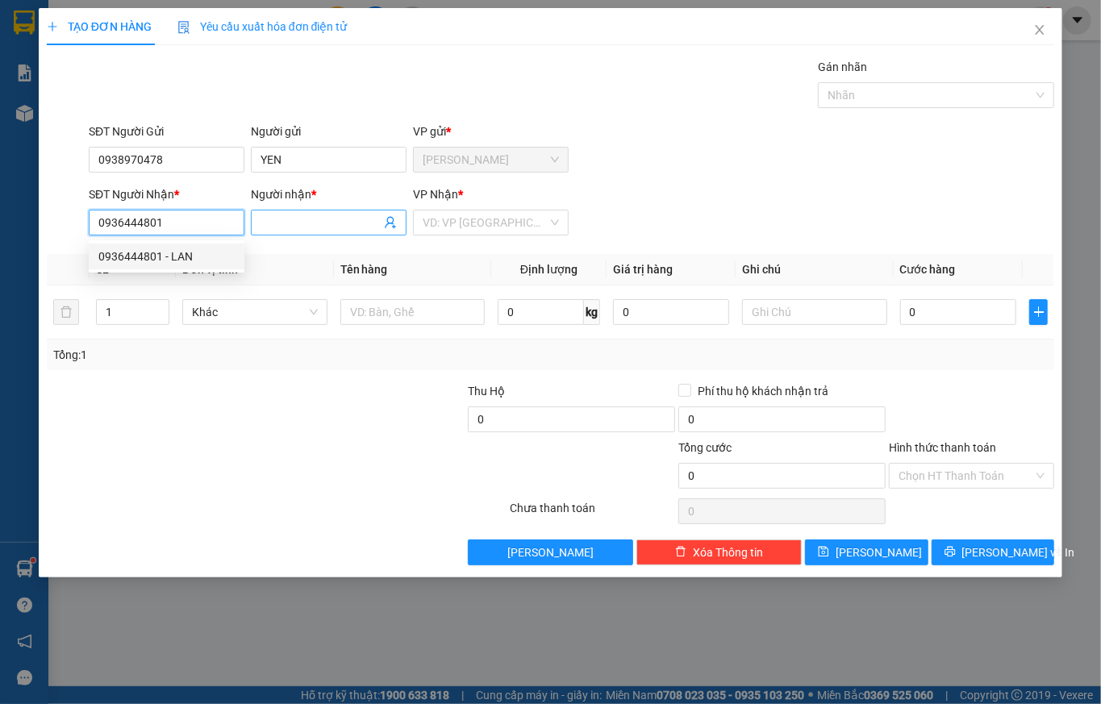
type input "0936444801"
click at [269, 218] on input "Người nhận *" at bounding box center [321, 223] width 120 height 18
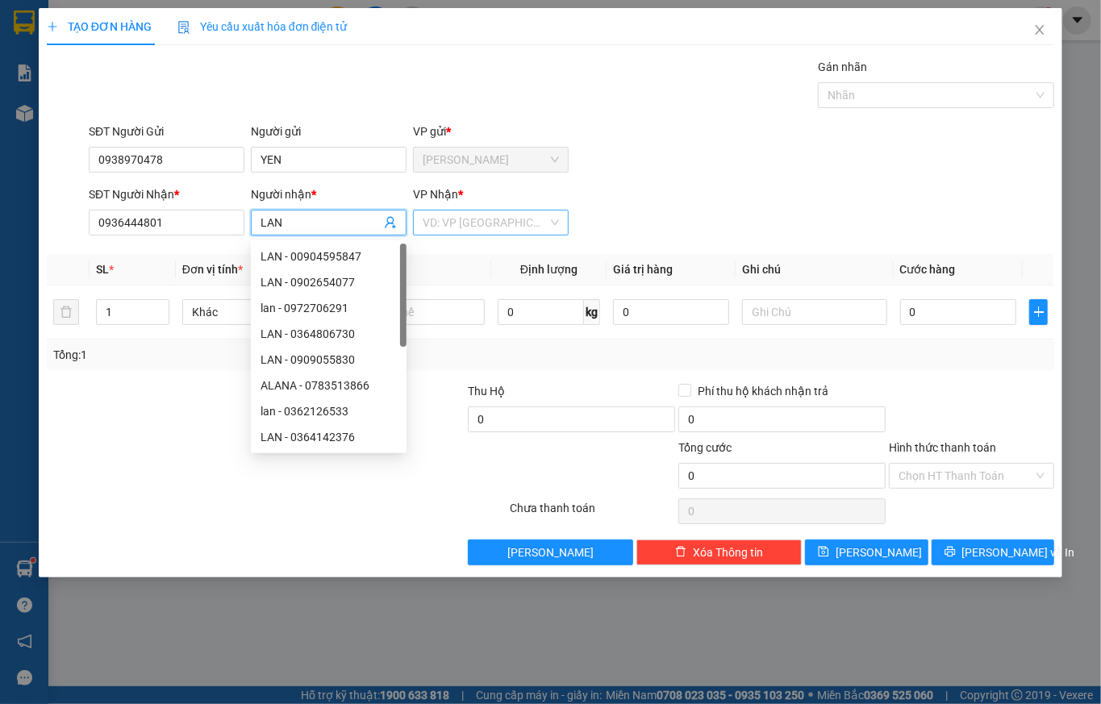
type input "LAN"
click at [460, 227] on input "search" at bounding box center [485, 223] width 125 height 24
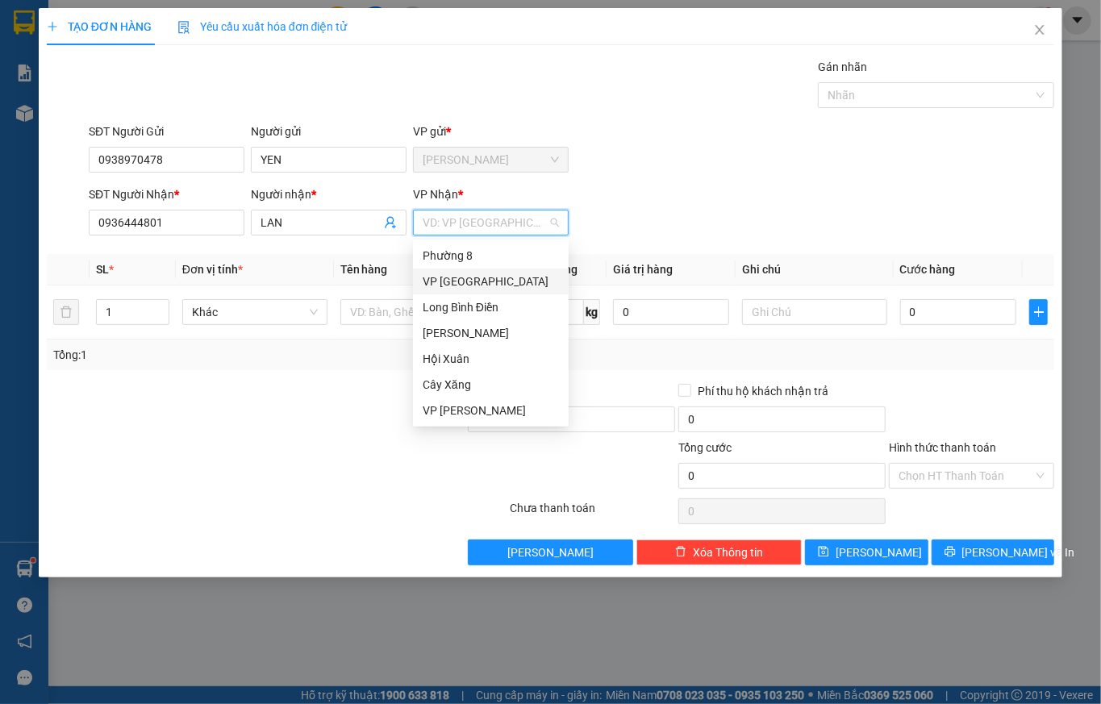
click at [427, 282] on div "VP [GEOGRAPHIC_DATA]" at bounding box center [491, 282] width 136 height 18
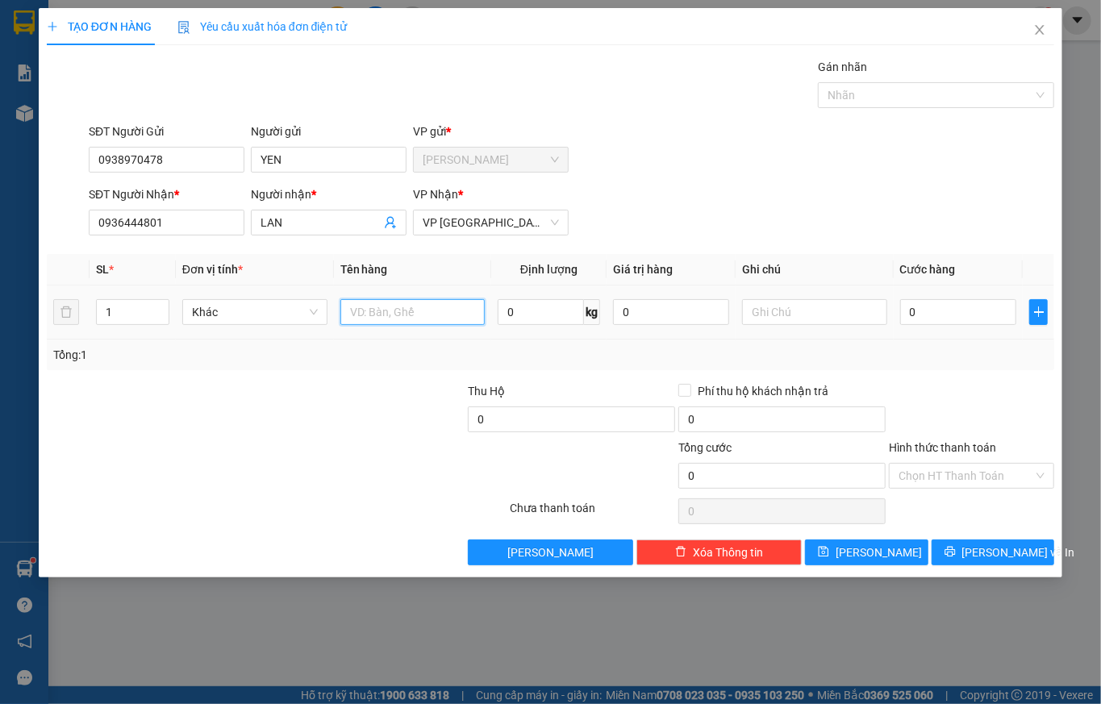
click at [389, 318] on input "text" at bounding box center [412, 312] width 145 height 26
type input "1GIOXANH +1XOP TRANG"
click at [745, 311] on input "text" at bounding box center [814, 312] width 145 height 26
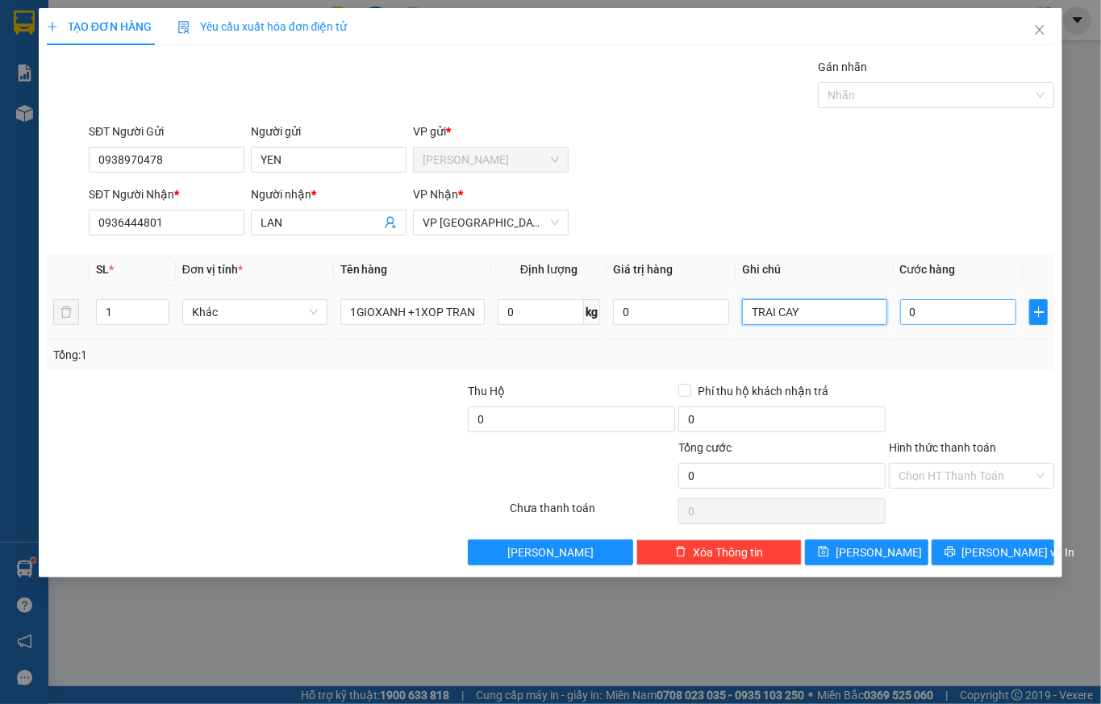
type input "TRAI CAY"
click at [967, 313] on input "0" at bounding box center [958, 312] width 116 height 26
type input "7"
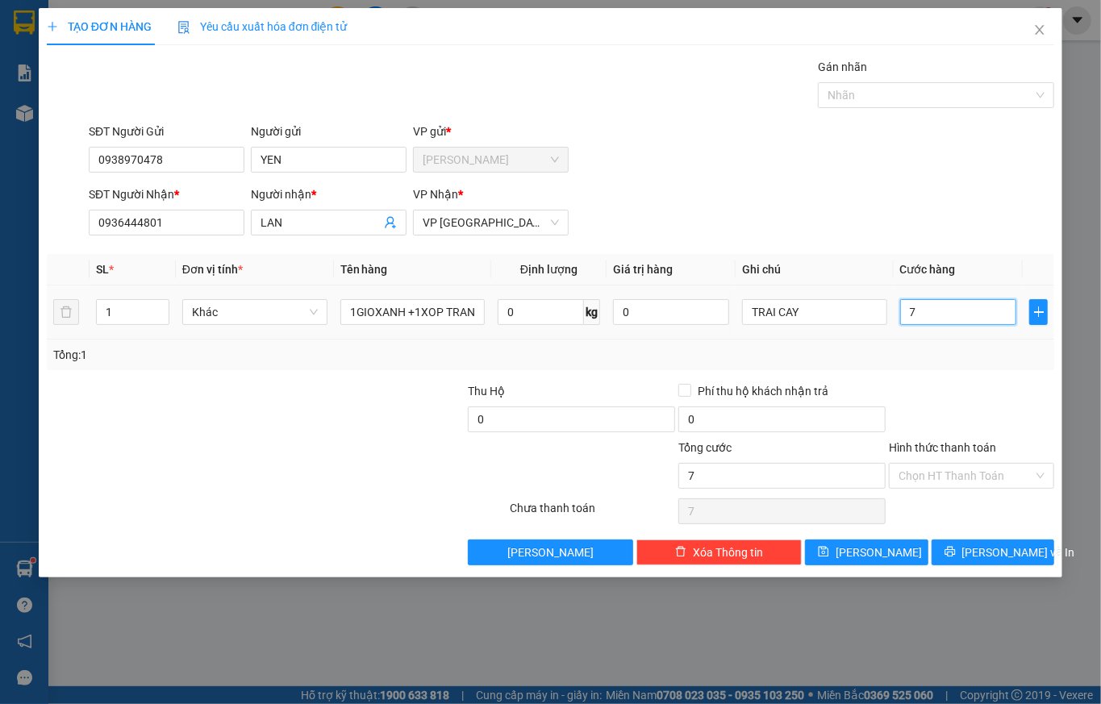
type input "70"
type input "700"
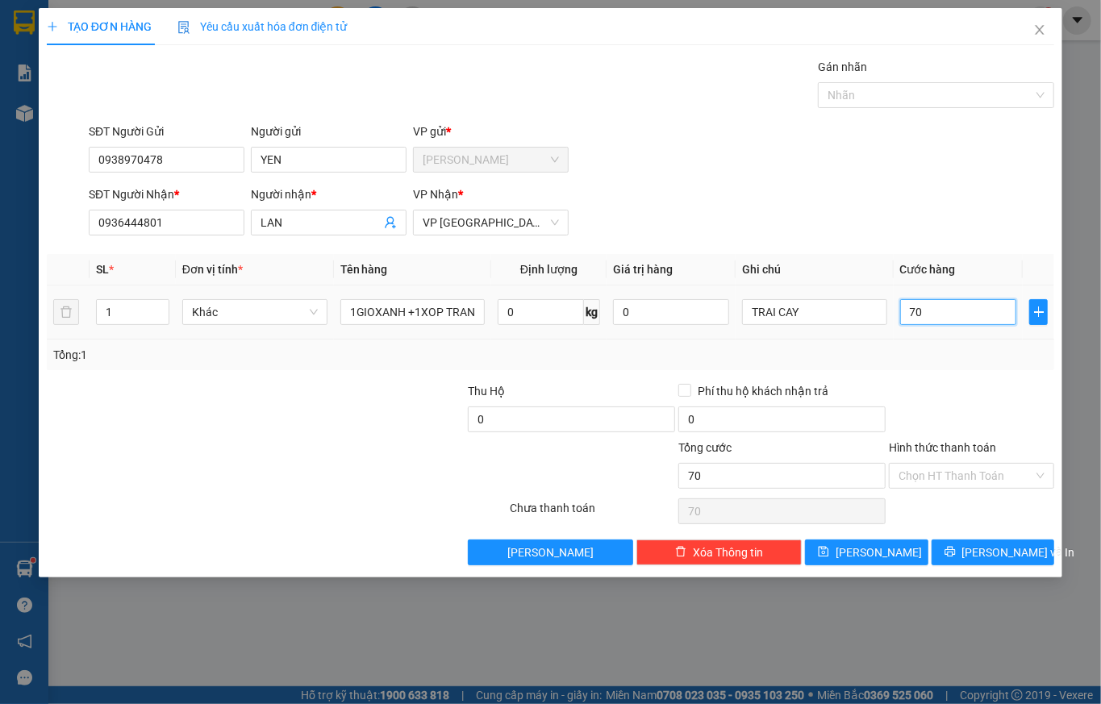
type input "700"
type input "7.000"
type input "70.000"
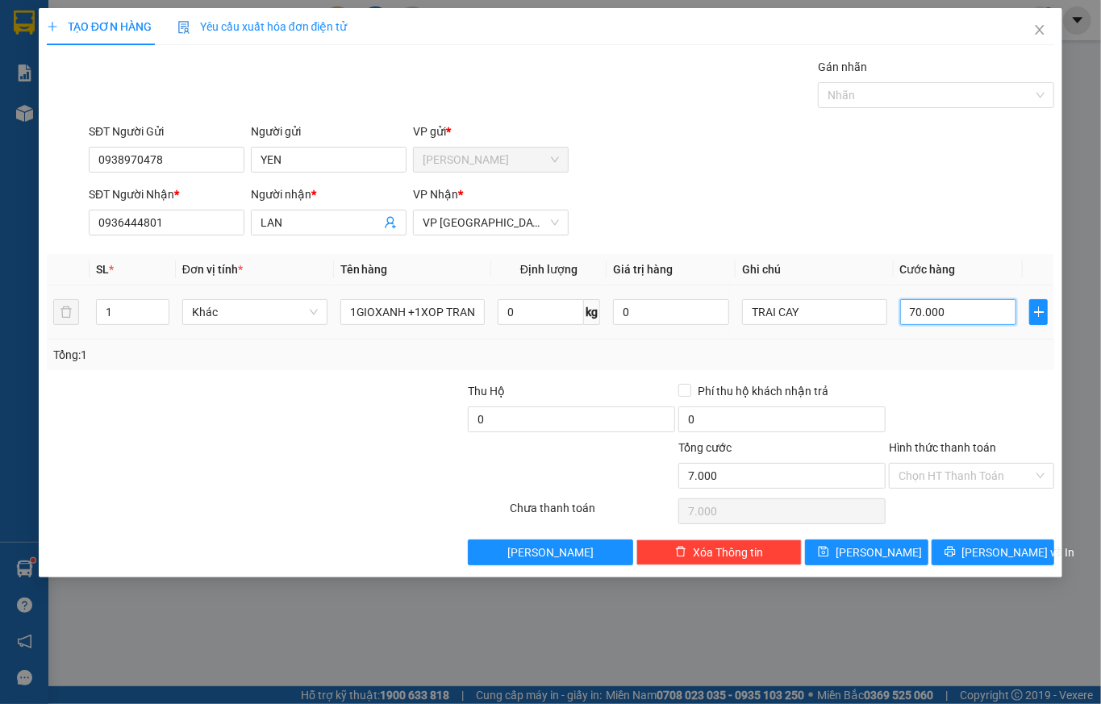
type input "70.000"
click at [917, 472] on input "Hình thức thanh toán" at bounding box center [966, 476] width 135 height 24
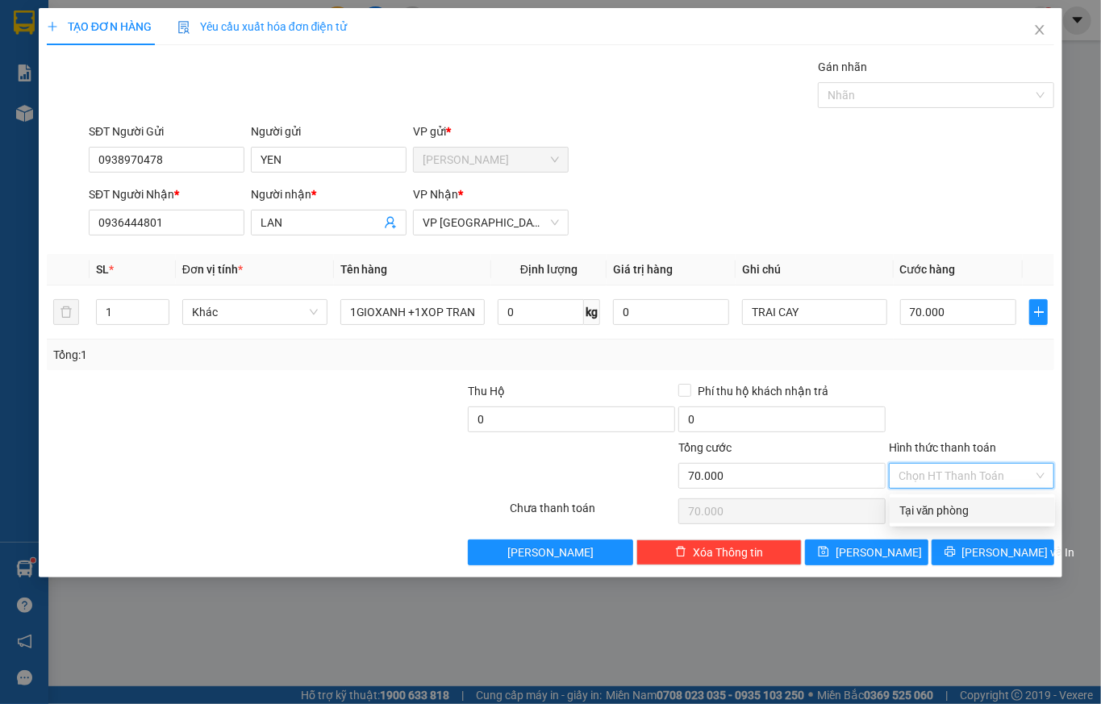
click at [937, 513] on div "Tại văn phòng" at bounding box center [973, 511] width 146 height 18
type input "0"
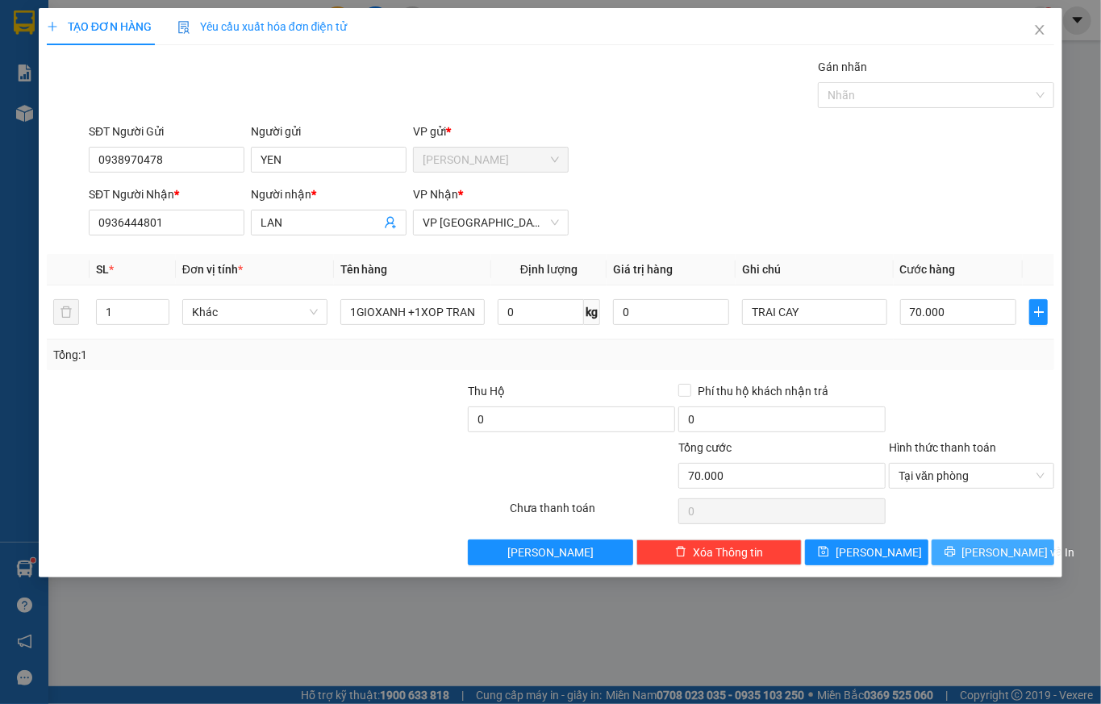
click at [955, 557] on icon "printer" at bounding box center [950, 552] width 10 height 10
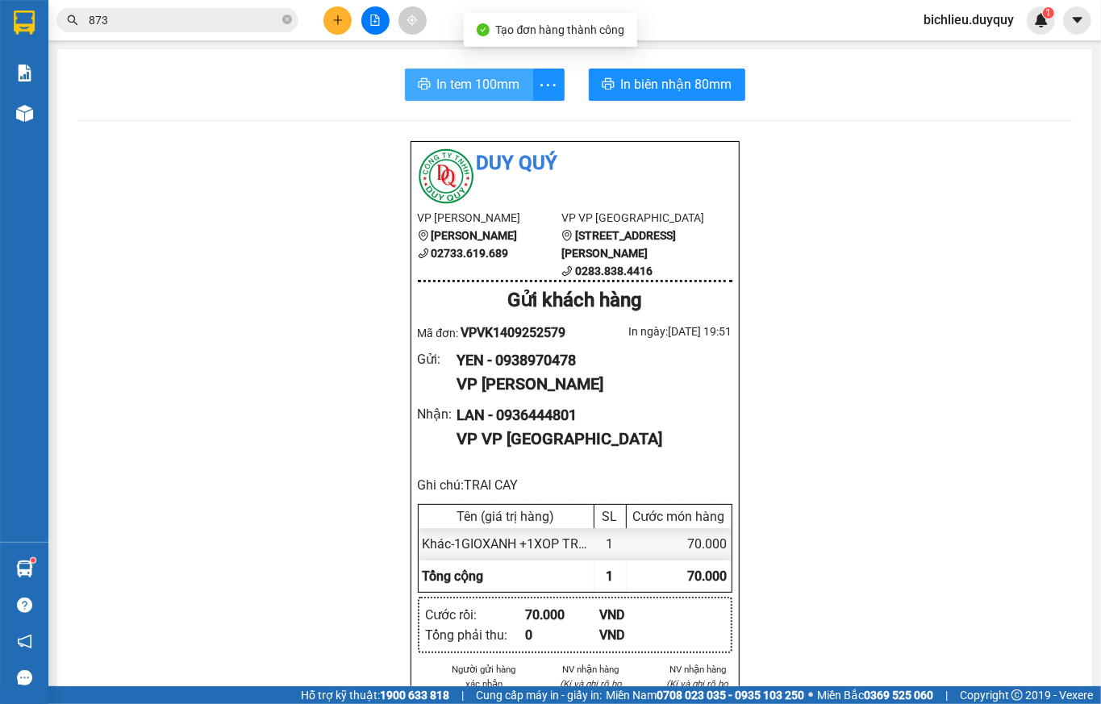
click at [463, 90] on span "In tem 100mm" at bounding box center [478, 84] width 83 height 20
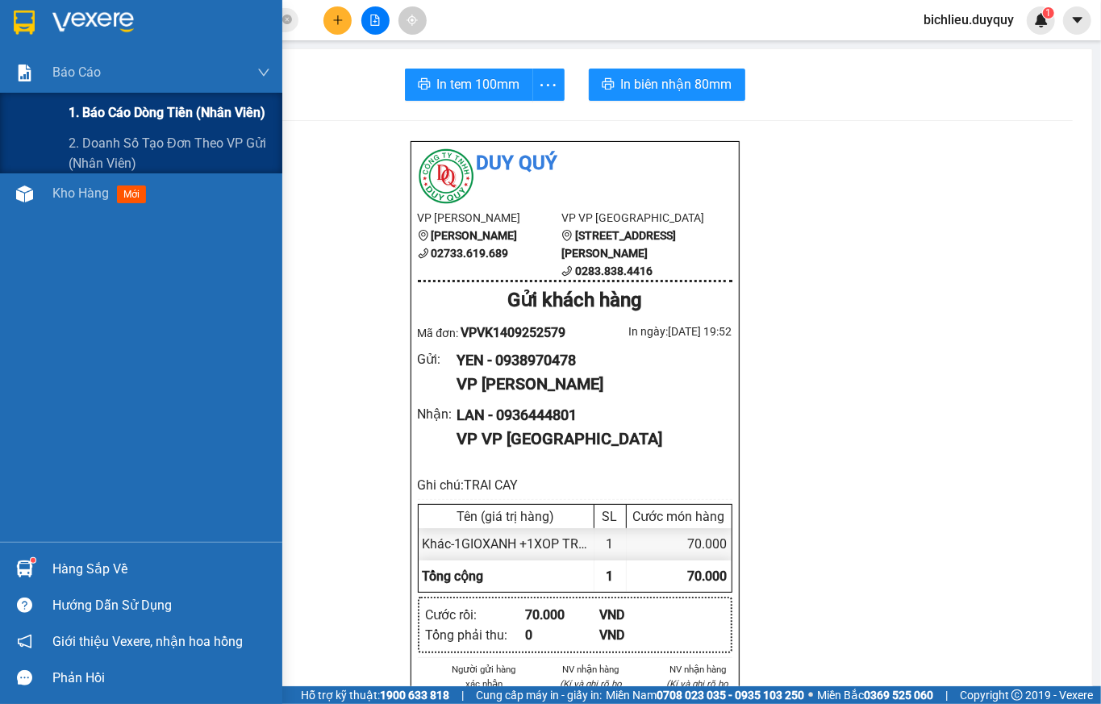
click at [106, 104] on span "1. Báo cáo dòng tiền (nhân viên)" at bounding box center [167, 112] width 197 height 20
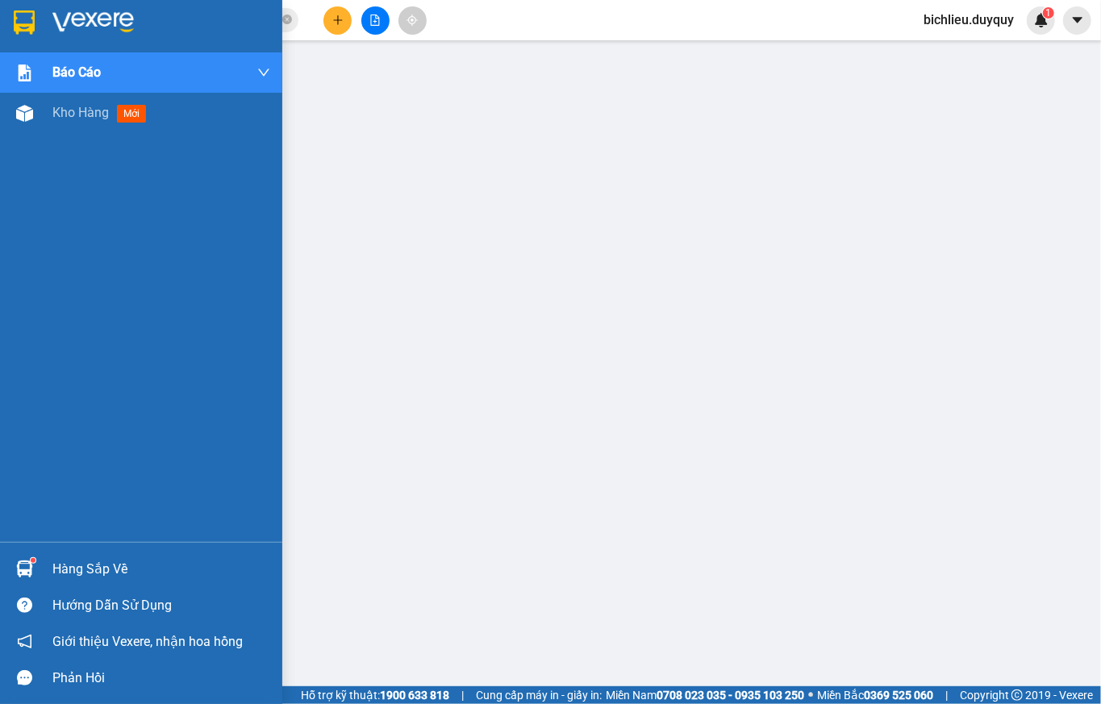
click at [35, 16] on div at bounding box center [24, 22] width 28 height 28
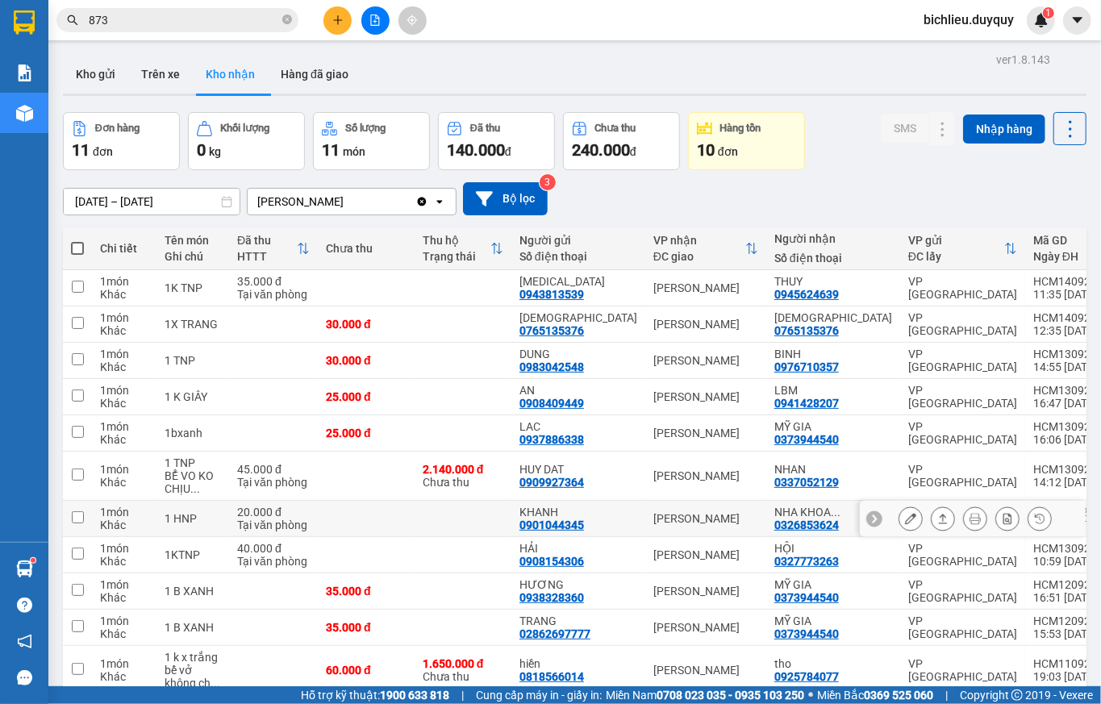
scroll to position [86, 0]
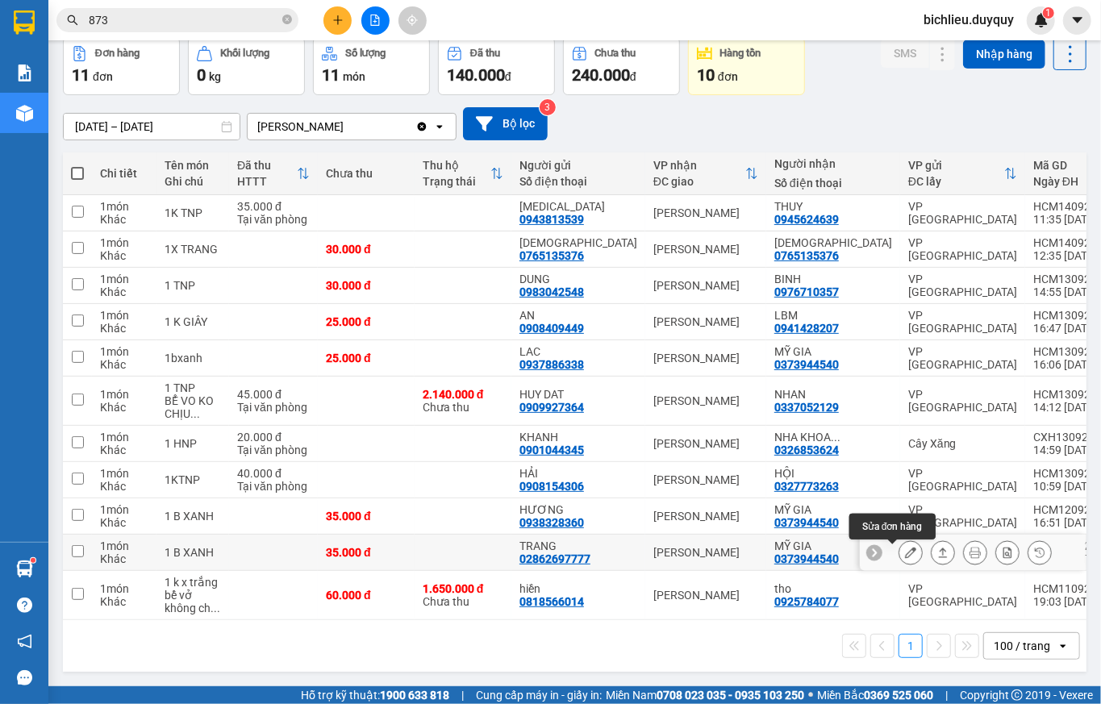
click at [905, 547] on icon at bounding box center [910, 552] width 11 height 11
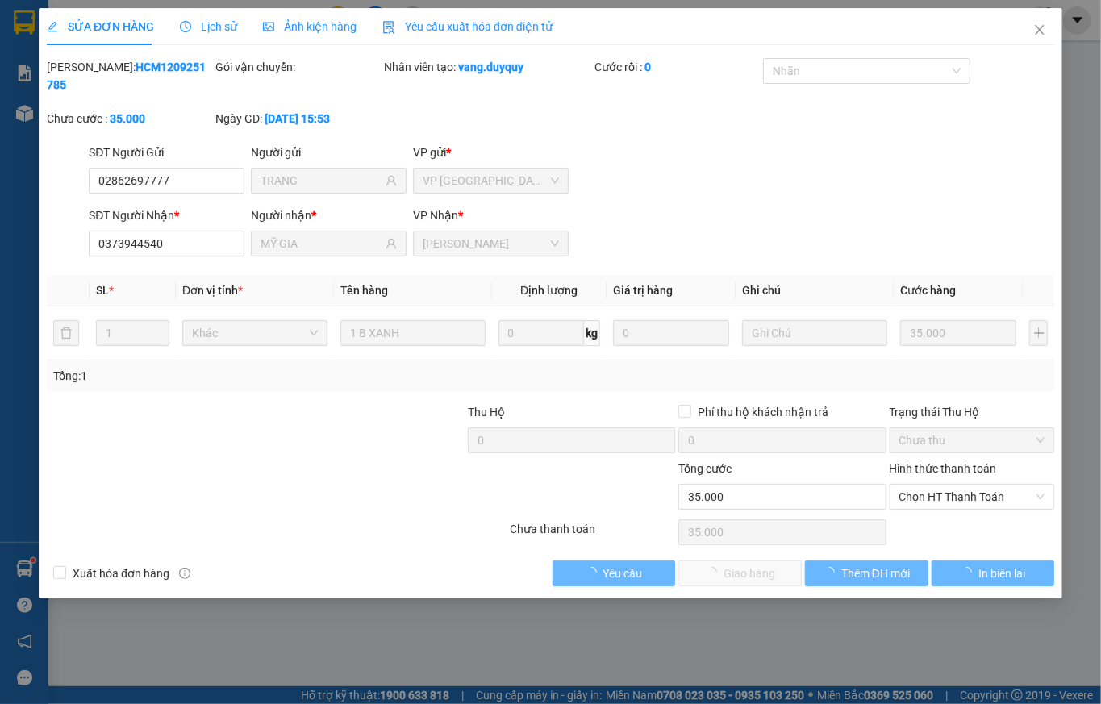
type input "02862697777"
type input "TRANG"
type input "0373944540"
type input "MỸ GIA"
type input "35.000"
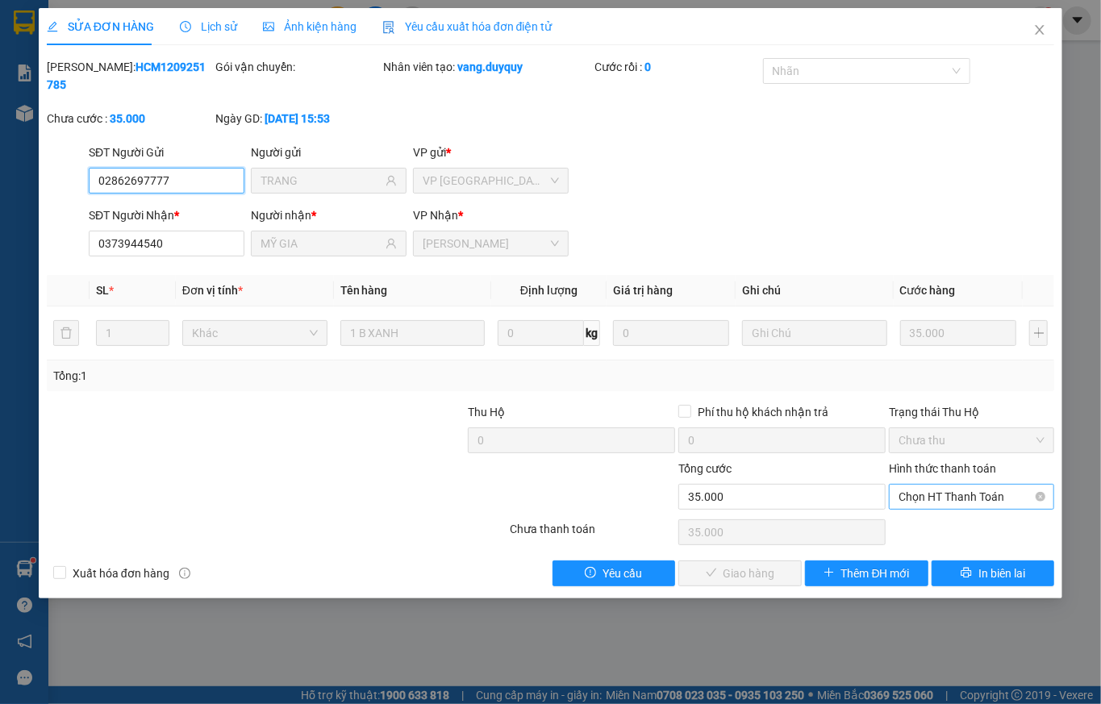
click at [937, 485] on span "Chọn HT Thanh Toán" at bounding box center [972, 497] width 146 height 24
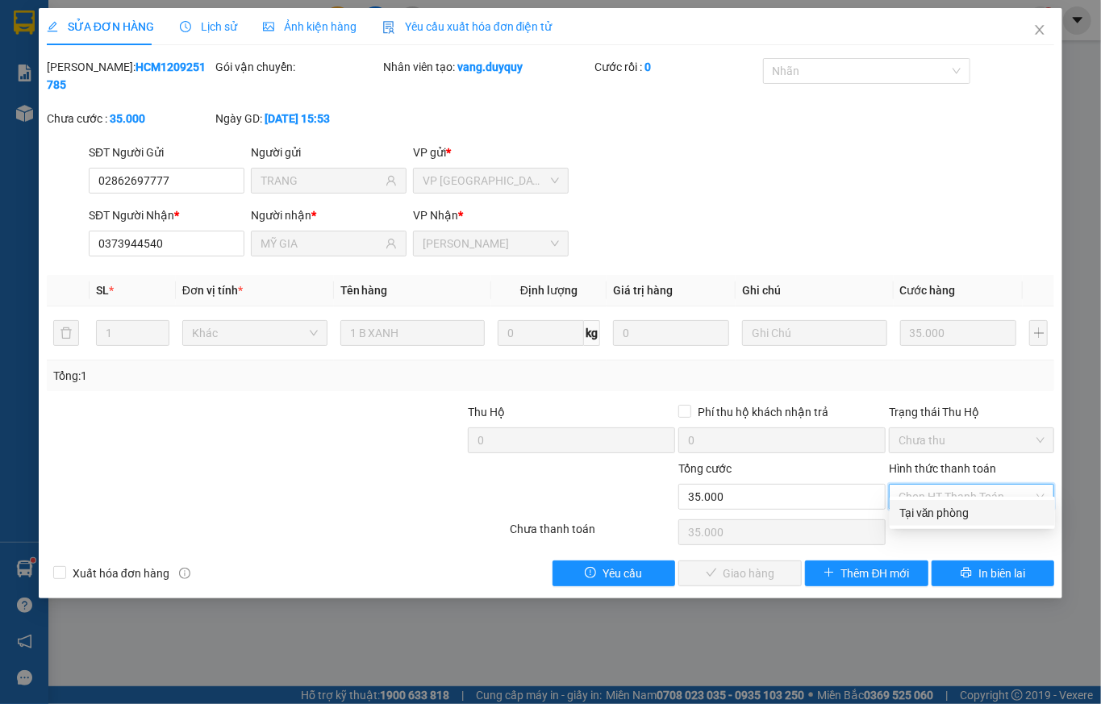
click at [939, 514] on div "Tại văn phòng" at bounding box center [973, 513] width 146 height 18
type input "0"
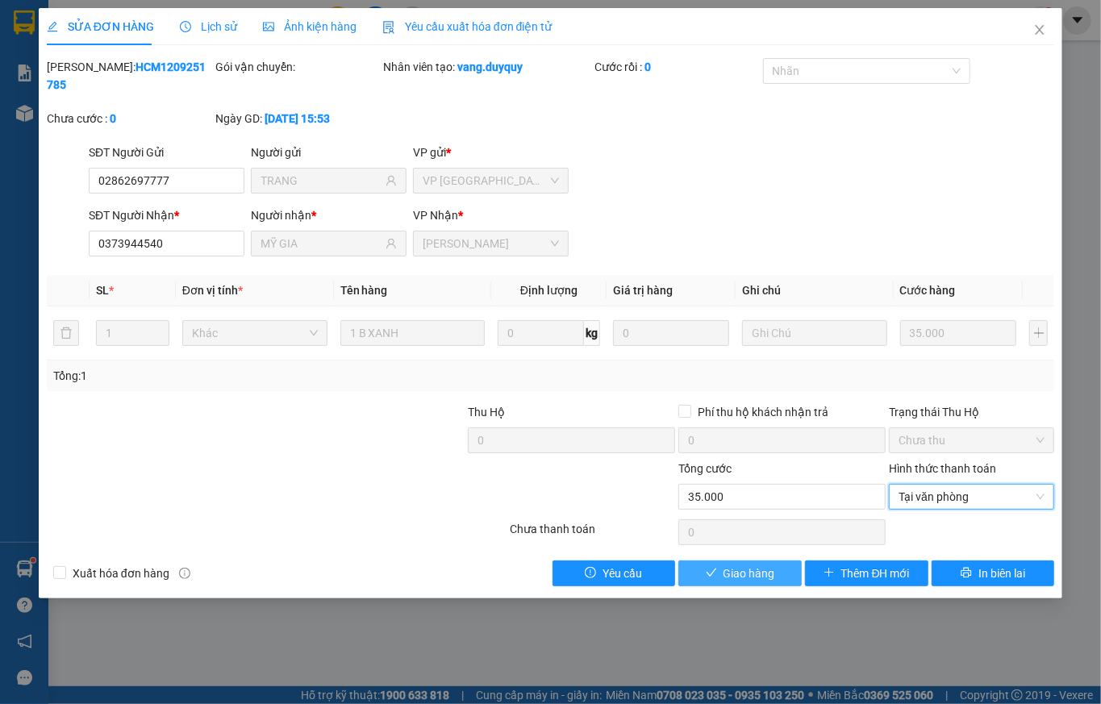
click at [726, 565] on span "Giao hàng" at bounding box center [750, 574] width 52 height 18
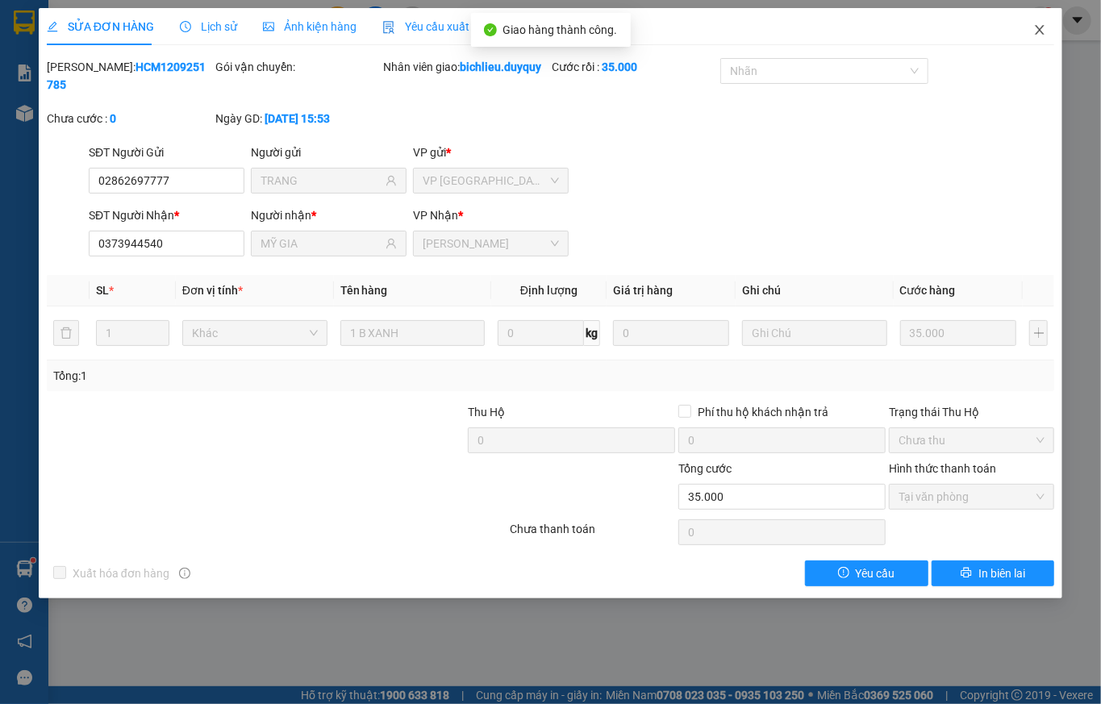
click at [1032, 33] on icon "close" at bounding box center [1040, 30] width 9 height 10
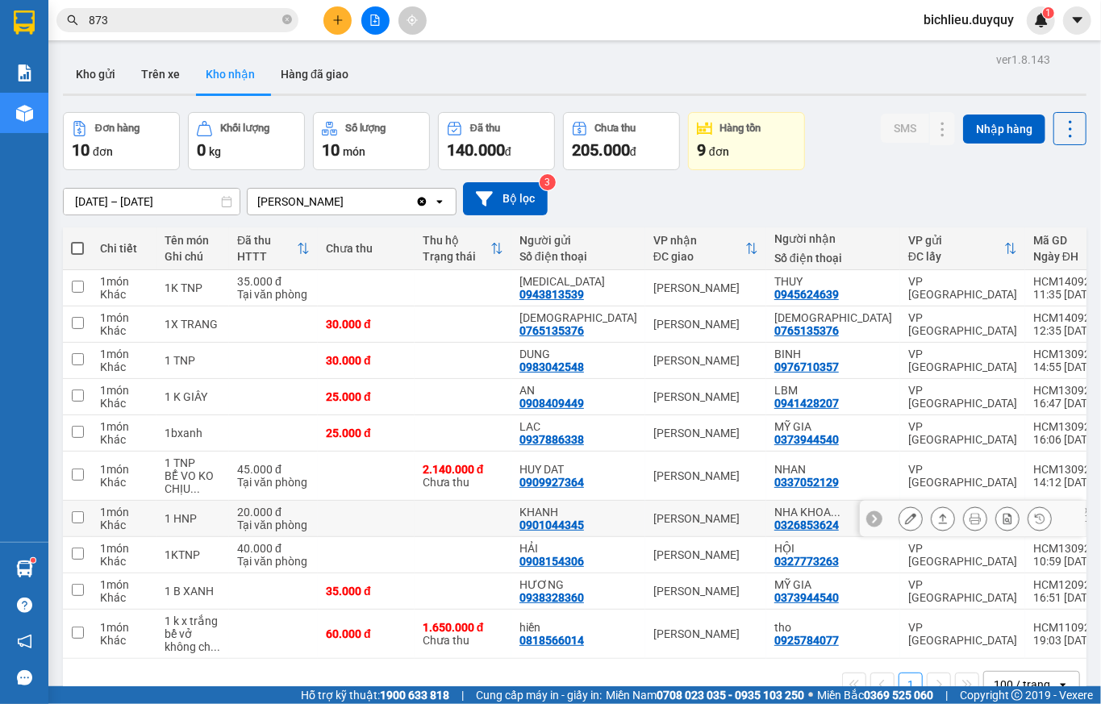
scroll to position [74, 0]
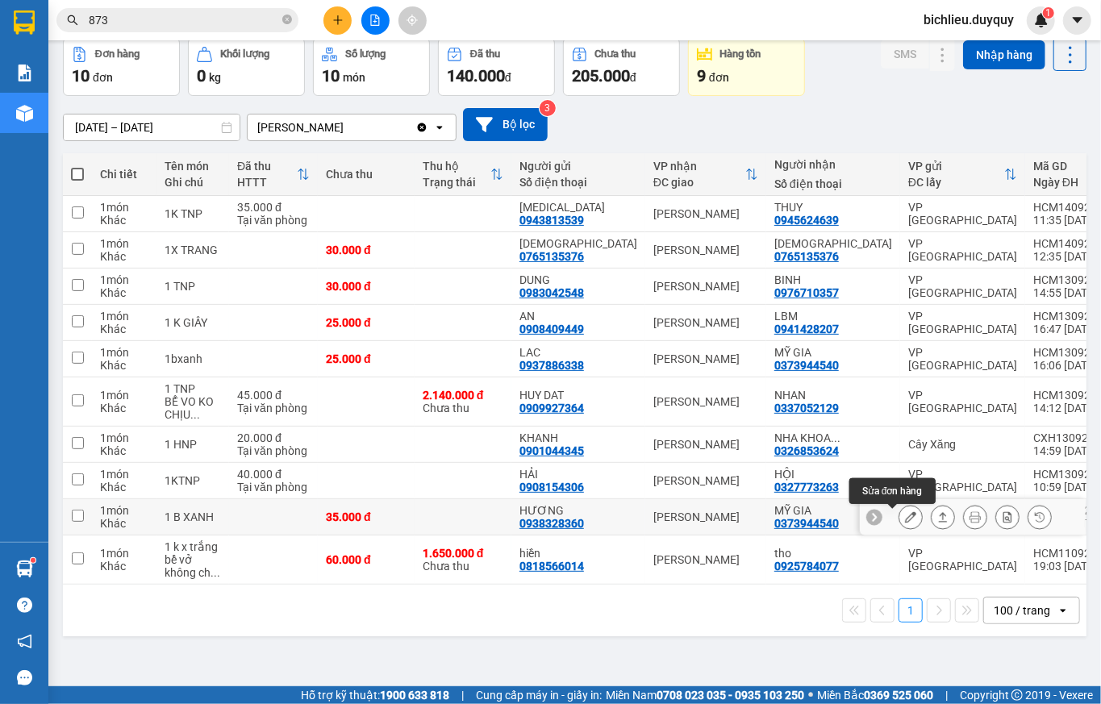
click at [905, 520] on icon at bounding box center [910, 517] width 11 height 11
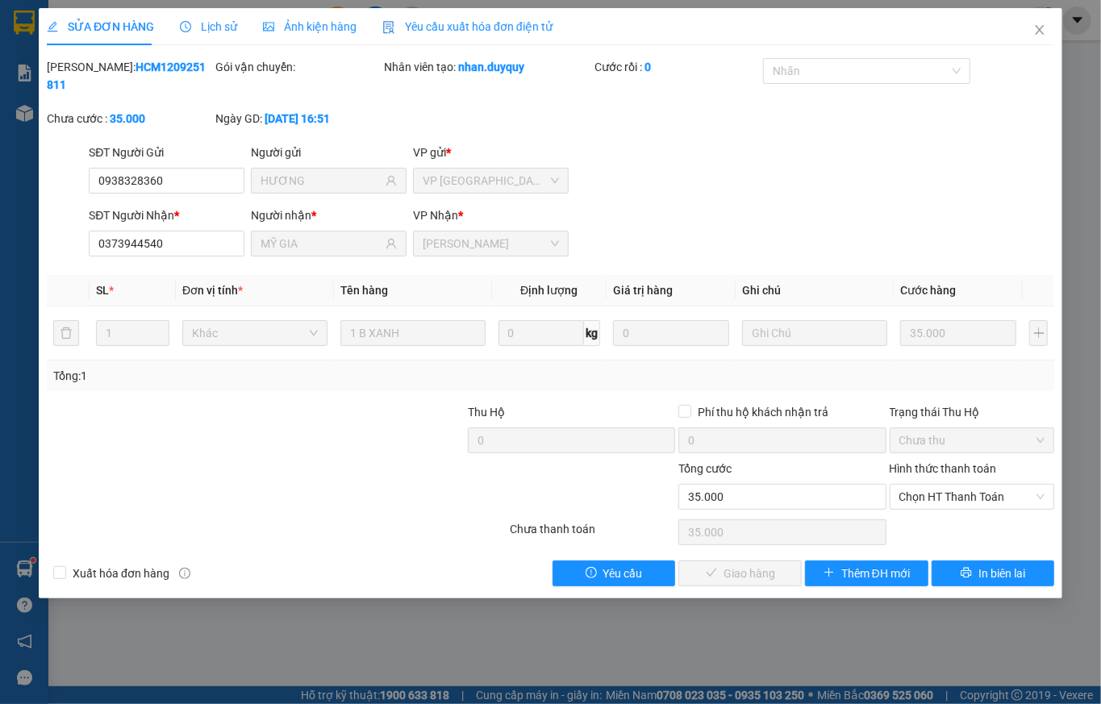
type input "0938328360"
type input "HƯƠNG"
type input "0373944540"
type input "MỸ GIA"
type input "35.000"
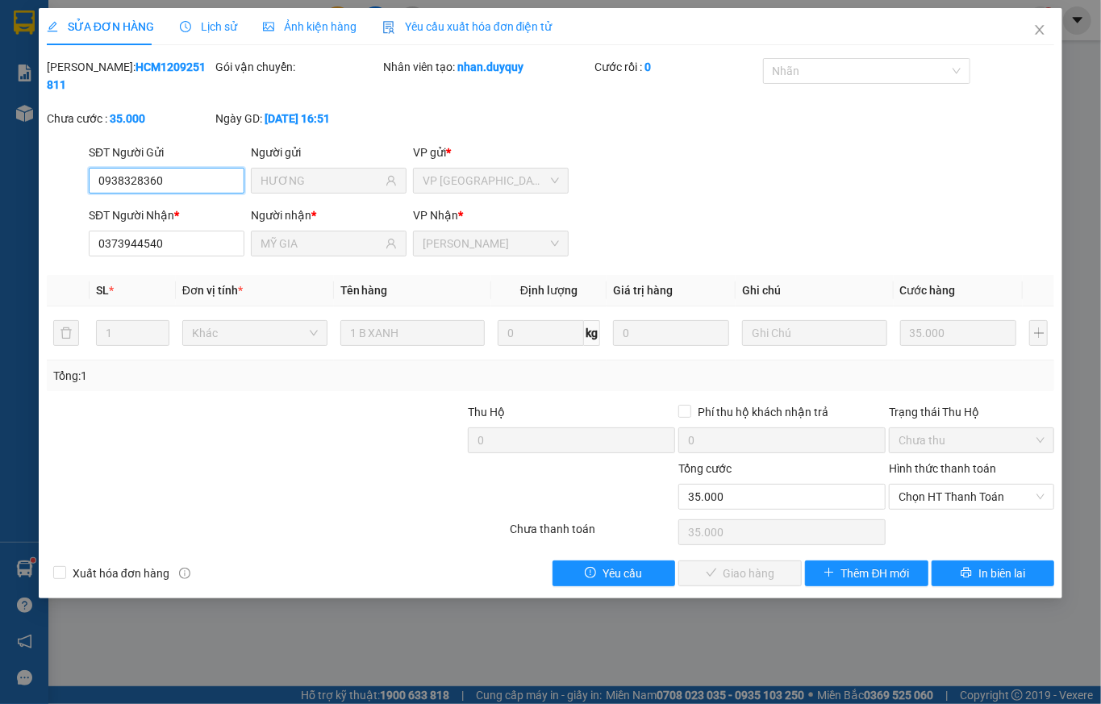
click at [917, 486] on span "Chọn HT Thanh Toán" at bounding box center [972, 497] width 146 height 24
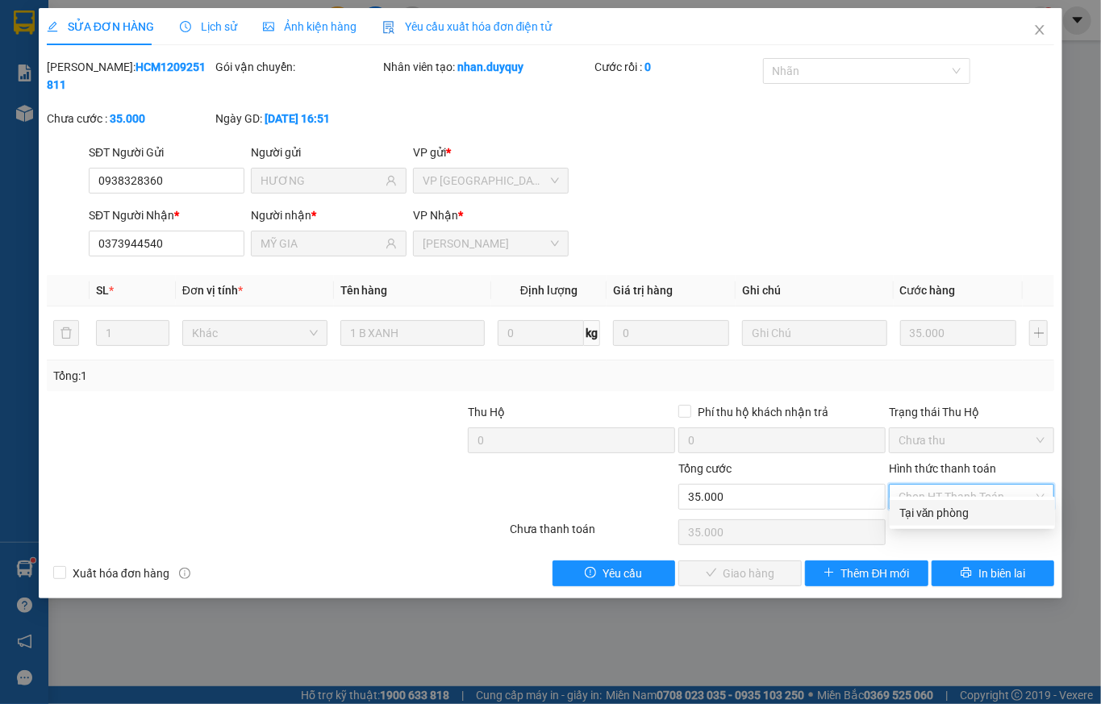
click at [923, 502] on div "Tại văn phòng" at bounding box center [972, 513] width 165 height 26
type input "0"
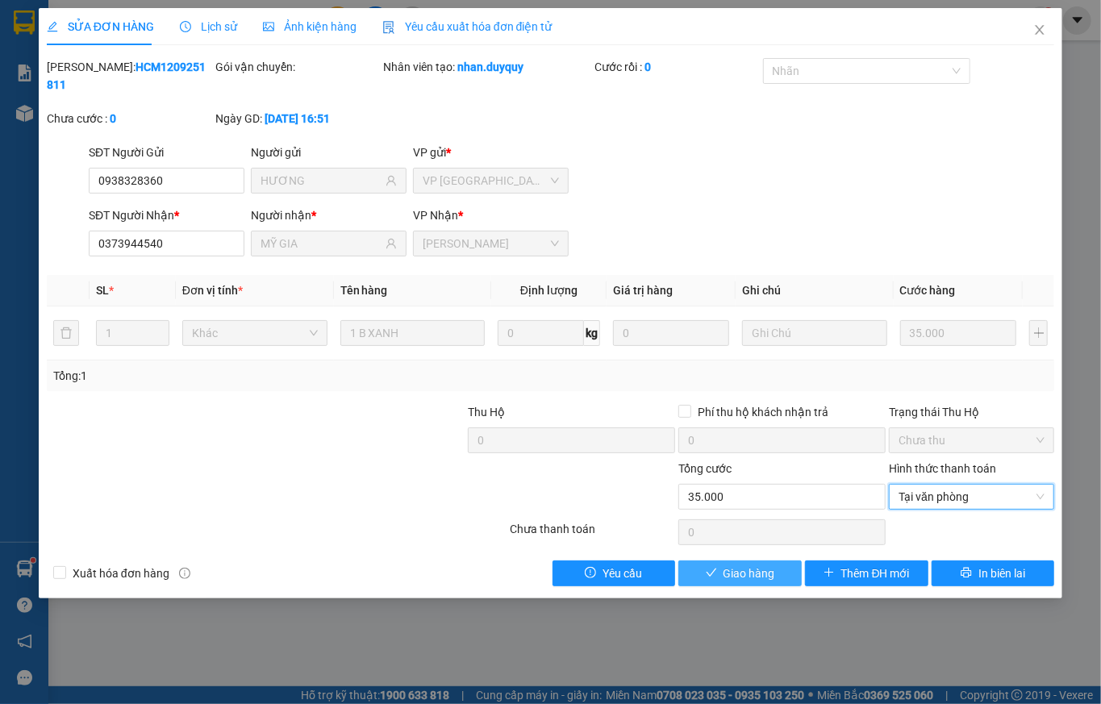
click at [749, 565] on span "Giao hàng" at bounding box center [750, 574] width 52 height 18
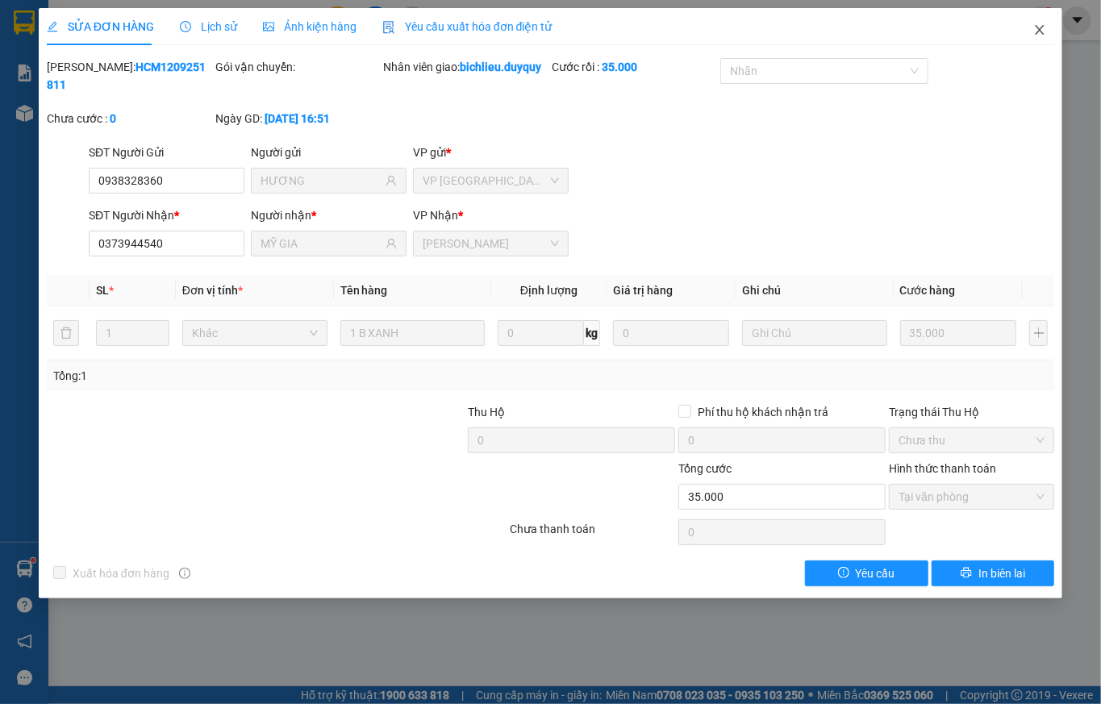
click at [1040, 31] on icon "close" at bounding box center [1040, 30] width 9 height 10
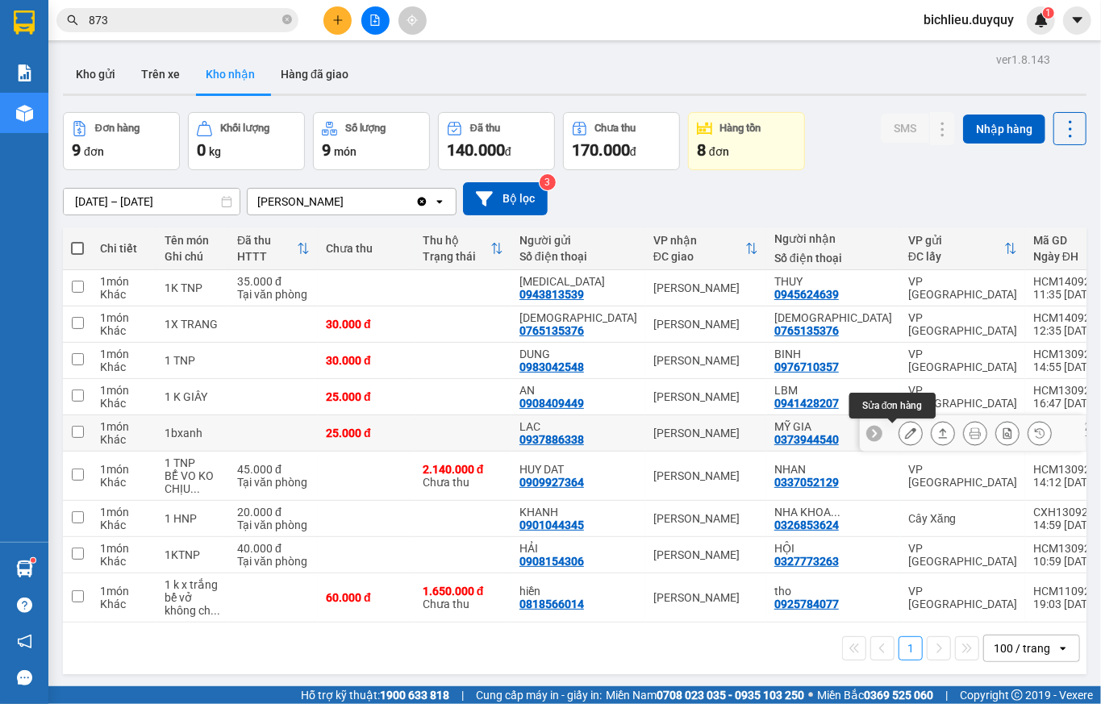
click at [900, 442] on button at bounding box center [911, 434] width 23 height 28
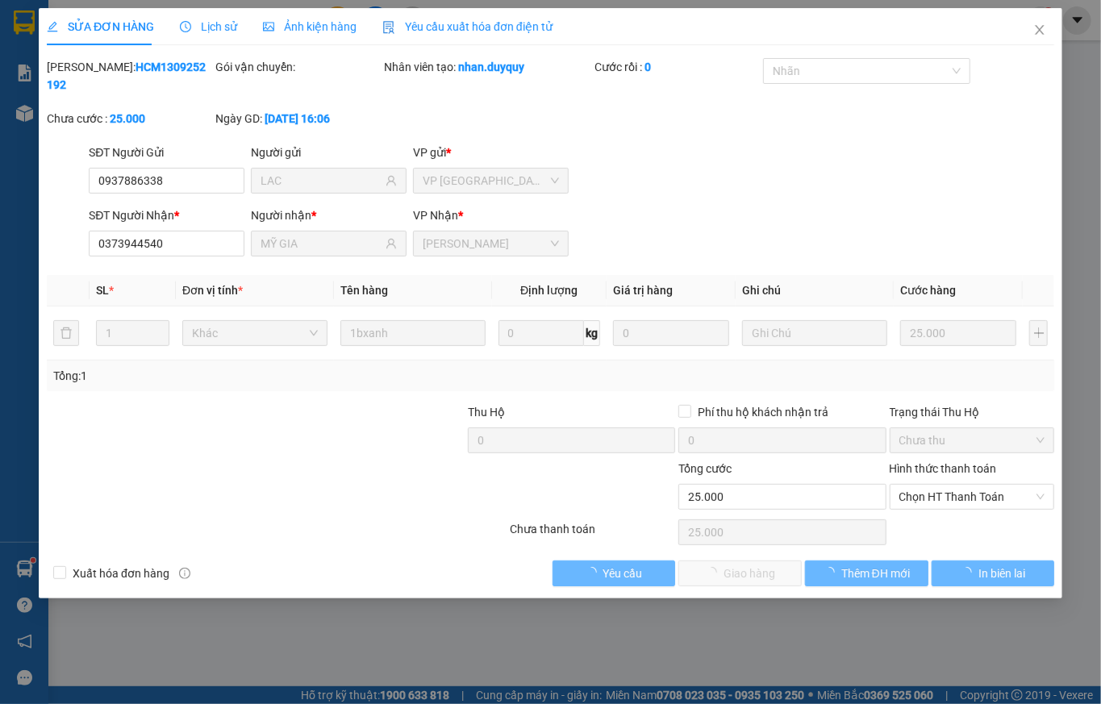
type input "0937886338"
type input "LAC"
type input "0373944540"
type input "MỸ GIA"
type input "25.000"
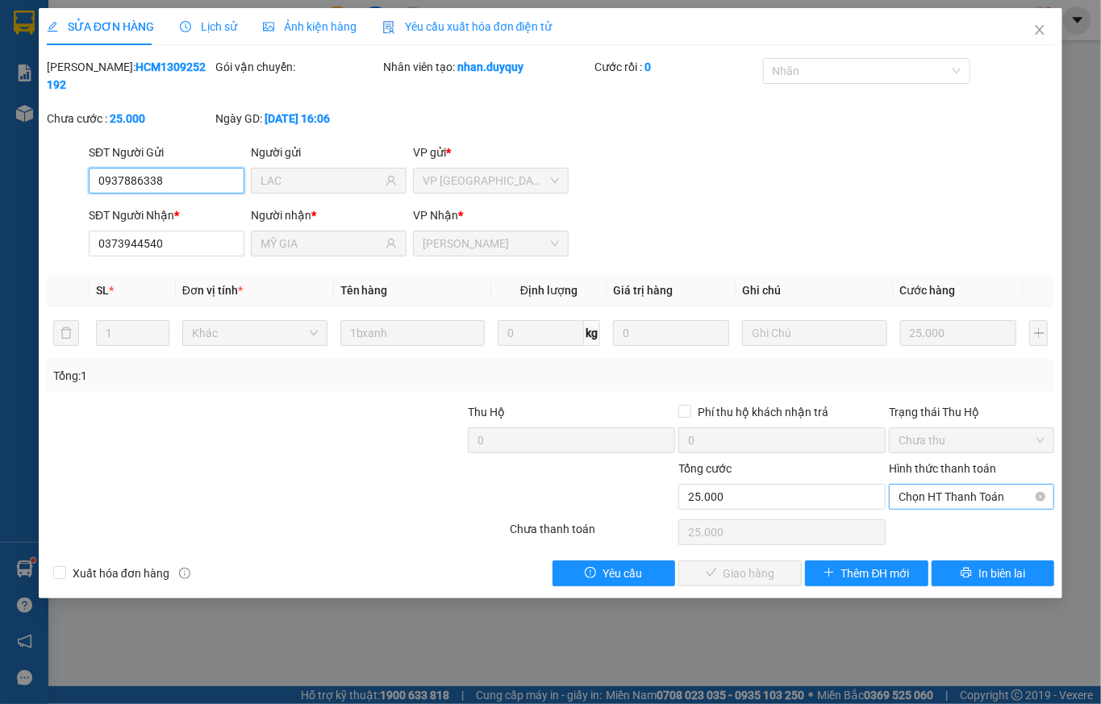
click at [907, 485] on span "Chọn HT Thanh Toán" at bounding box center [972, 497] width 146 height 24
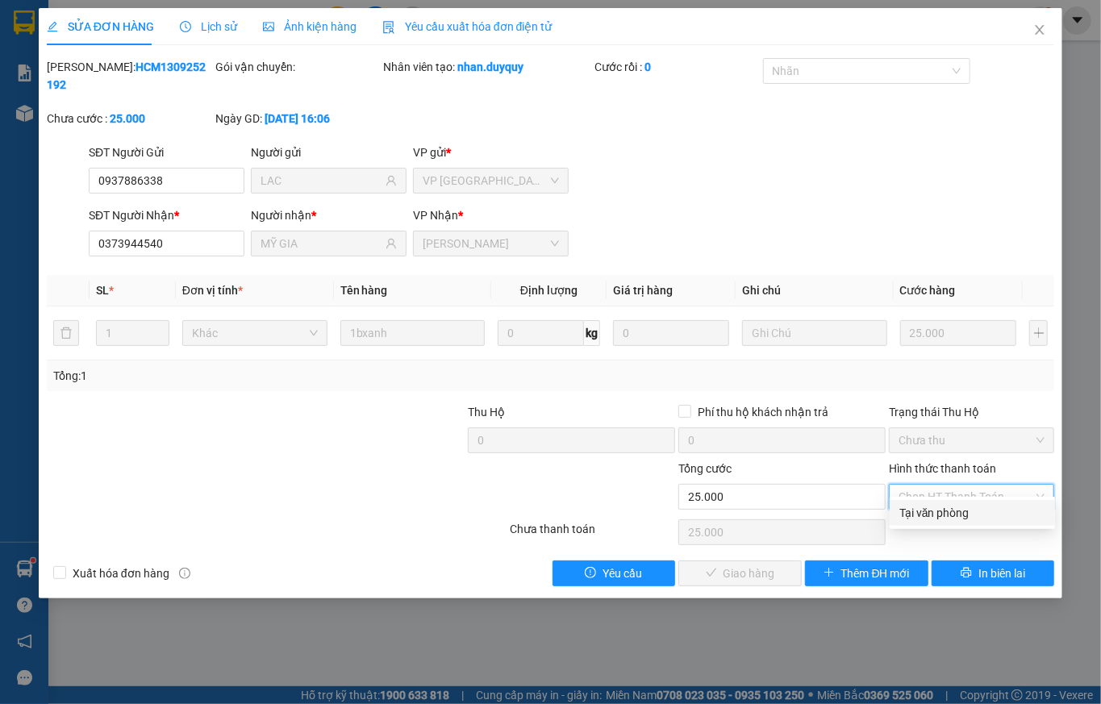
click at [918, 515] on div "Tại văn phòng" at bounding box center [973, 513] width 146 height 18
type input "0"
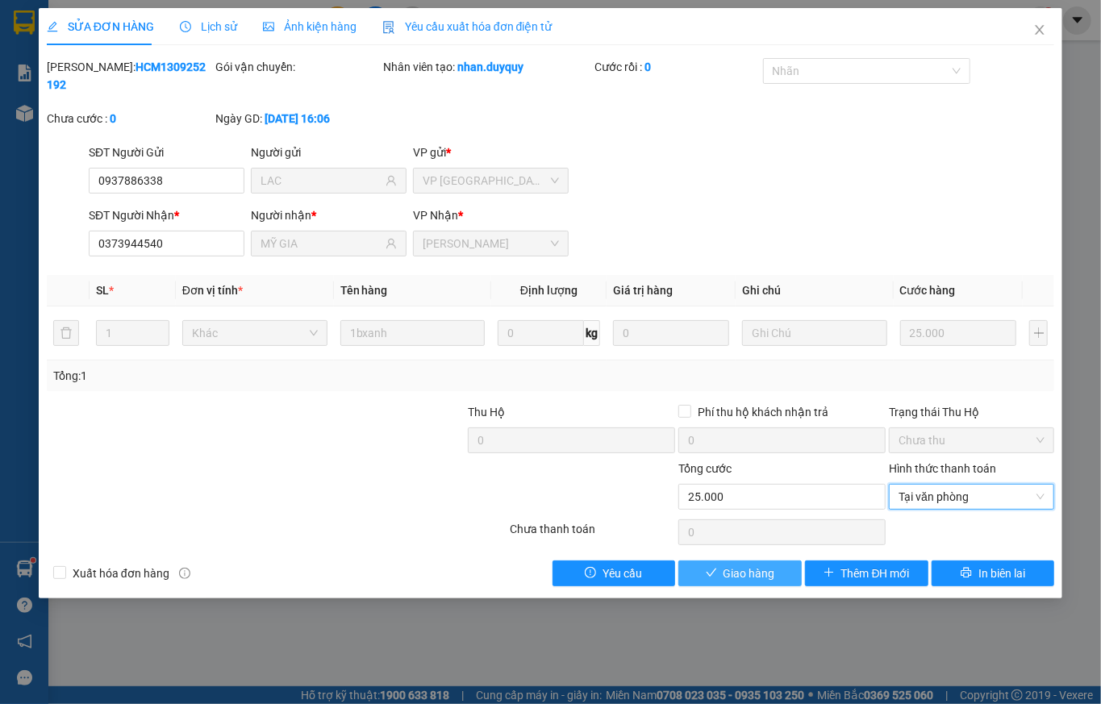
click at [728, 565] on span "Giao hàng" at bounding box center [750, 574] width 52 height 18
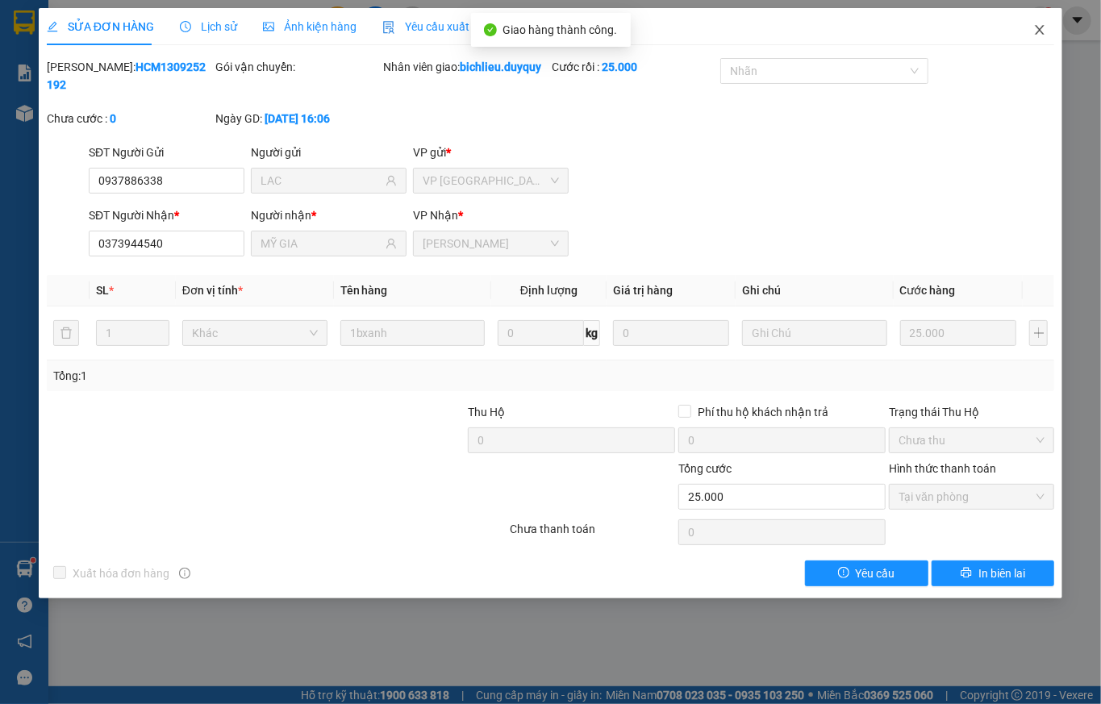
click at [1036, 30] on icon "close" at bounding box center [1040, 29] width 13 height 13
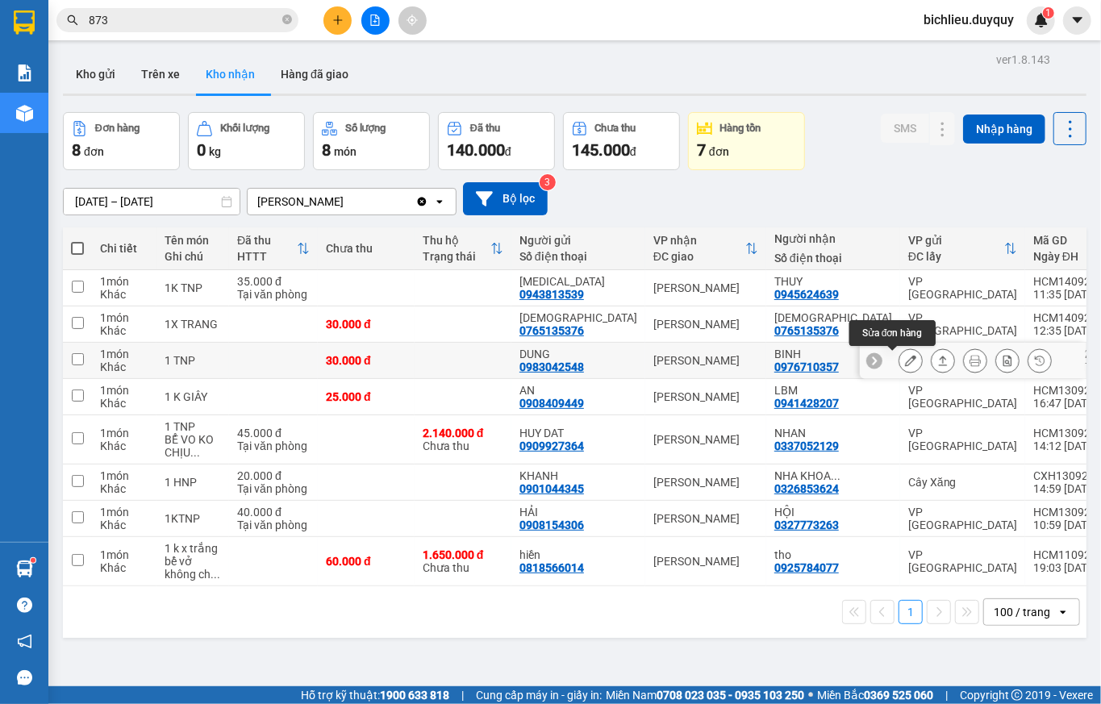
click at [905, 363] on icon at bounding box center [910, 360] width 11 height 11
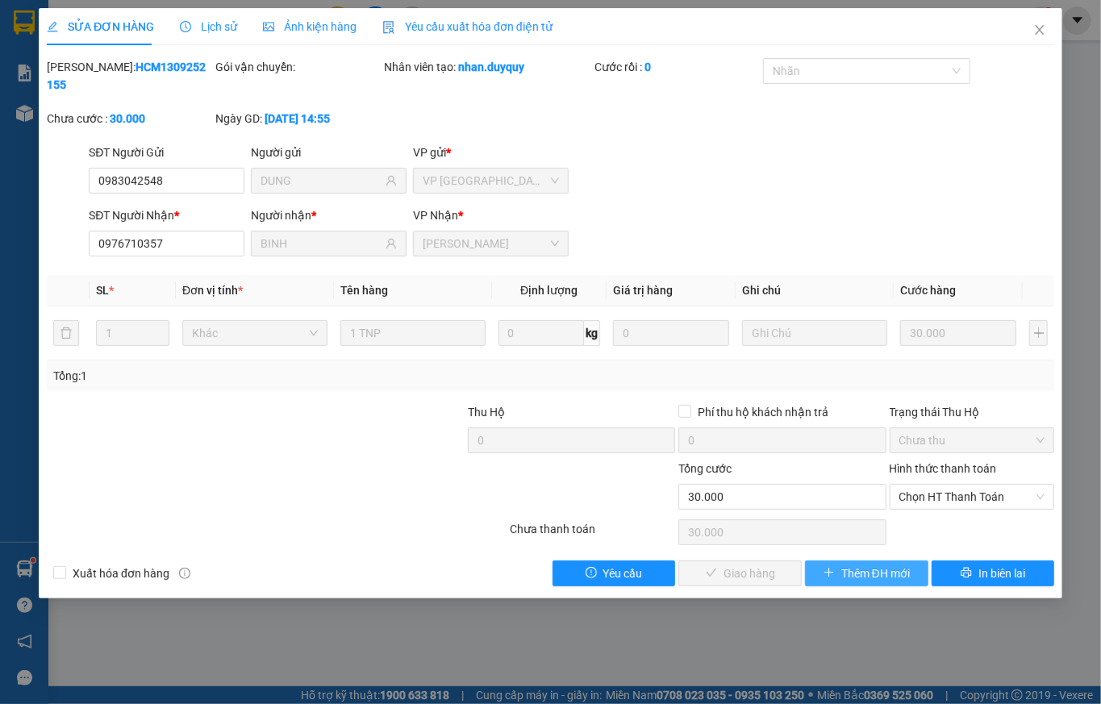
type input "0983042548"
type input "DUNG"
type input "0976710357"
type input "BINH"
type input "30.000"
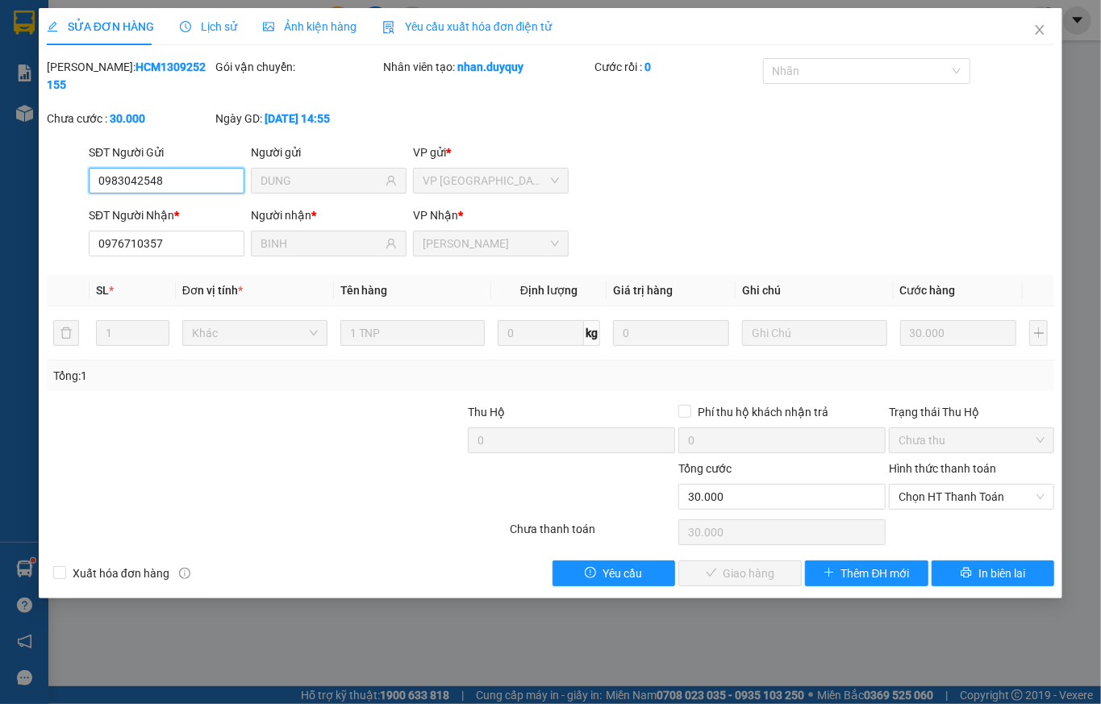
drag, startPoint x: 915, startPoint y: 482, endPoint x: 918, endPoint y: 498, distance: 16.5
click at [915, 485] on span "Chọn HT Thanh Toán" at bounding box center [972, 497] width 146 height 24
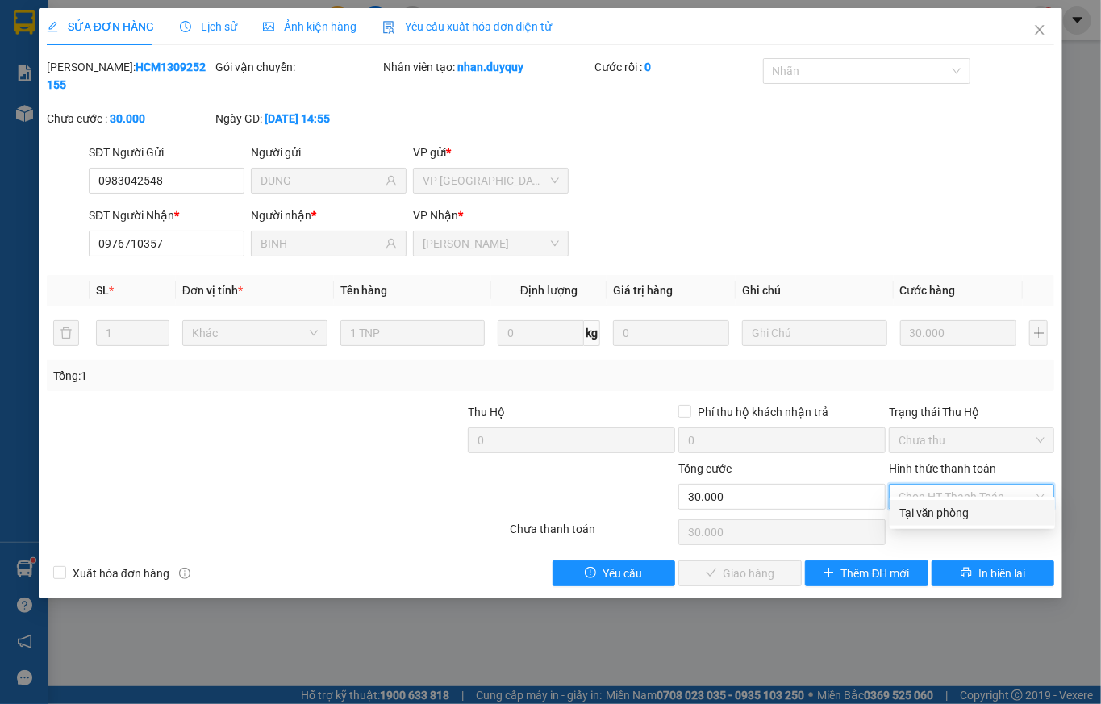
drag, startPoint x: 926, startPoint y: 500, endPoint x: 920, endPoint y: 513, distance: 14.4
click at [926, 501] on div "Tại văn phòng" at bounding box center [972, 513] width 165 height 26
type input "0"
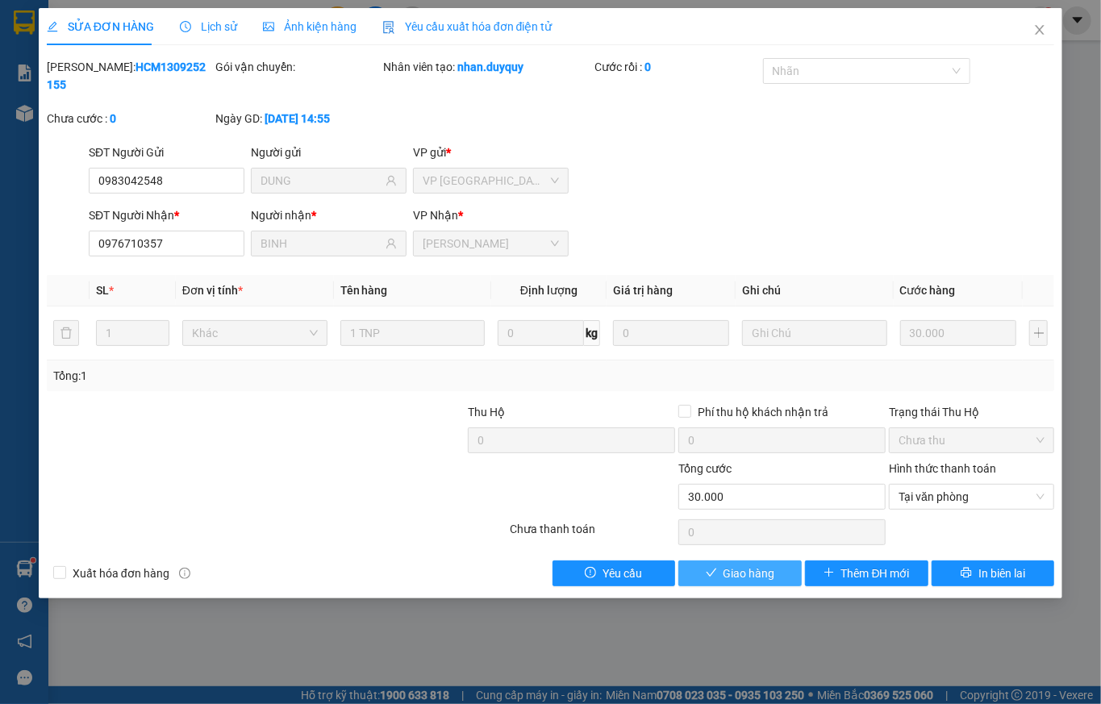
click at [743, 565] on span "Giao hàng" at bounding box center [750, 574] width 52 height 18
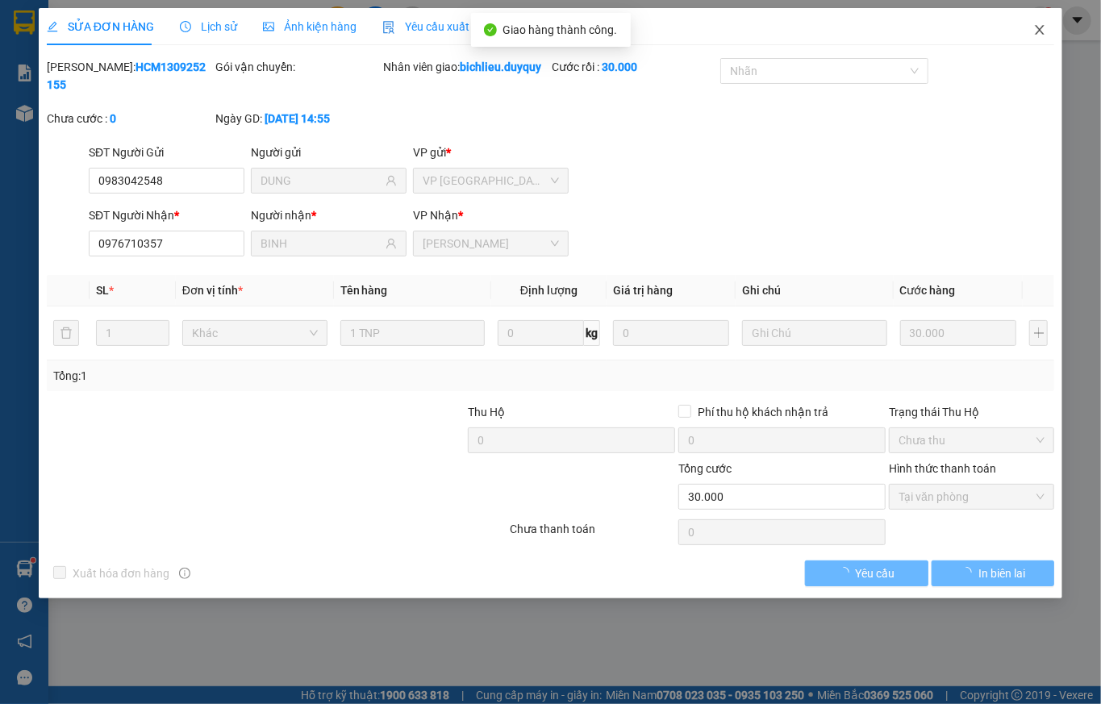
click at [1037, 32] on icon "close" at bounding box center [1040, 29] width 13 height 13
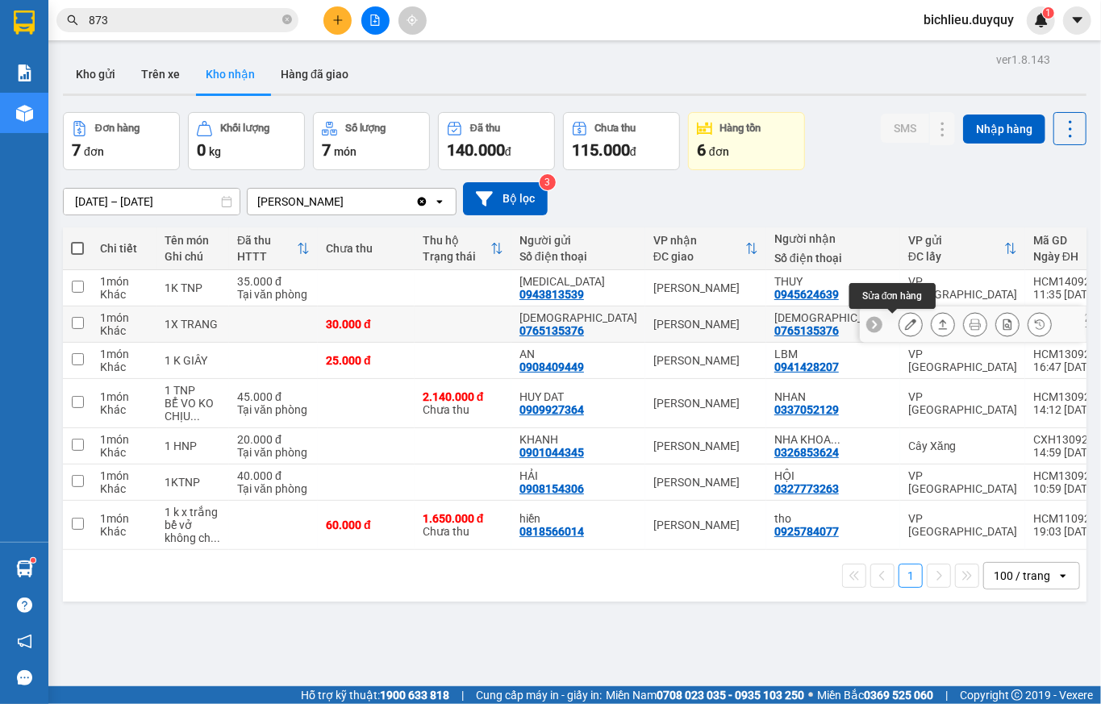
click at [905, 324] on icon at bounding box center [910, 324] width 11 height 11
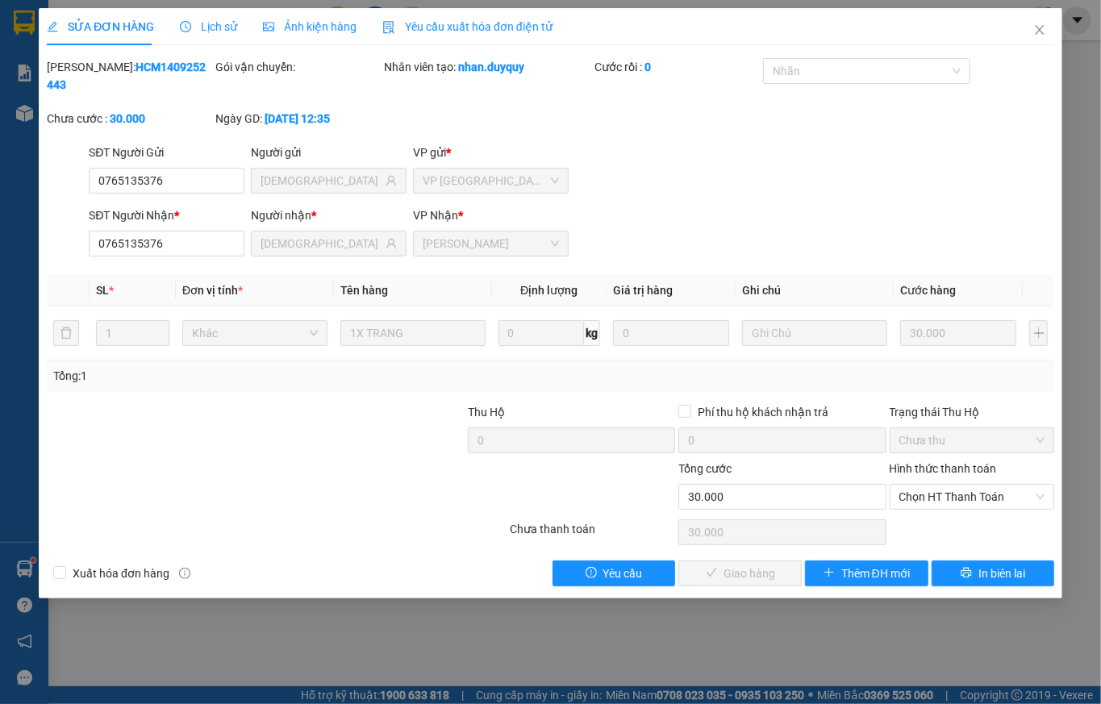
type input "0765135376"
type input "[DEMOGRAPHIC_DATA]"
type input "0765135376"
type input "[DEMOGRAPHIC_DATA]"
type input "30.000"
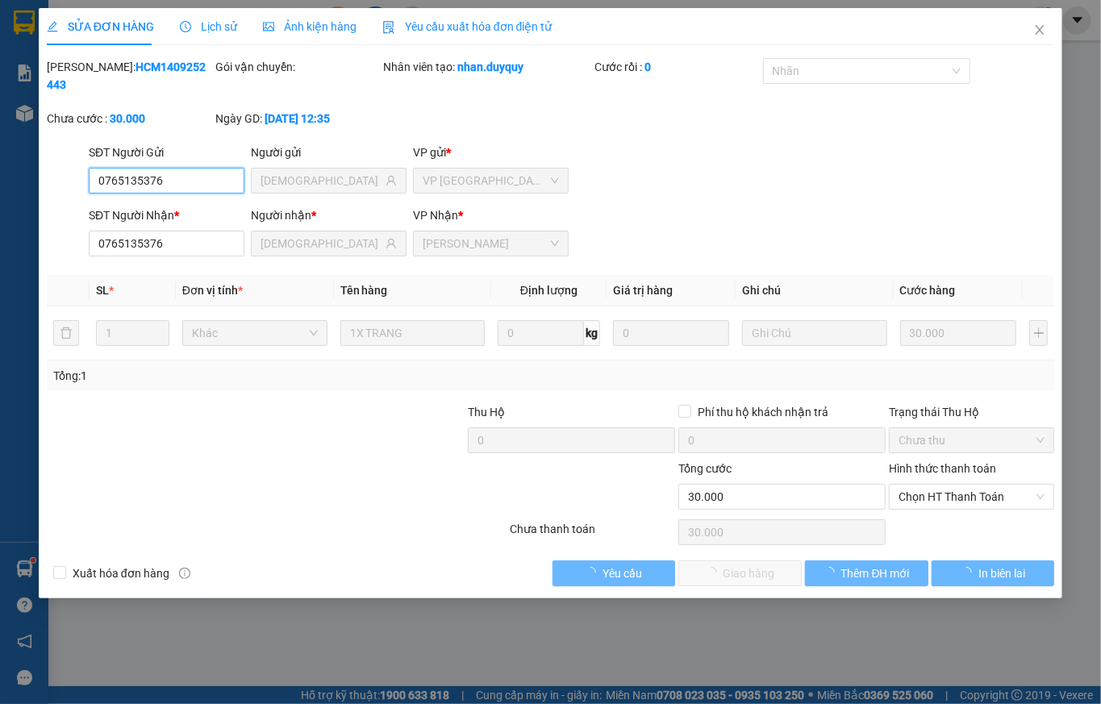
click at [929, 485] on span "Chọn HT Thanh Toán" at bounding box center [972, 497] width 146 height 24
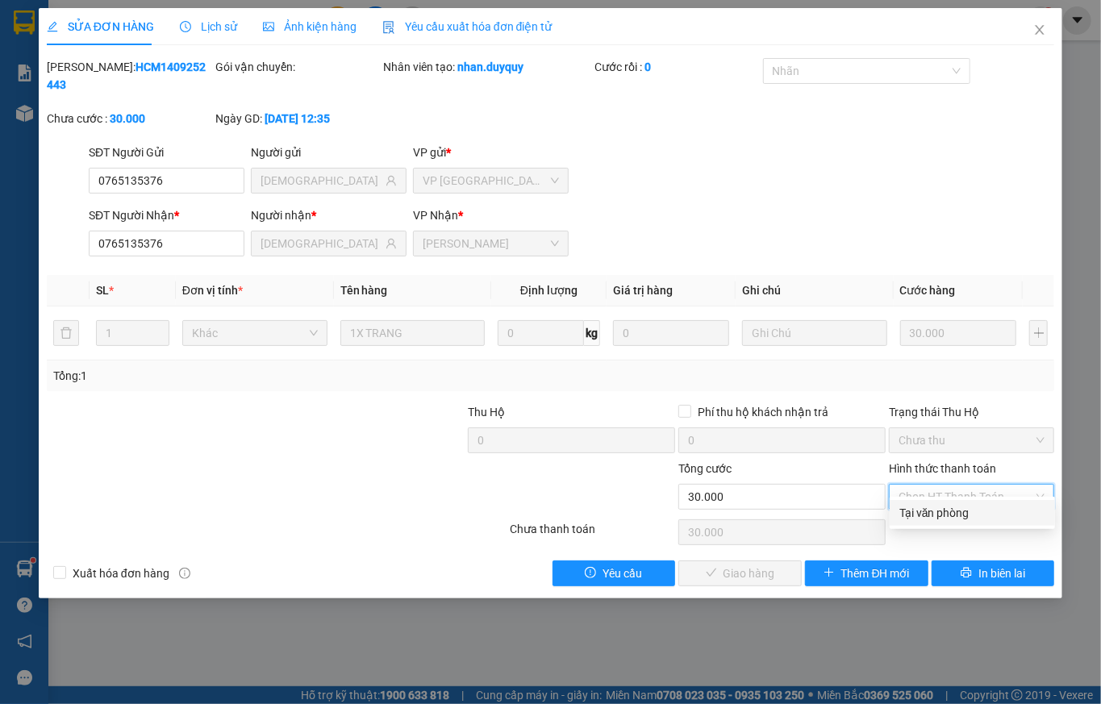
click at [921, 508] on div "Tại văn phòng" at bounding box center [973, 513] width 146 height 18
type input "0"
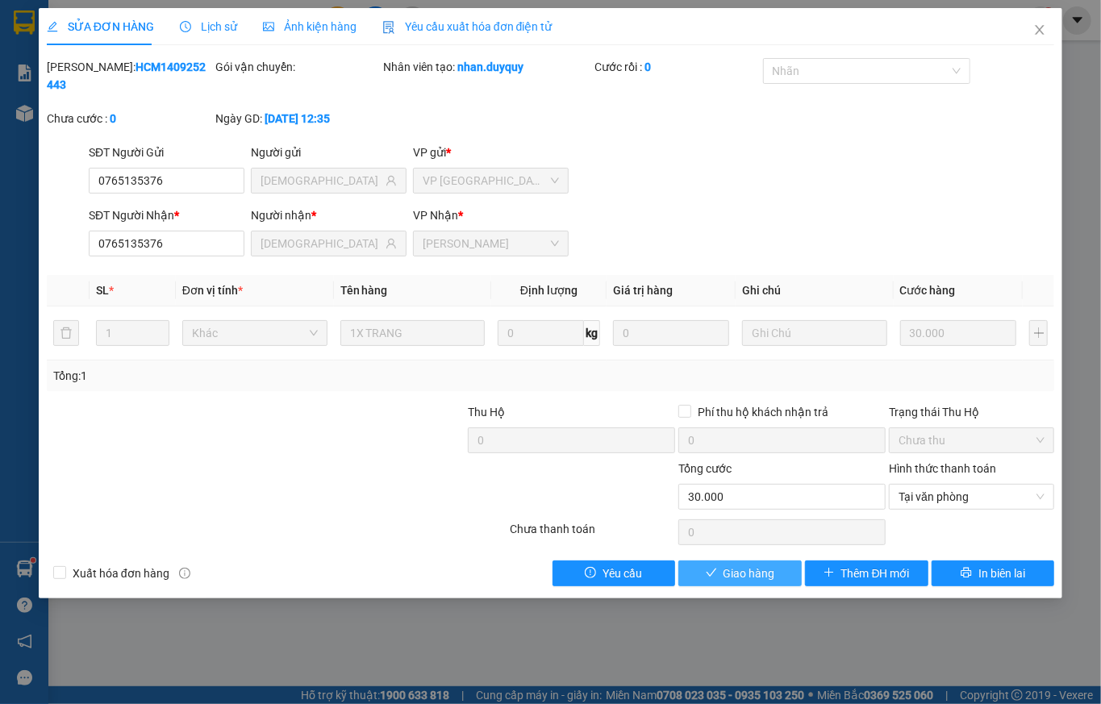
click at [739, 565] on span "Giao hàng" at bounding box center [750, 574] width 52 height 18
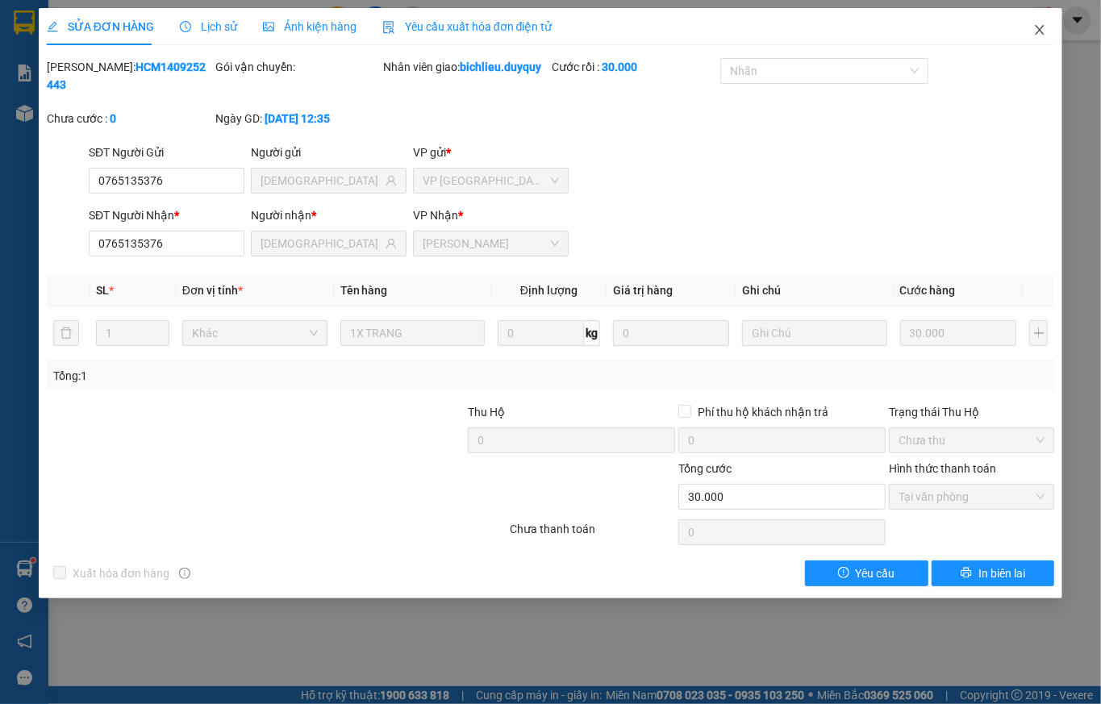
click at [1039, 29] on icon "close" at bounding box center [1040, 30] width 9 height 10
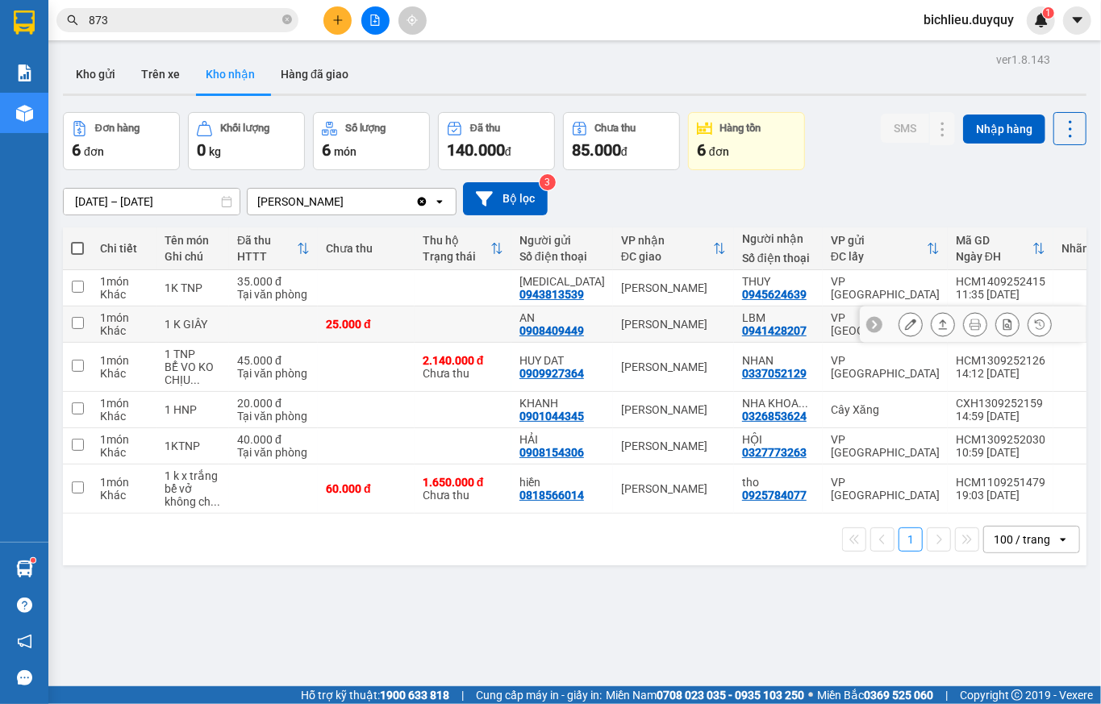
click at [900, 324] on button at bounding box center [911, 325] width 23 height 28
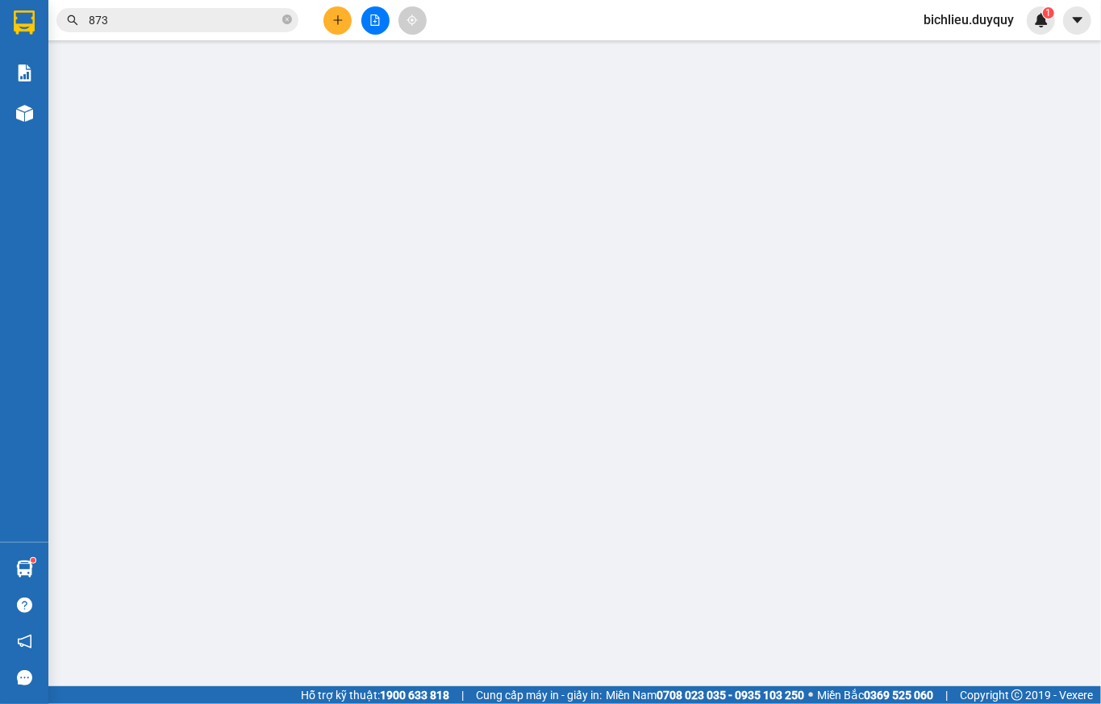
type input "0908409449"
type input "AN"
type input "0941428207"
type input "LBM"
type input "25.000"
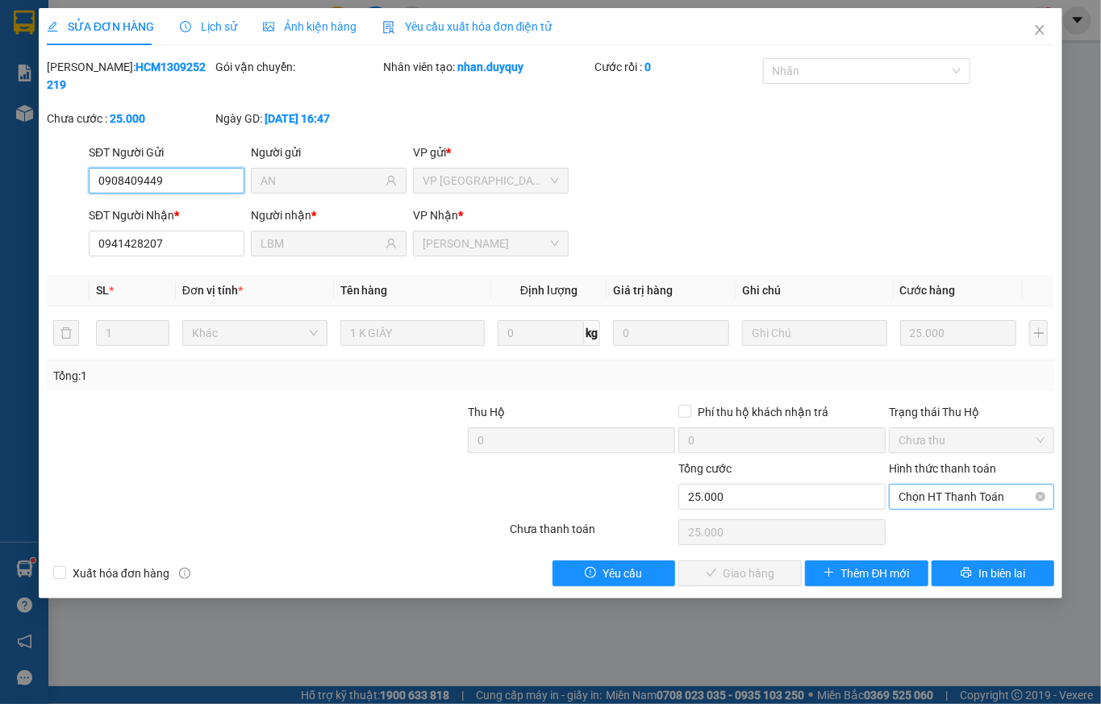
click at [904, 485] on span "Chọn HT Thanh Toán" at bounding box center [972, 497] width 146 height 24
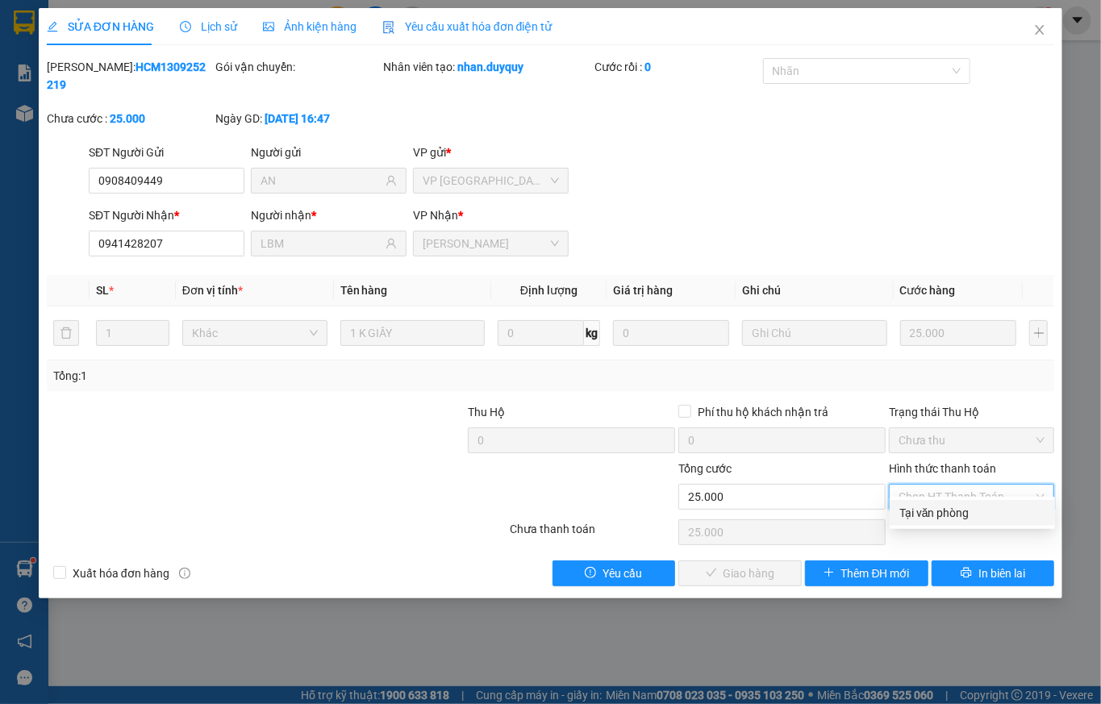
click at [908, 515] on div "Tại văn phòng" at bounding box center [973, 513] width 146 height 18
type input "0"
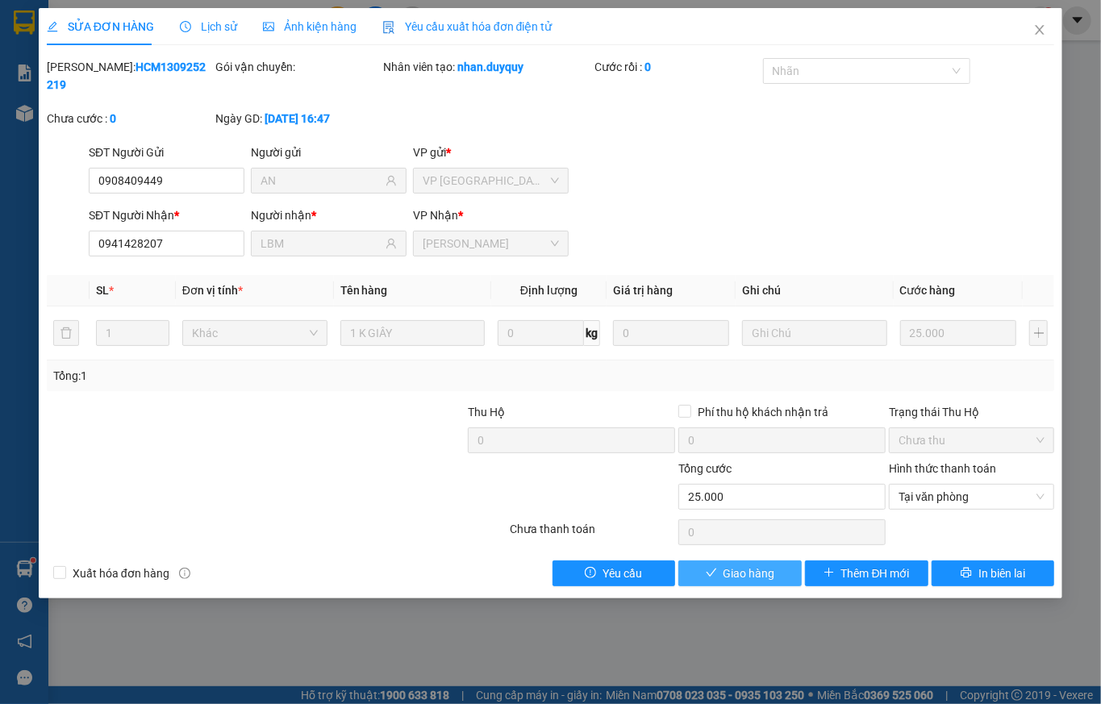
click at [727, 565] on span "Giao hàng" at bounding box center [750, 574] width 52 height 18
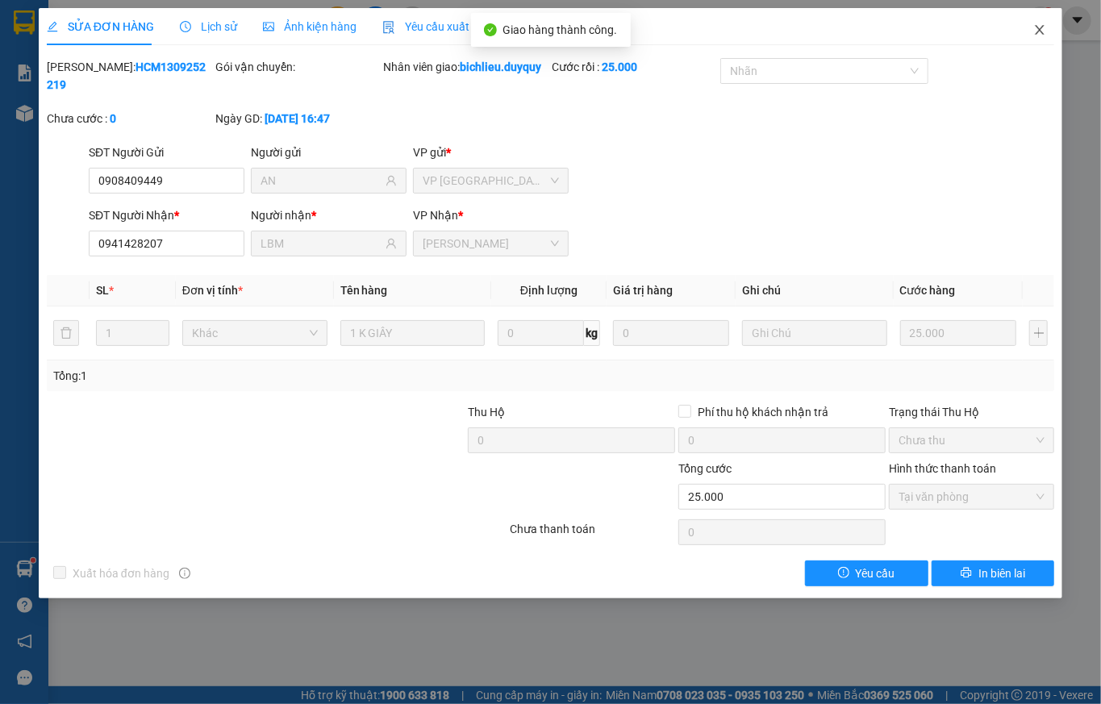
click at [1038, 30] on icon "close" at bounding box center [1040, 29] width 13 height 13
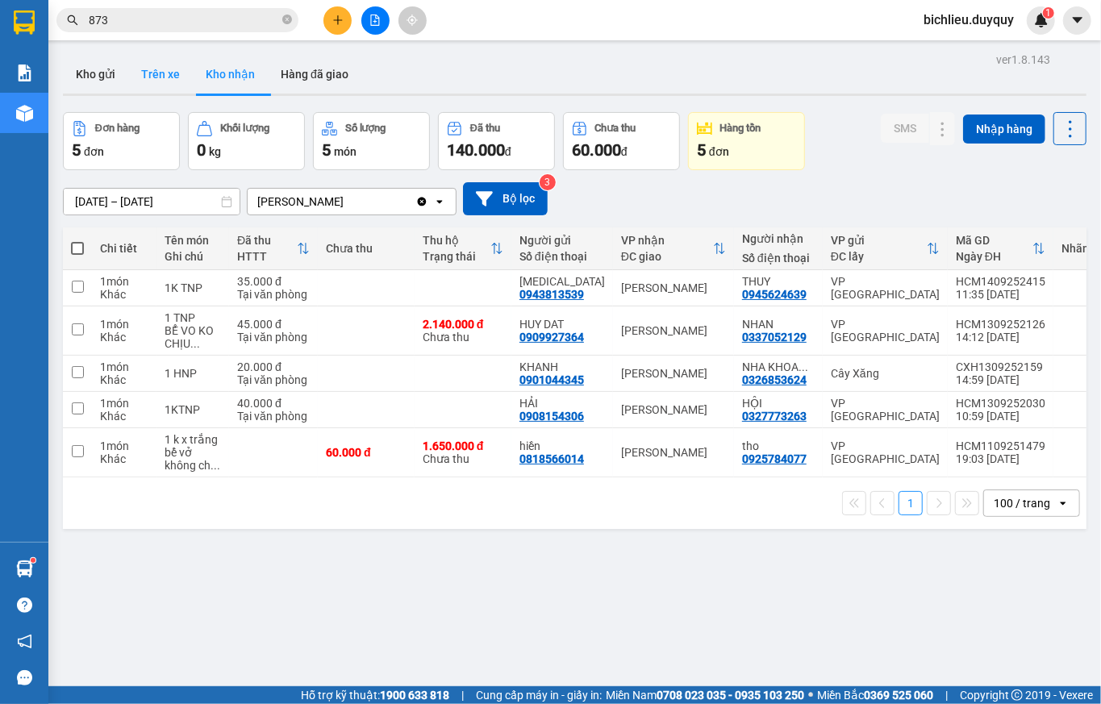
click at [155, 73] on button "Trên xe" at bounding box center [160, 74] width 65 height 39
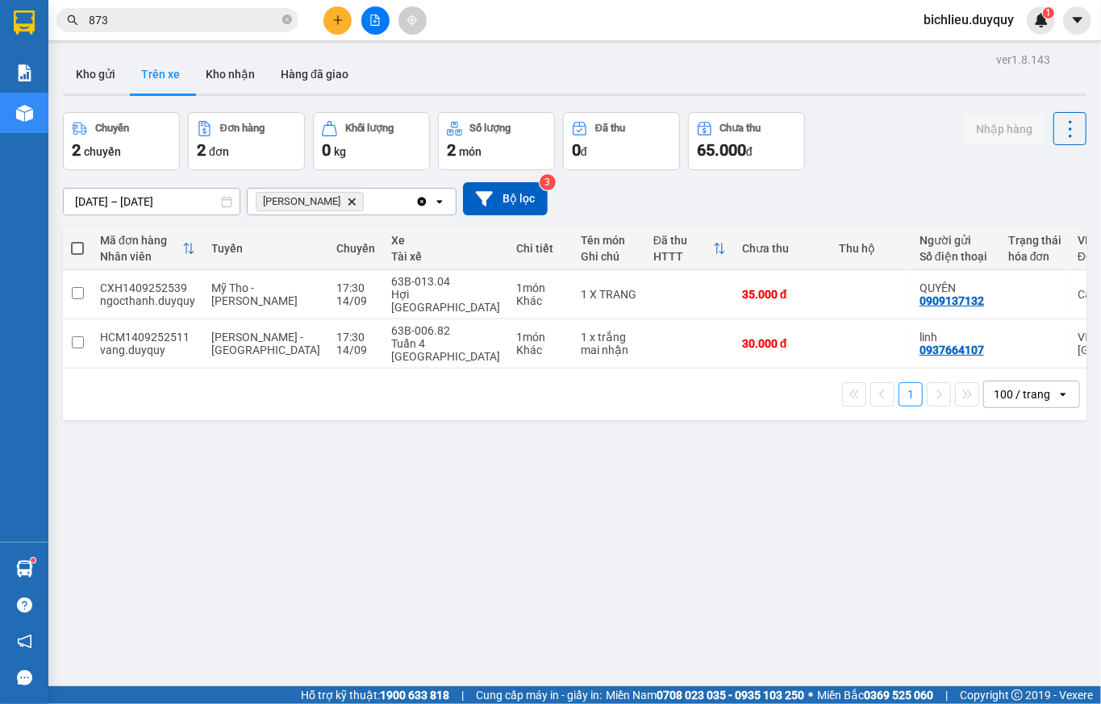
click at [347, 200] on icon "Delete" at bounding box center [352, 202] width 10 height 10
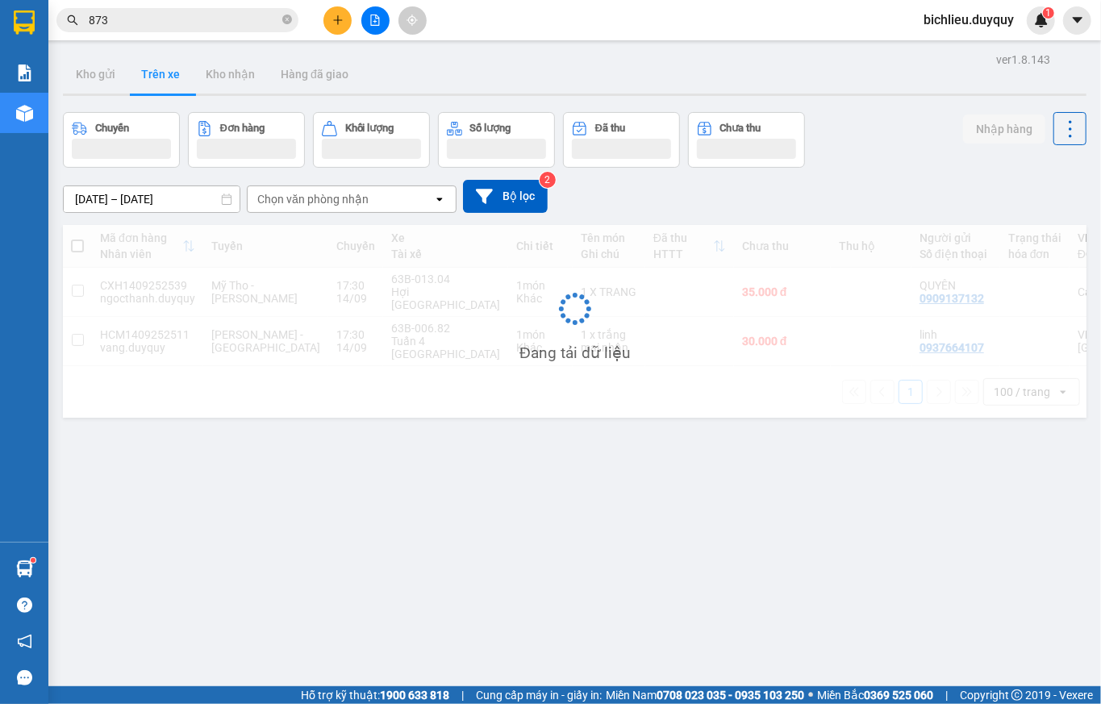
click at [378, 198] on div "Chọn văn phòng nhận" at bounding box center [341, 199] width 186 height 26
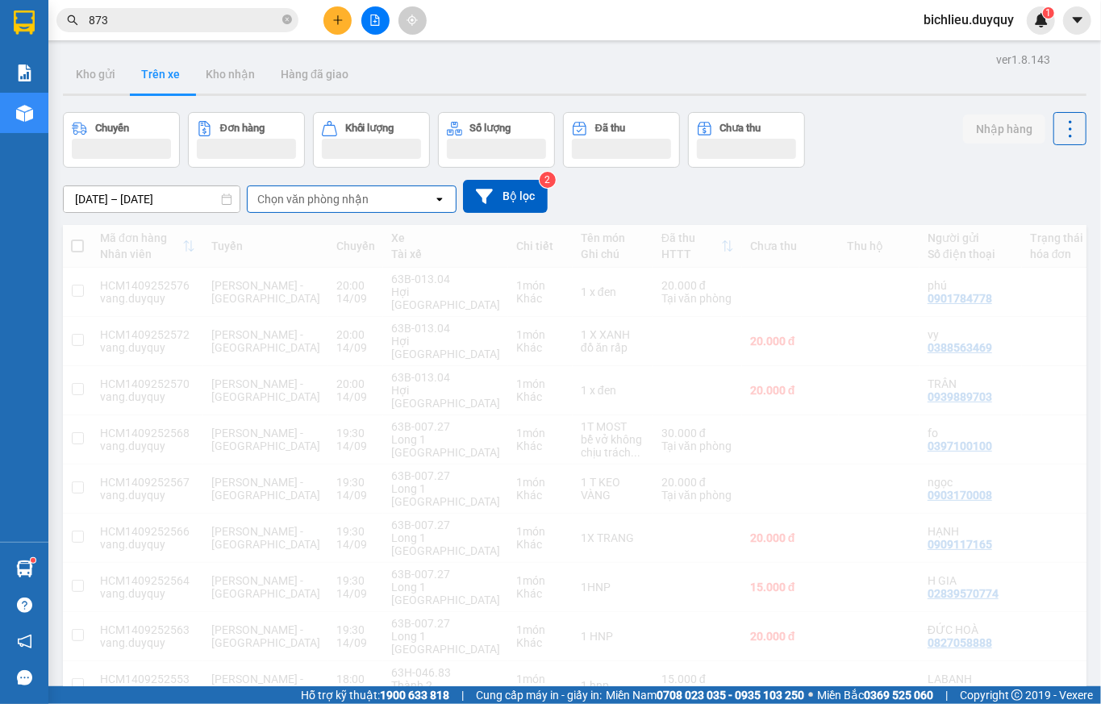
click at [378, 198] on div "Chọn văn phòng nhận" at bounding box center [341, 199] width 186 height 26
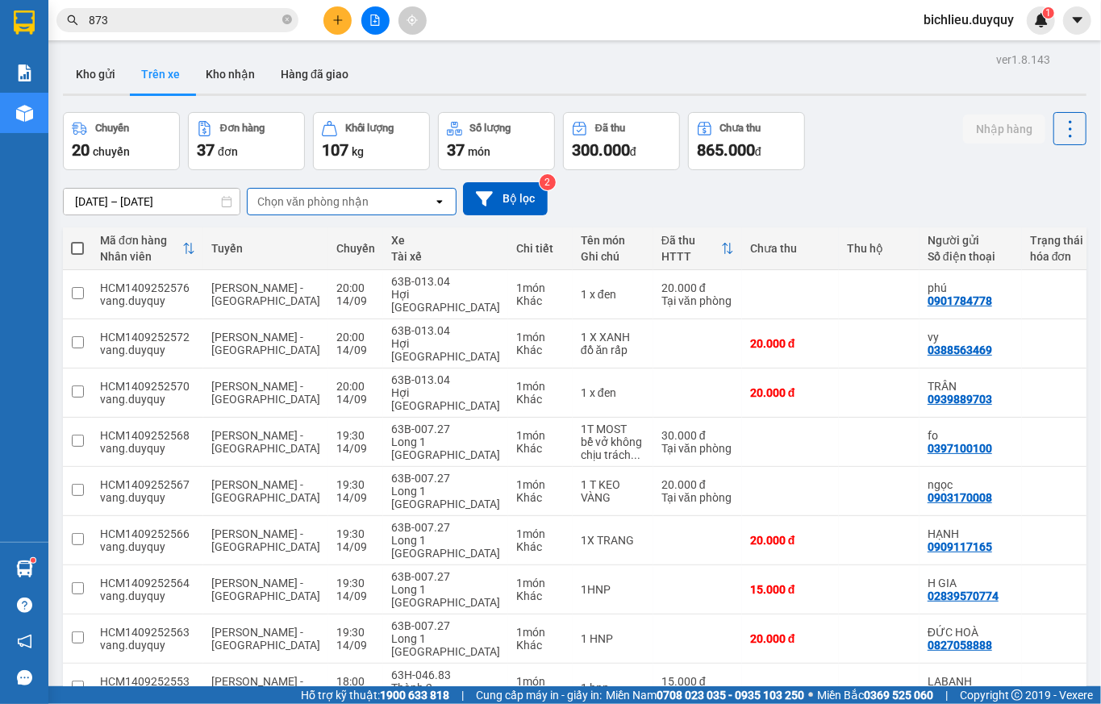
click at [385, 194] on div "Chọn văn phòng nhận" at bounding box center [341, 202] width 186 height 26
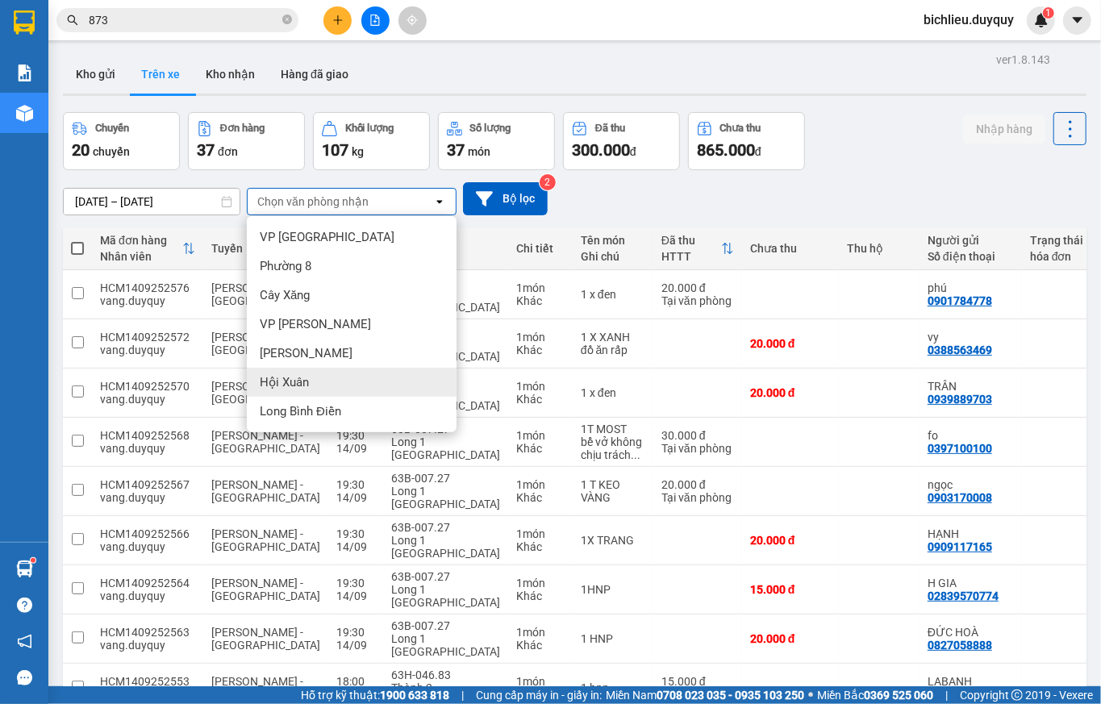
click at [324, 381] on div "Hội Xuân" at bounding box center [352, 382] width 210 height 29
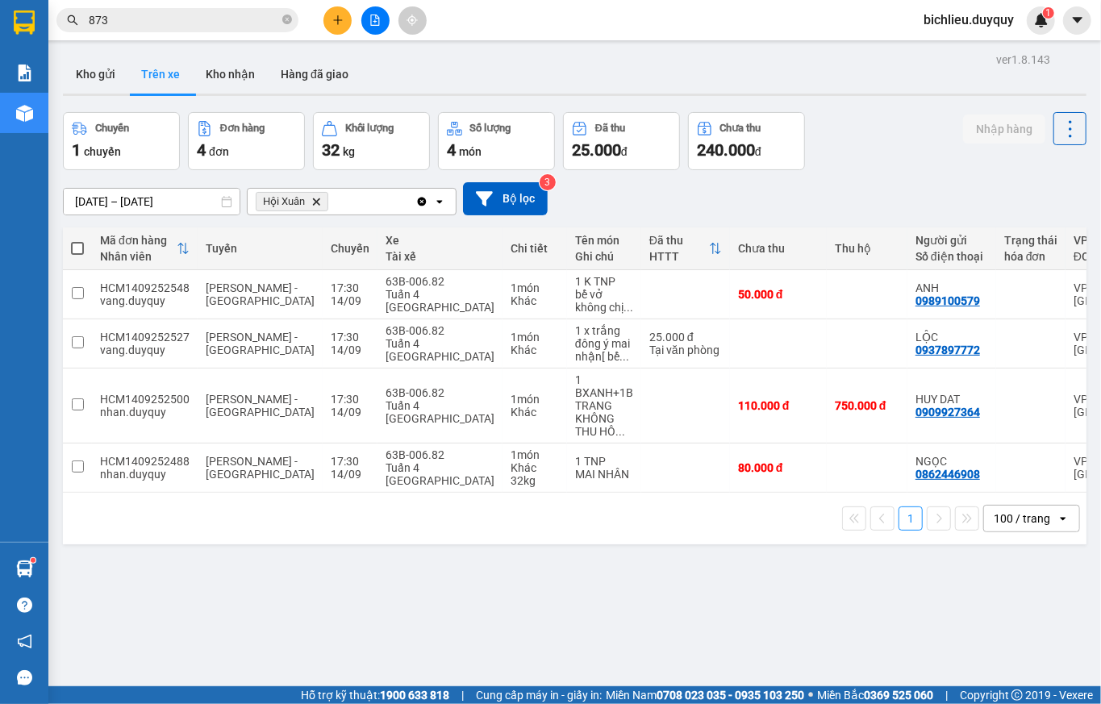
click at [313, 202] on icon "Delete" at bounding box center [316, 202] width 10 height 10
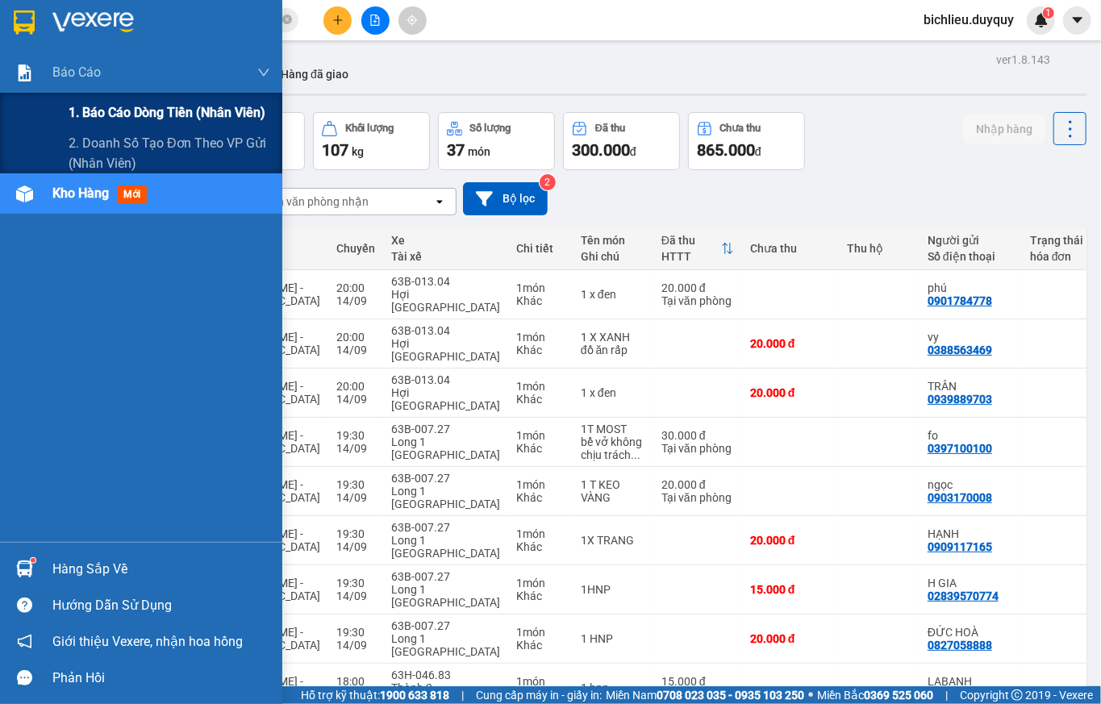
click at [123, 103] on span "1. Báo cáo dòng tiền (nhân viên)" at bounding box center [167, 112] width 197 height 20
